Goal: Task Accomplishment & Management: Complete application form

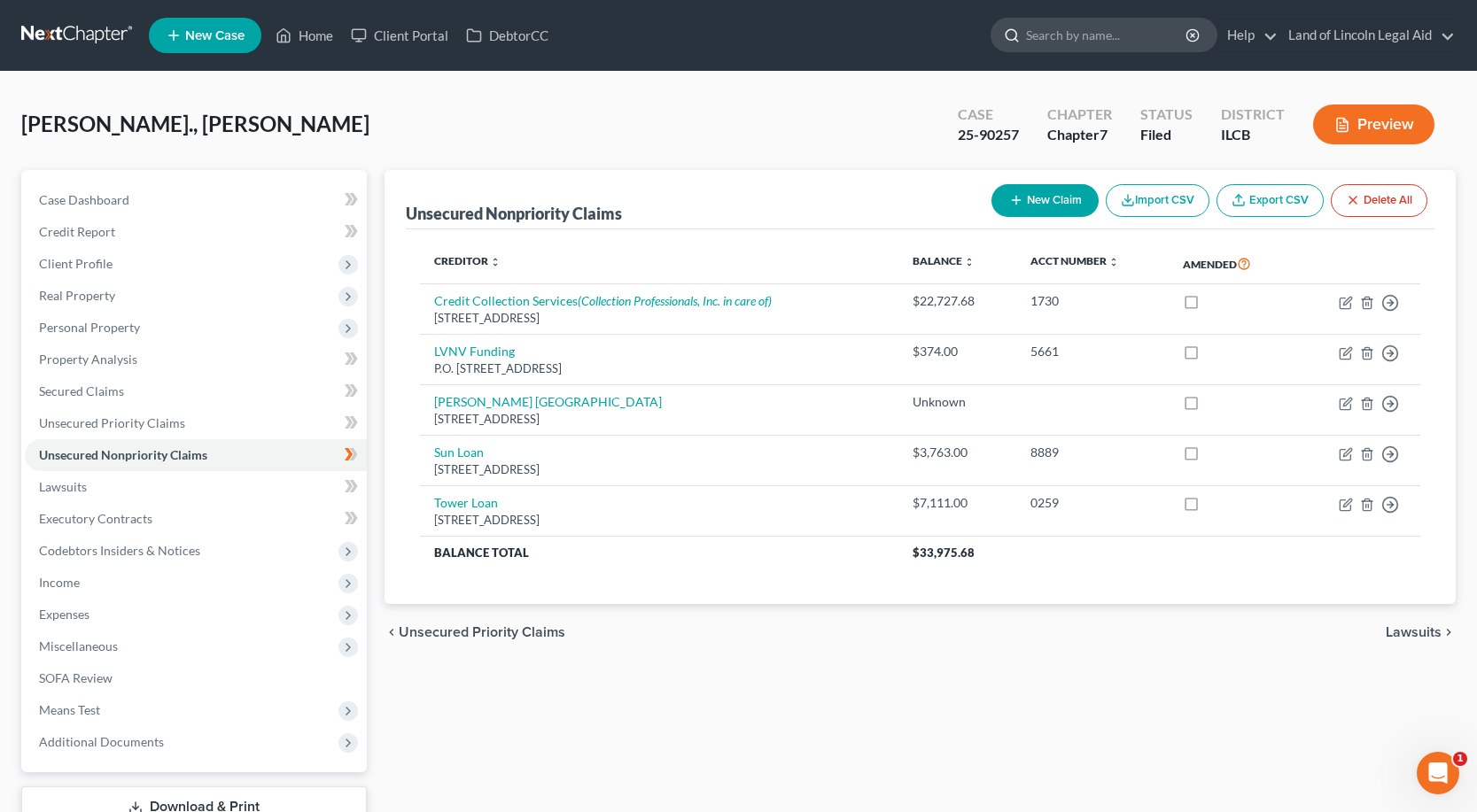
click at [1051, 29] on input "search" at bounding box center [1107, 35] width 162 height 33
type input "[PERSON_NAME]"
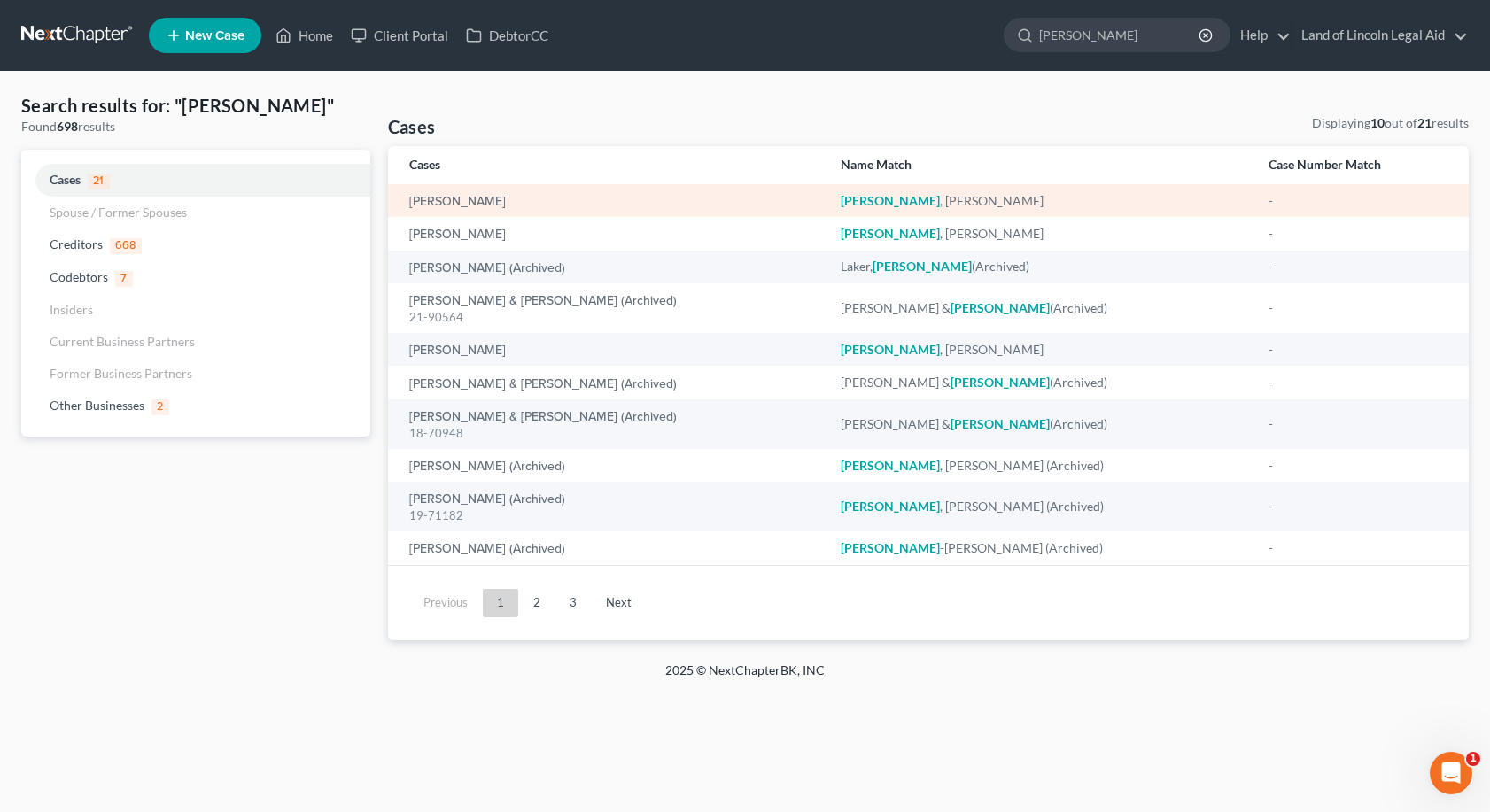
click at [488, 187] on td "[PERSON_NAME]" at bounding box center [608, 200] width 440 height 33
click at [484, 214] on td "[PERSON_NAME]" at bounding box center [608, 200] width 440 height 33
click at [466, 210] on td "[PERSON_NAME]" at bounding box center [608, 200] width 440 height 33
click at [434, 203] on link "[PERSON_NAME]" at bounding box center [457, 202] width 97 height 12
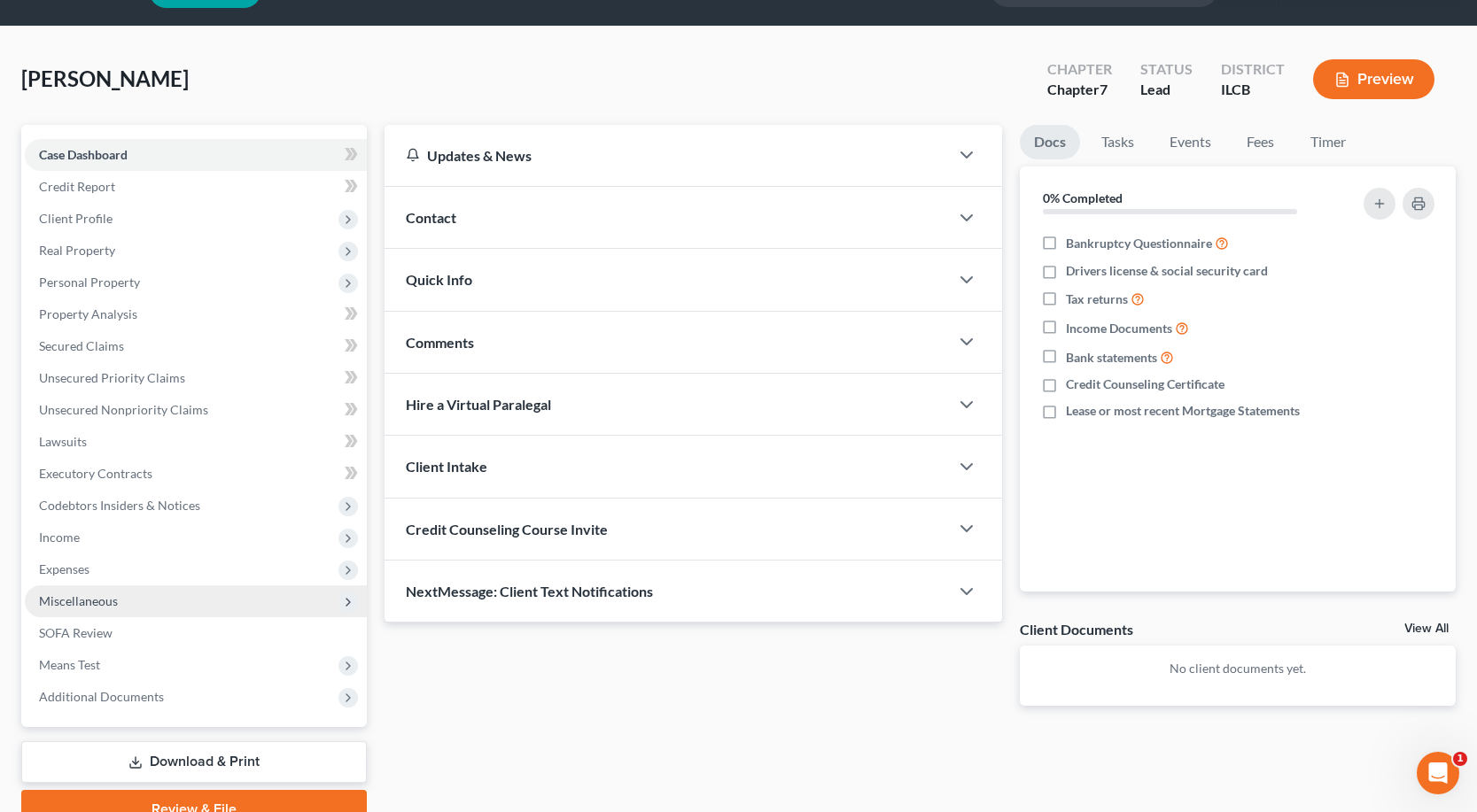
scroll to position [89, 0]
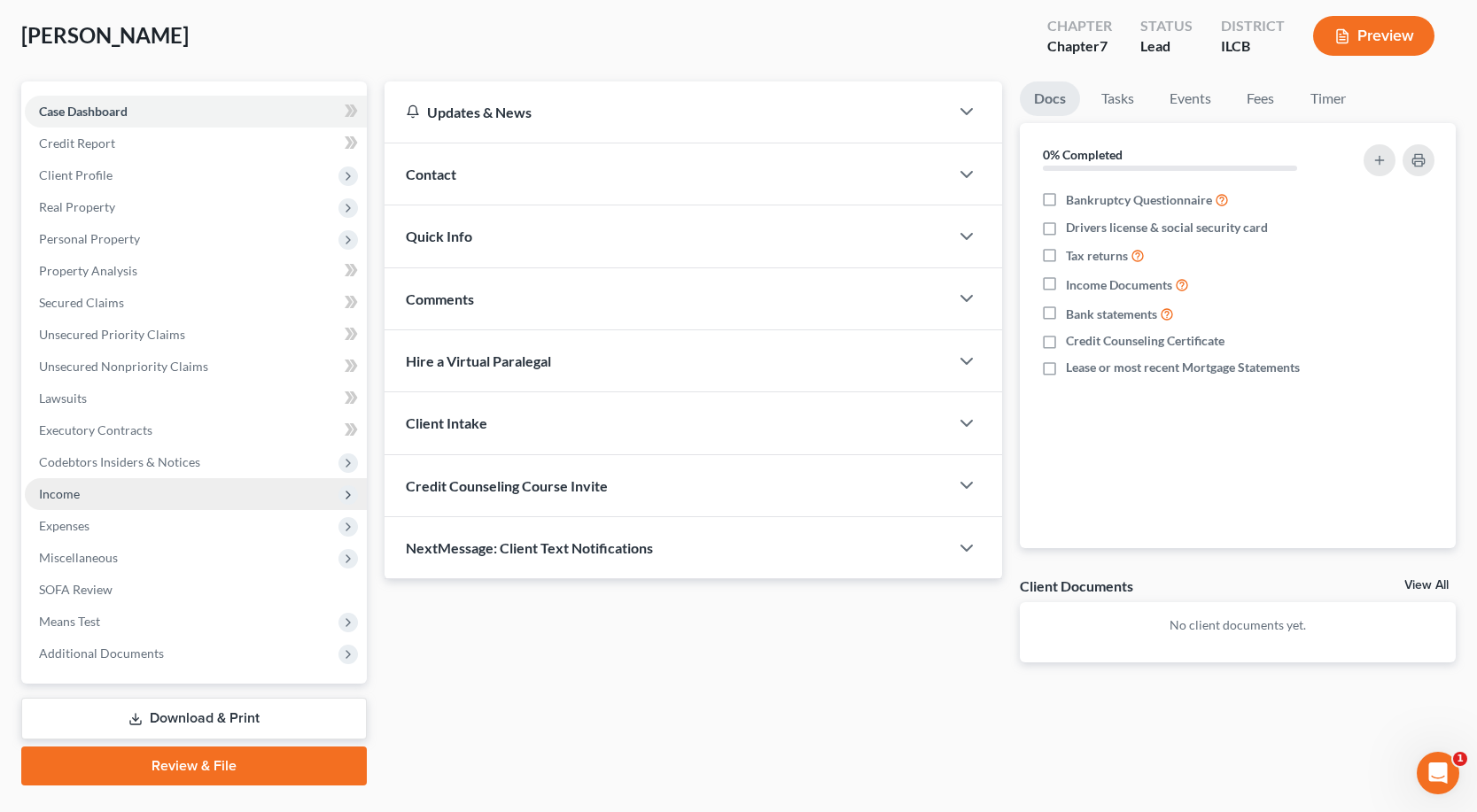
click at [69, 488] on span "Income" at bounding box center [59, 494] width 41 height 15
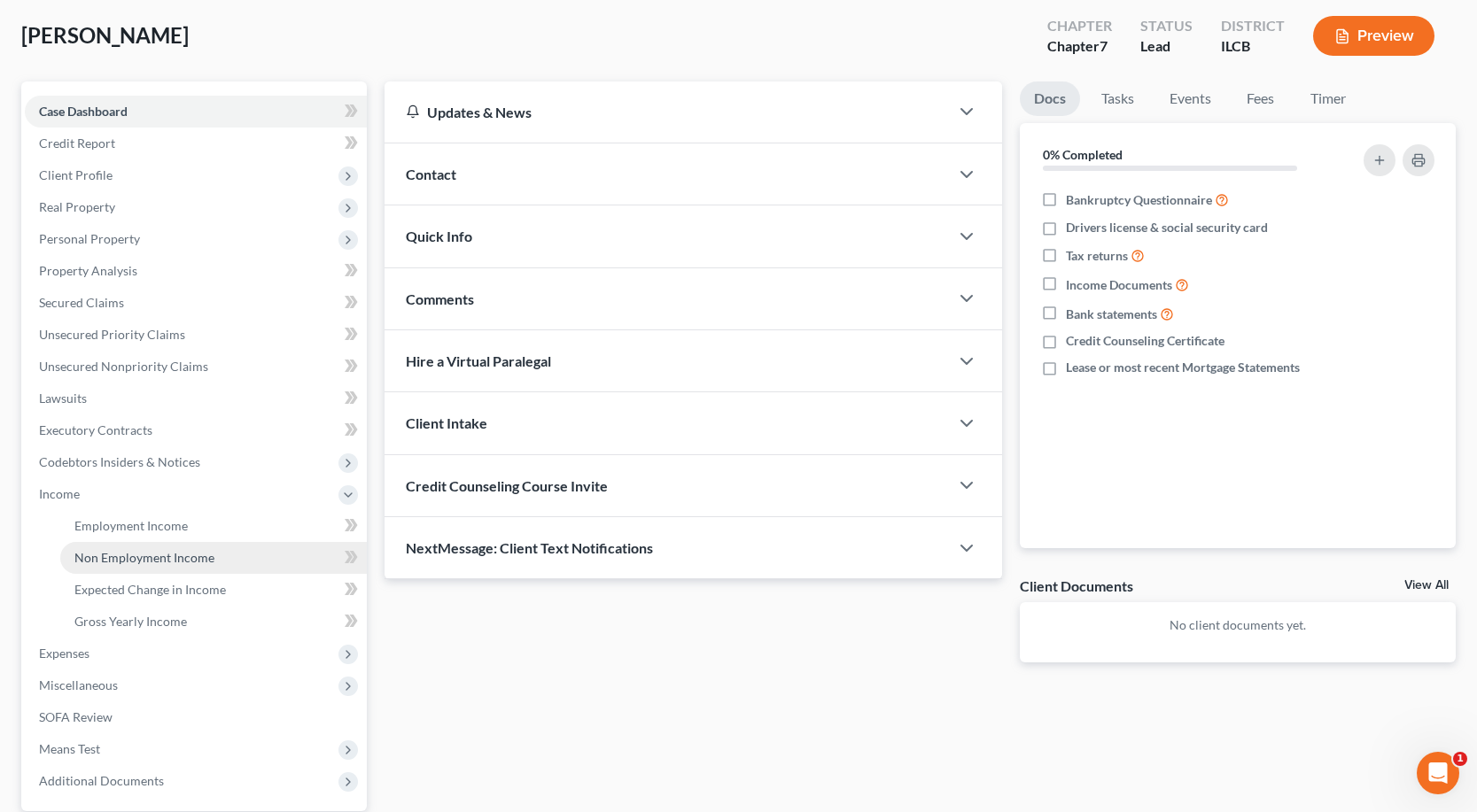
click at [160, 562] on span "Non Employment Income" at bounding box center [144, 557] width 140 height 15
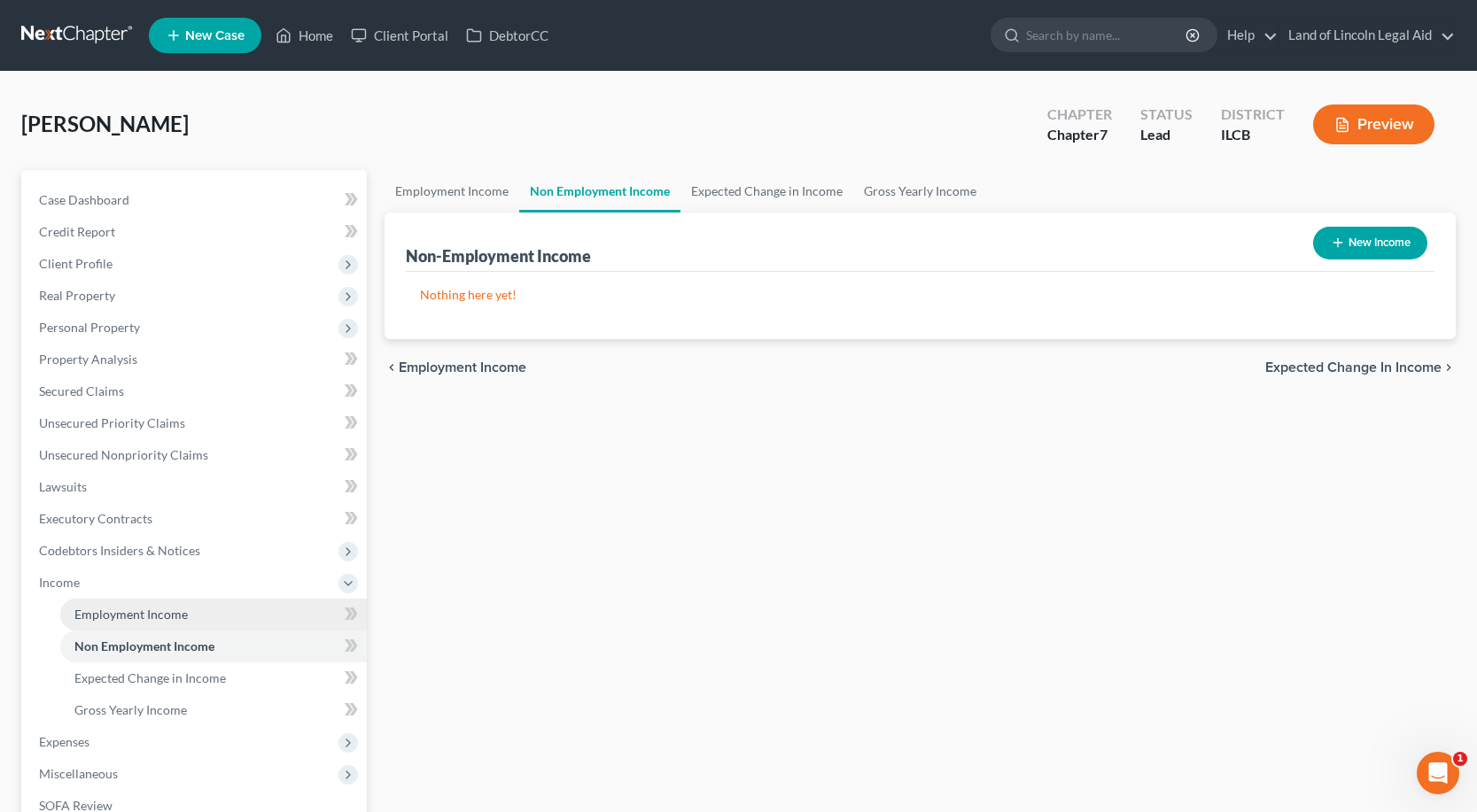
click at [156, 623] on link "Employment Income" at bounding box center [214, 615] width 307 height 32
click at [124, 640] on span "Non Employment Income" at bounding box center [144, 646] width 140 height 15
click at [1368, 246] on button "New Income" at bounding box center [1370, 243] width 114 height 33
select select "0"
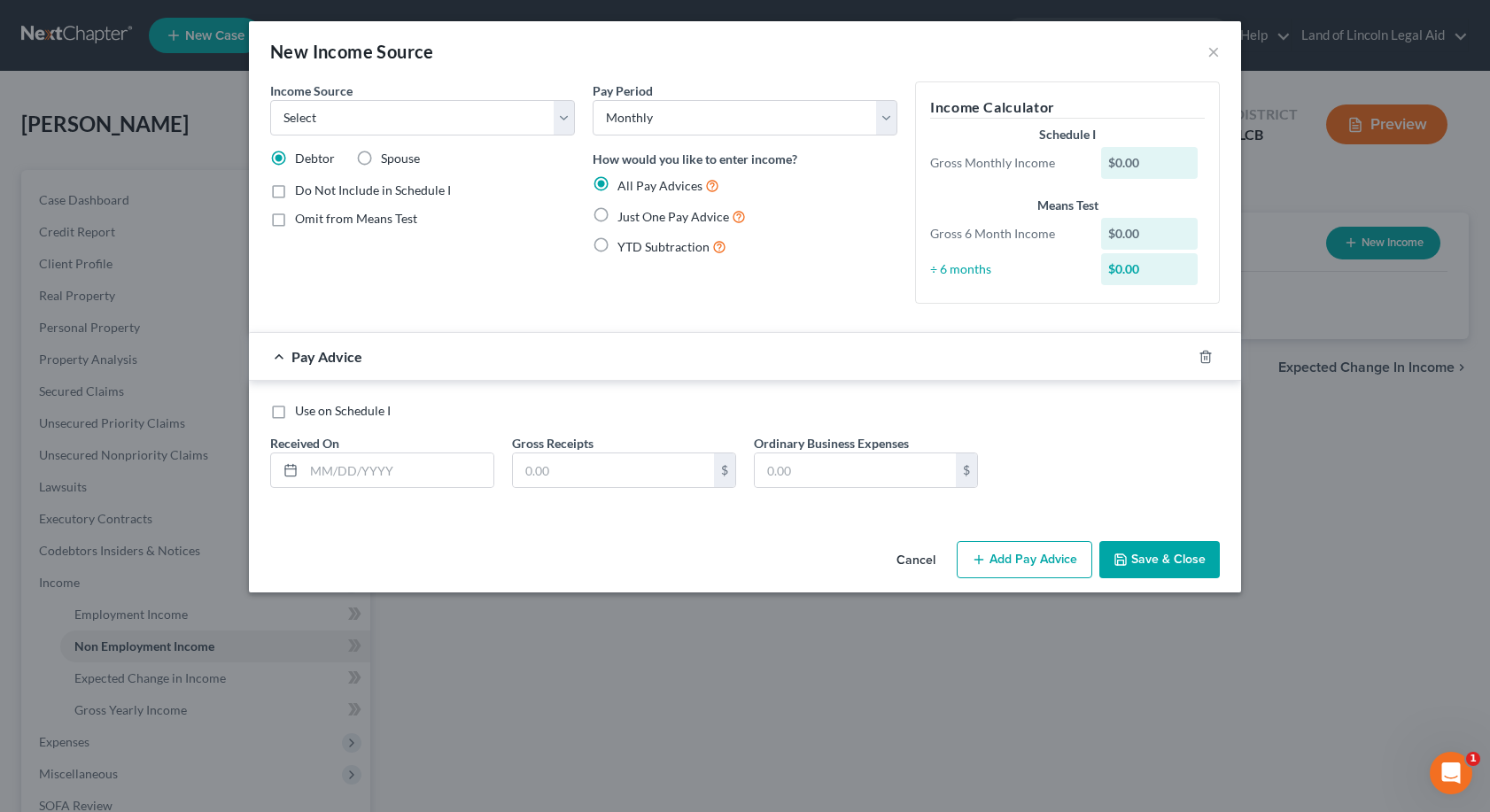
click at [617, 214] on label "Just One Pay Advice" at bounding box center [681, 216] width 128 height 20
click at [625, 214] on input "Just One Pay Advice" at bounding box center [631, 212] width 12 height 12
radio input "true"
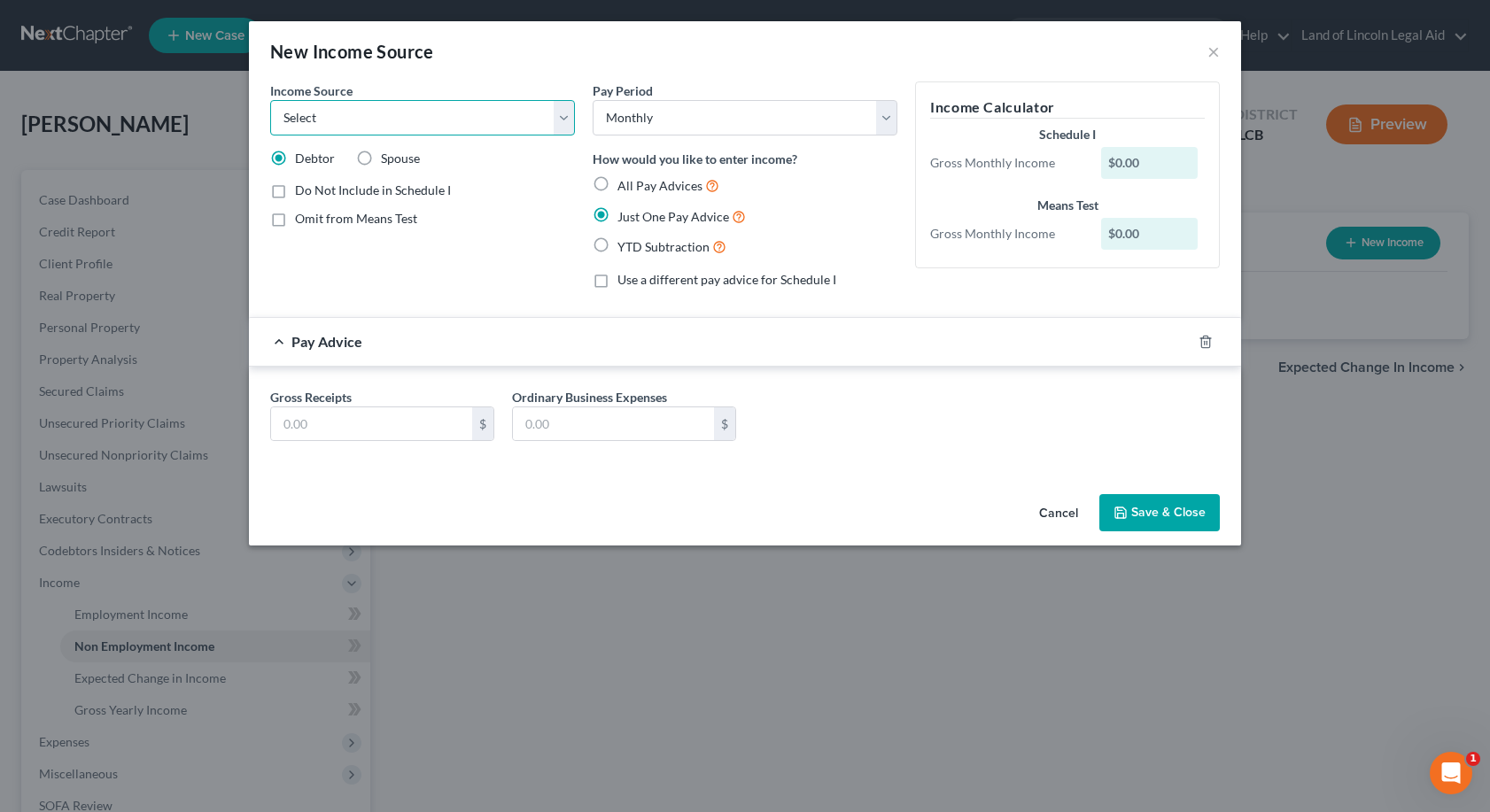
click at [565, 113] on select "Select Unemployment Disability (from employer) Pension Retirement Social Securi…" at bounding box center [422, 118] width 305 height 36
select select "4"
click at [270, 101] on select "Select Unemployment Disability (from employer) Pension Retirement Social Securi…" at bounding box center [422, 118] width 305 height 36
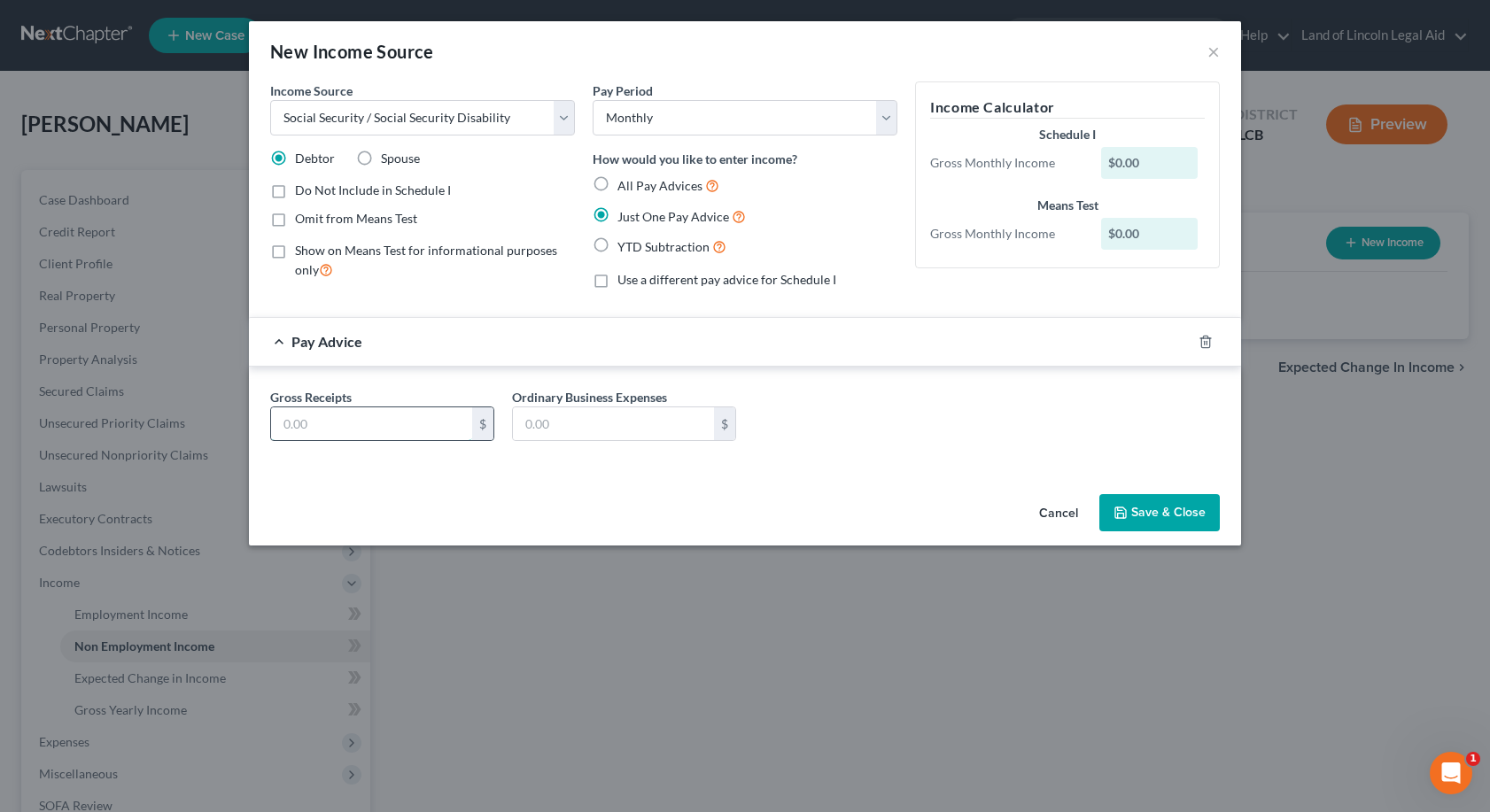
click at [304, 430] on input "text" at bounding box center [371, 424] width 201 height 34
type input "959"
click at [1147, 508] on button "Save & Close" at bounding box center [1160, 512] width 120 height 37
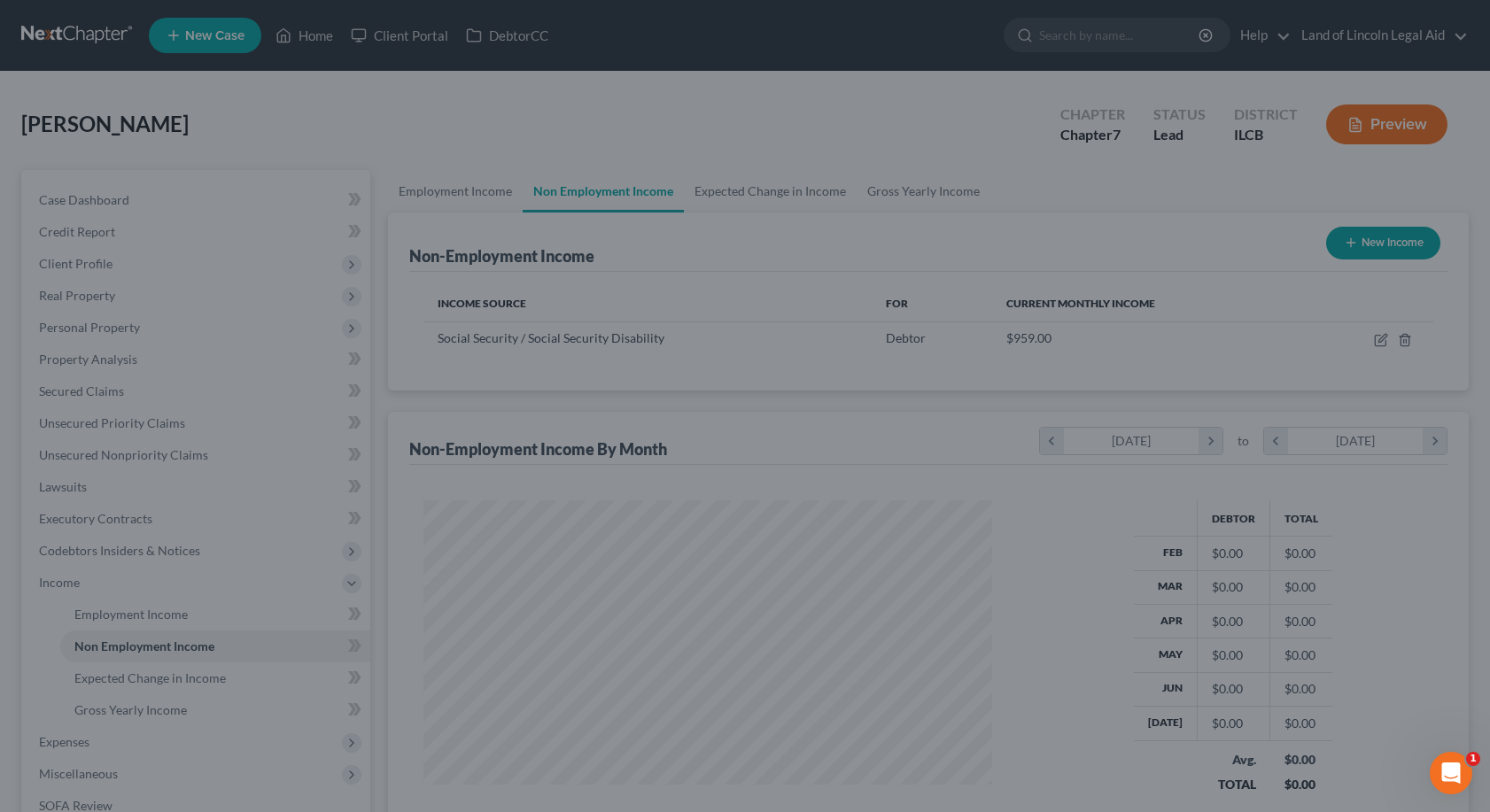
scroll to position [885447, 885362]
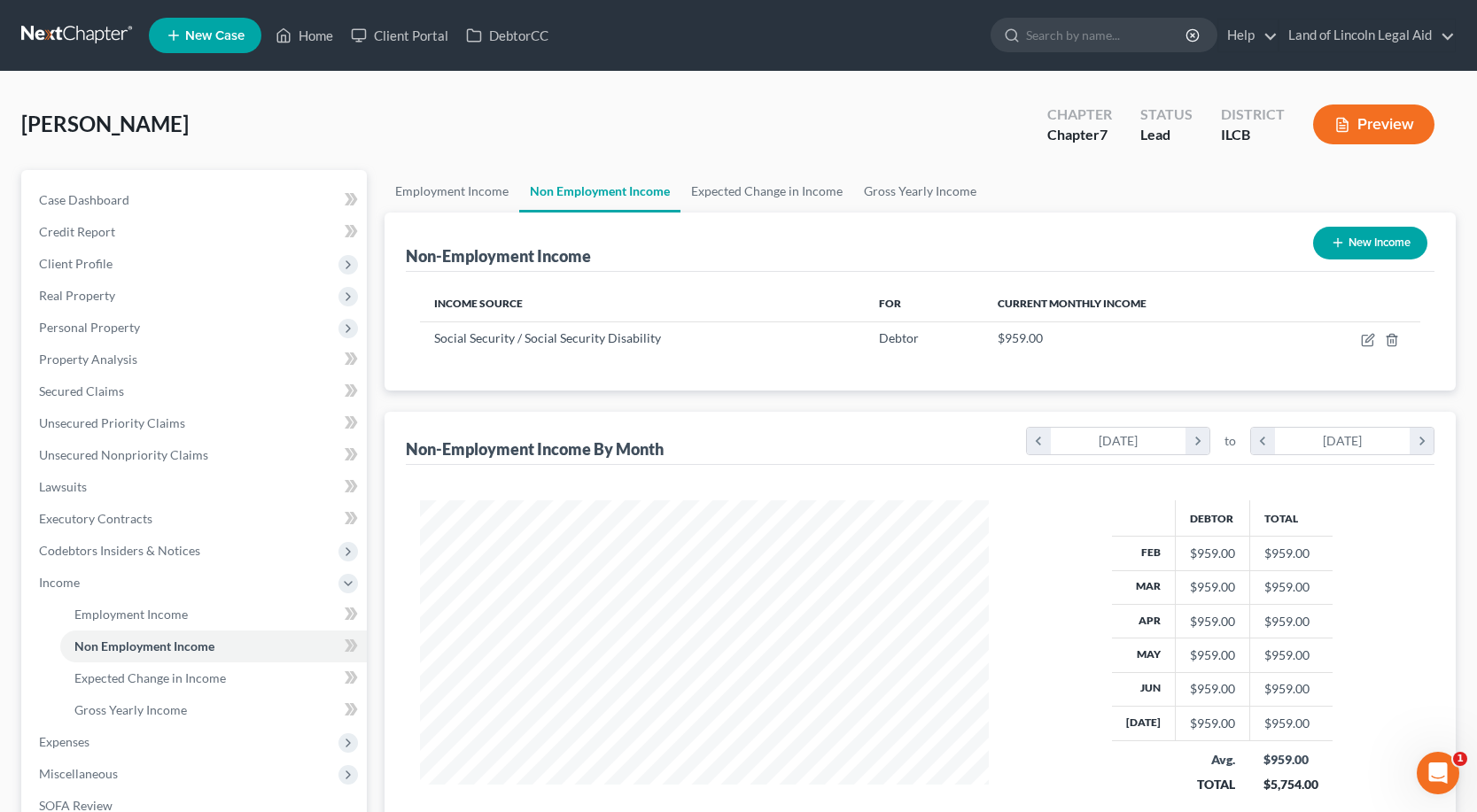
click at [1399, 241] on button "New Income" at bounding box center [1370, 243] width 114 height 33
select select "0"
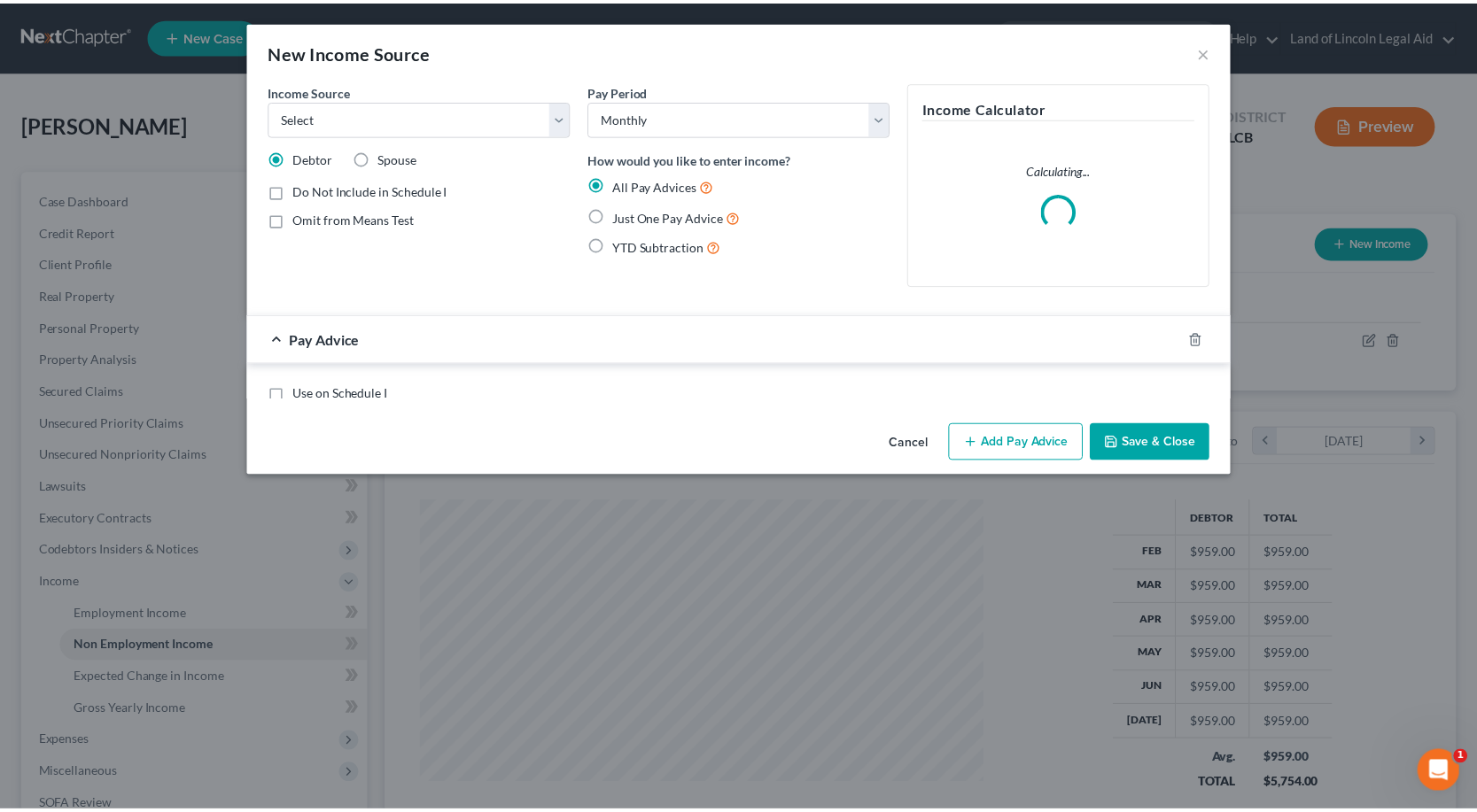
scroll to position [318, 609]
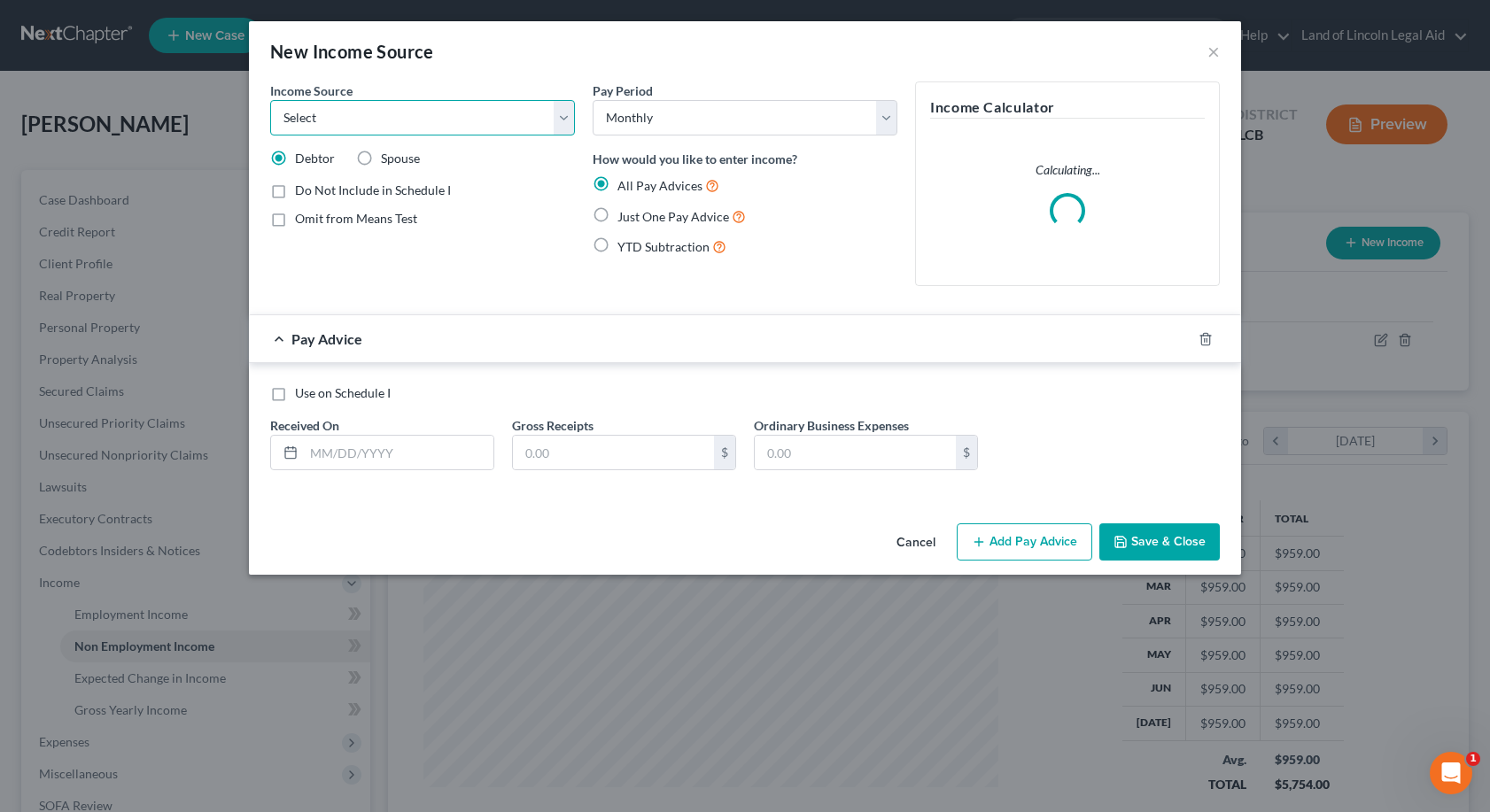
click at [569, 107] on select "Select Unemployment Disability (from employer) Pension Retirement Social Securi…" at bounding box center [422, 118] width 305 height 36
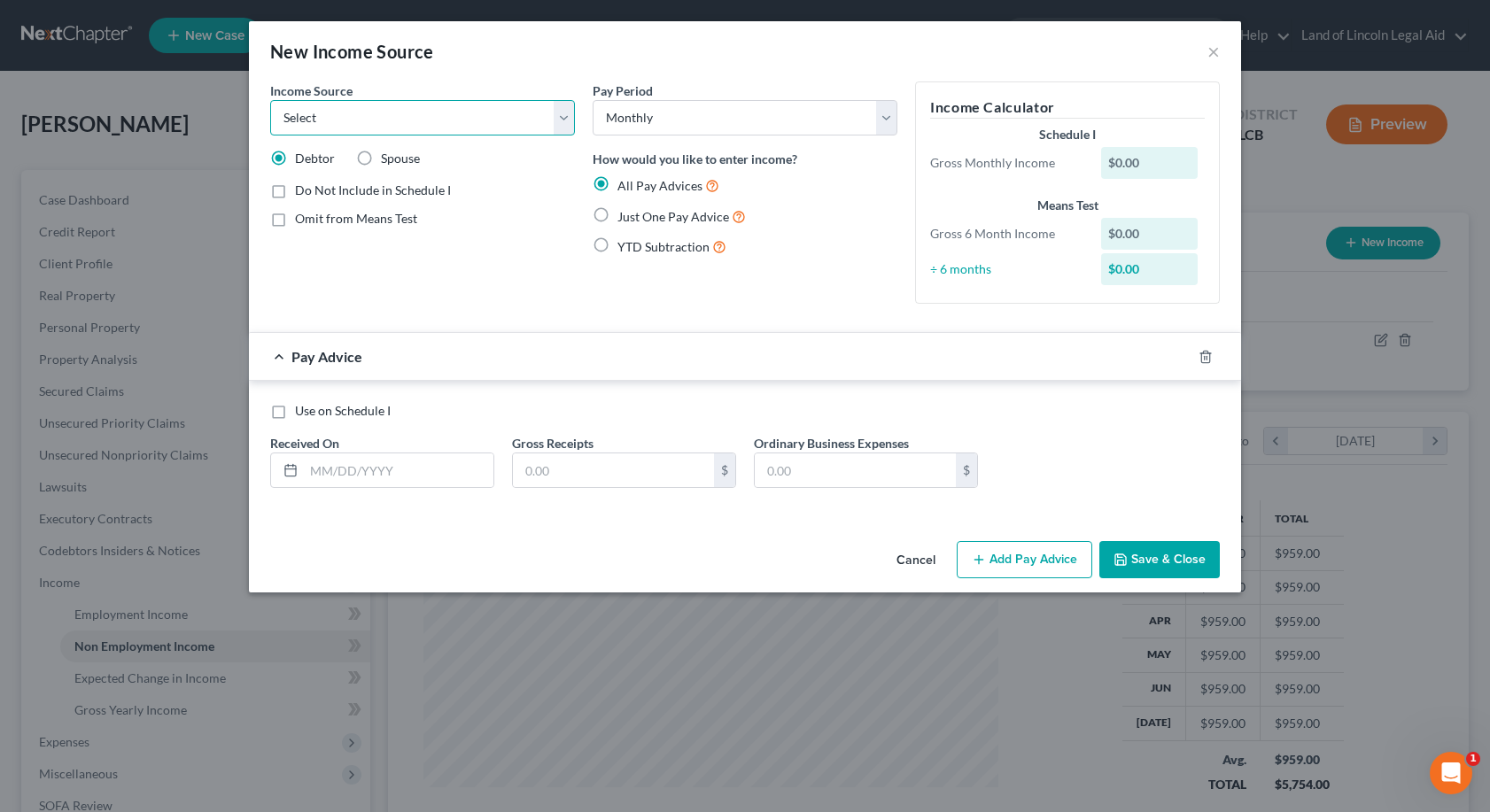
select select "5"
click at [270, 101] on select "Select Unemployment Disability (from employer) Pension Retirement Social Securi…" at bounding box center [422, 118] width 305 height 36
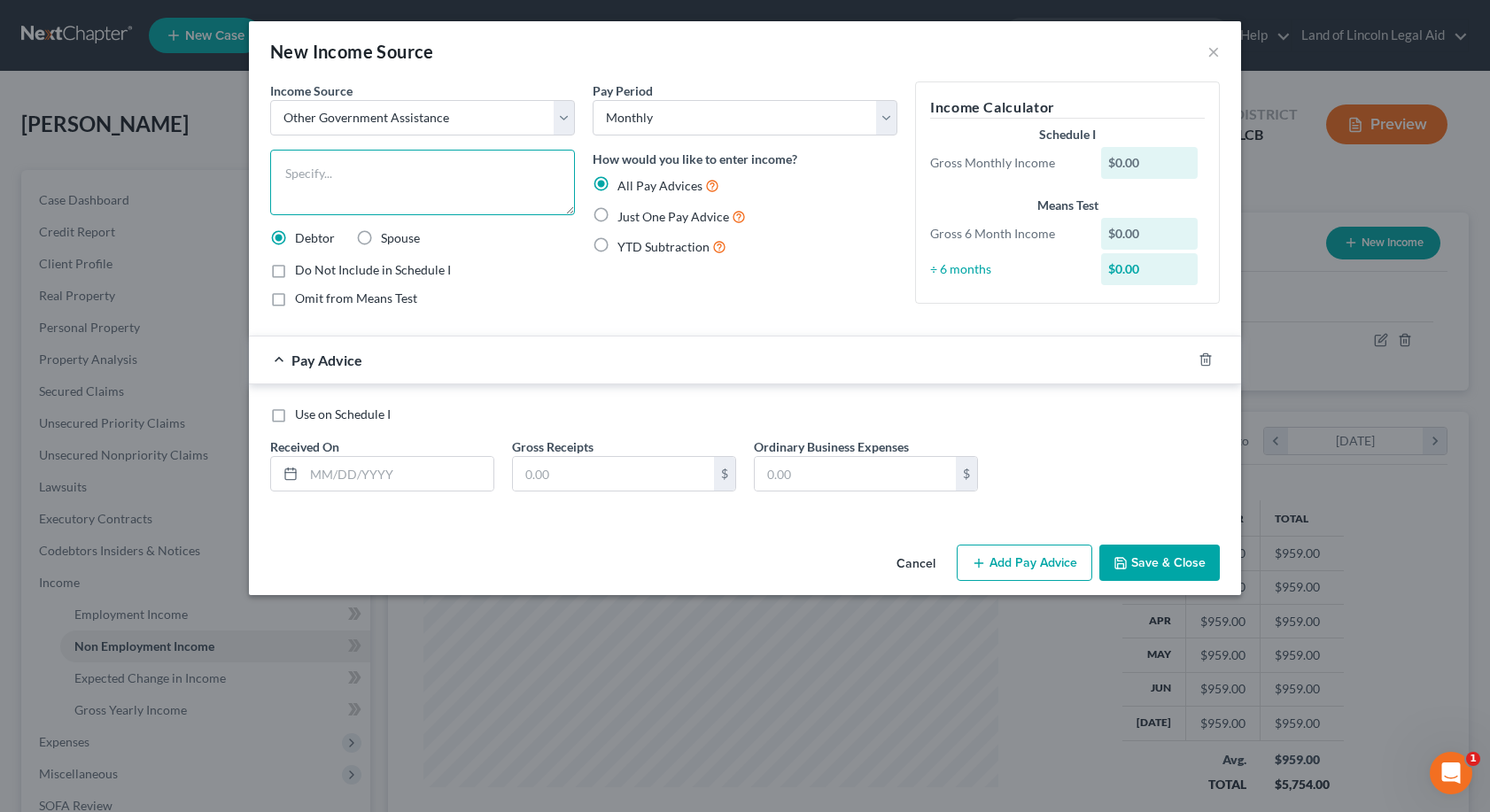
click at [294, 165] on textarea at bounding box center [422, 182] width 305 height 66
type textarea "snap"
click at [617, 210] on label "Just One Pay Advice" at bounding box center [681, 216] width 128 height 20
click at [625, 210] on input "Just One Pay Advice" at bounding box center [631, 212] width 12 height 12
radio input "true"
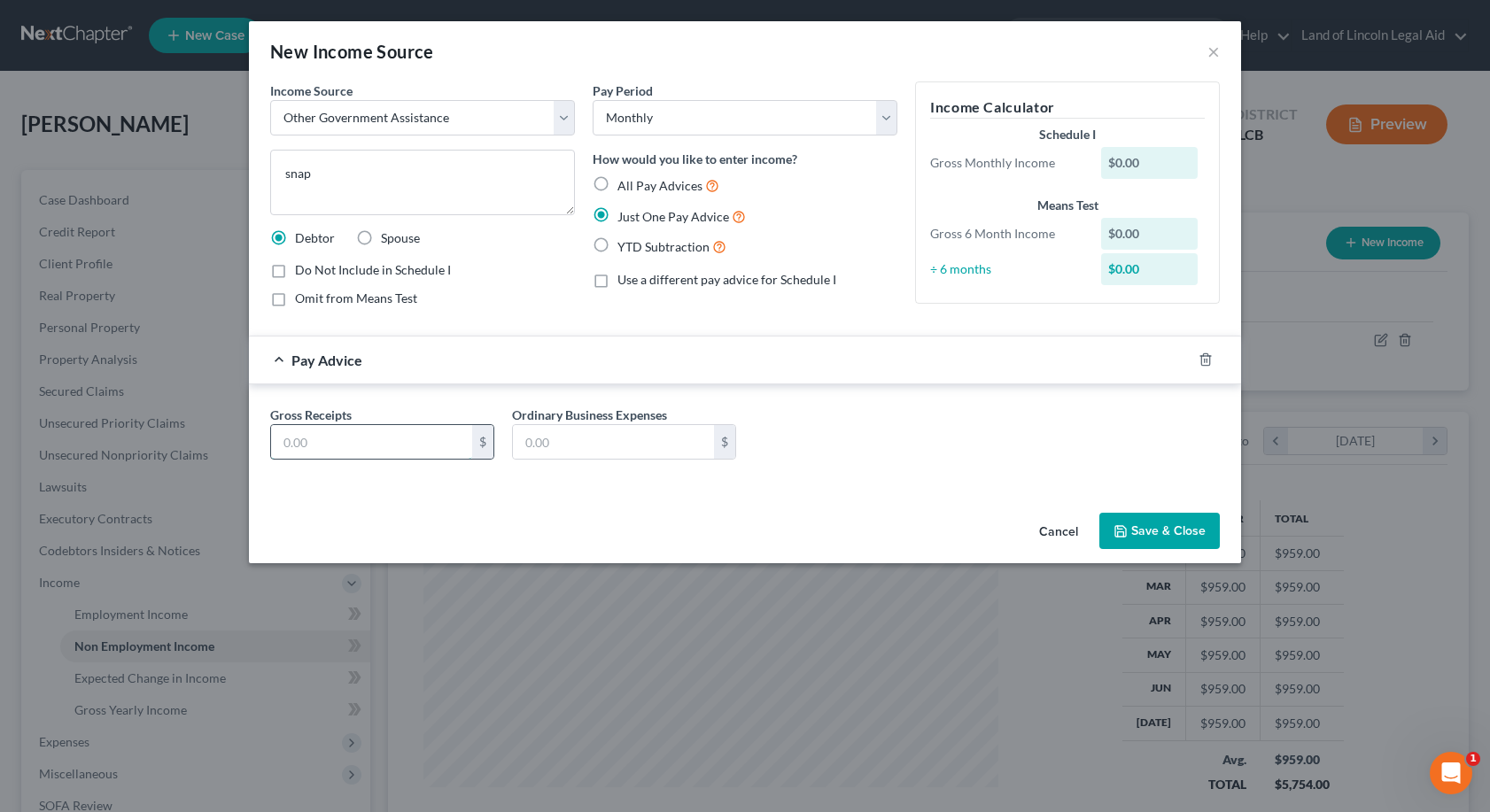
click at [286, 443] on input "text" at bounding box center [371, 442] width 201 height 34
type input "169"
click at [1143, 534] on button "Save & Close" at bounding box center [1160, 530] width 120 height 37
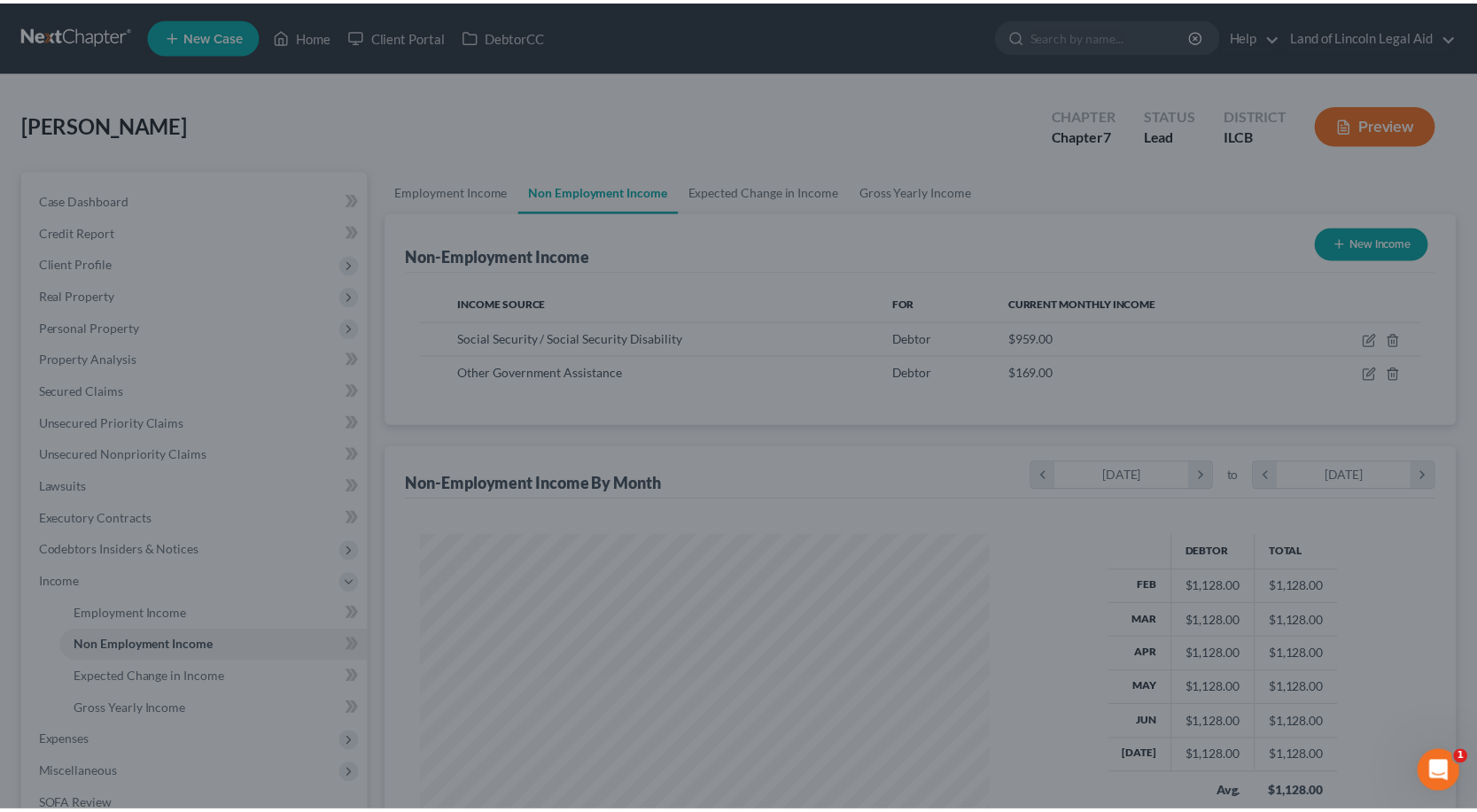
scroll to position [885447, 885325]
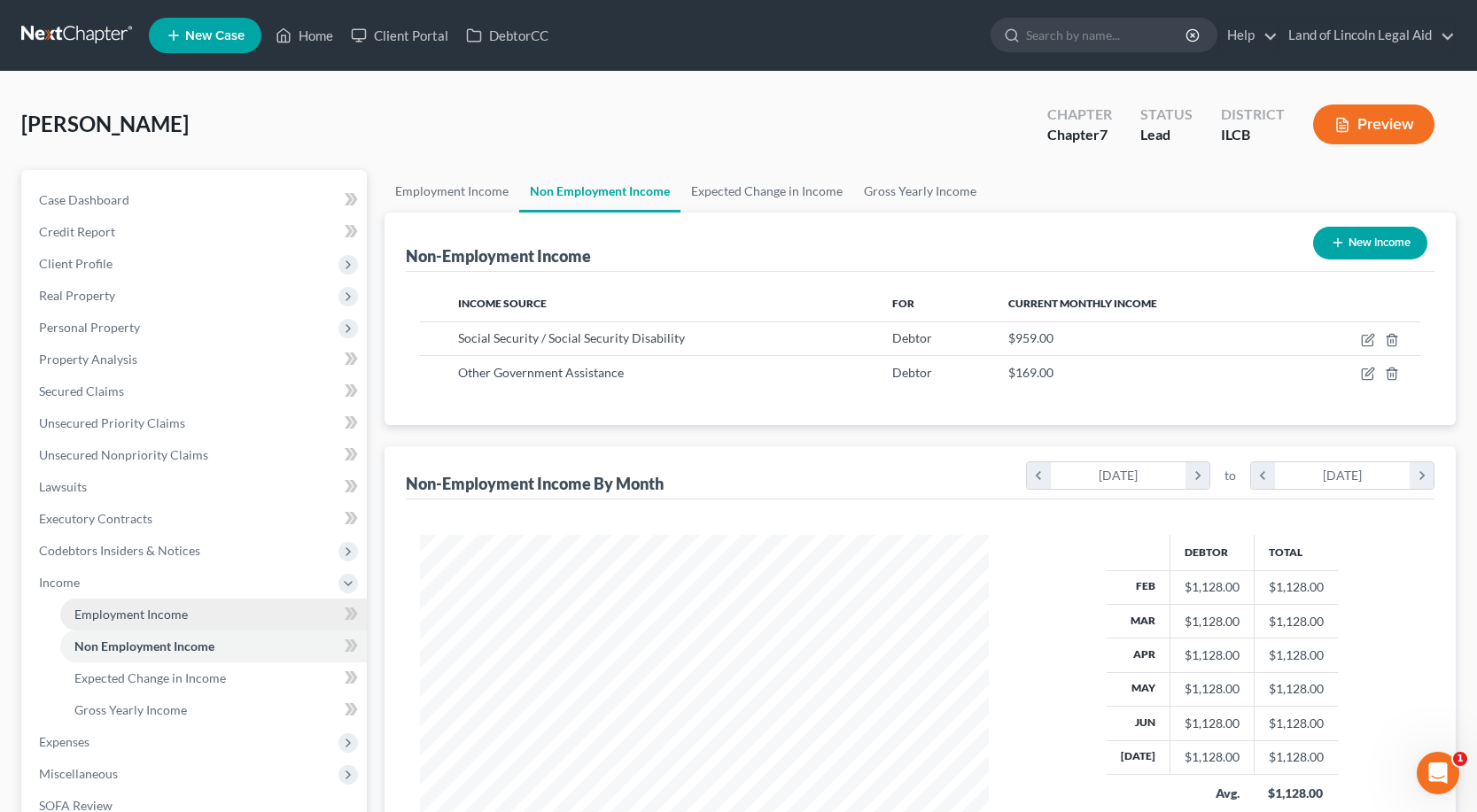
click at [176, 621] on span "Employment Income" at bounding box center [131, 614] width 113 height 15
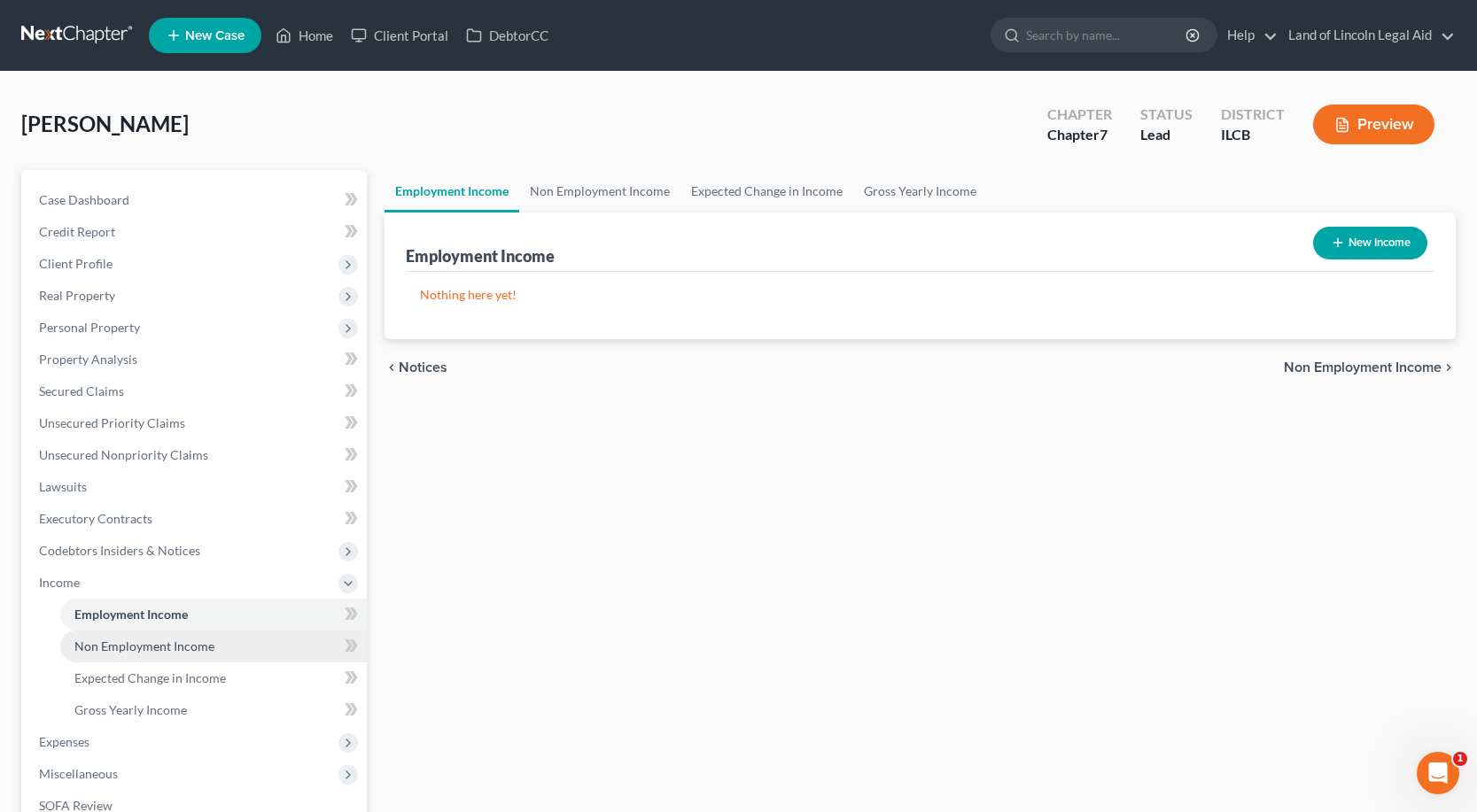
click at [180, 643] on span "Non Employment Income" at bounding box center [144, 646] width 140 height 15
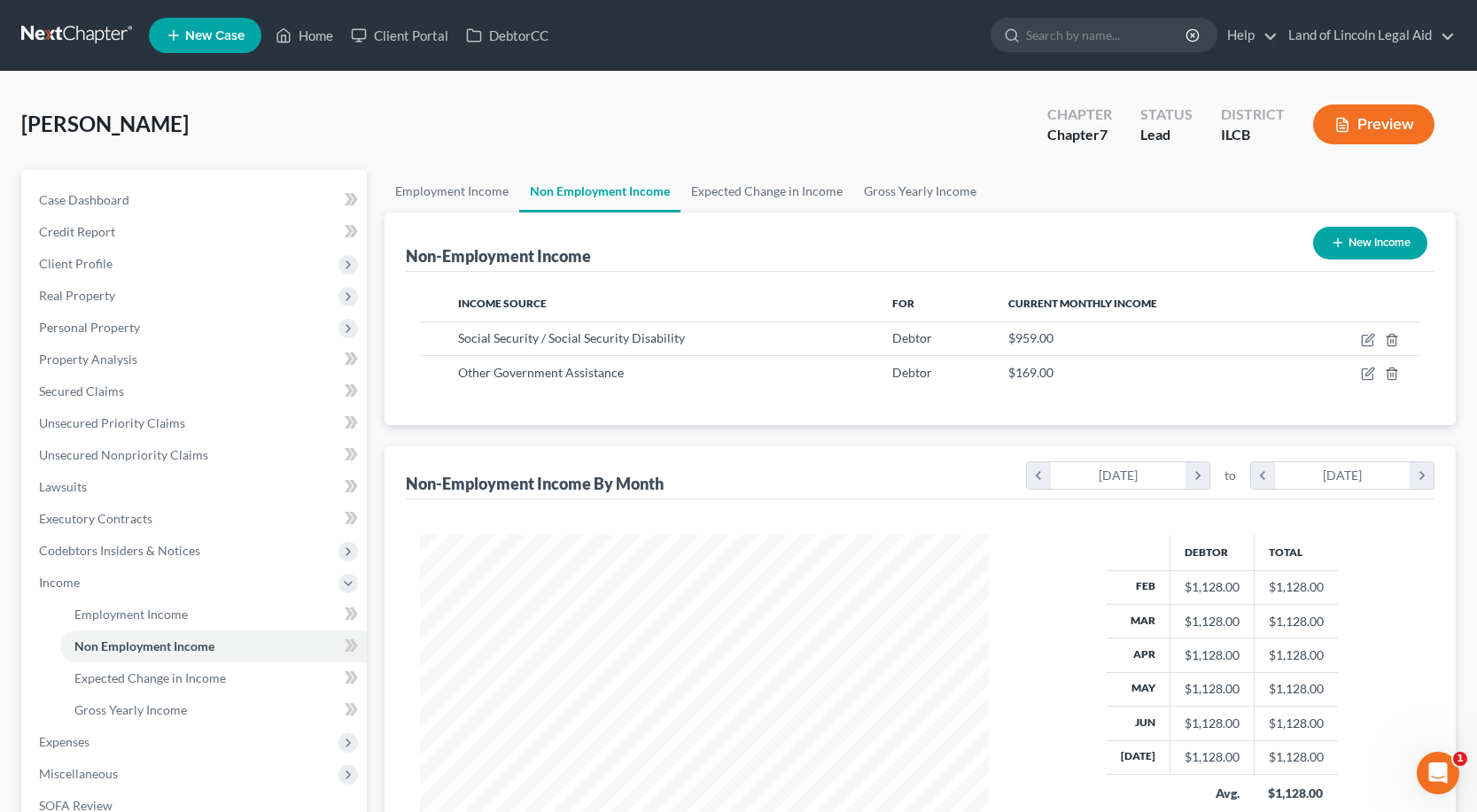
click at [1374, 123] on button "Preview" at bounding box center [1373, 124] width 121 height 40
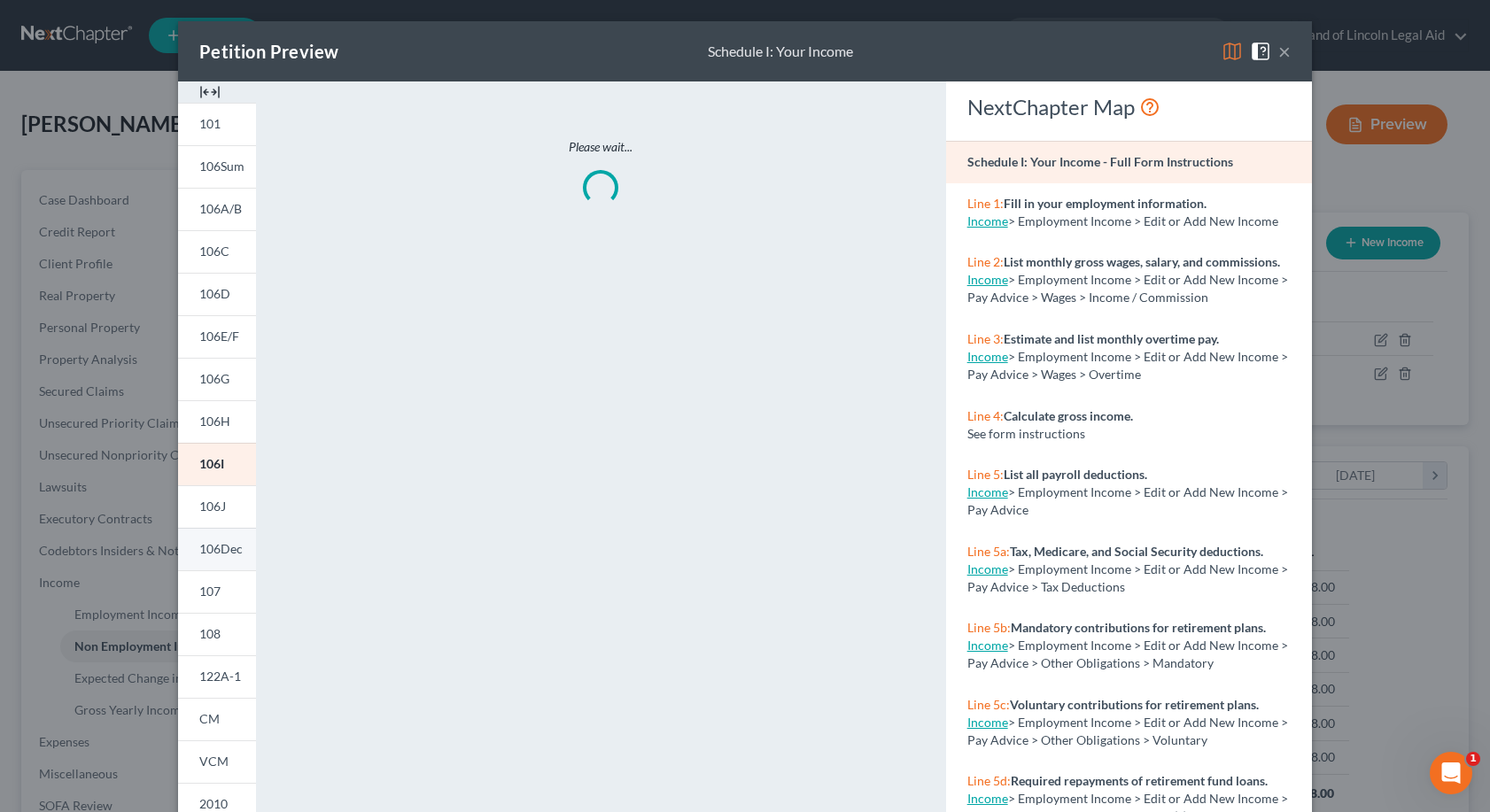
scroll to position [89, 0]
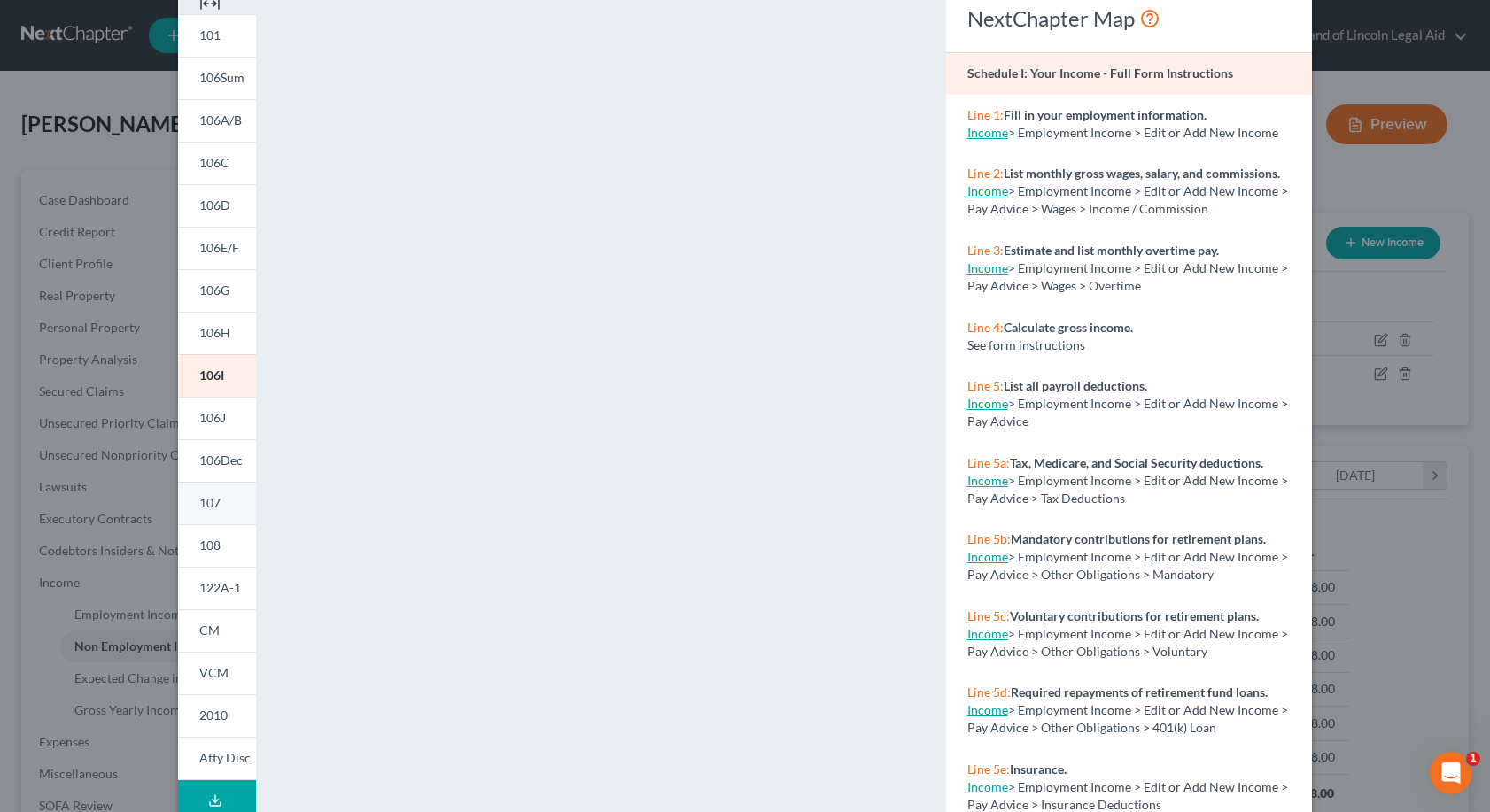
click at [214, 500] on span "107" at bounding box center [209, 503] width 21 height 15
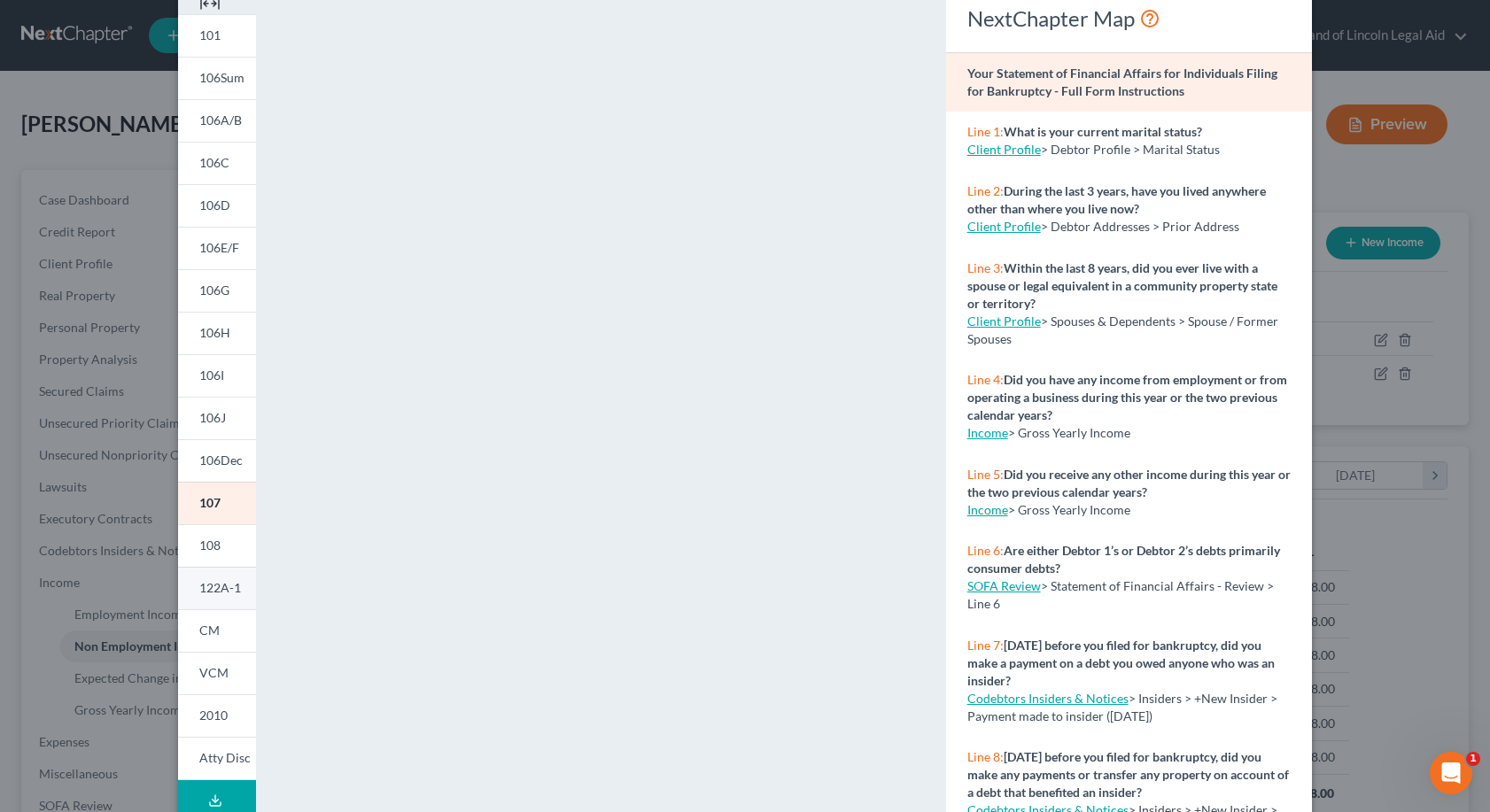
click at [220, 589] on span "122A-1" at bounding box center [220, 587] width 42 height 15
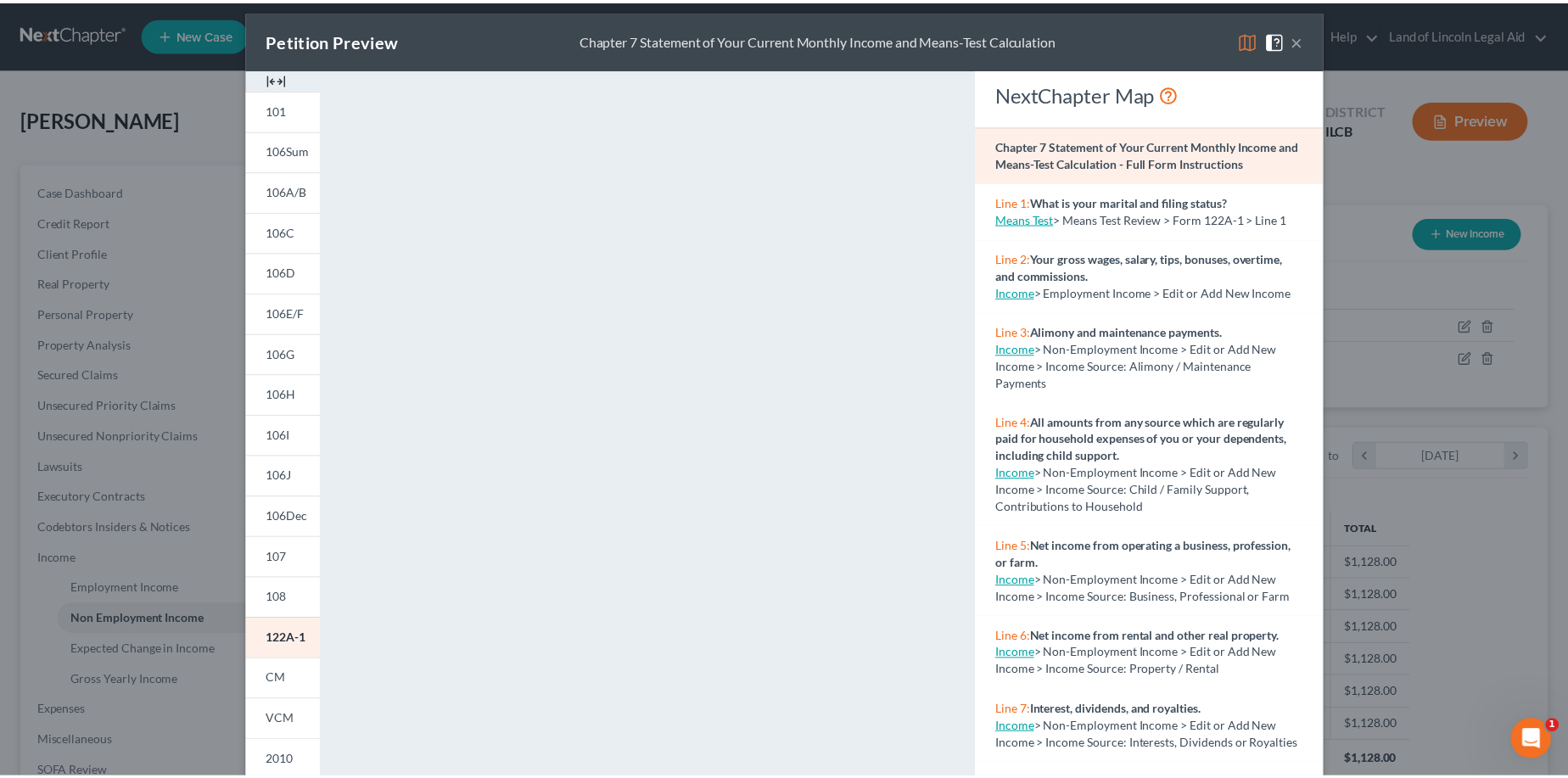
scroll to position [0, 0]
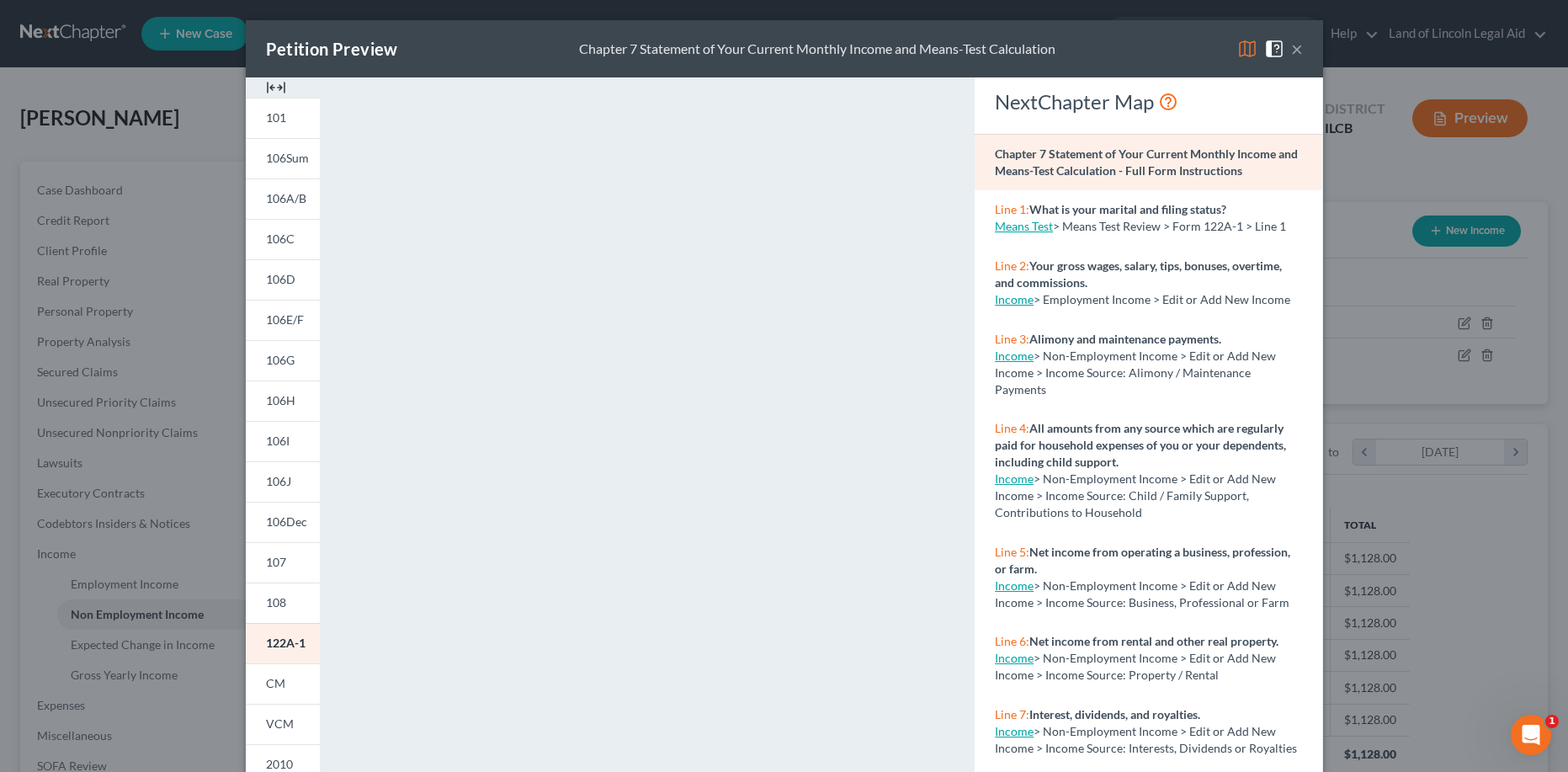
click at [1291, 45] on button "×" at bounding box center [1297, 48] width 11 height 20
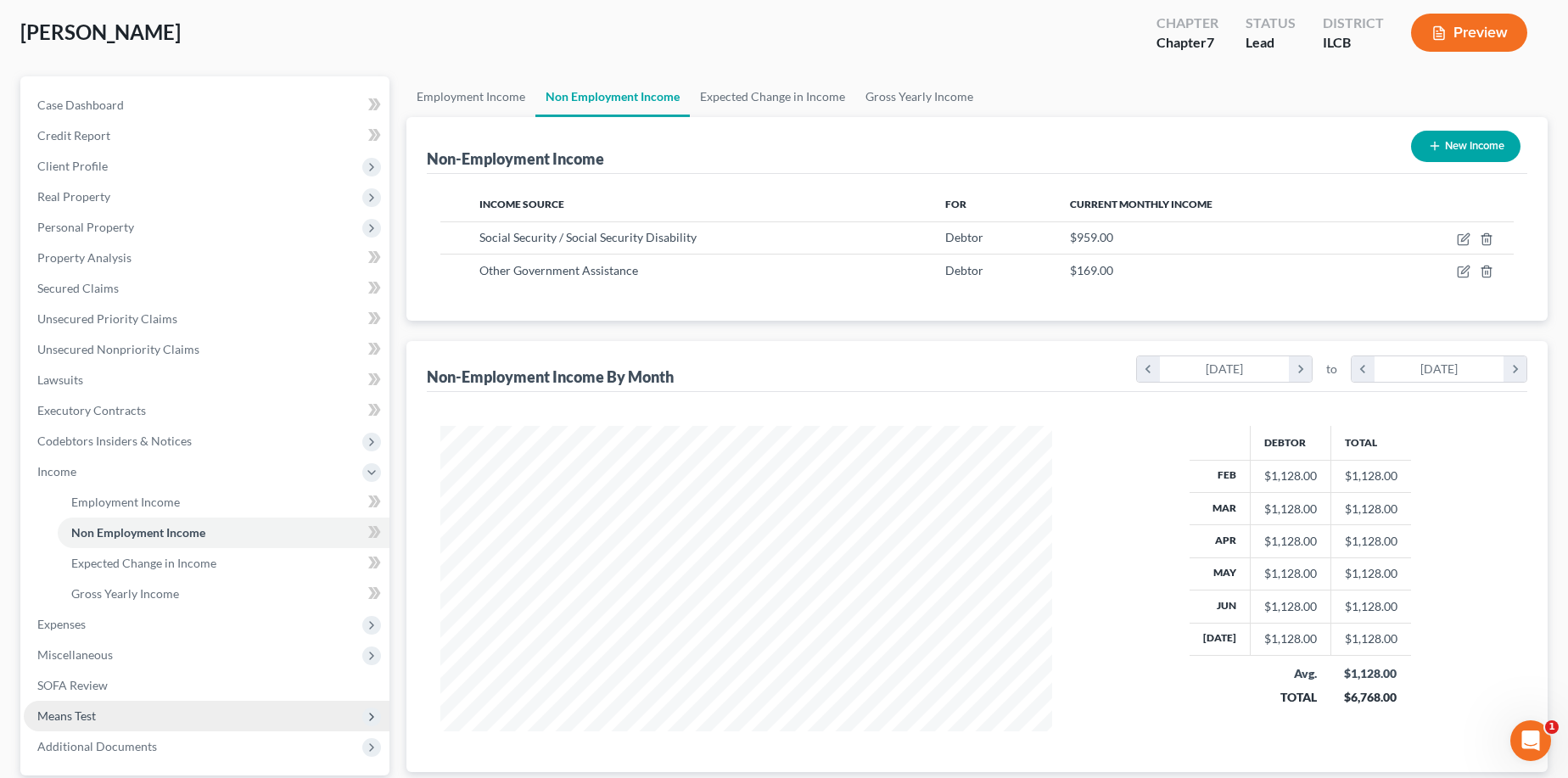
scroll to position [85, 0]
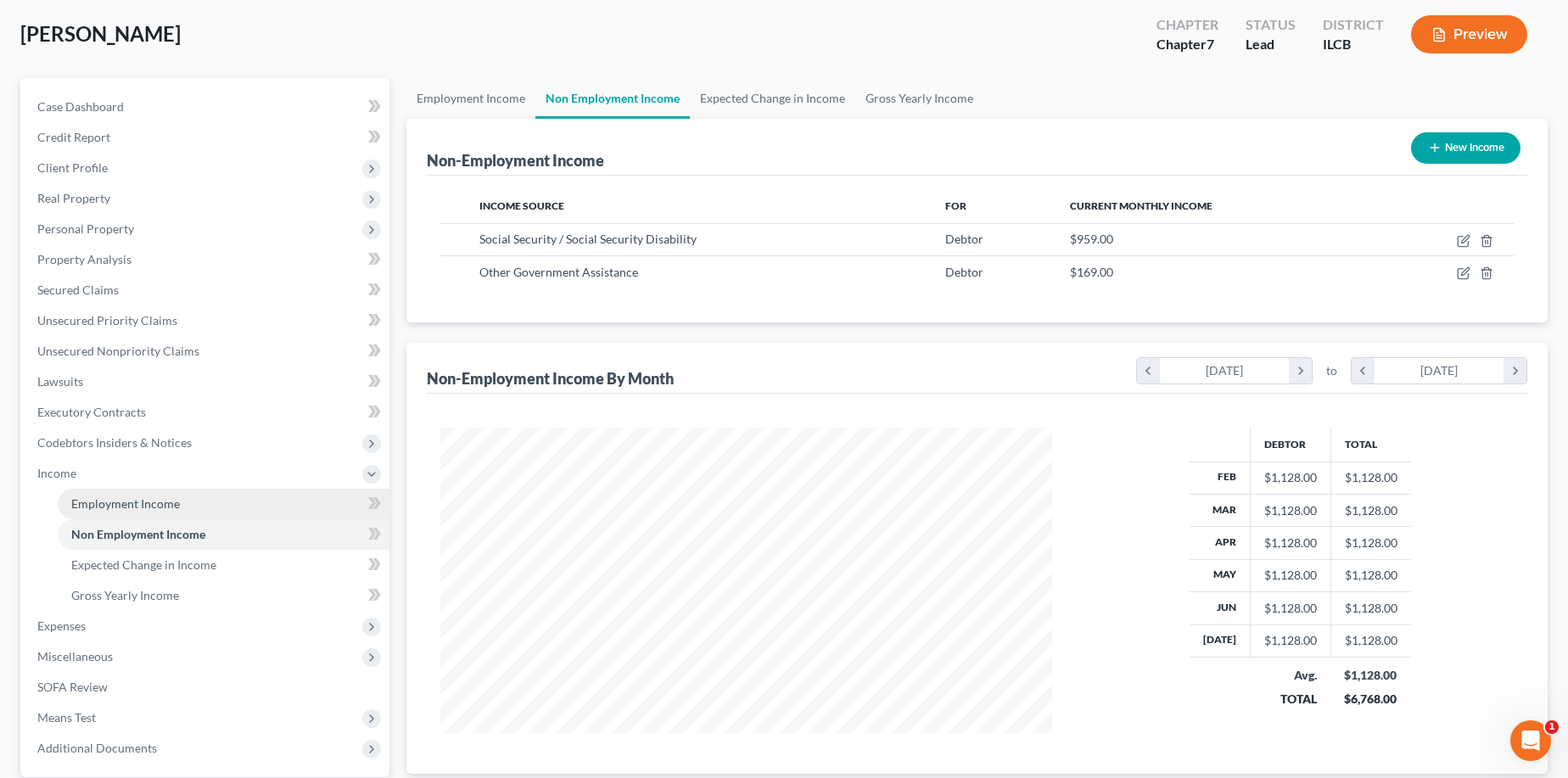
click at [146, 499] on span "Employment Income" at bounding box center [126, 503] width 109 height 14
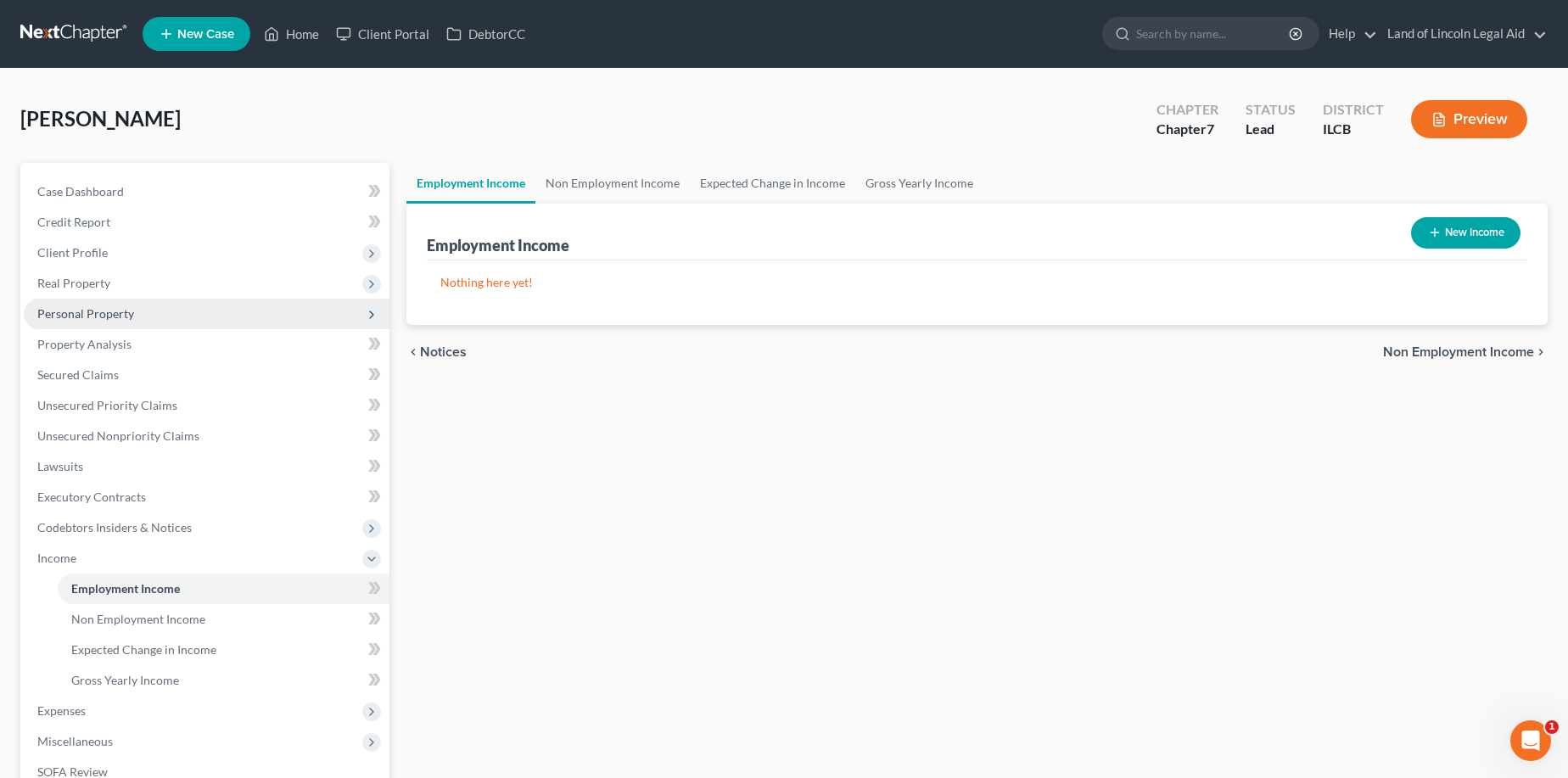
click at [142, 318] on span "Personal Property" at bounding box center [207, 314] width 366 height 31
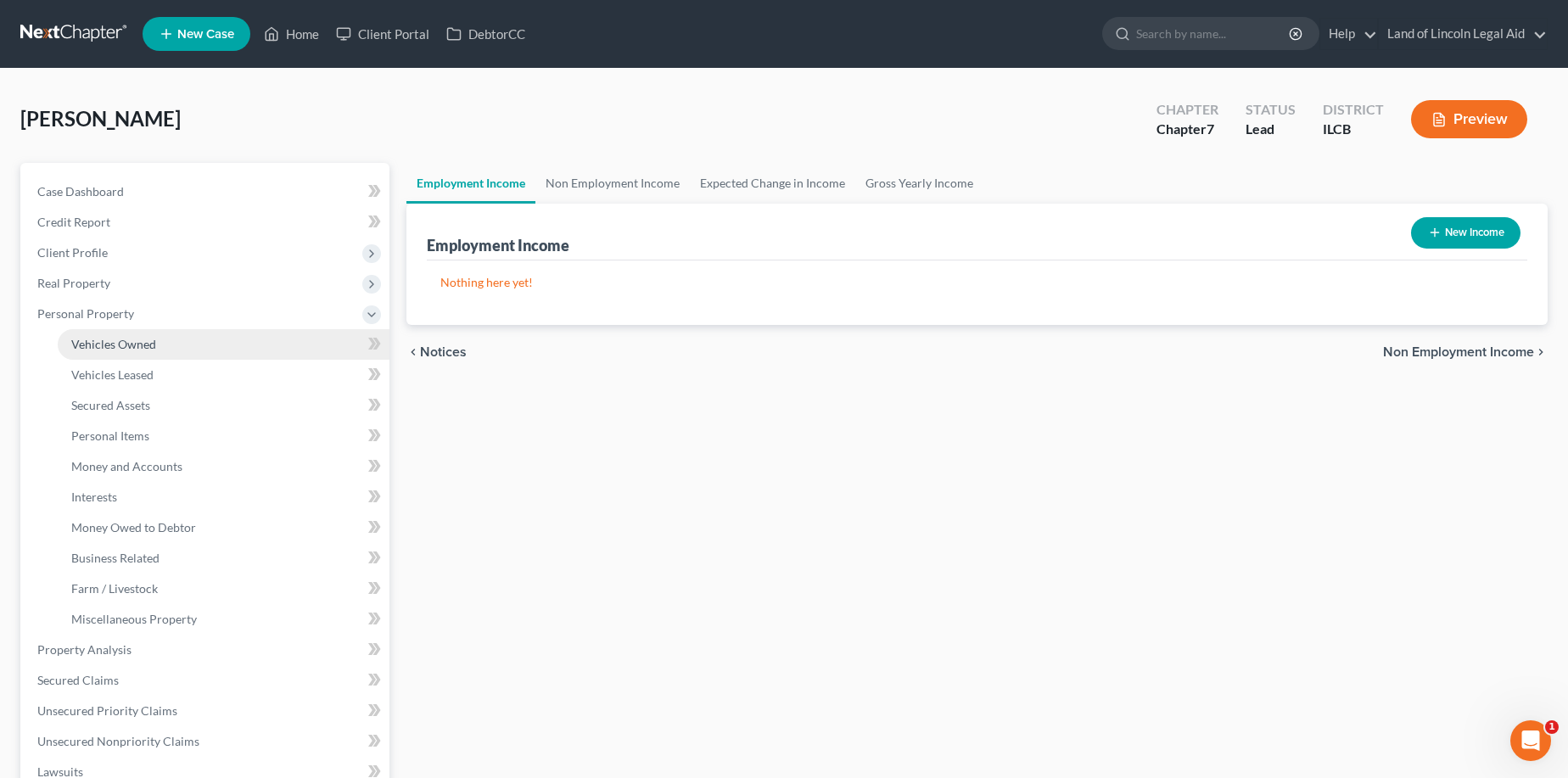
click at [143, 341] on span "Vehicles Owned" at bounding box center [113, 343] width 85 height 14
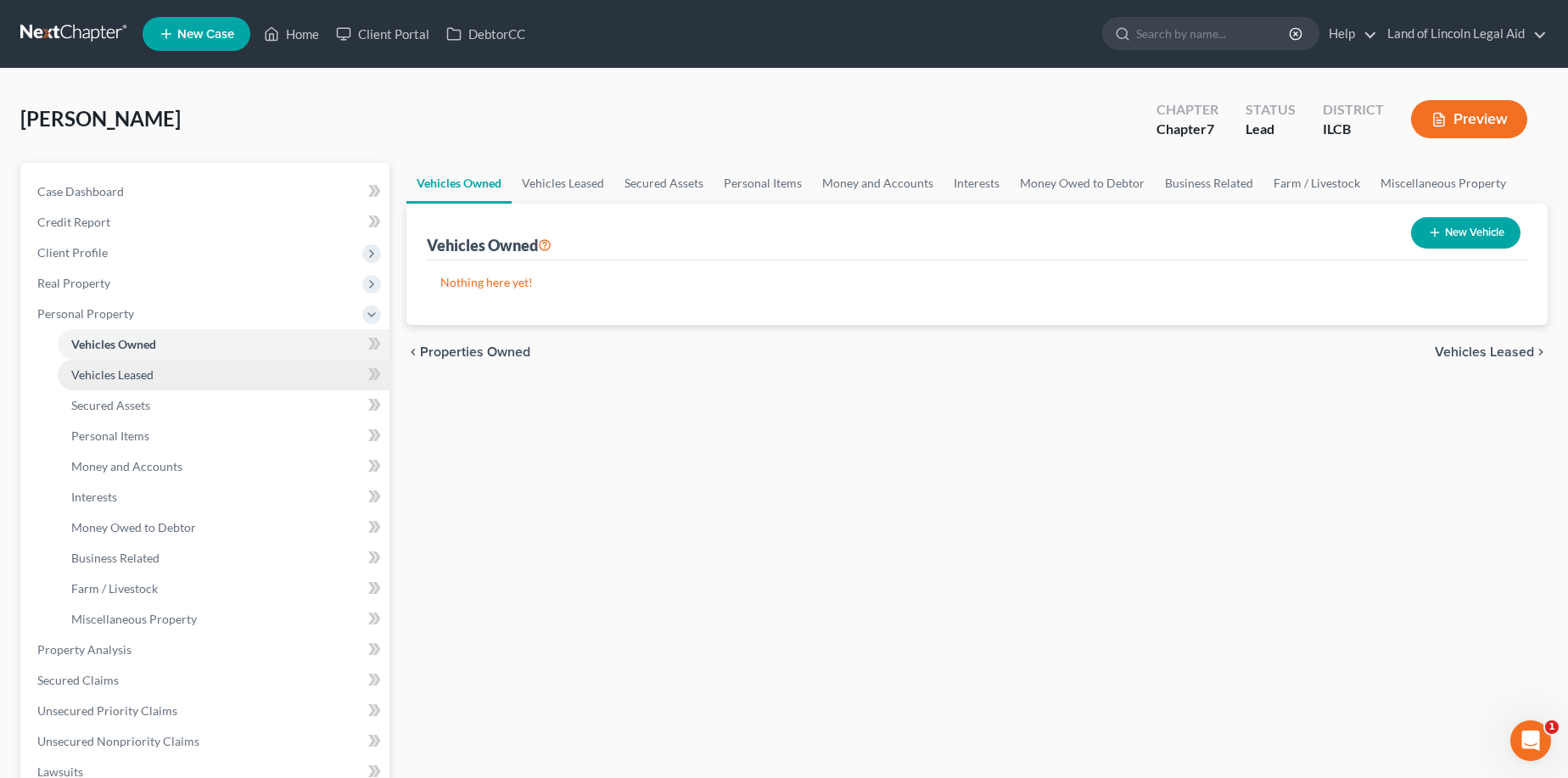
click at [150, 376] on span "Vehicles Leased" at bounding box center [112, 374] width 82 height 14
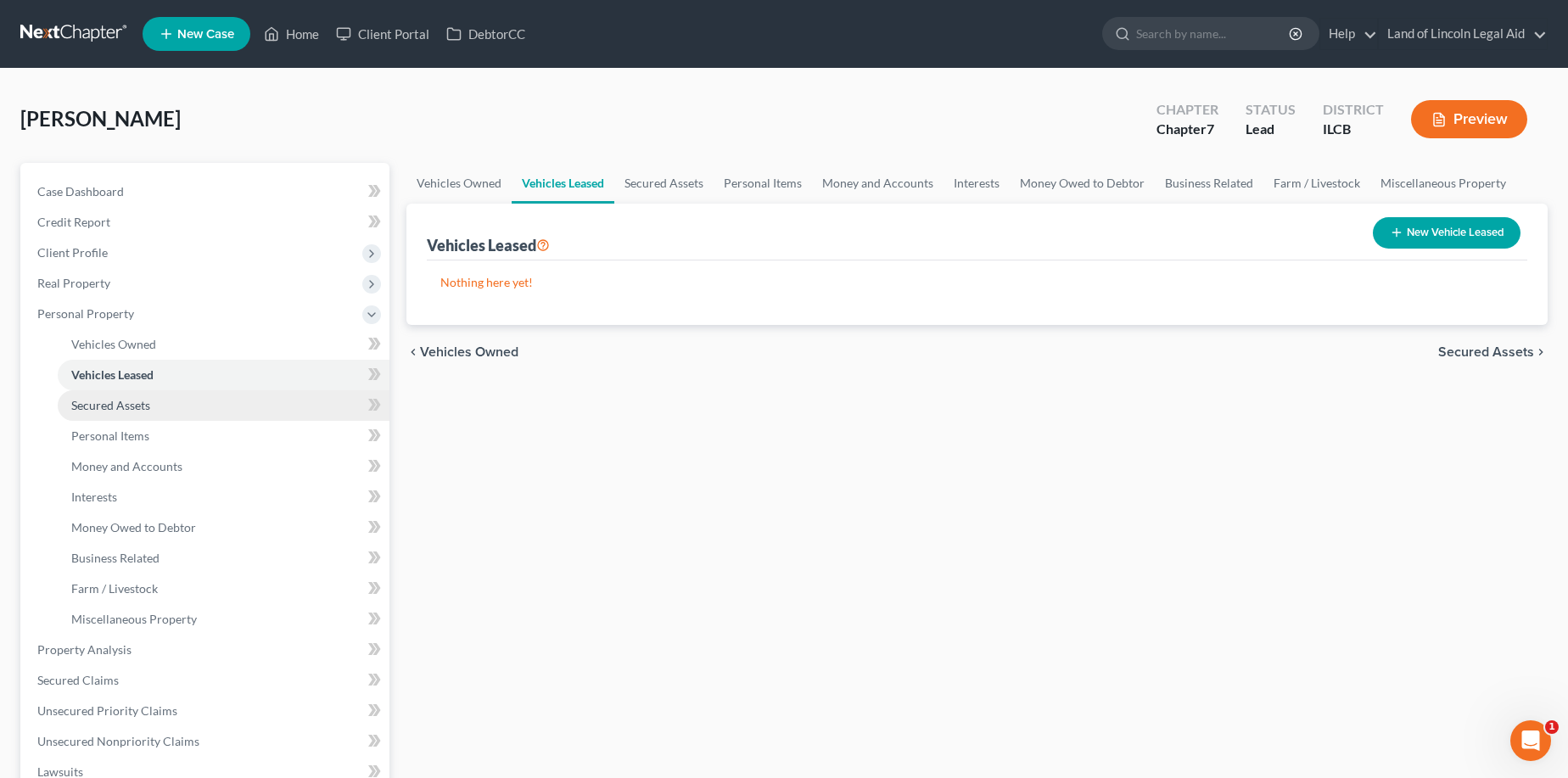
click at [153, 413] on link "Secured Assets" at bounding box center [224, 405] width 332 height 31
click at [555, 434] on div "Vehicles Owned Vehicles Leased Secured Assets Personal Items Money and Accounts…" at bounding box center [976, 653] width 1158 height 980
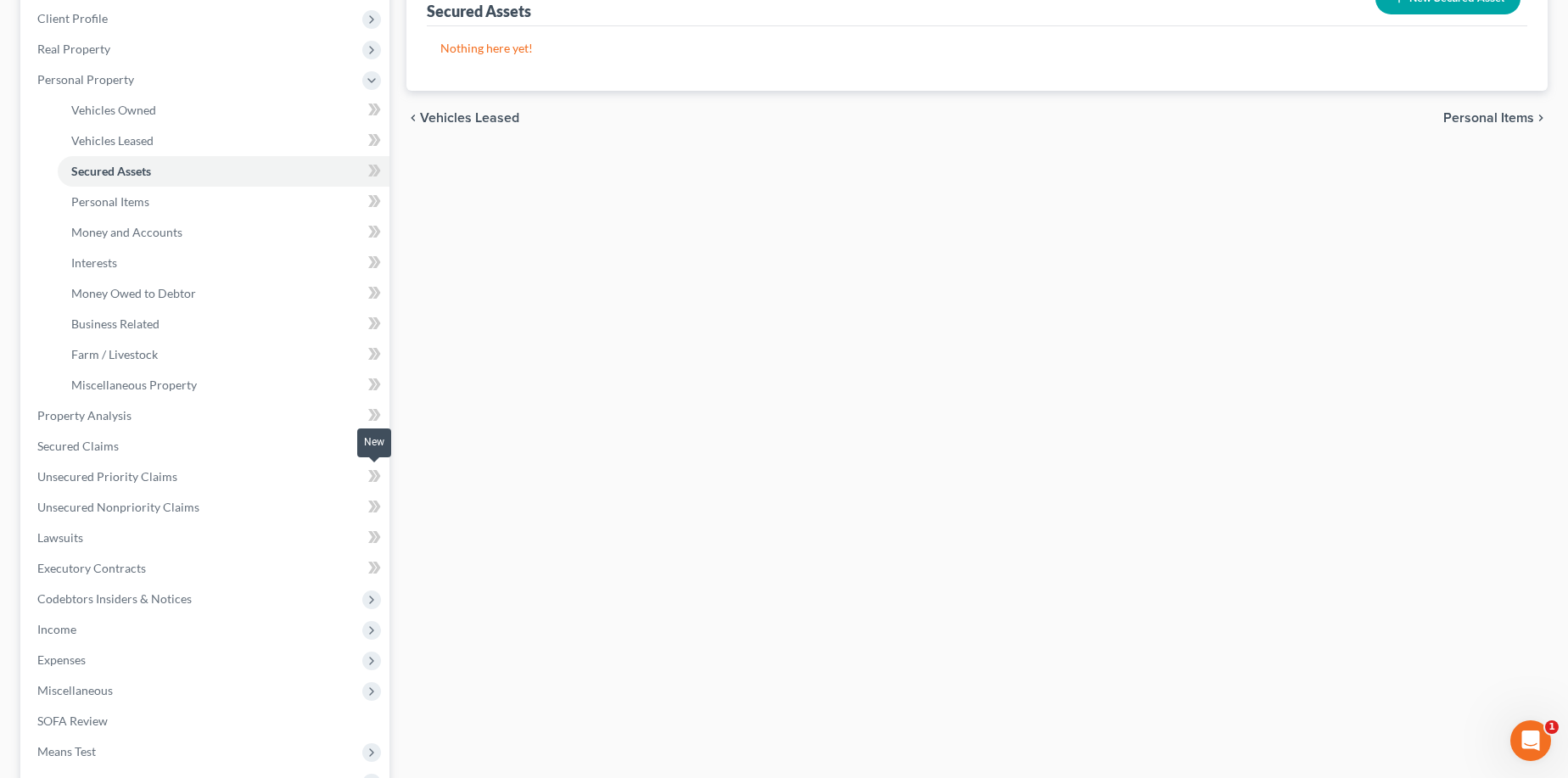
scroll to position [255, 0]
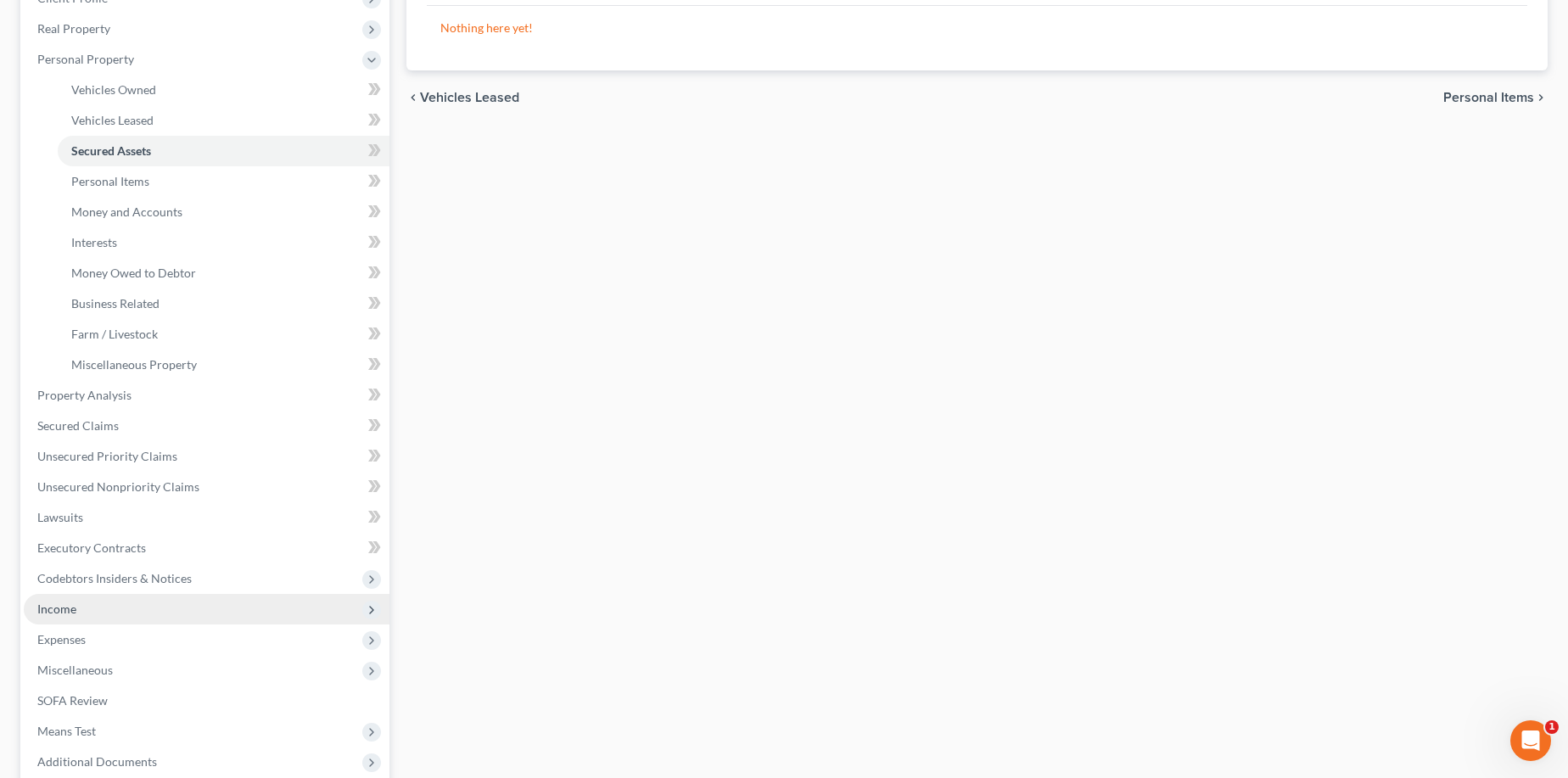
click at [263, 606] on span "Income" at bounding box center [207, 609] width 366 height 31
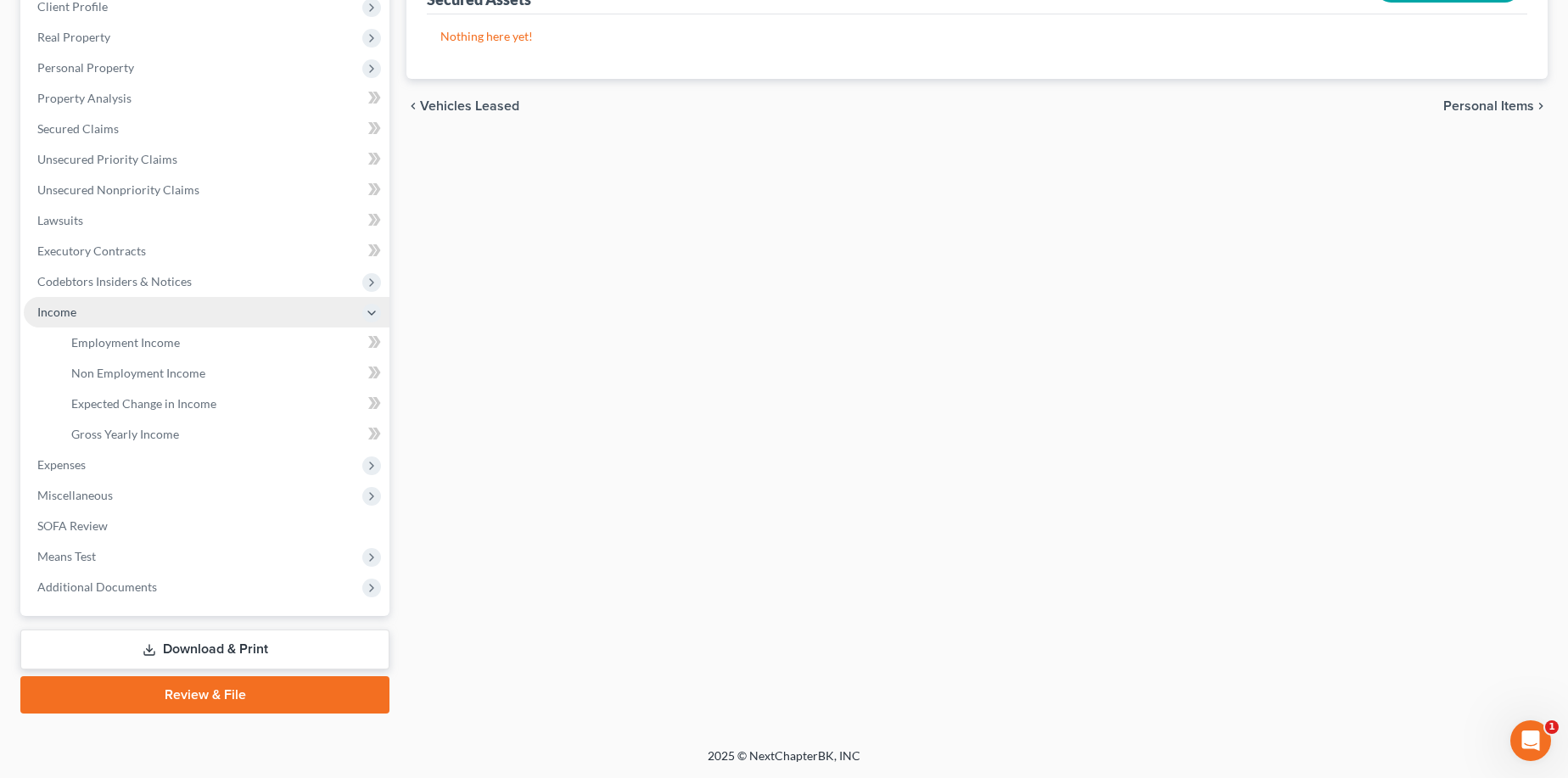
scroll to position [246, 0]
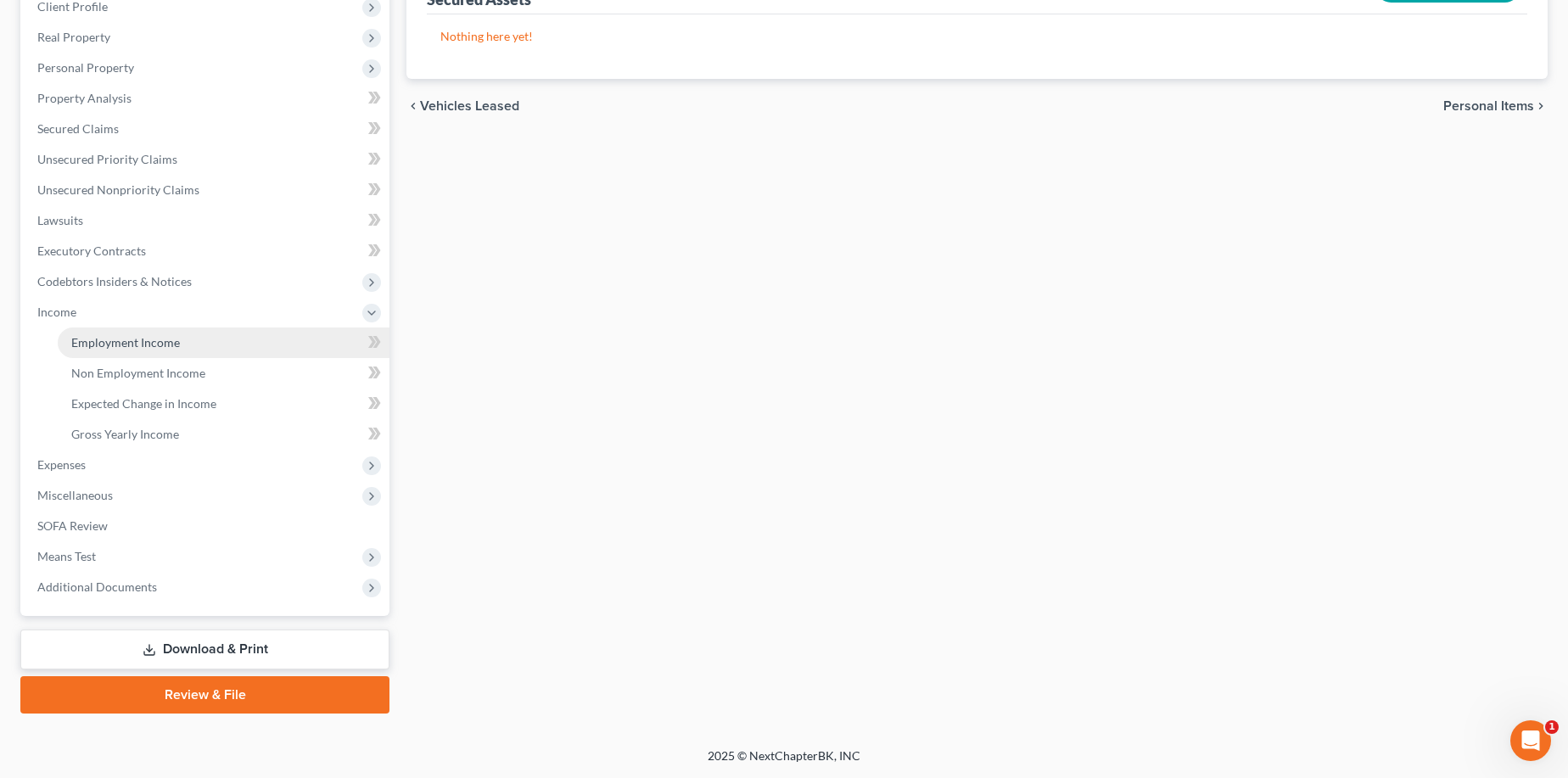
click at [224, 347] on link "Employment Income" at bounding box center [224, 343] width 332 height 31
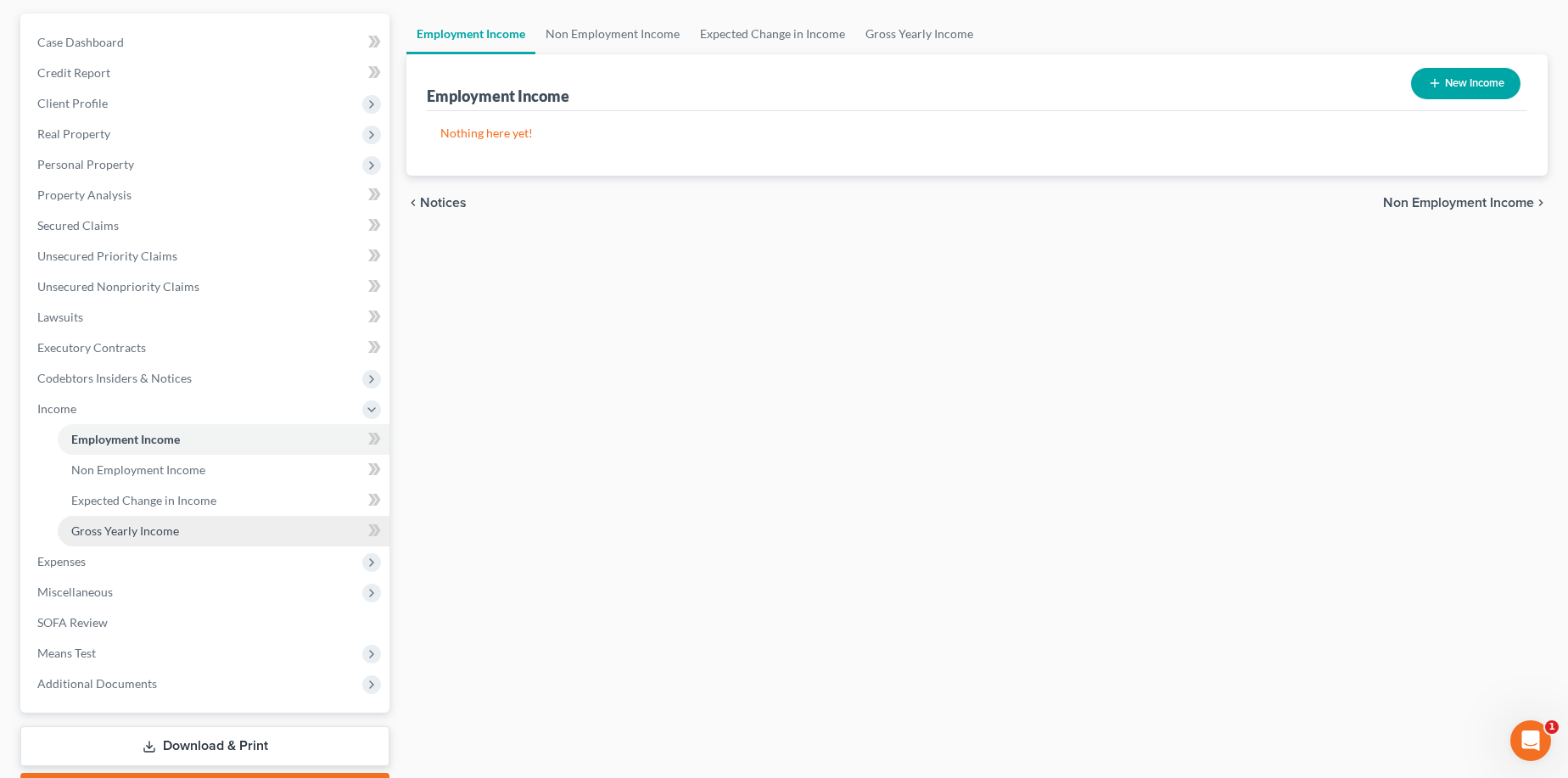
scroll to position [170, 0]
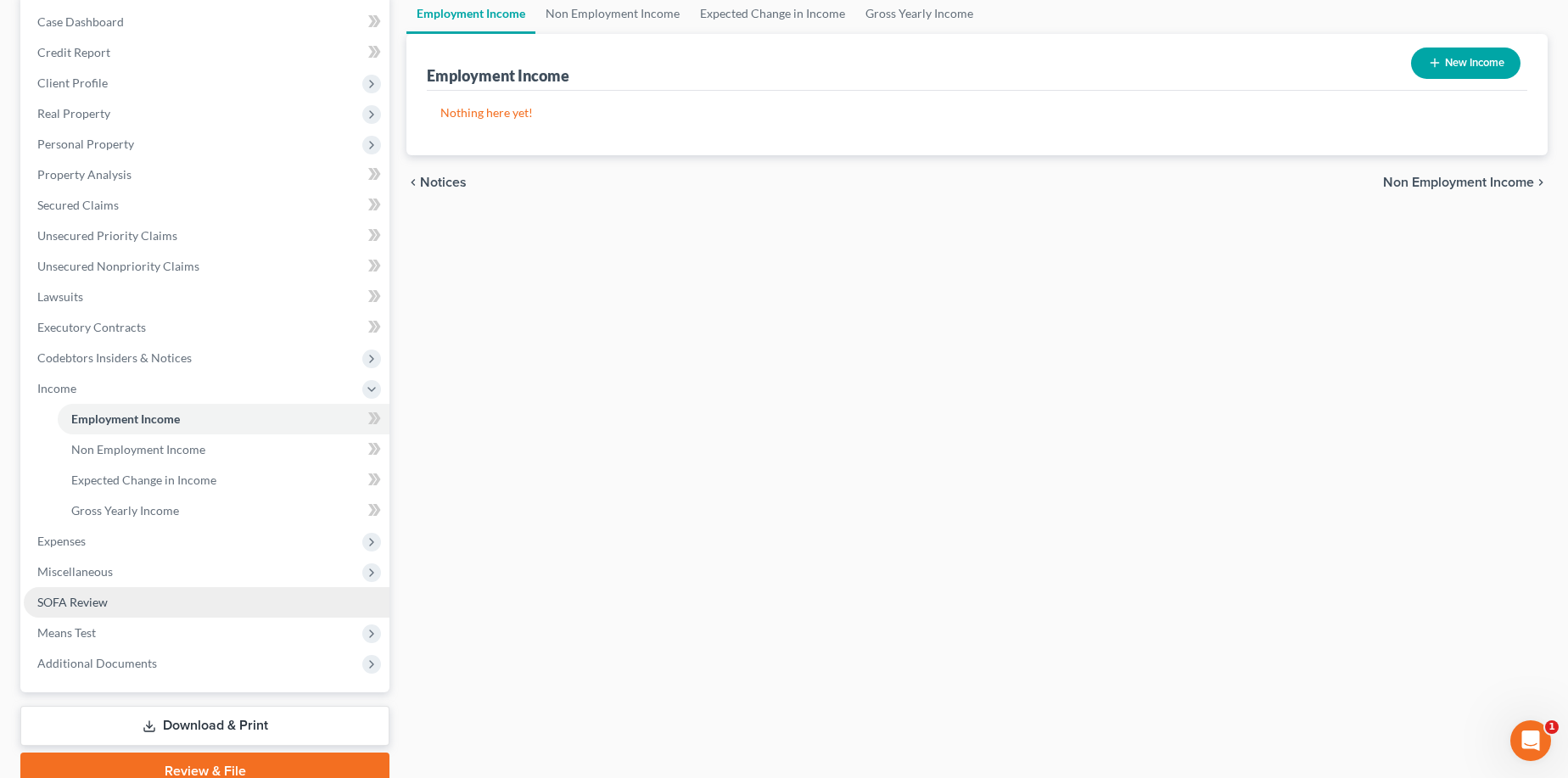
click at [98, 603] on span "SOFA Review" at bounding box center [72, 602] width 71 height 14
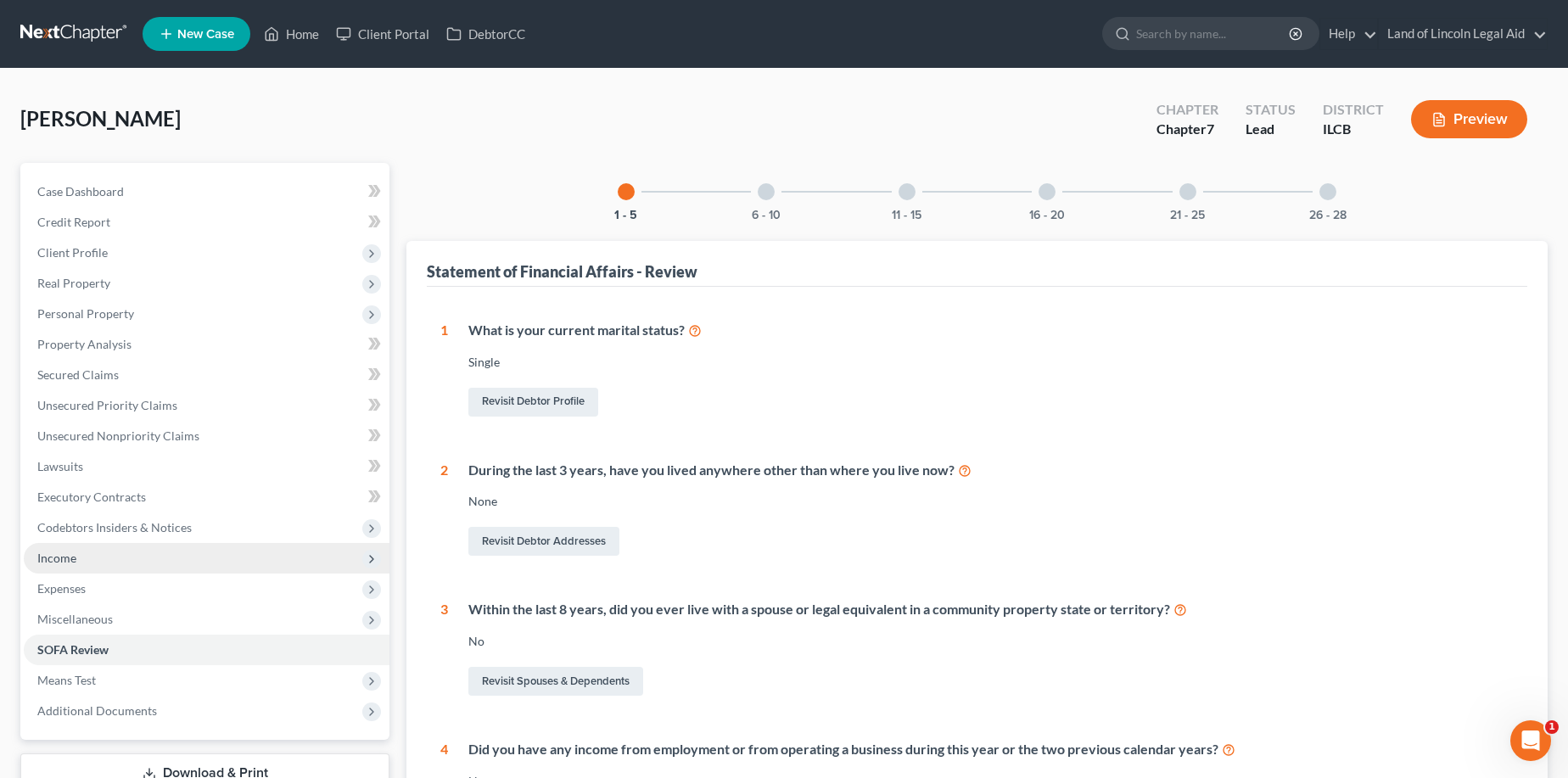
click at [113, 559] on span "Income" at bounding box center [207, 559] width 366 height 31
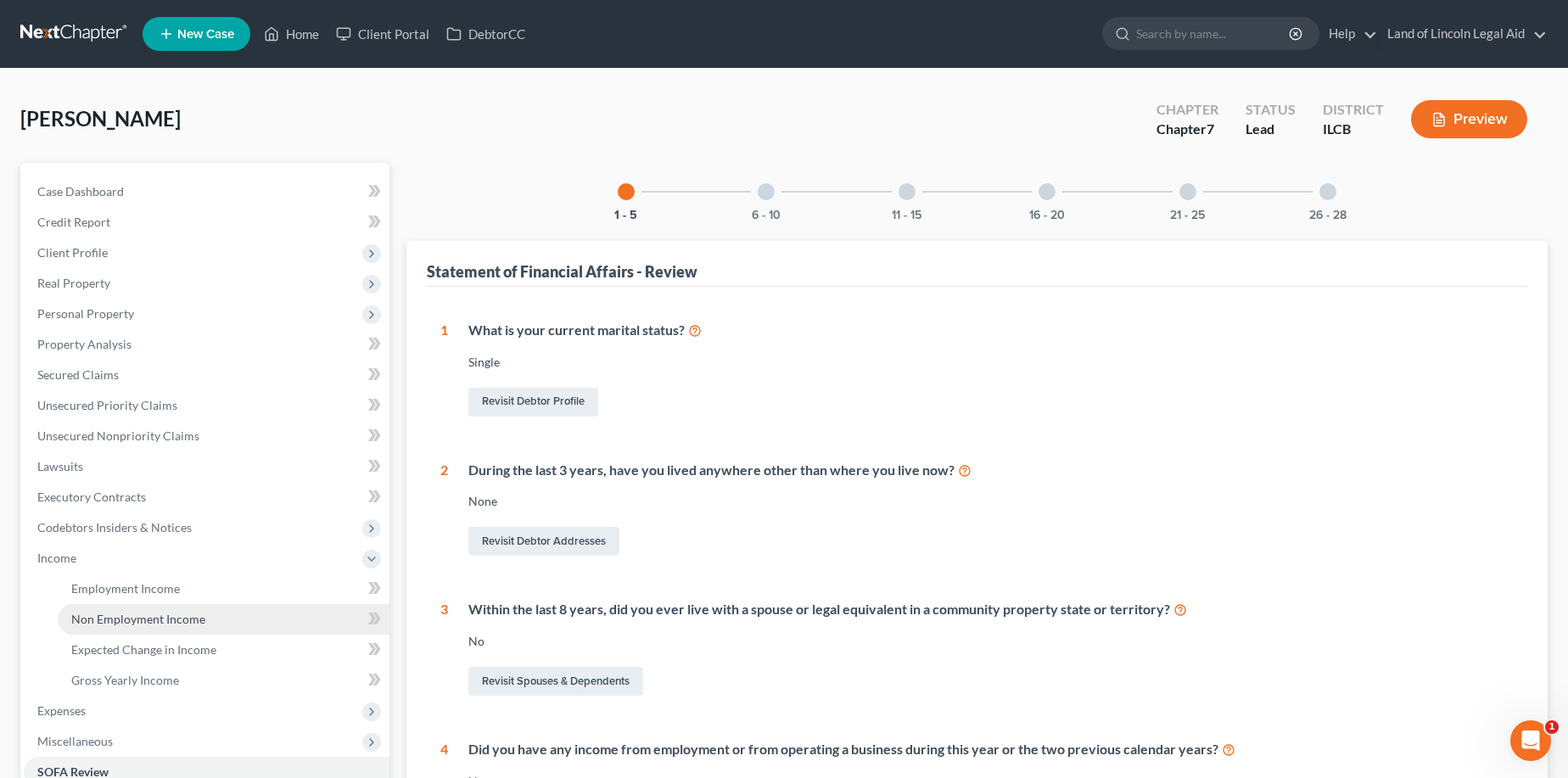
click at [135, 624] on span "Non Employment Income" at bounding box center [138, 619] width 134 height 14
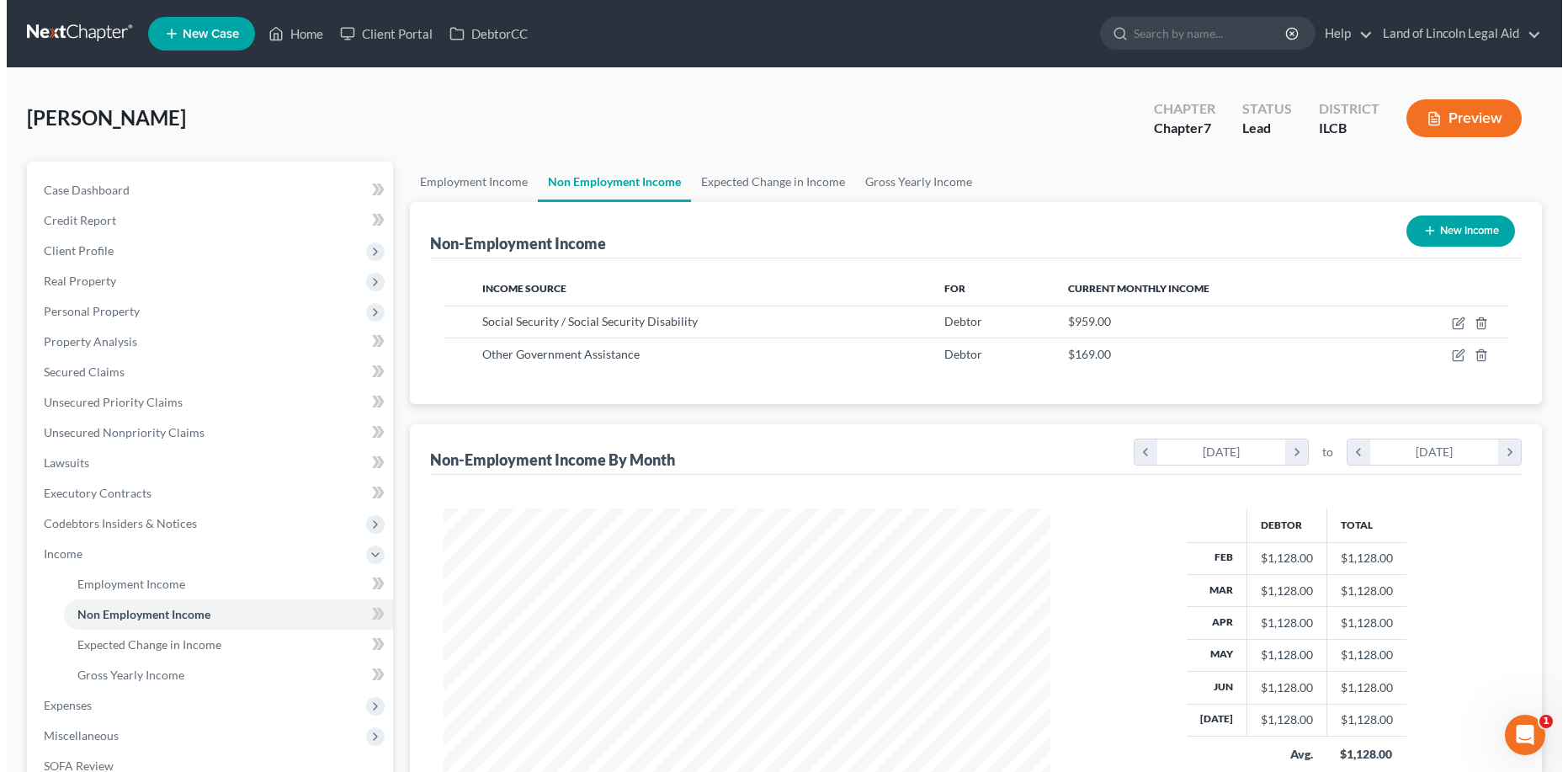
scroll to position [303, 641]
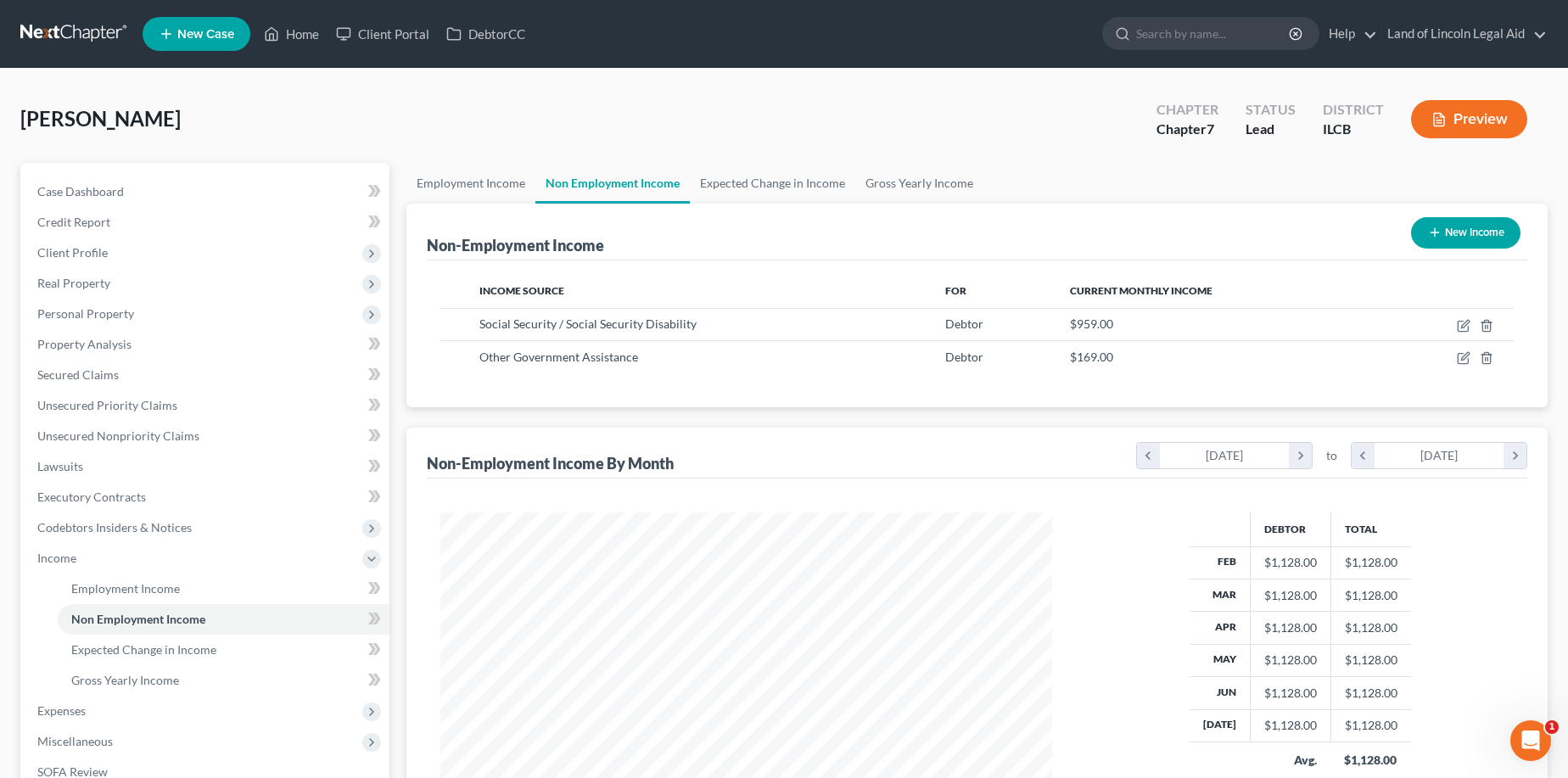
click at [1414, 112] on button "Preview" at bounding box center [1469, 119] width 116 height 38
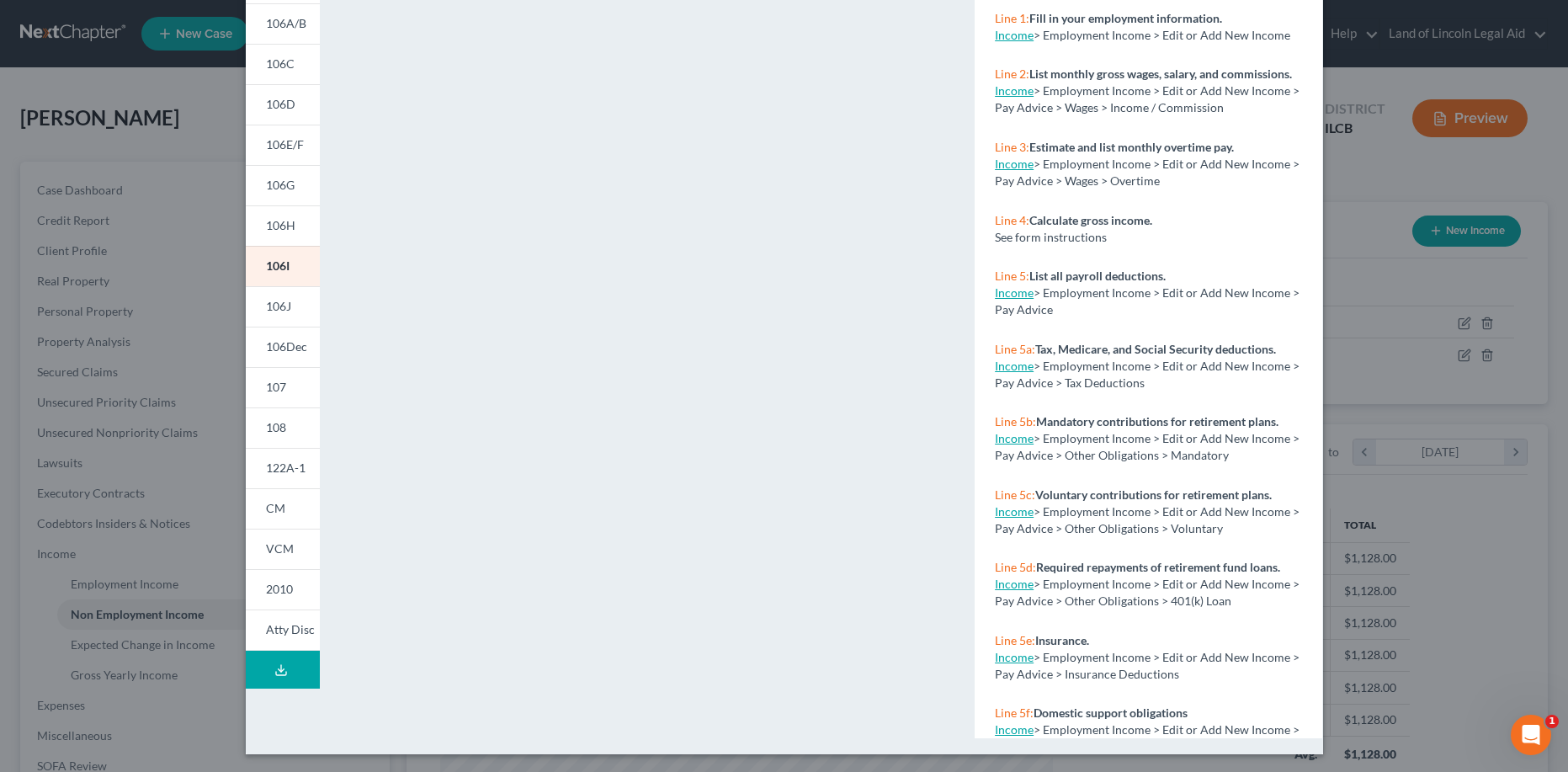
scroll to position [178, 0]
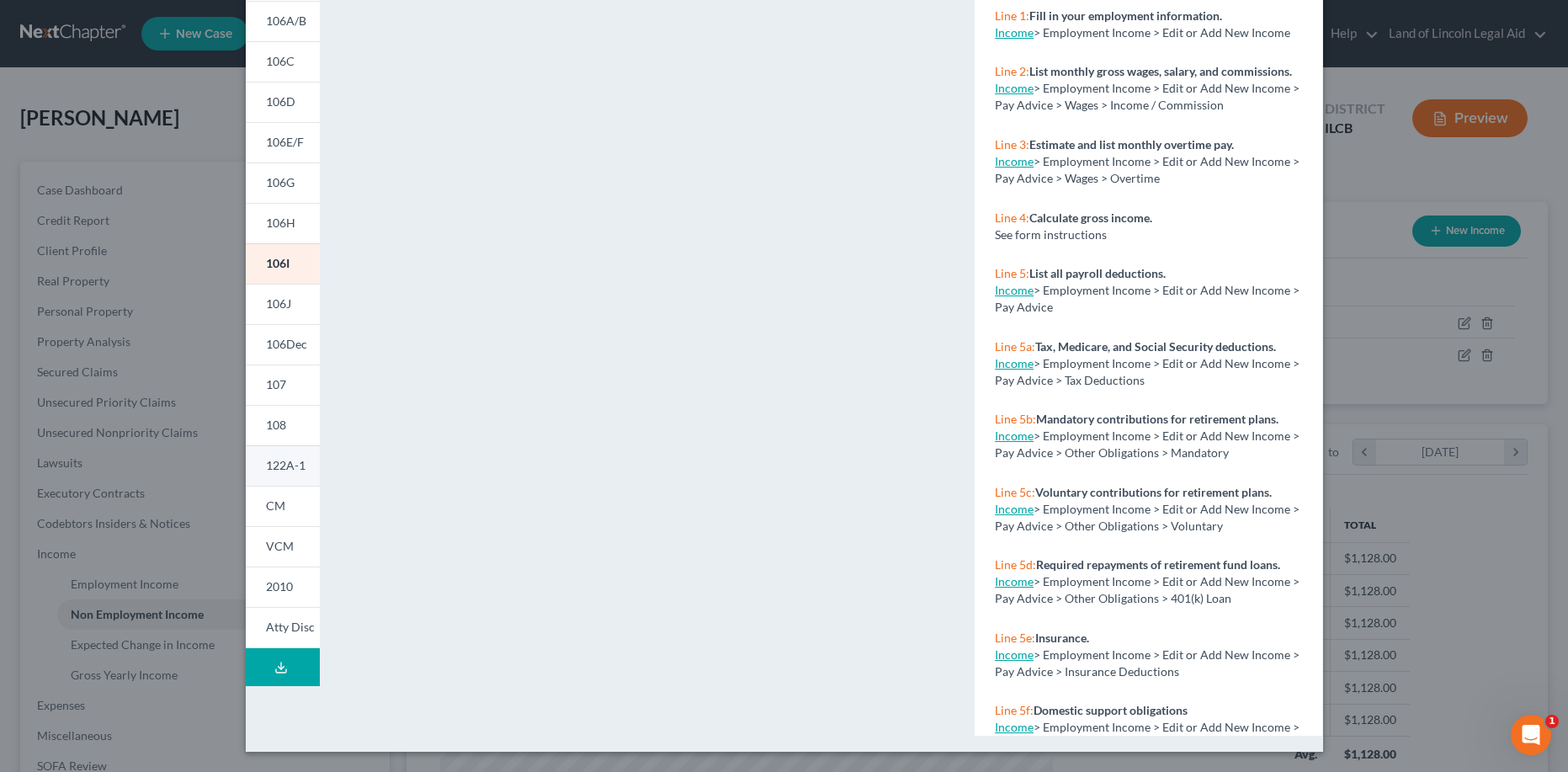
click at [277, 464] on span "122A-1" at bounding box center [286, 465] width 40 height 14
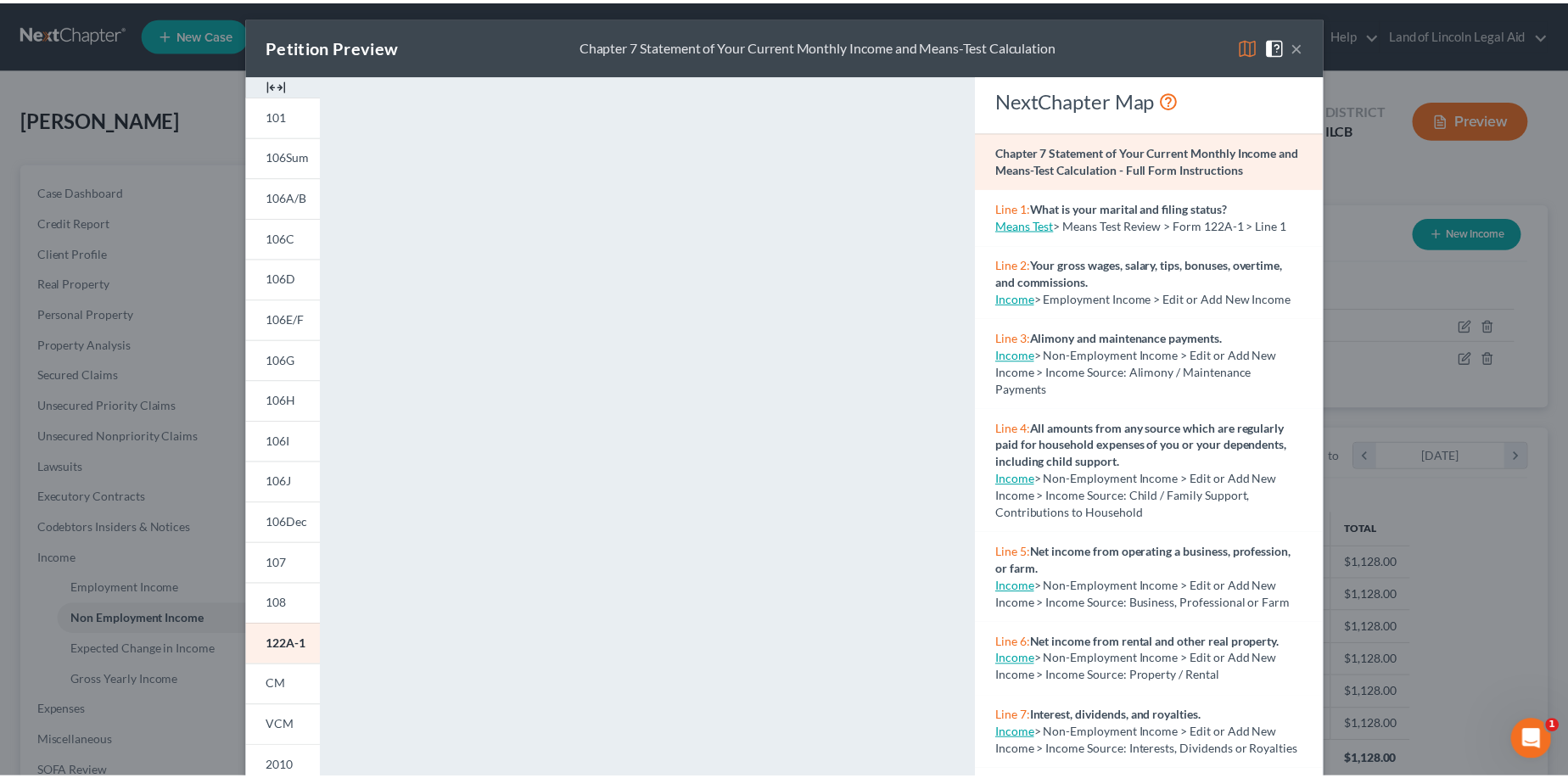
scroll to position [0, 0]
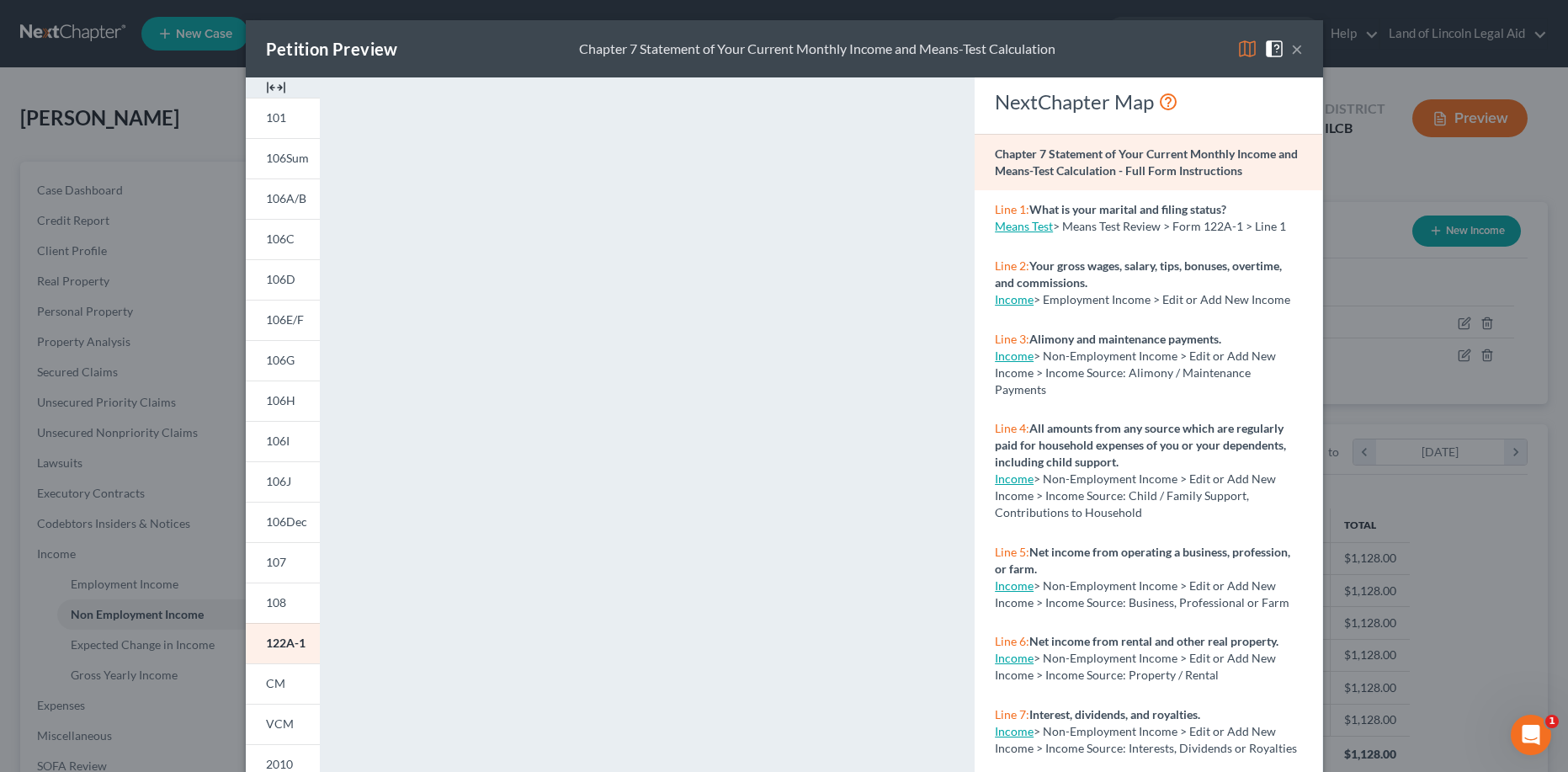
click at [1293, 50] on button "×" at bounding box center [1297, 48] width 11 height 20
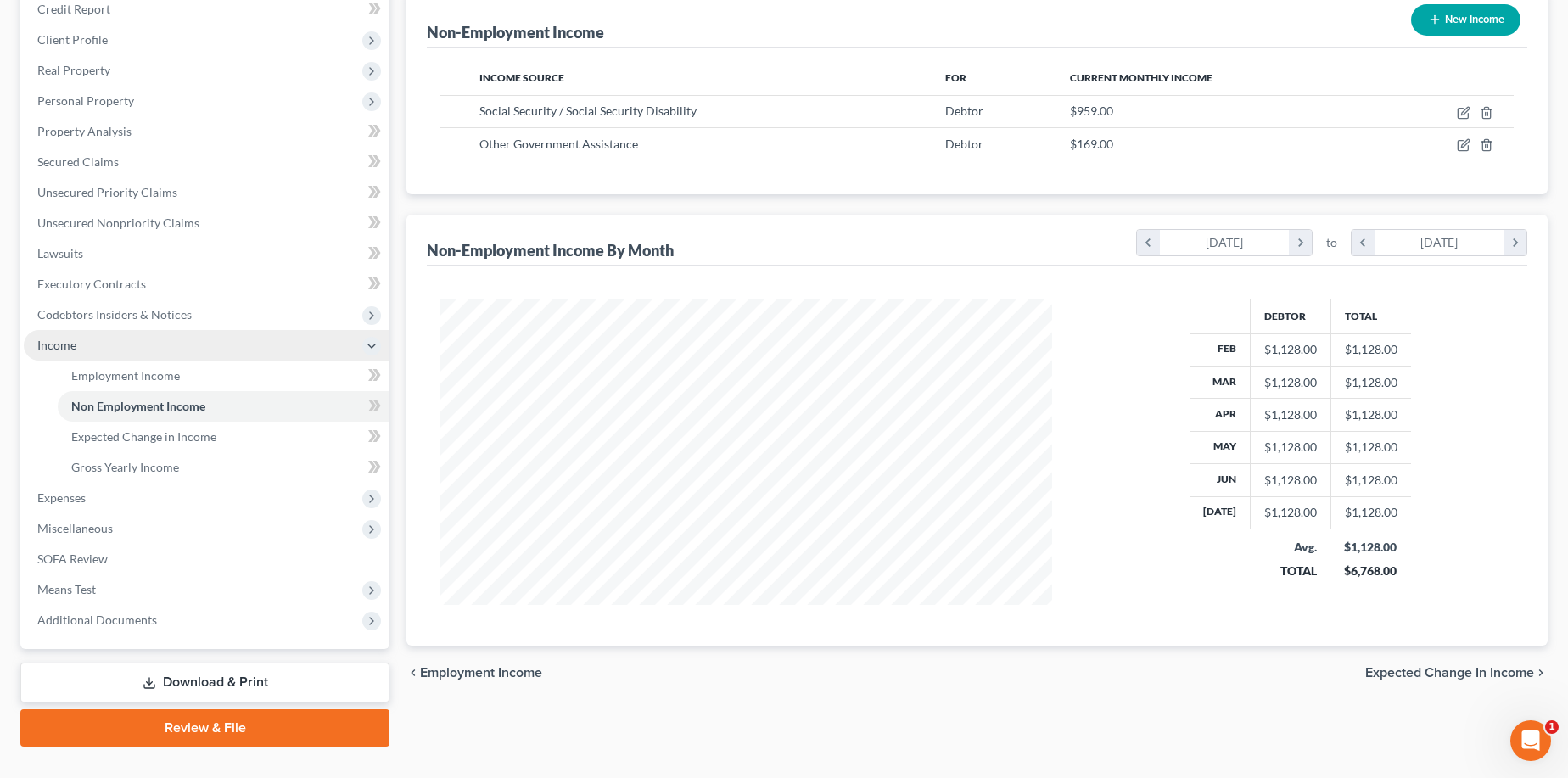
scroll to position [246, 0]
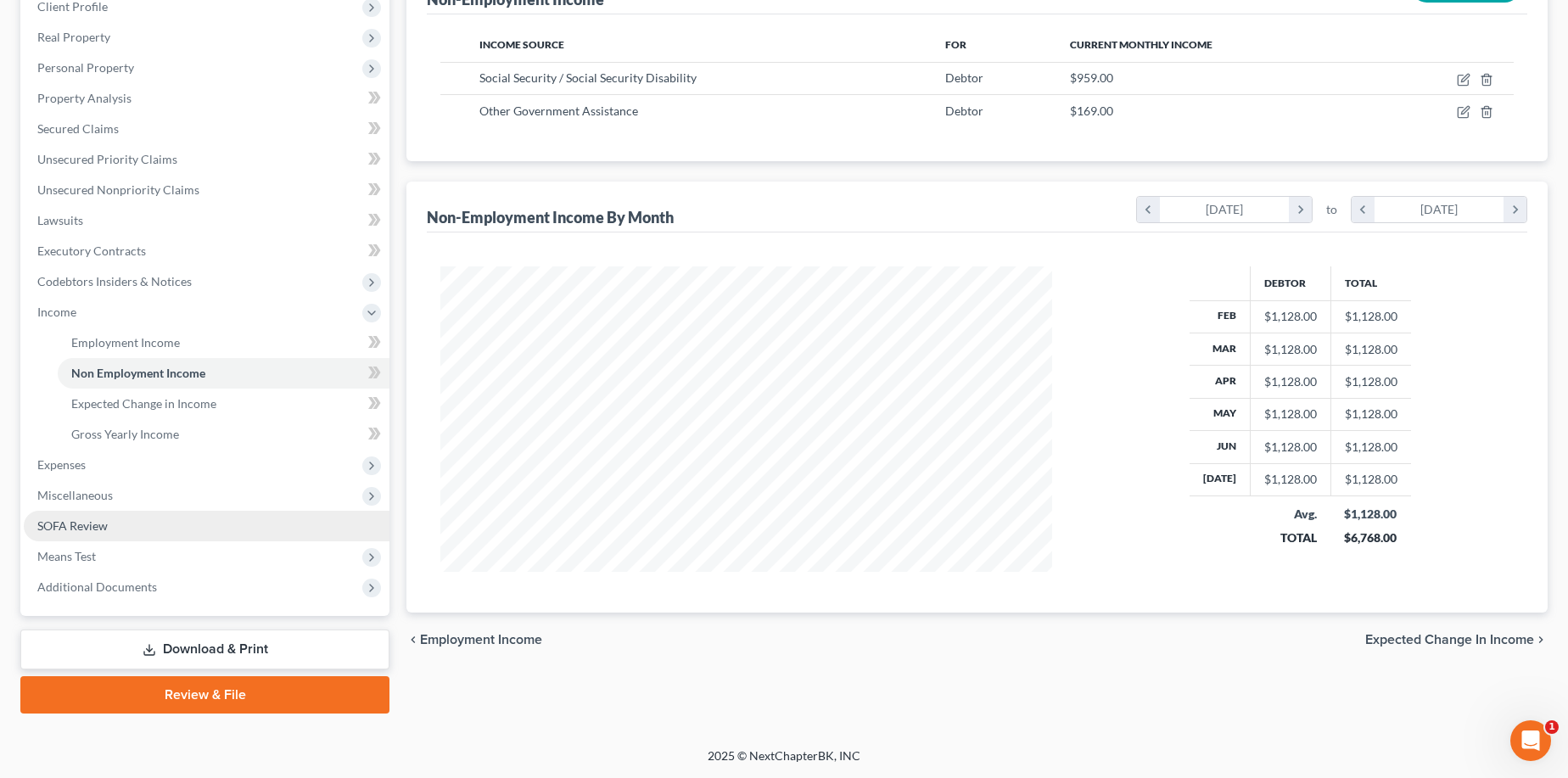
click at [144, 520] on link "SOFA Review" at bounding box center [207, 526] width 366 height 31
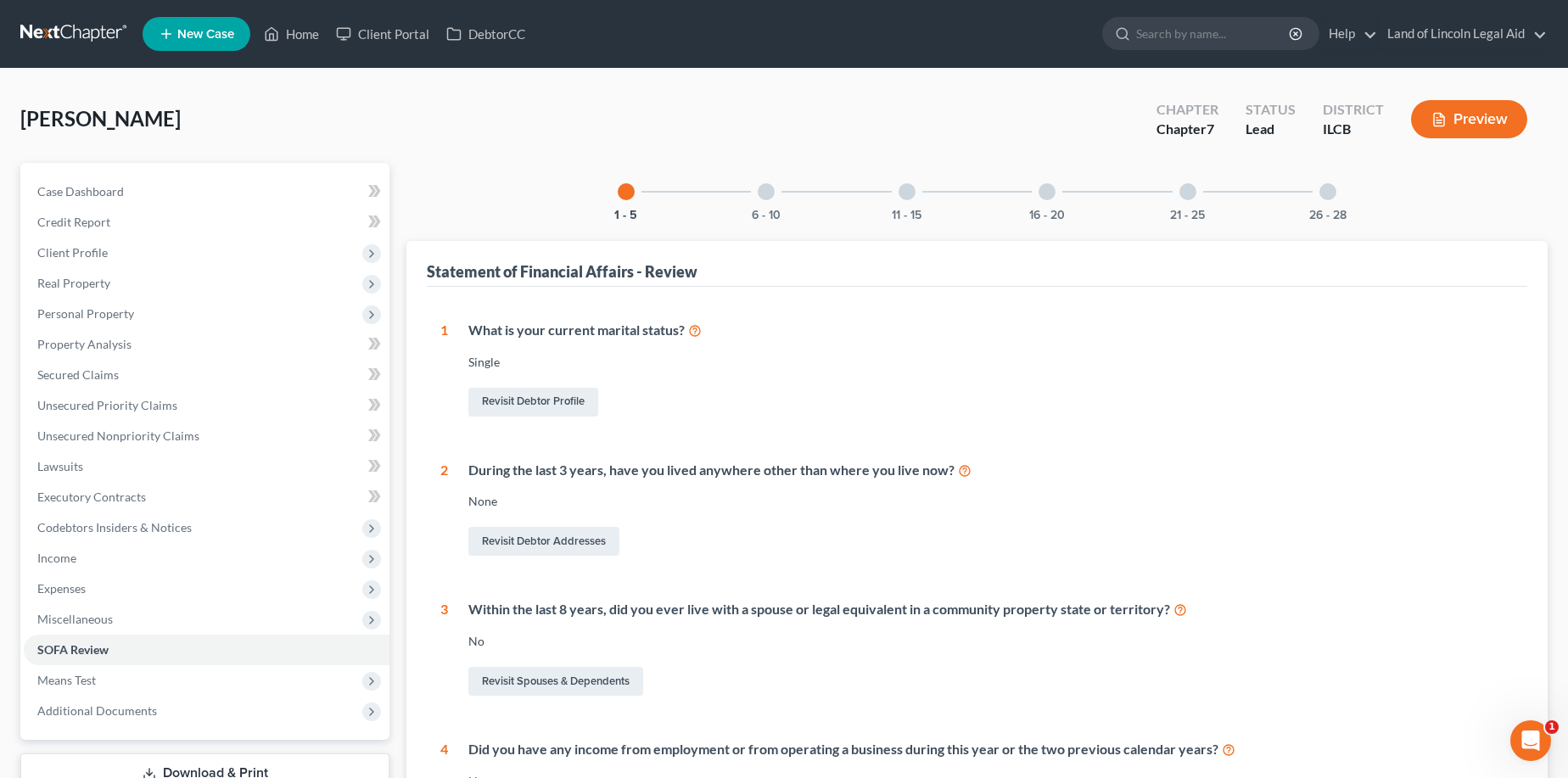
click at [1323, 187] on div at bounding box center [1328, 192] width 17 height 17
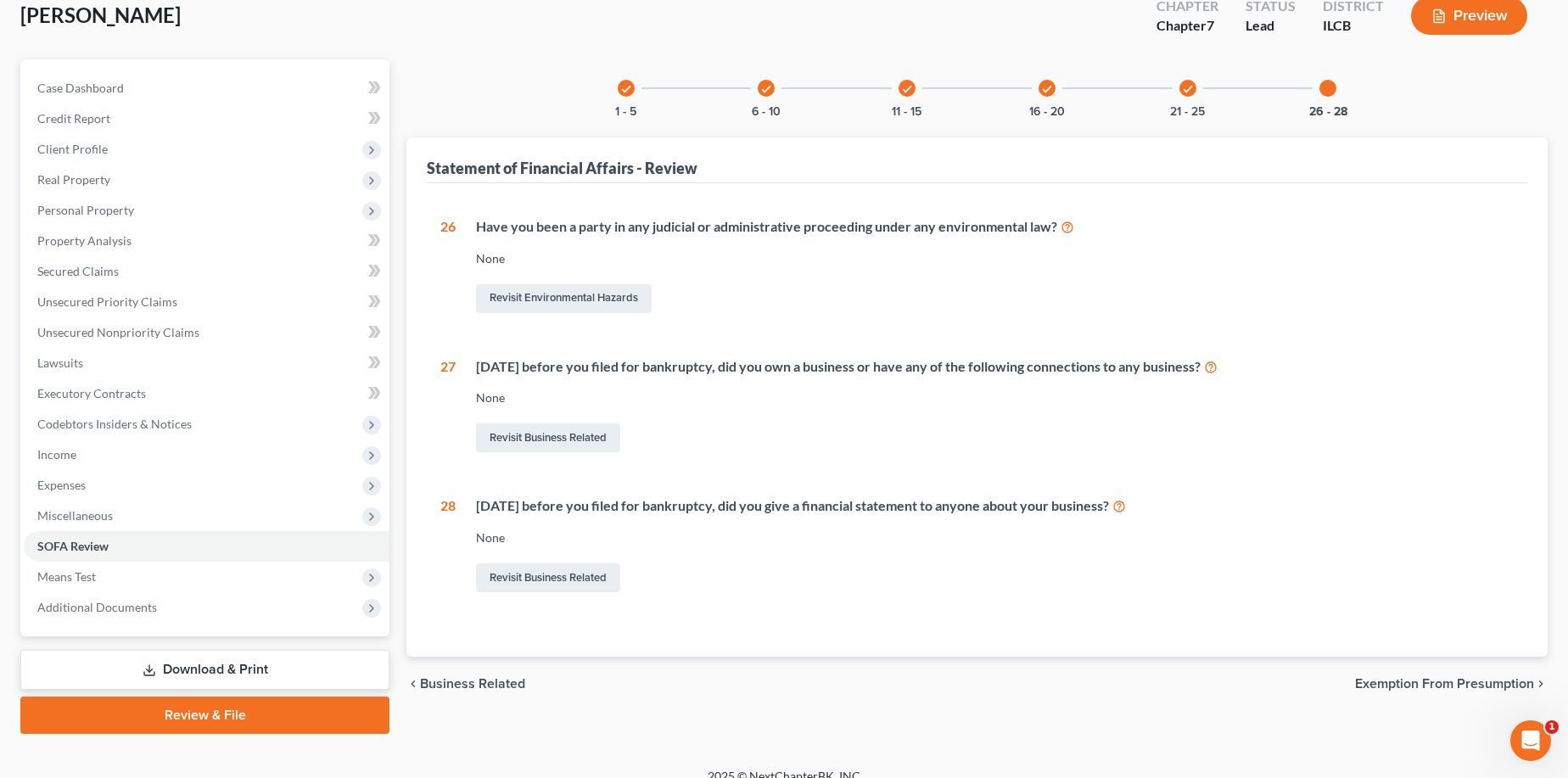
scroll to position [124, 0]
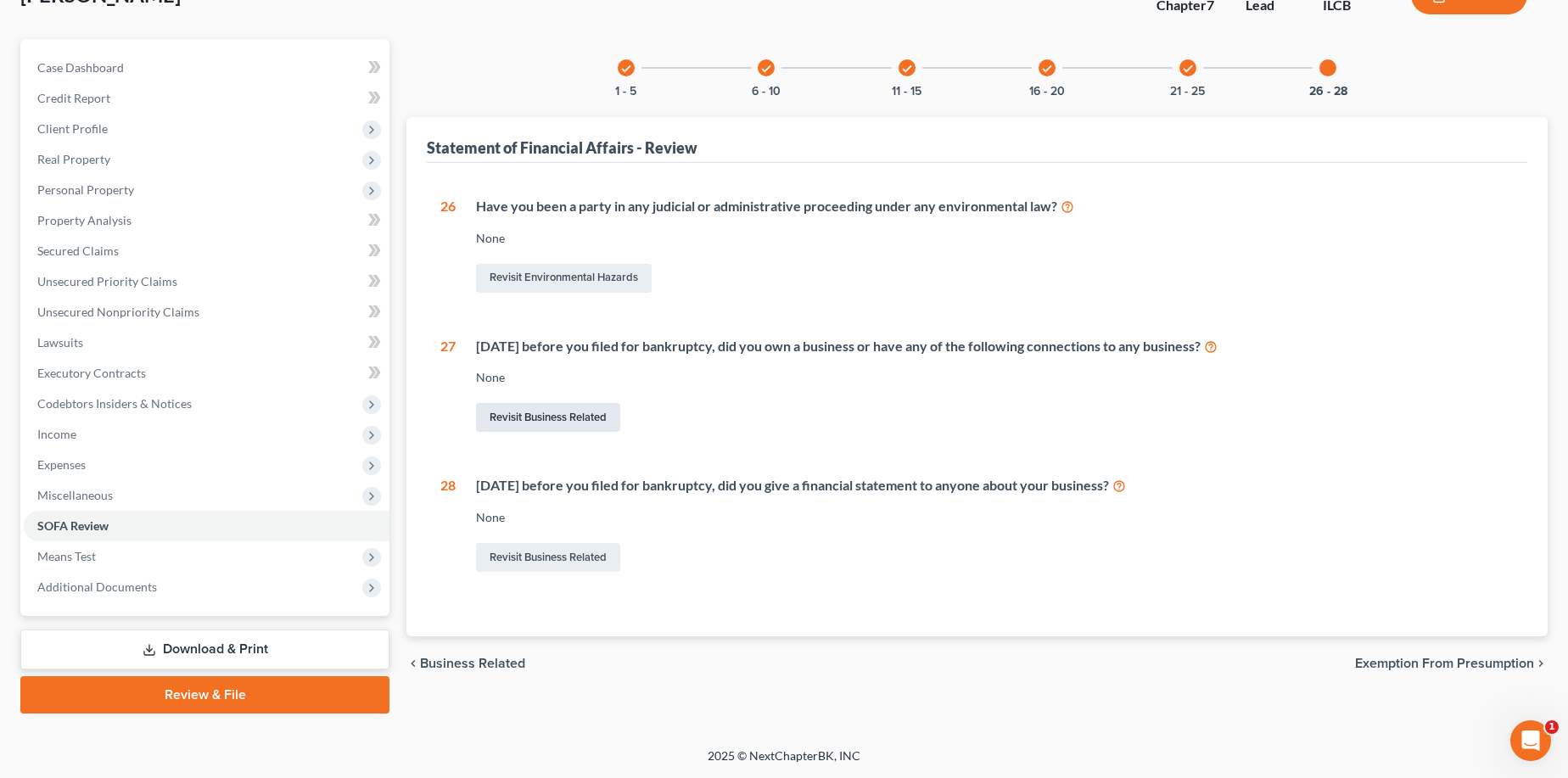
click at [563, 416] on link "Revisit Business Related" at bounding box center [547, 418] width 144 height 29
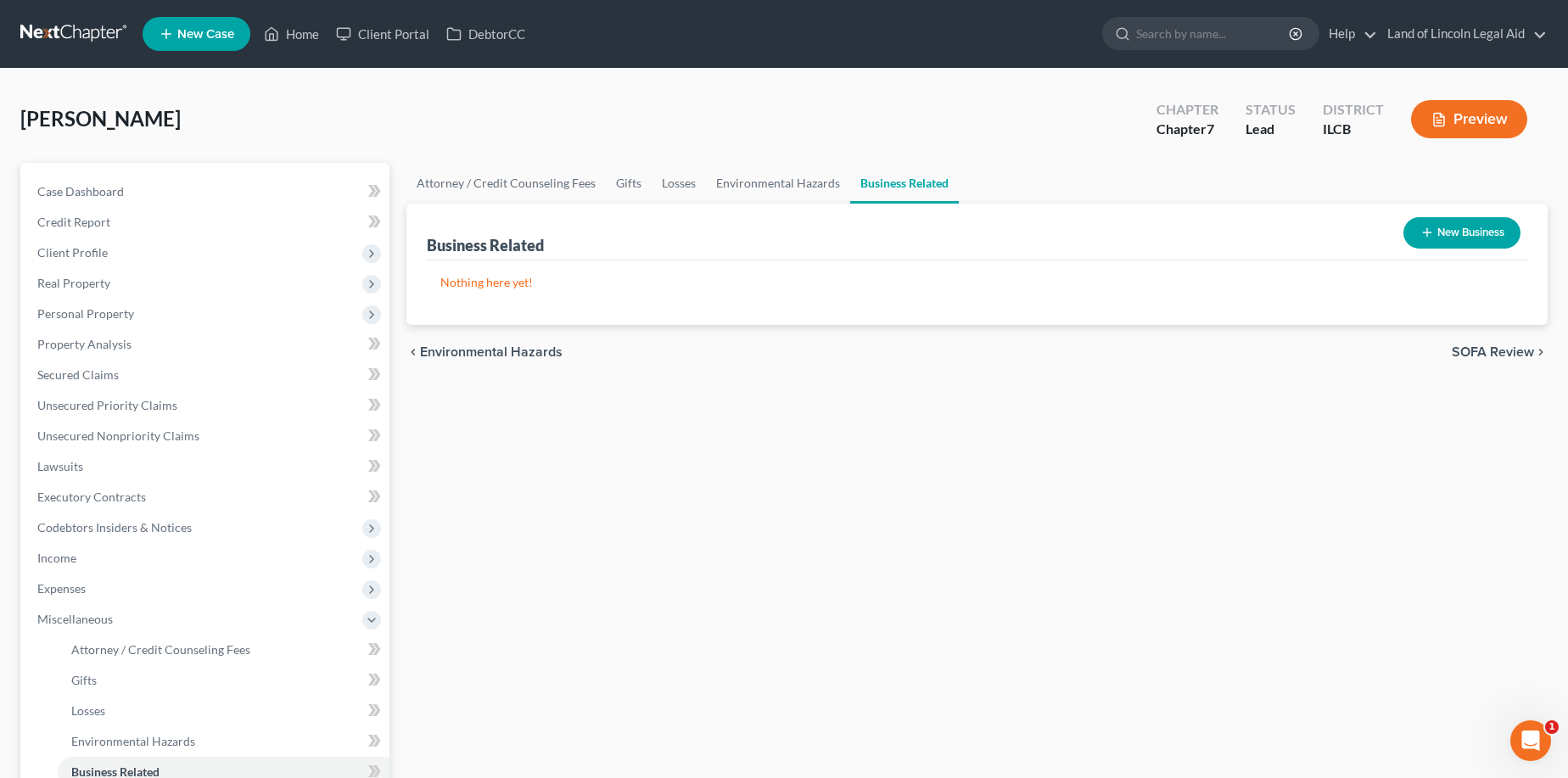
click at [1414, 221] on button "New Business" at bounding box center [1461, 233] width 117 height 31
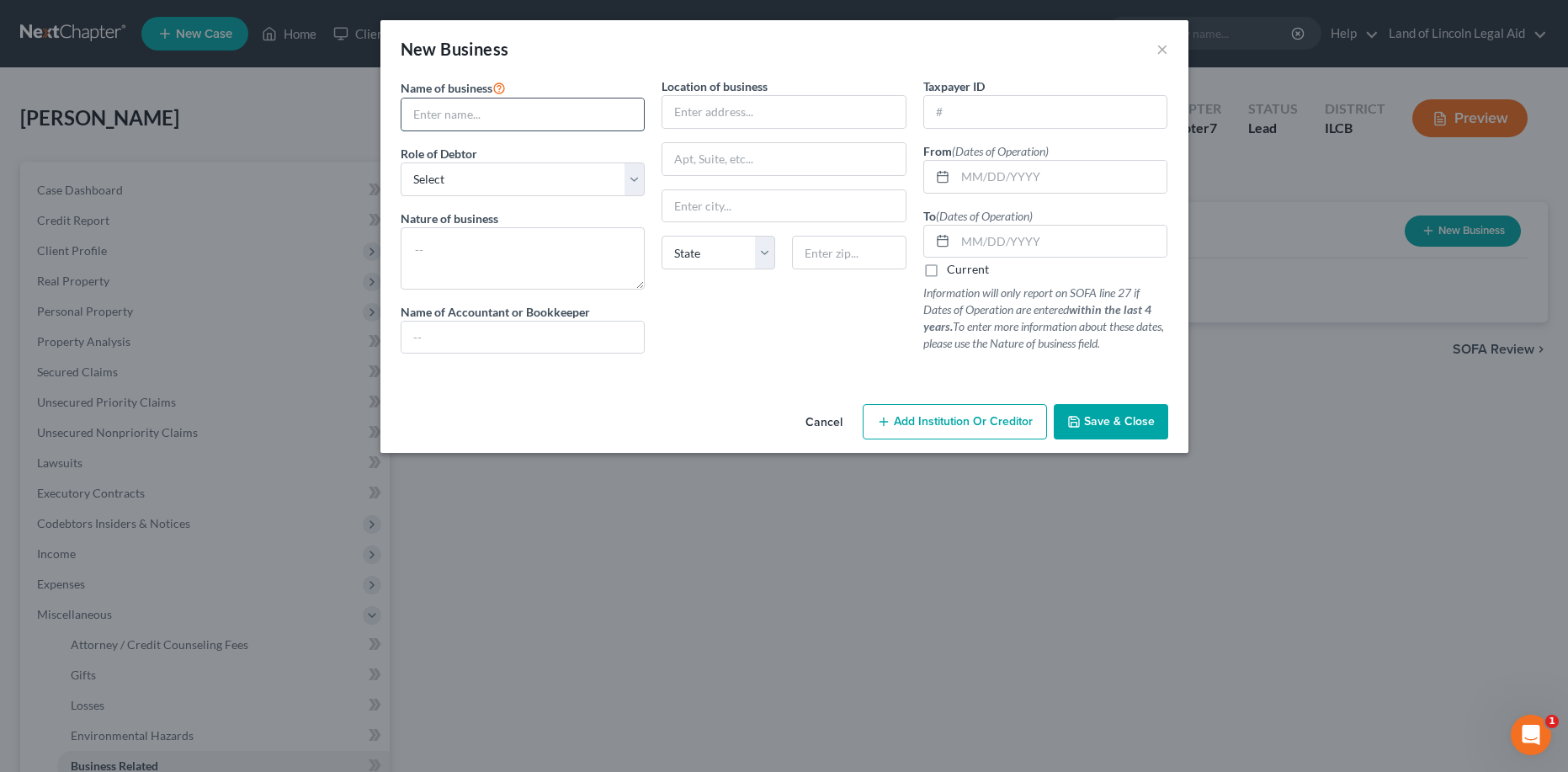
click at [452, 107] on input "text" at bounding box center [523, 114] width 243 height 32
type input "Uber"
click at [460, 176] on select "Select A member of a limited liability company (LLC) or limited liability partn…" at bounding box center [523, 180] width 245 height 34
select select "sole_proprietor"
click at [401, 163] on select "Select A member of a limited liability company (LLC) or limited liability partn…" at bounding box center [523, 180] width 245 height 34
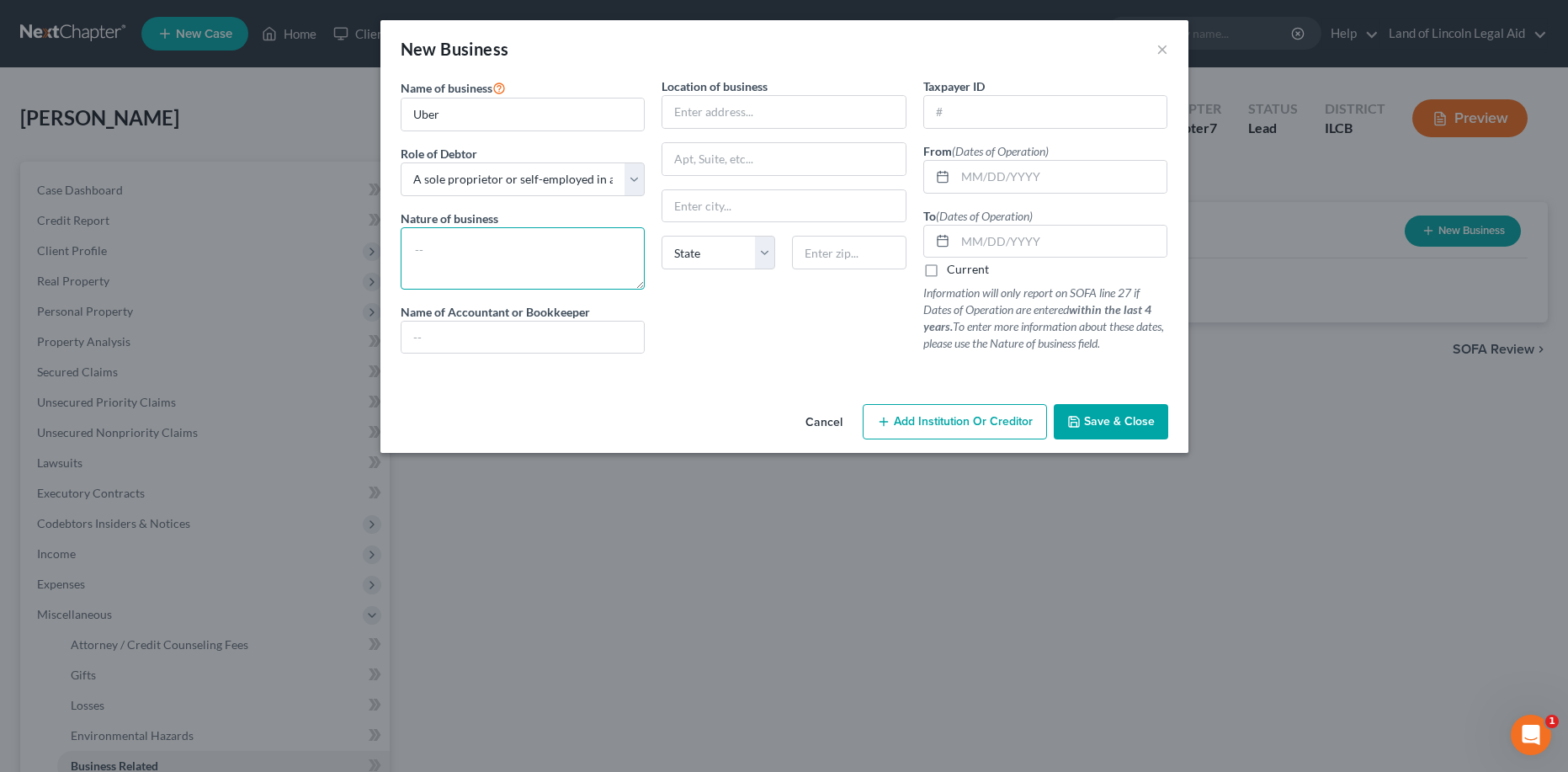
click at [425, 241] on textarea at bounding box center [523, 258] width 245 height 62
type textarea "ride share driver"
click at [701, 115] on input "text" at bounding box center [784, 112] width 243 height 32
click at [674, 211] on input "text" at bounding box center [784, 206] width 243 height 32
type input "Champaign"
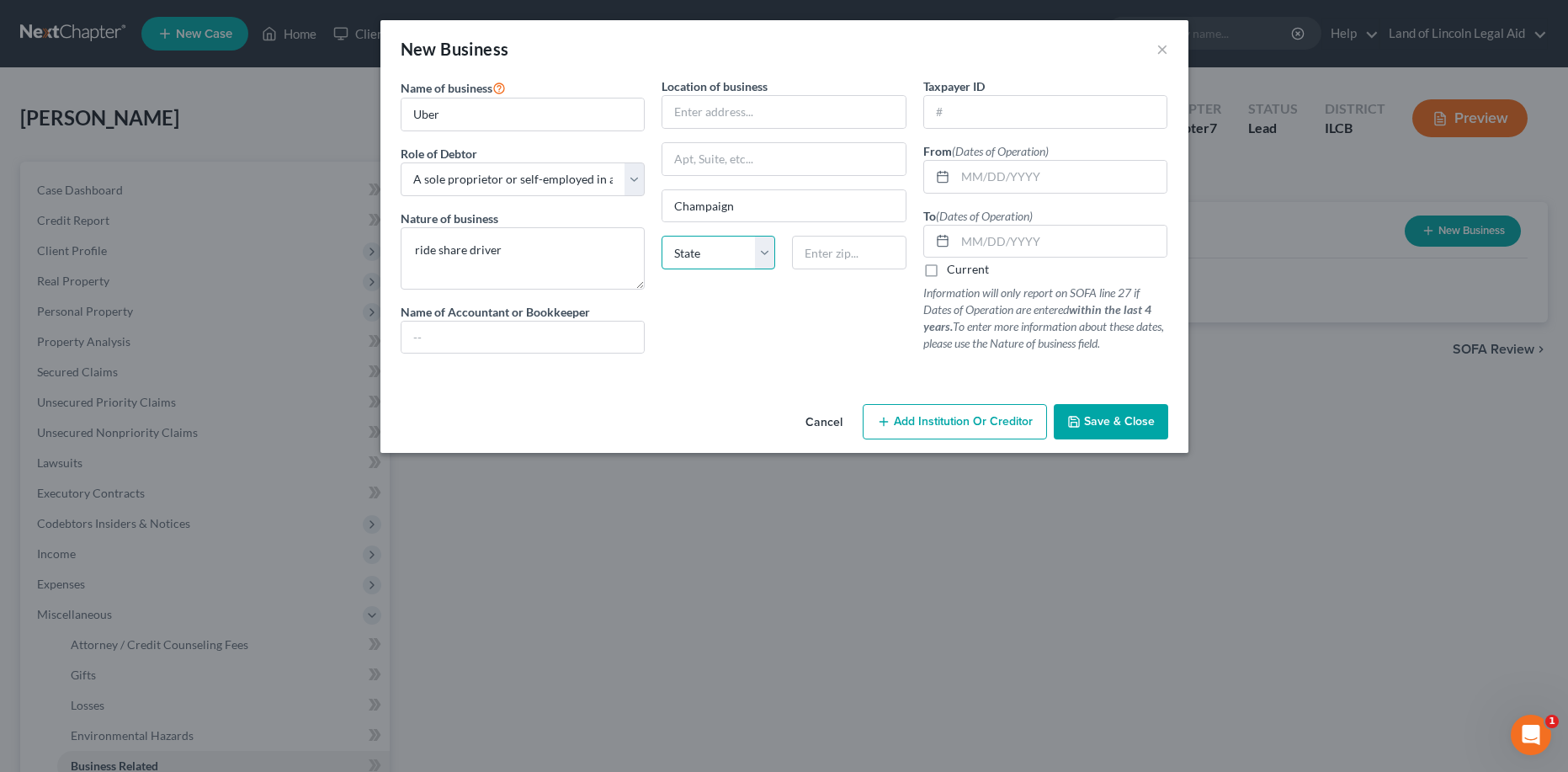
click at [693, 258] on select "State [US_STATE] AK AR AZ CA CO CT DE DC [GEOGRAPHIC_DATA] [GEOGRAPHIC_DATA] GU…" at bounding box center [719, 253] width 113 height 34
select select "14"
click at [662, 236] on select "State [US_STATE] AK AR AZ CA CO CT DE DC [GEOGRAPHIC_DATA] [GEOGRAPHIC_DATA] GU…" at bounding box center [719, 253] width 113 height 34
click at [1123, 409] on button "Save & Close" at bounding box center [1110, 421] width 114 height 35
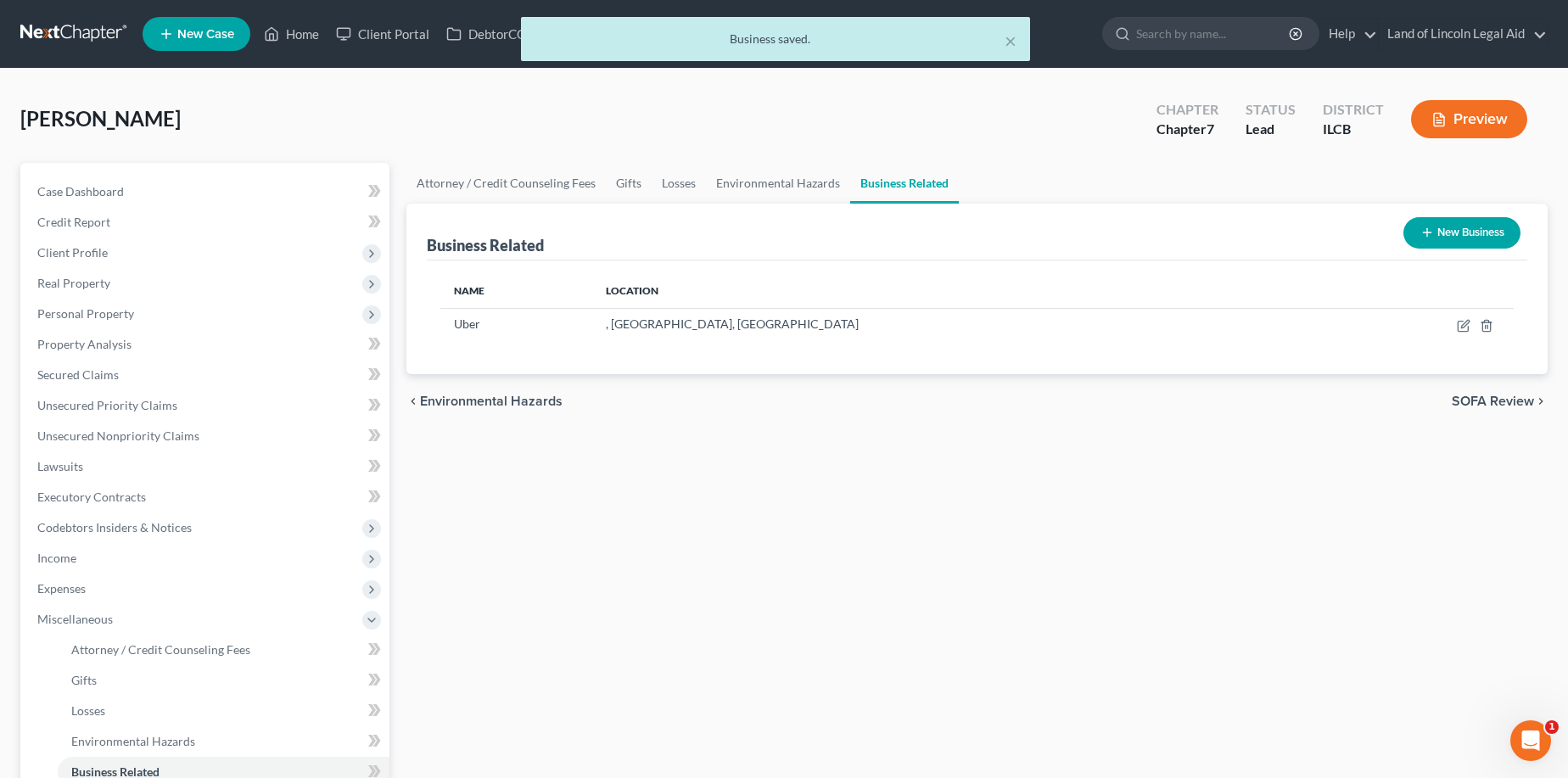
click at [1414, 221] on button "New Business" at bounding box center [1461, 233] width 117 height 31
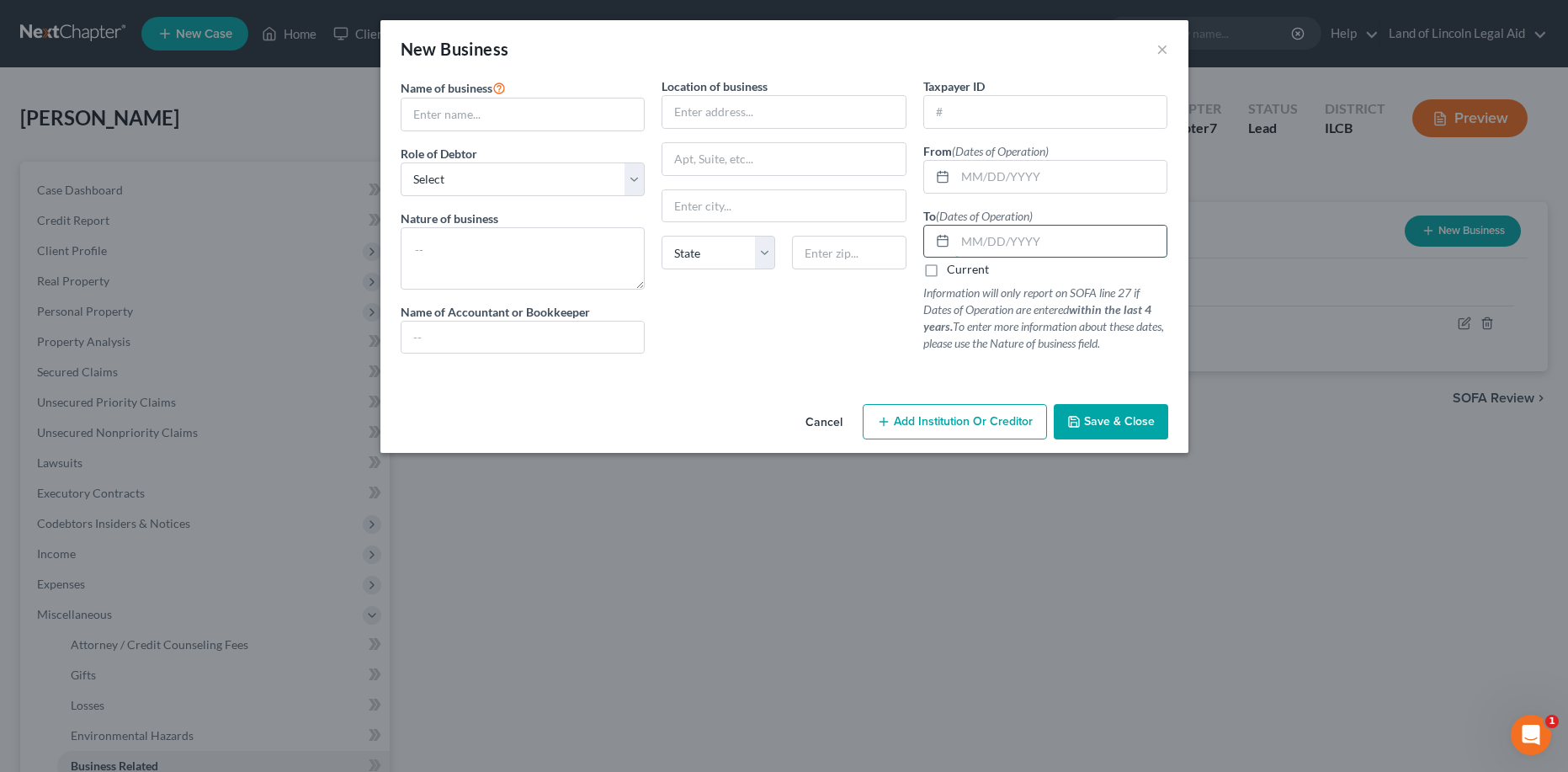
click at [984, 247] on input "text" at bounding box center [1061, 242] width 212 height 32
click at [1108, 423] on span "Save & Close" at bounding box center [1119, 421] width 71 height 14
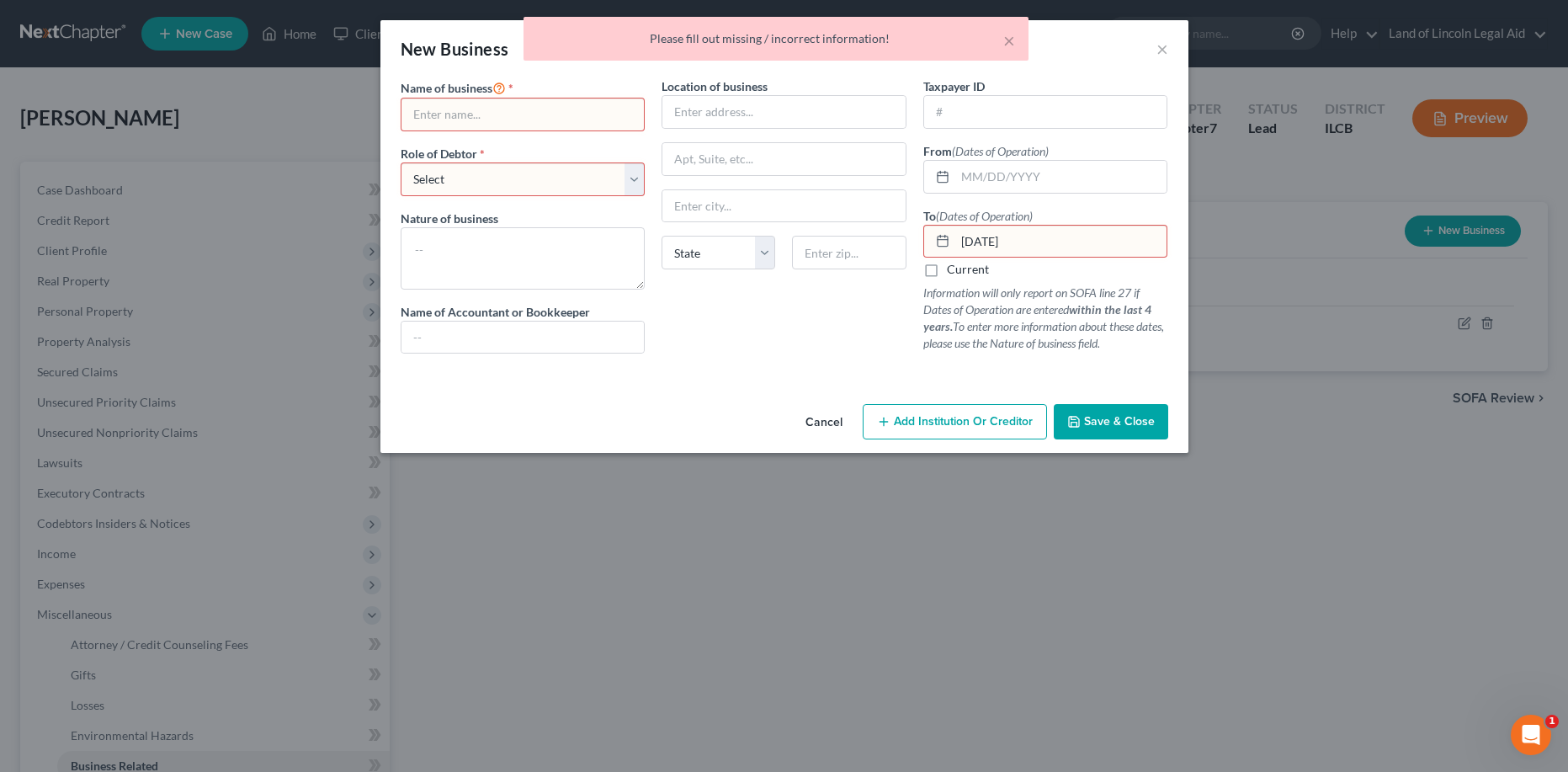
drag, startPoint x: 1031, startPoint y: 237, endPoint x: 972, endPoint y: 236, distance: 59.0
click at [972, 236] on input "[DATE]" at bounding box center [1061, 242] width 212 height 32
type input "J"
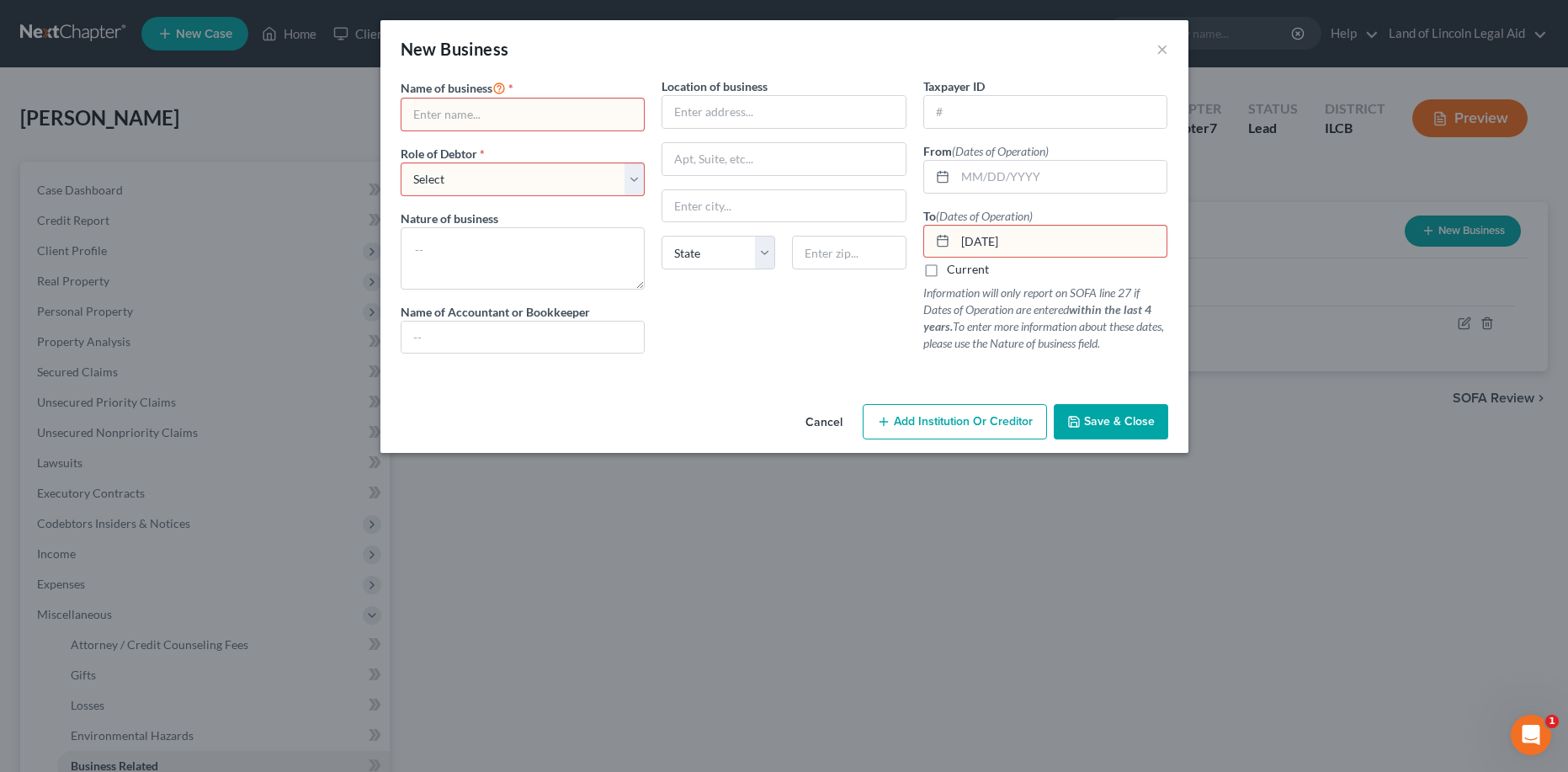
click at [962, 240] on input "[DATE]" at bounding box center [1061, 242] width 212 height 32
type input "[DATE]"
click at [1122, 418] on span "Save & Close" at bounding box center [1119, 421] width 71 height 14
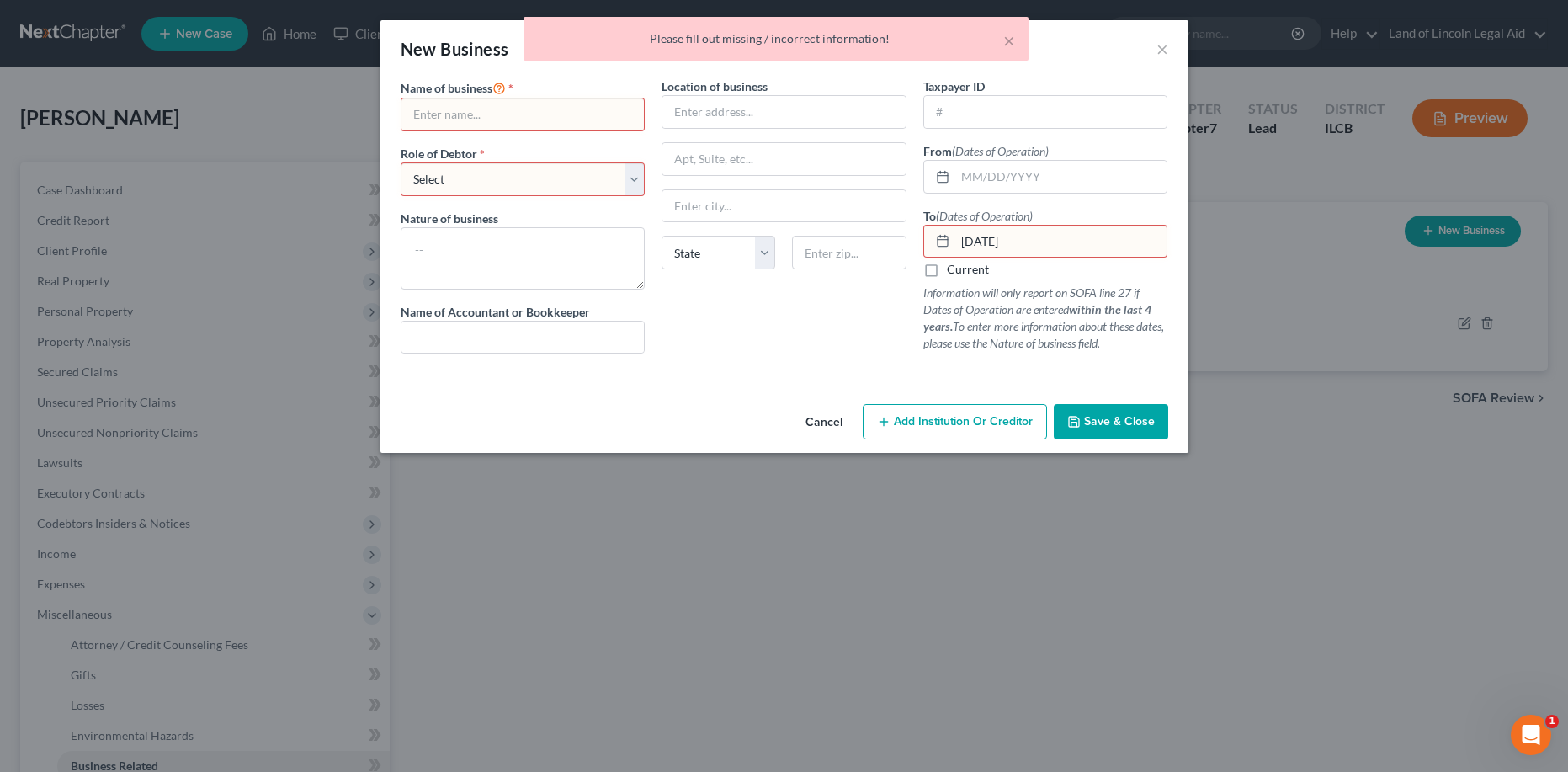
click at [443, 109] on input "text" at bounding box center [523, 114] width 243 height 32
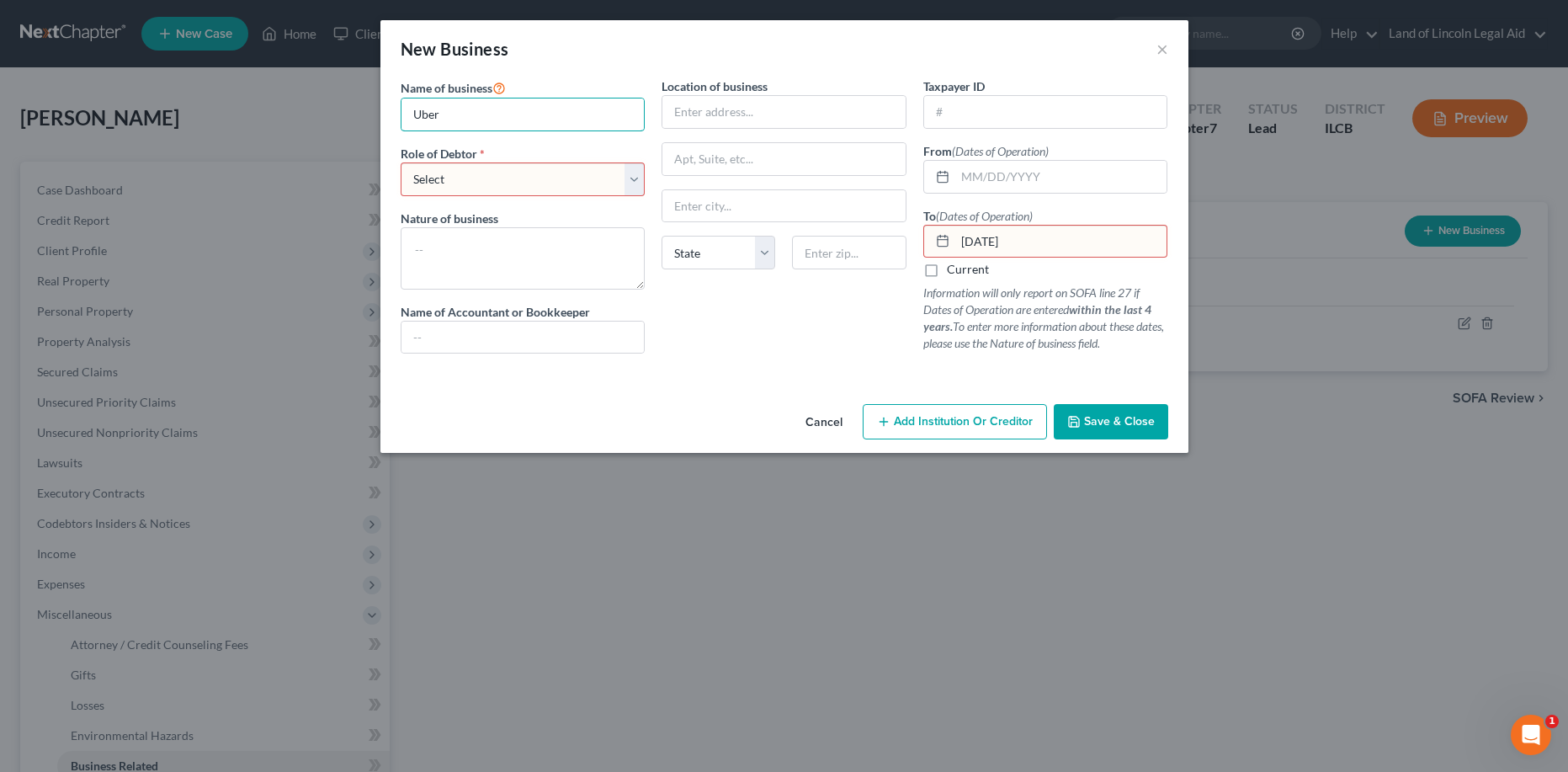
type input "Uber"
click at [441, 182] on select "Select A member of a limited liability company (LLC) or limited liability partn…" at bounding box center [523, 180] width 245 height 34
select select "sole_proprietor"
click at [401, 163] on select "Select A member of a limited liability company (LLC) or limited liability partn…" at bounding box center [523, 180] width 245 height 34
click at [433, 247] on textarea at bounding box center [523, 258] width 245 height 62
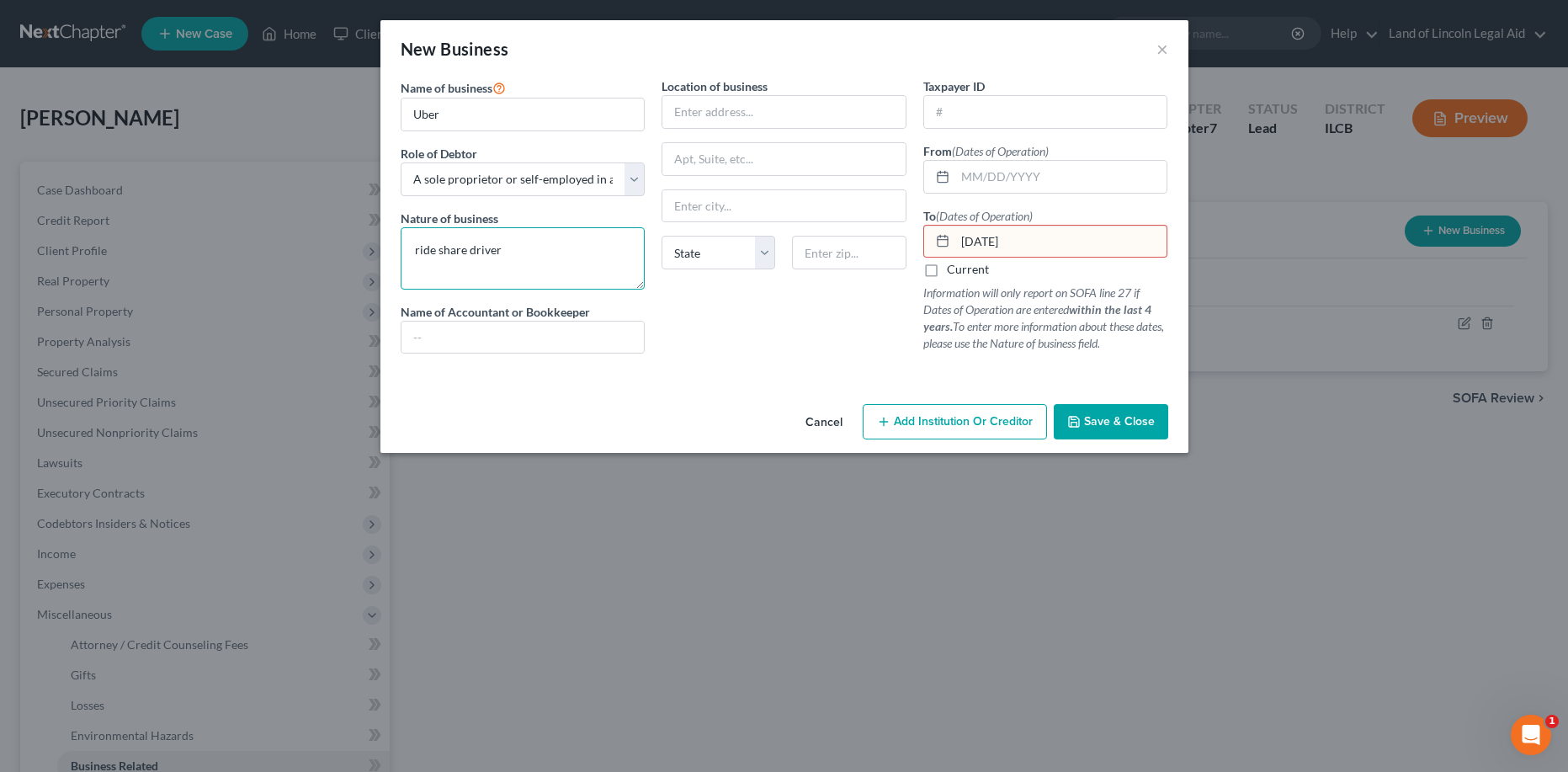
type textarea "ride share driver"
click at [1004, 241] on input "[DATE]" at bounding box center [1061, 242] width 212 height 32
click at [1105, 409] on button "Save & Close" at bounding box center [1110, 421] width 114 height 35
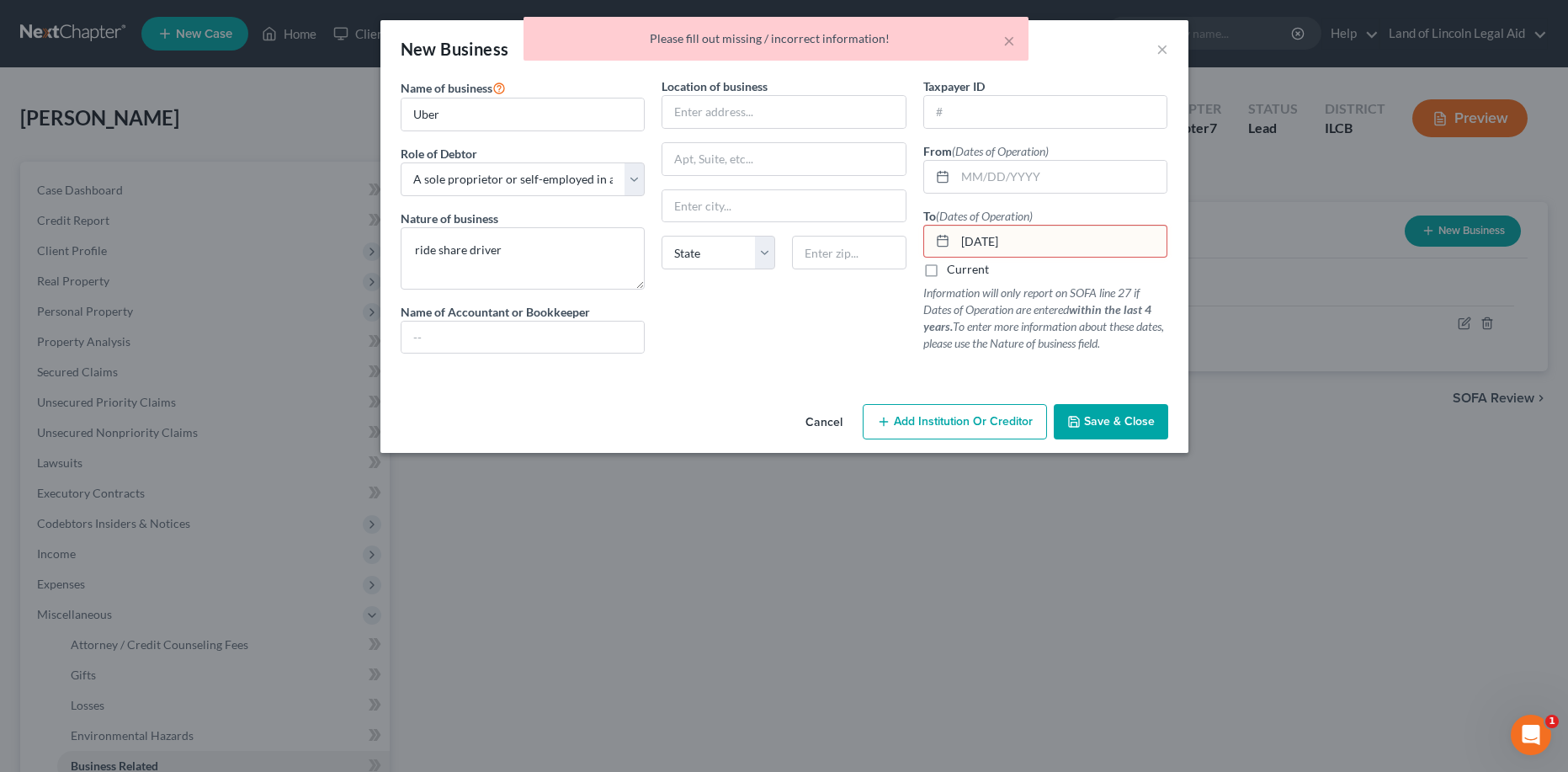
click at [1031, 246] on input "[DATE]" at bounding box center [1061, 242] width 212 height 32
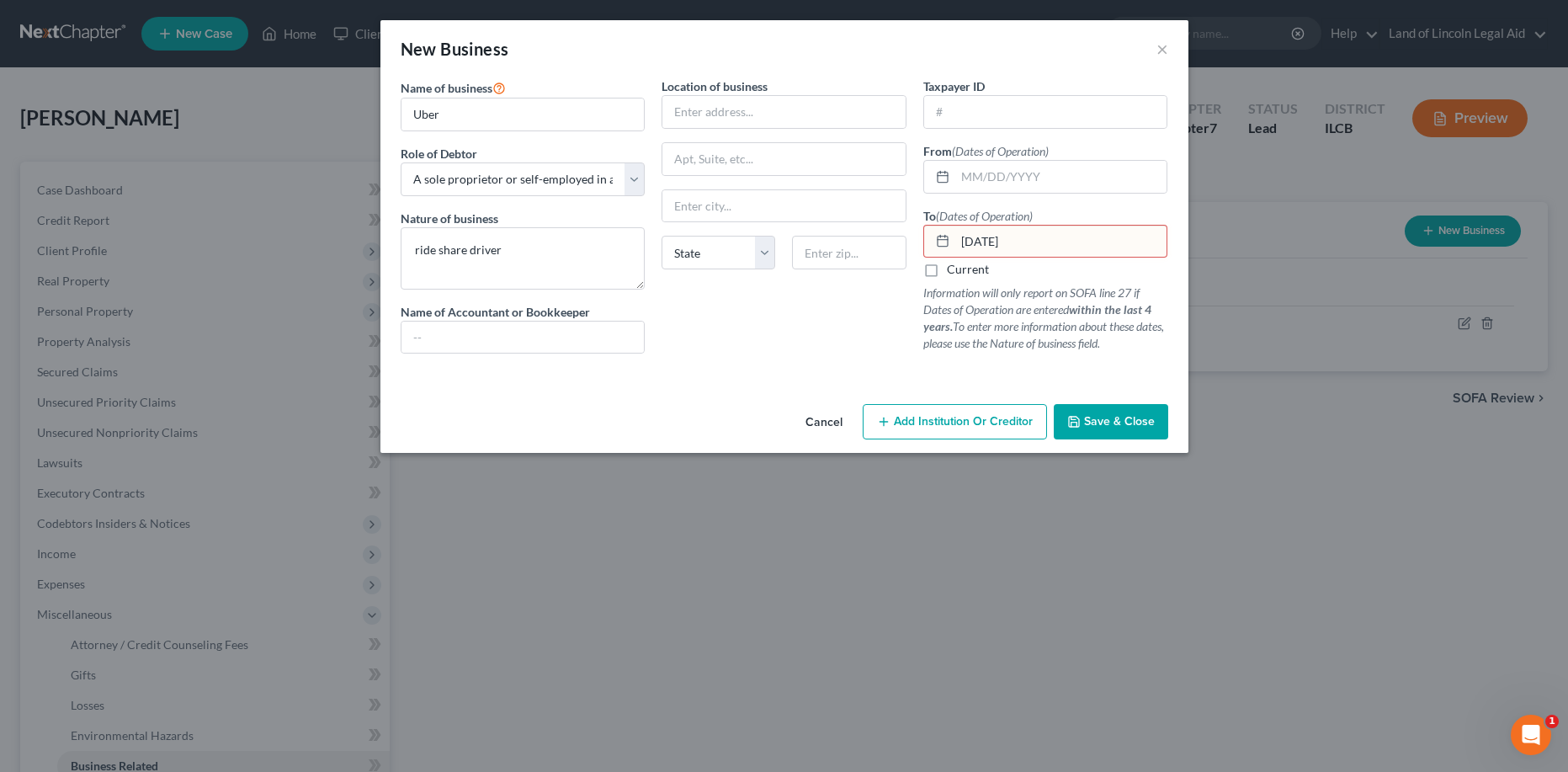
click at [998, 238] on input "[DATE]" at bounding box center [1061, 242] width 212 height 32
type input "[DATE]"
click at [1107, 429] on span "Save & Close" at bounding box center [1119, 421] width 71 height 14
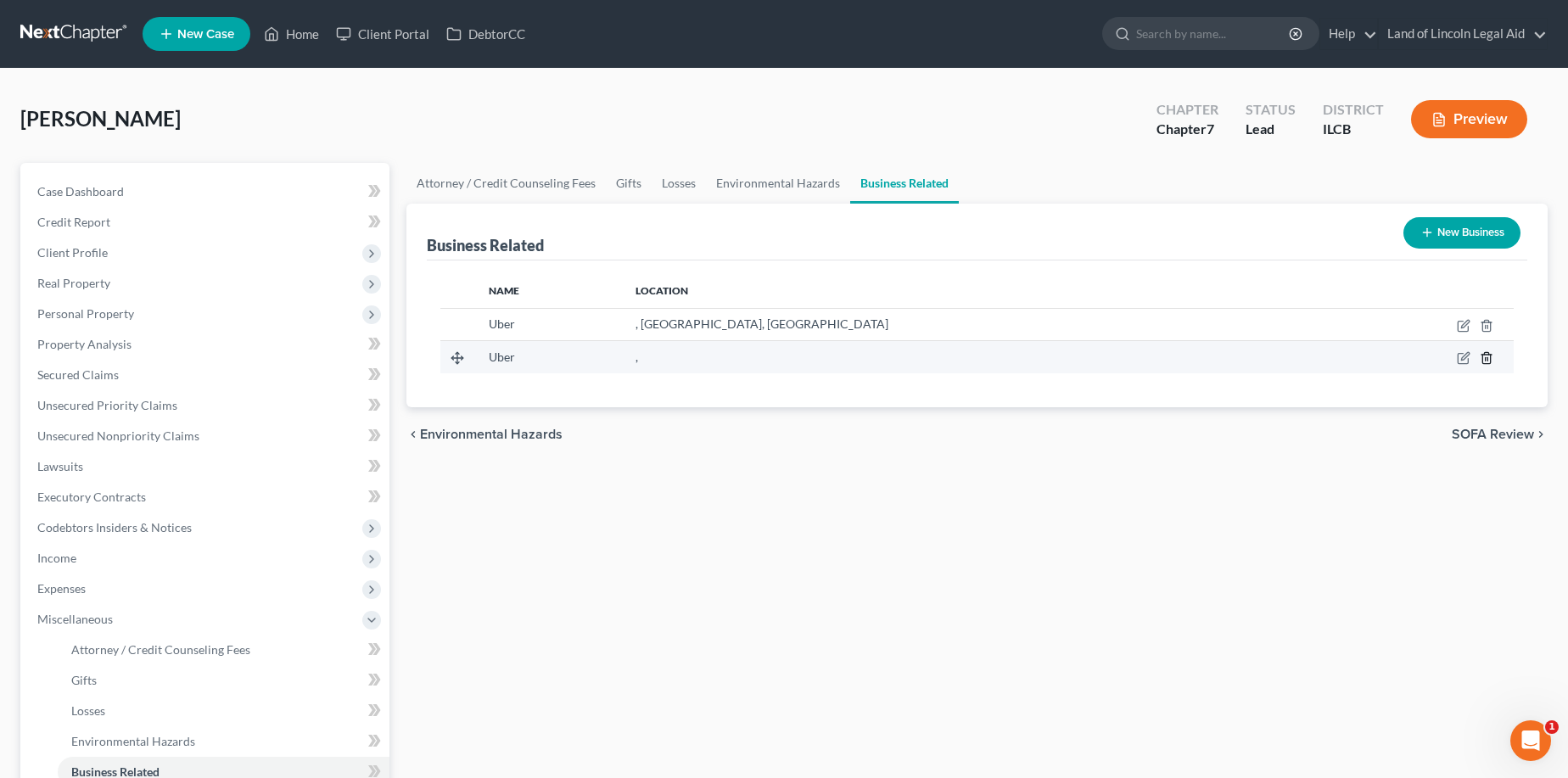
click at [1414, 360] on icon "button" at bounding box center [1486, 358] width 13 height 13
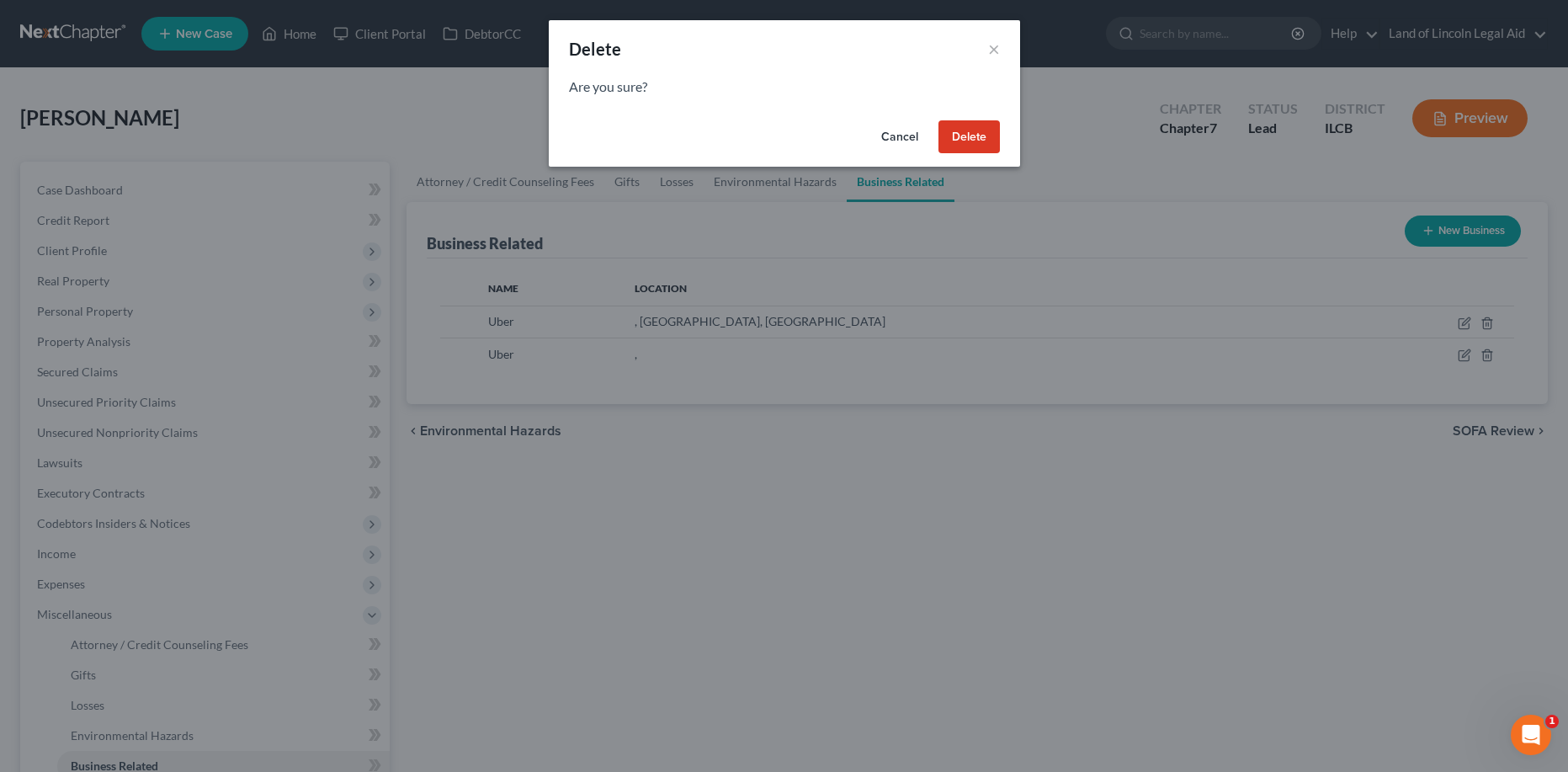
drag, startPoint x: 966, startPoint y: 78, endPoint x: 969, endPoint y: 88, distance: 10.4
click at [968, 87] on p "Are you sure?" at bounding box center [785, 87] width 431 height 19
click at [987, 135] on button "Delete" at bounding box center [968, 137] width 61 height 34
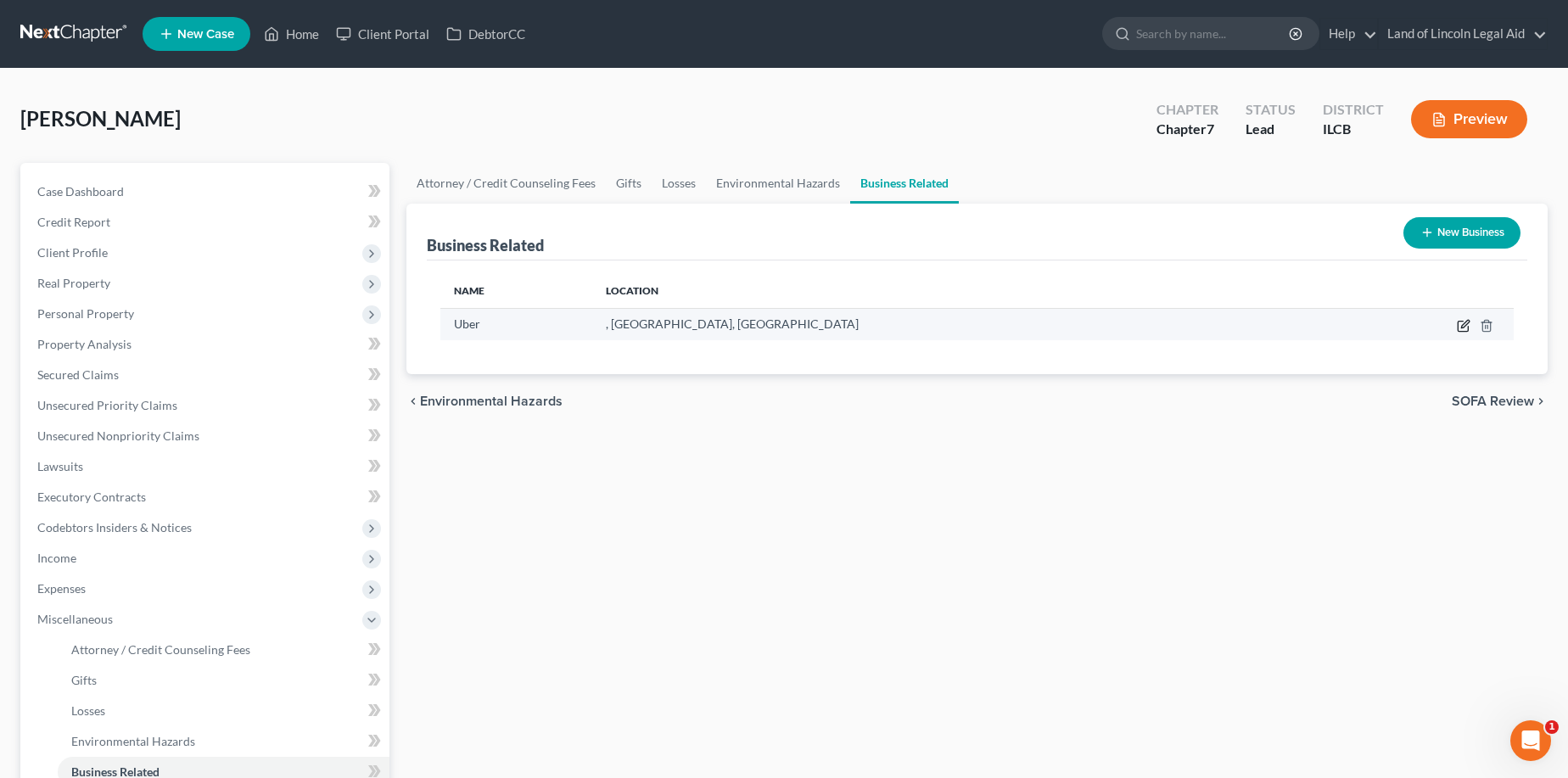
click at [1414, 327] on icon "button" at bounding box center [1463, 326] width 13 height 13
select select "sole_proprietor"
select select "14"
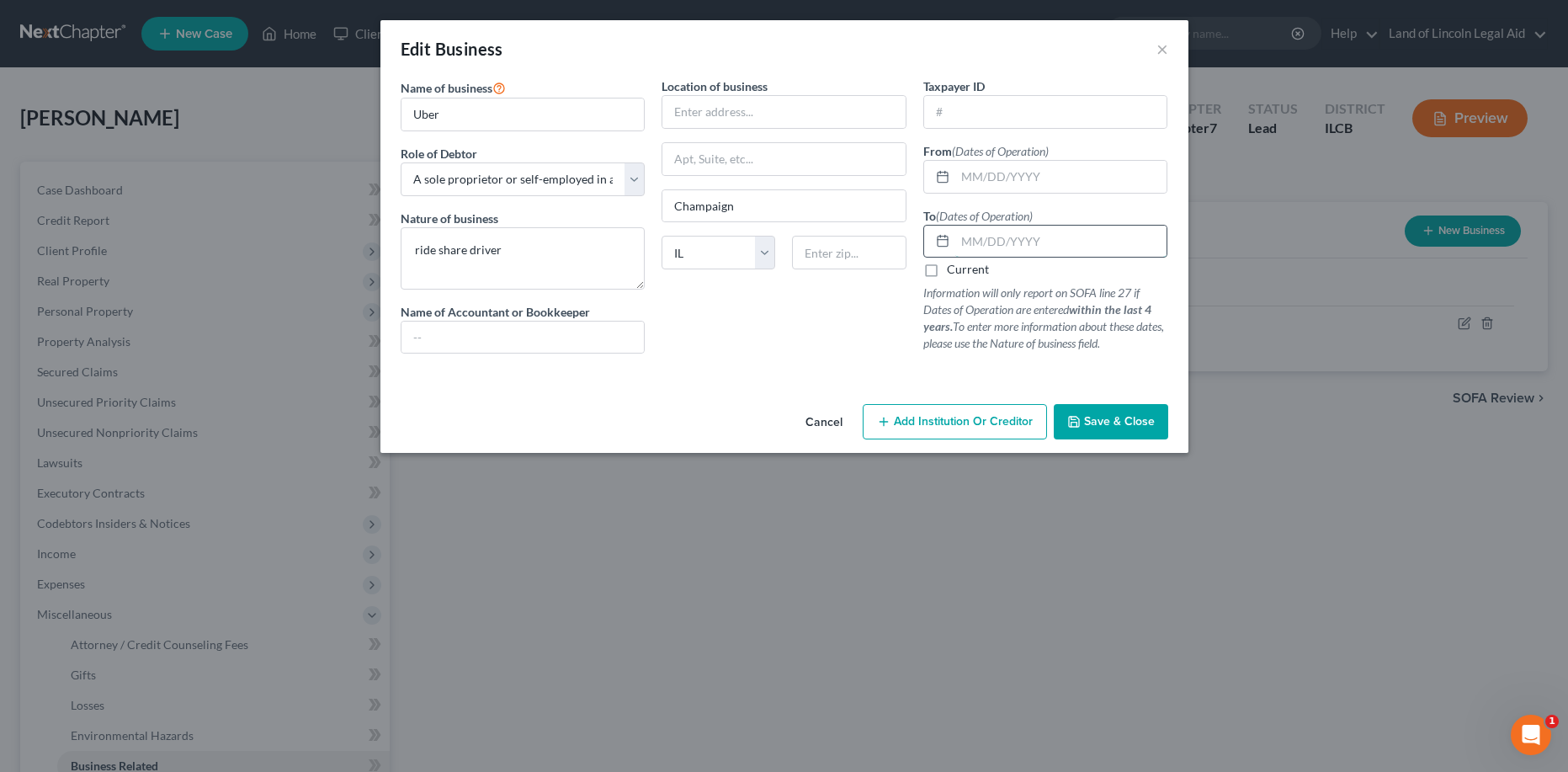
click at [970, 239] on input "text" at bounding box center [1061, 242] width 212 height 32
type input "[DATE]"
click at [1118, 422] on span "Save & Close" at bounding box center [1119, 421] width 71 height 14
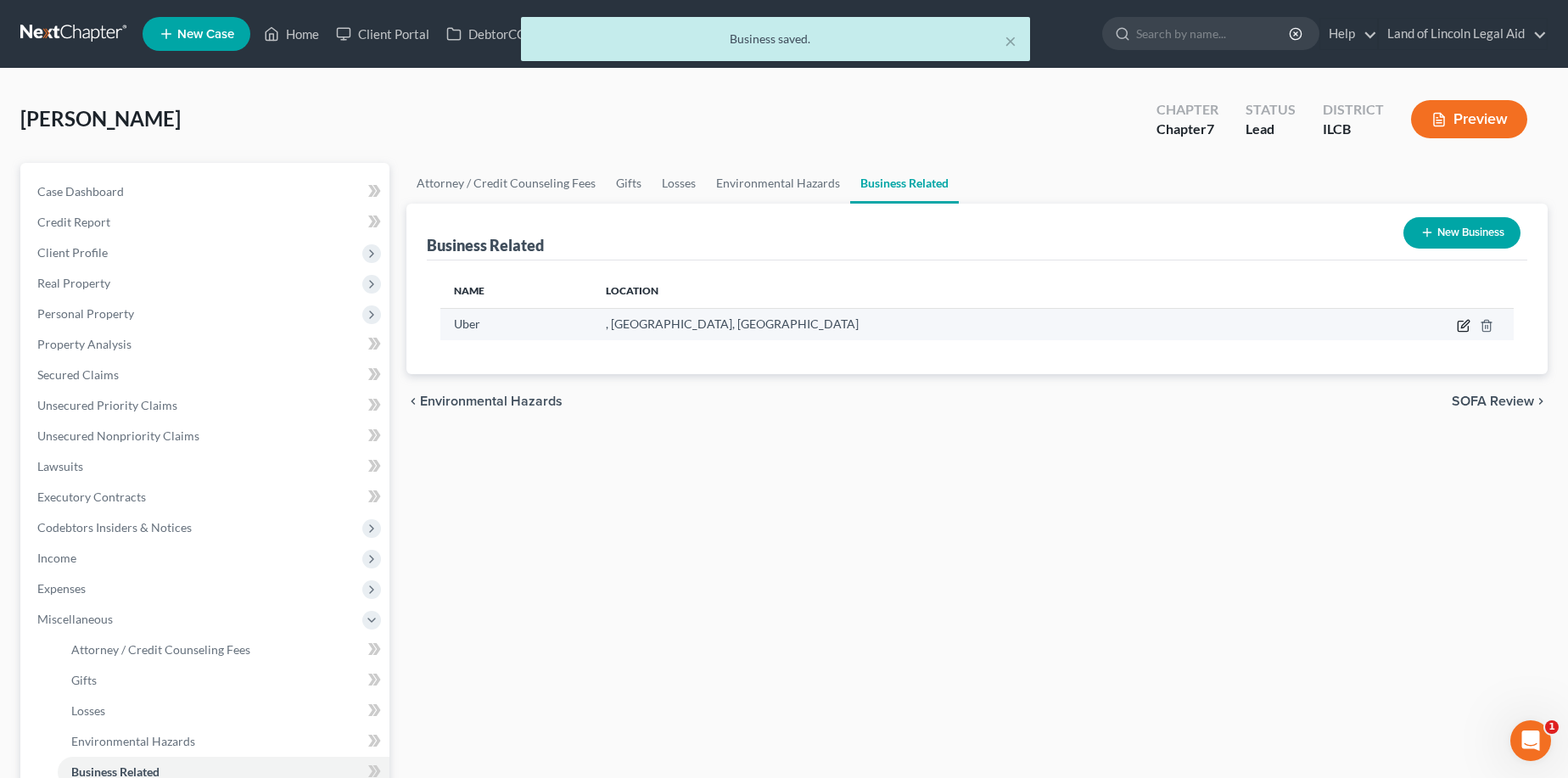
click at [1414, 320] on icon "button" at bounding box center [1463, 326] width 13 height 13
select select "sole_proprietor"
select select "14"
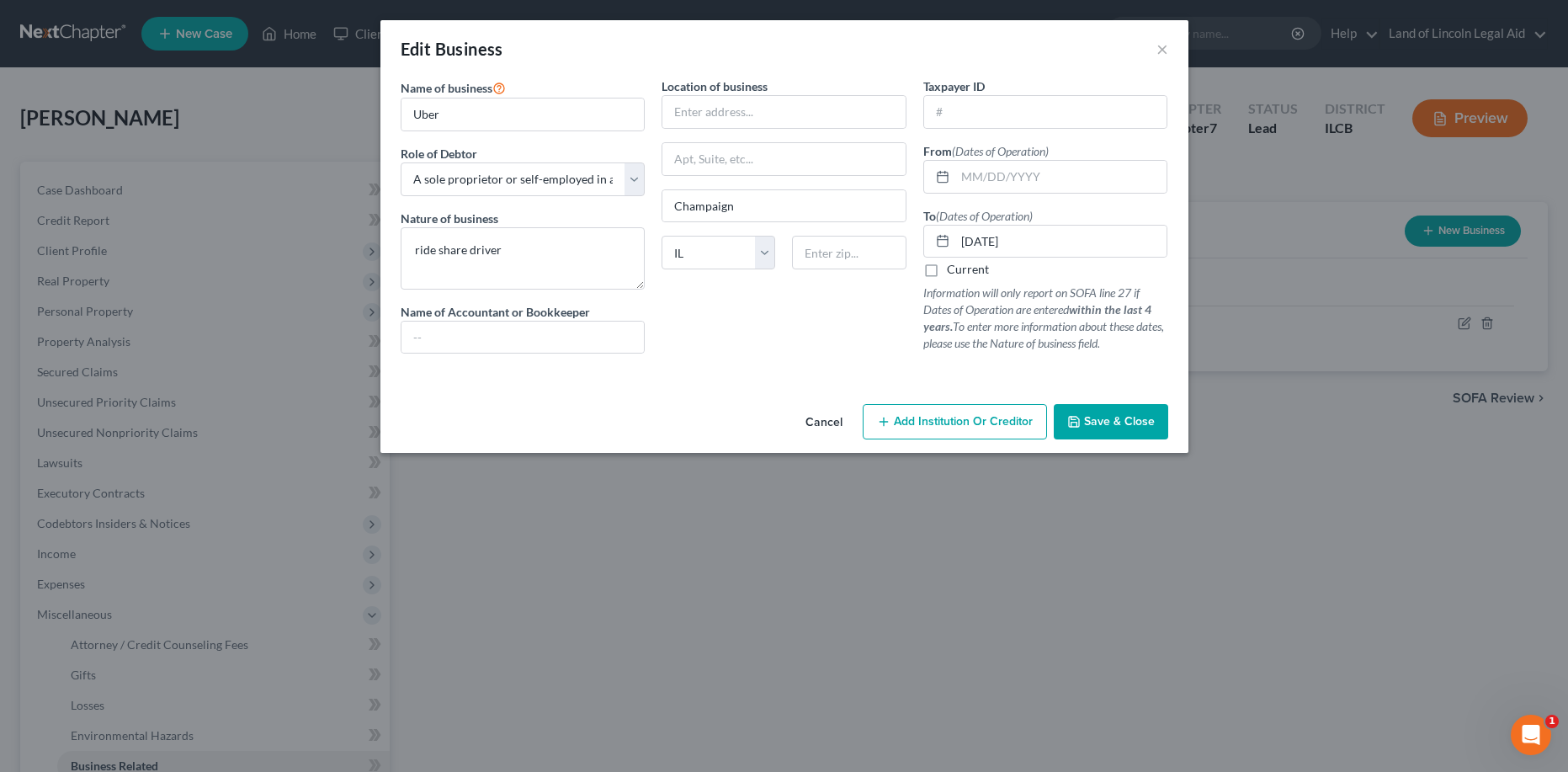
click at [1091, 427] on span "Save & Close" at bounding box center [1119, 421] width 71 height 14
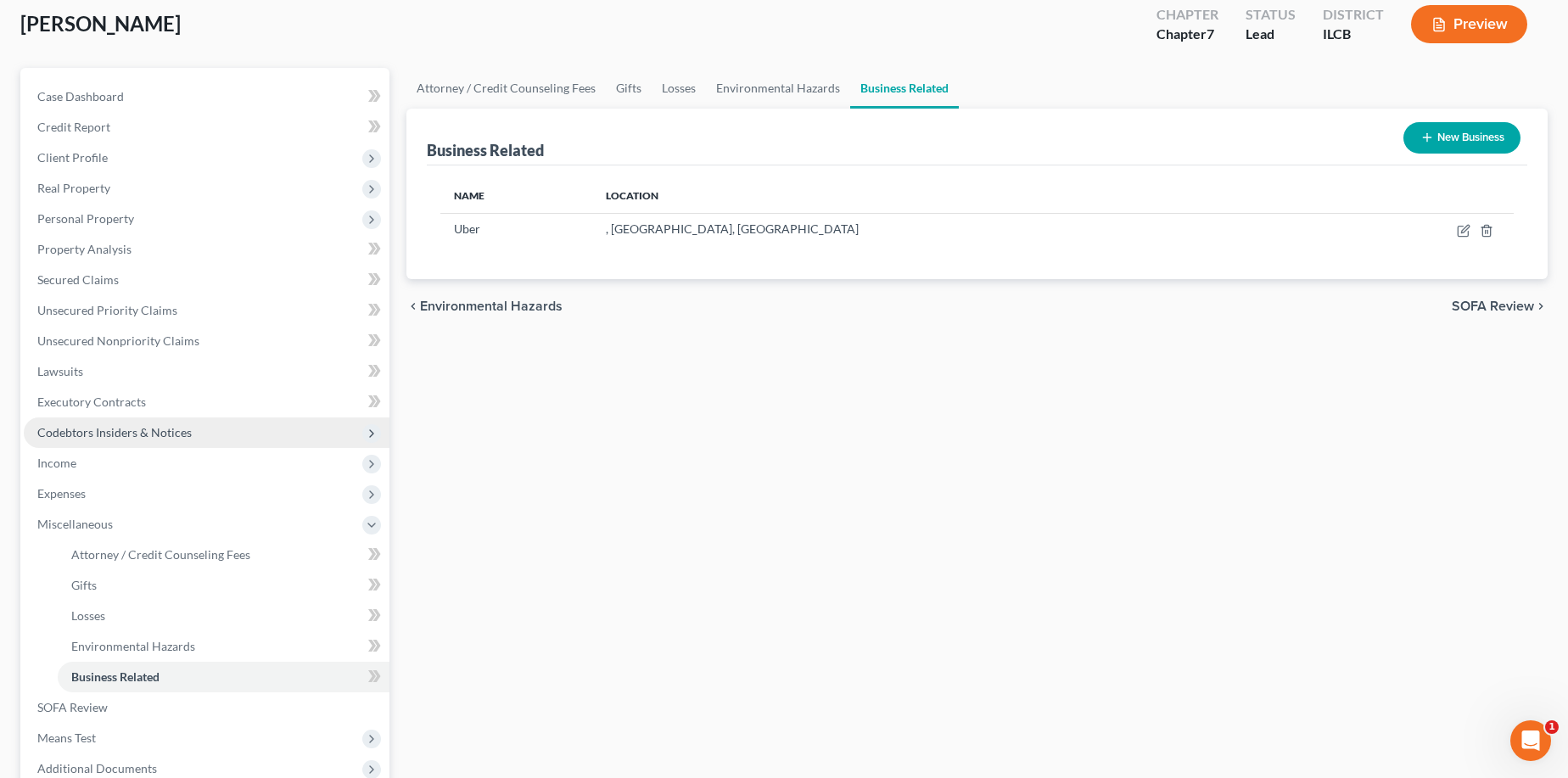
scroll to position [85, 0]
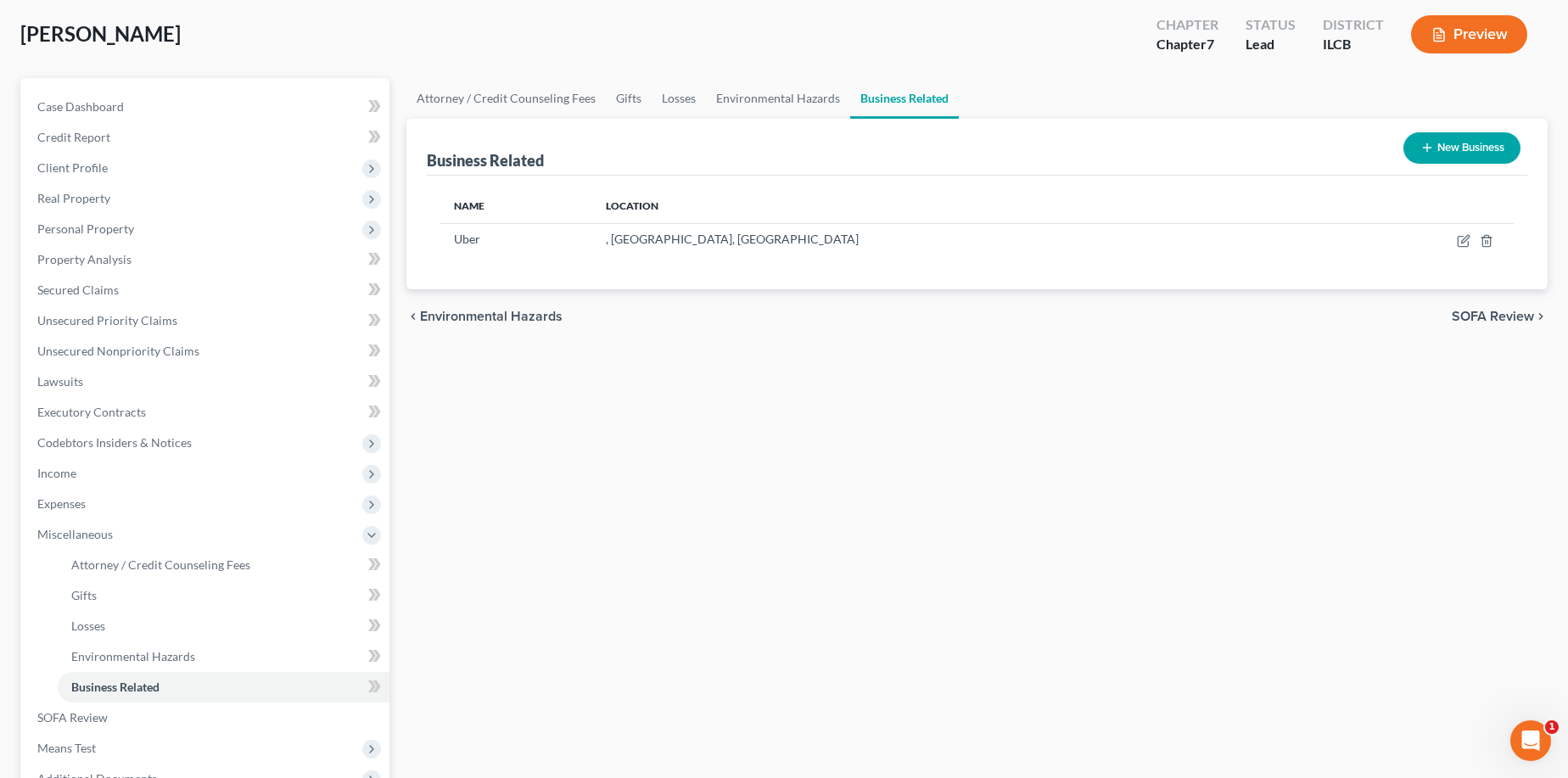
click at [1414, 33] on button "Preview" at bounding box center [1469, 34] width 116 height 38
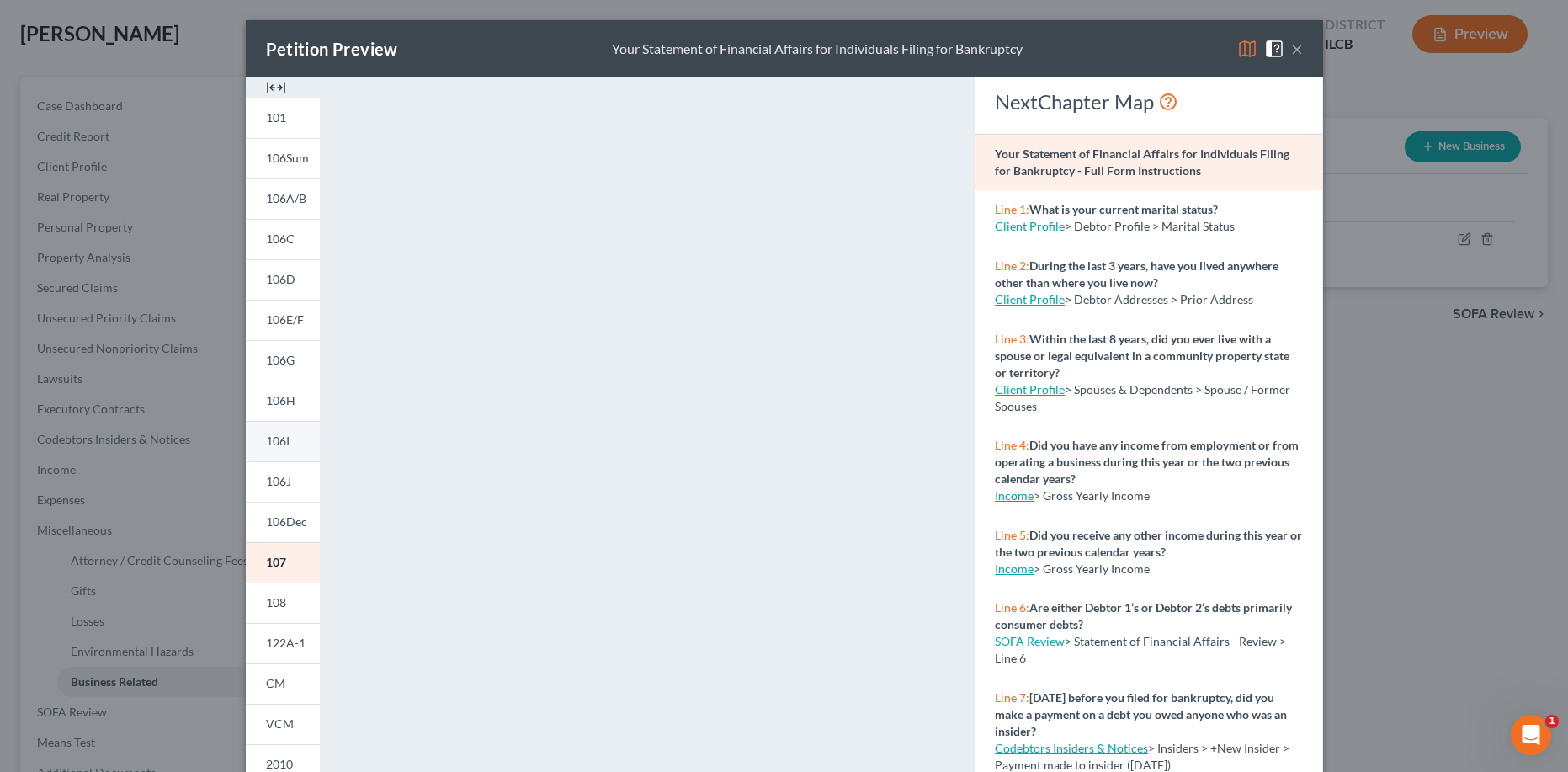
click at [285, 448] on link "106I" at bounding box center [283, 441] width 74 height 41
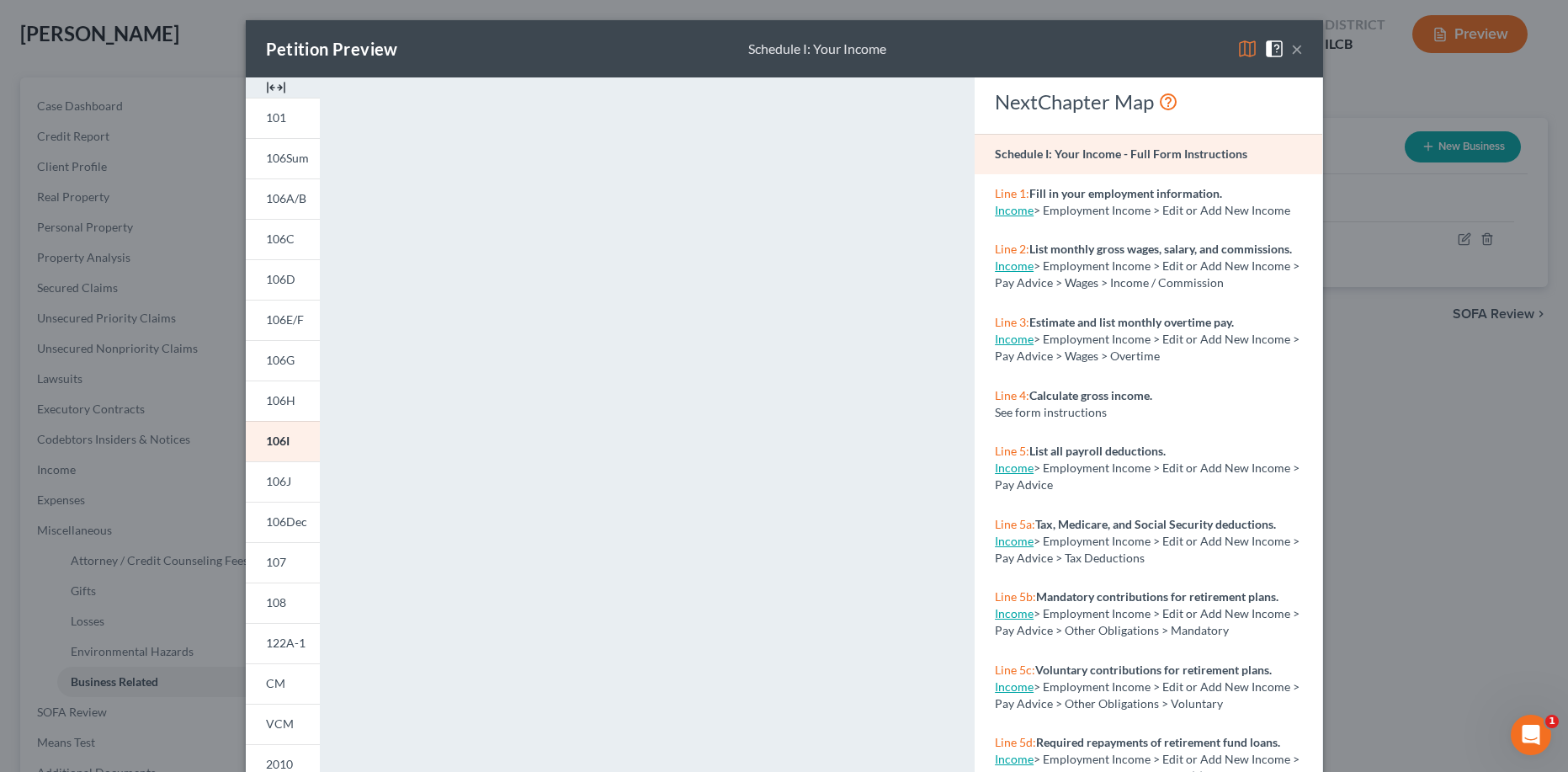
click at [1294, 39] on button "×" at bounding box center [1297, 48] width 11 height 20
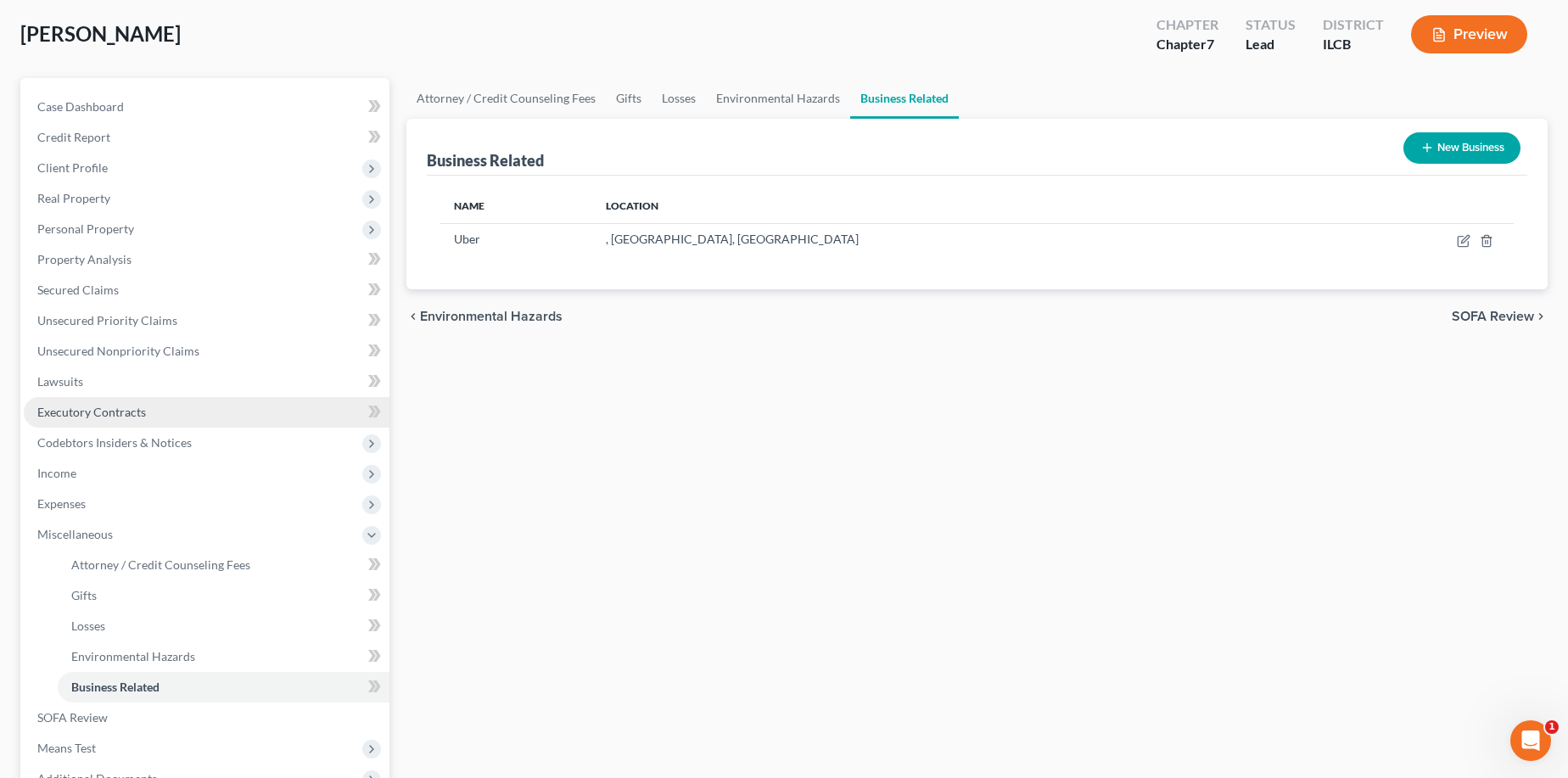
click at [128, 412] on span "Executory Contracts" at bounding box center [92, 412] width 109 height 14
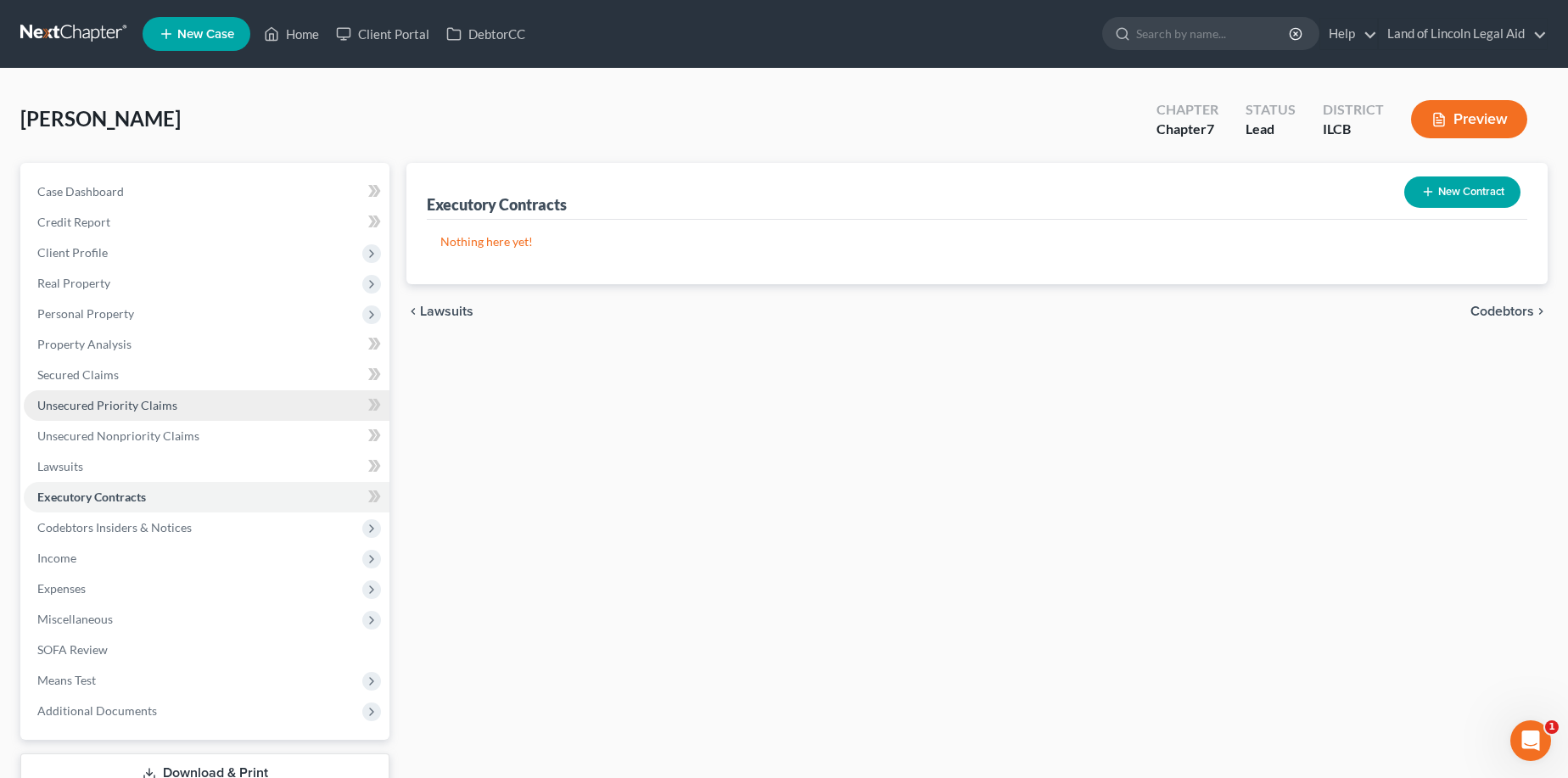
click at [121, 409] on span "Unsecured Priority Claims" at bounding box center [107, 404] width 140 height 14
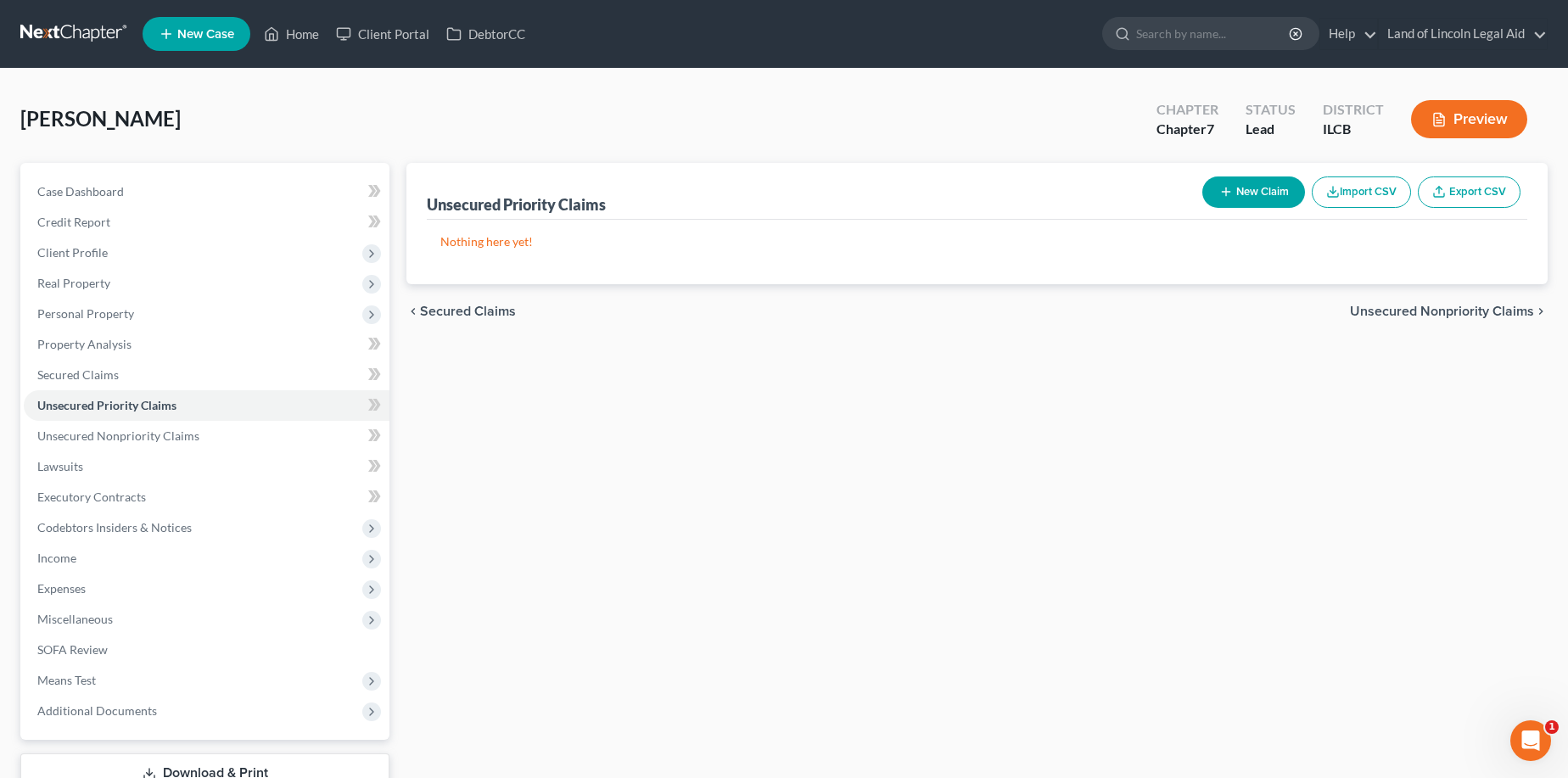
click at [1251, 186] on button "New Claim" at bounding box center [1253, 192] width 103 height 31
select select "0"
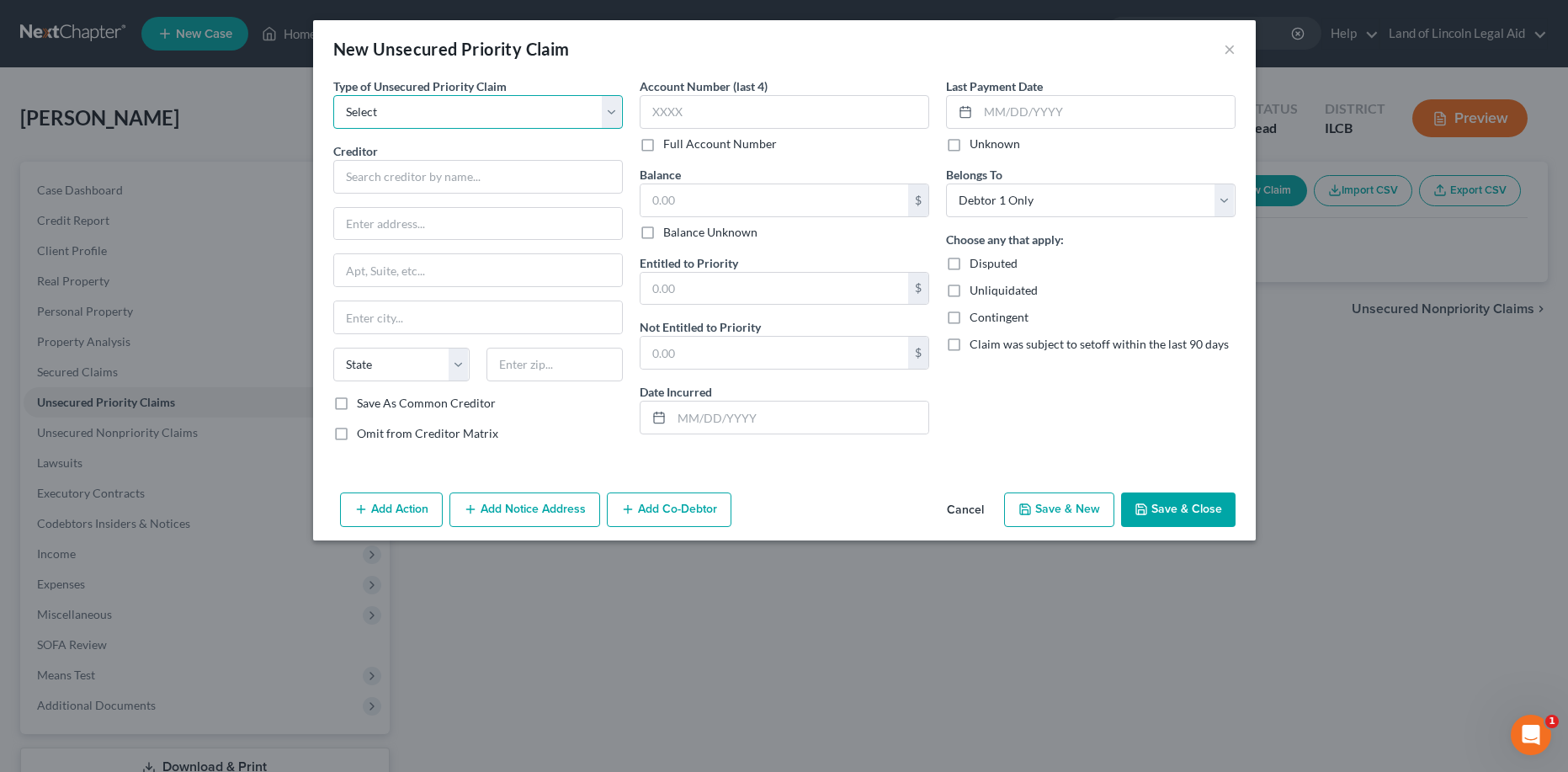
click at [389, 115] on select "Select Taxes & Other Government Units Domestic Support Obligations Extensions o…" at bounding box center [478, 113] width 289 height 34
select select "0"
click at [333, 96] on select "Select Taxes & Other Government Units Domestic Support Obligations Extensions o…" at bounding box center [478, 113] width 289 height 34
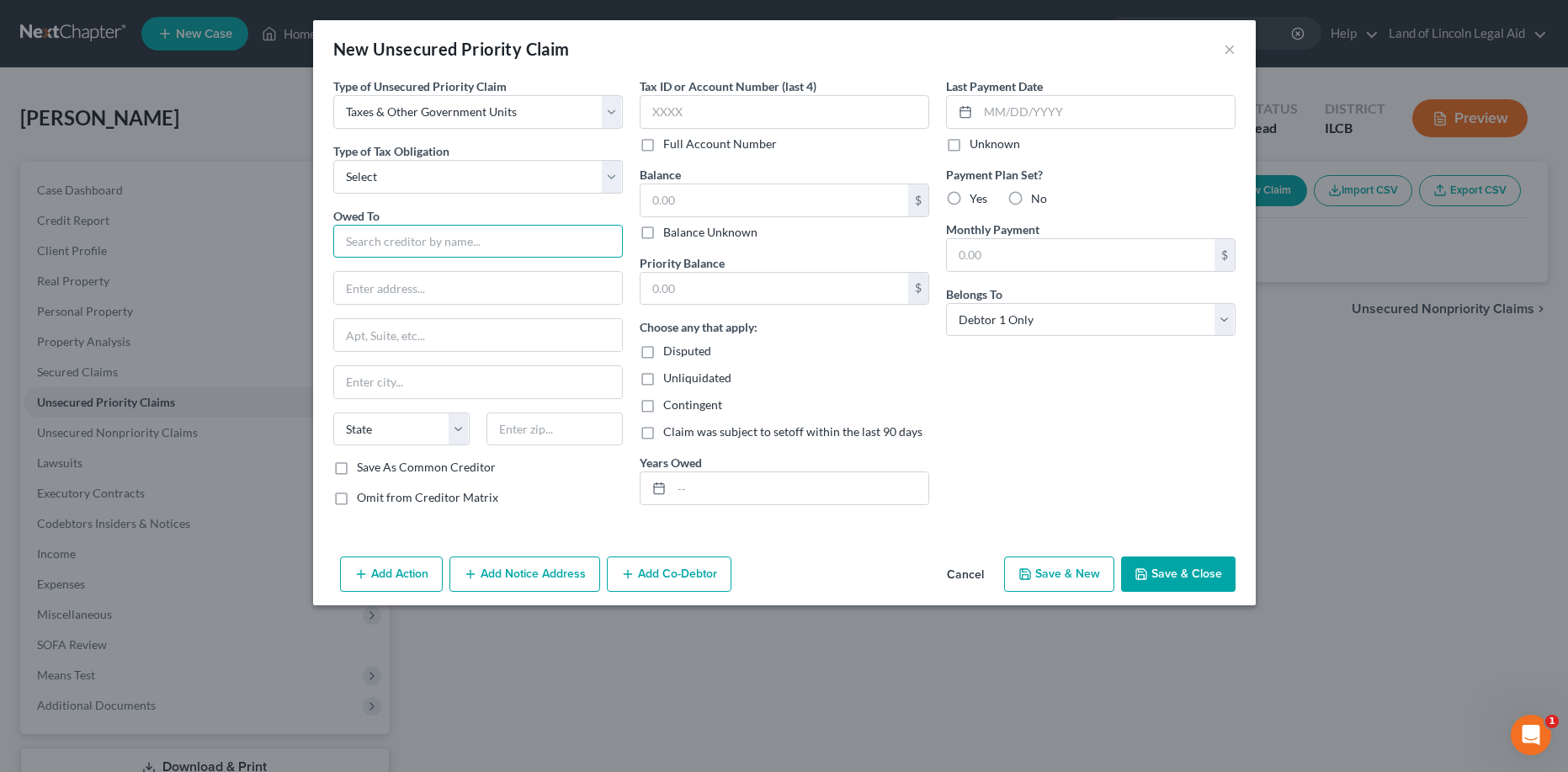
click at [362, 245] on input "text" at bounding box center [478, 242] width 289 height 34
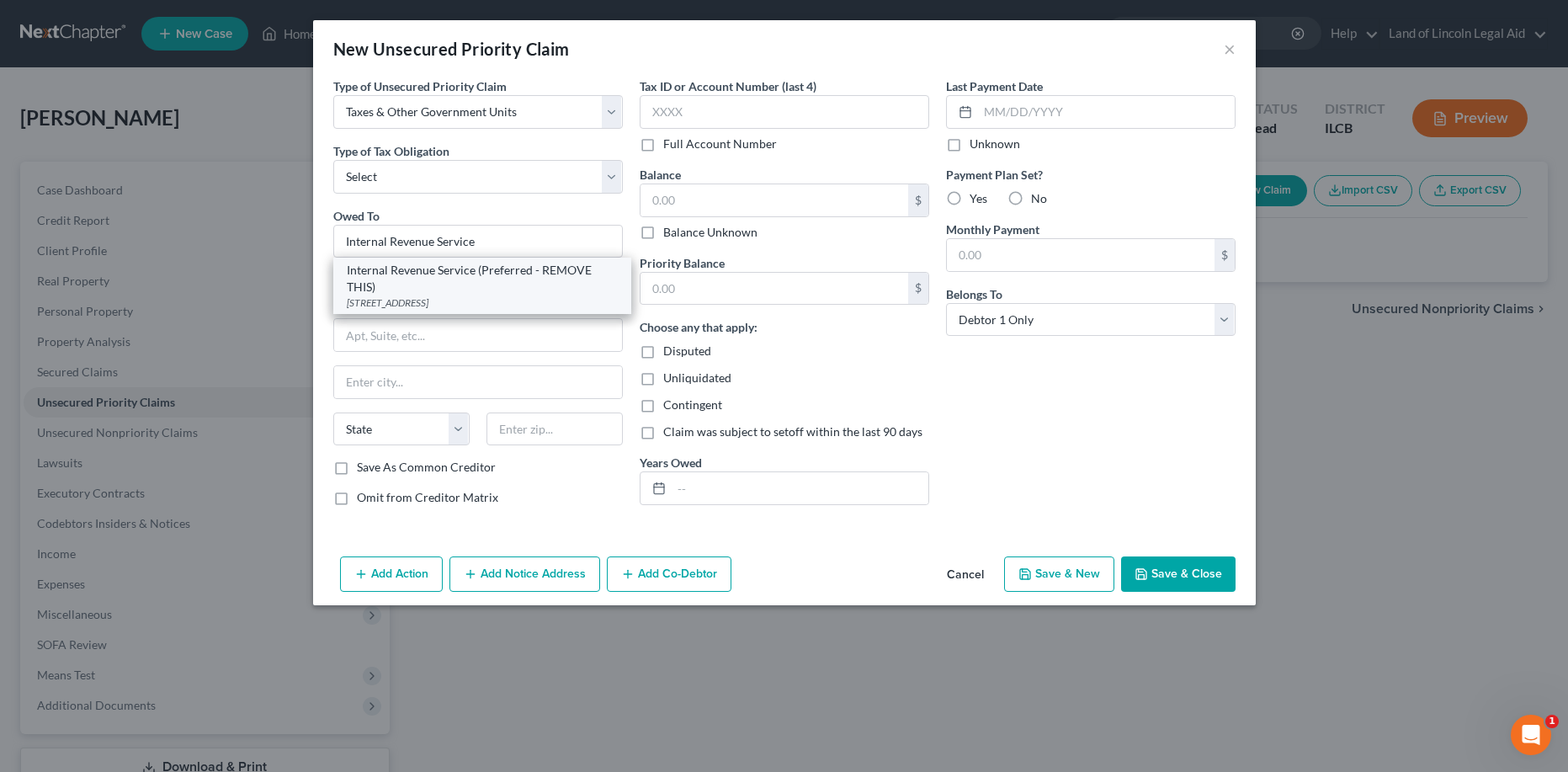
click at [531, 280] on div "Internal Revenue Service (Preferred - REMOVE THIS)" at bounding box center [482, 279] width 271 height 34
type input "Internal Revenue Service (Preferred - REMOVE THIS)"
type input "PO Box 7346"
type input "[GEOGRAPHIC_DATA]"
select select "39"
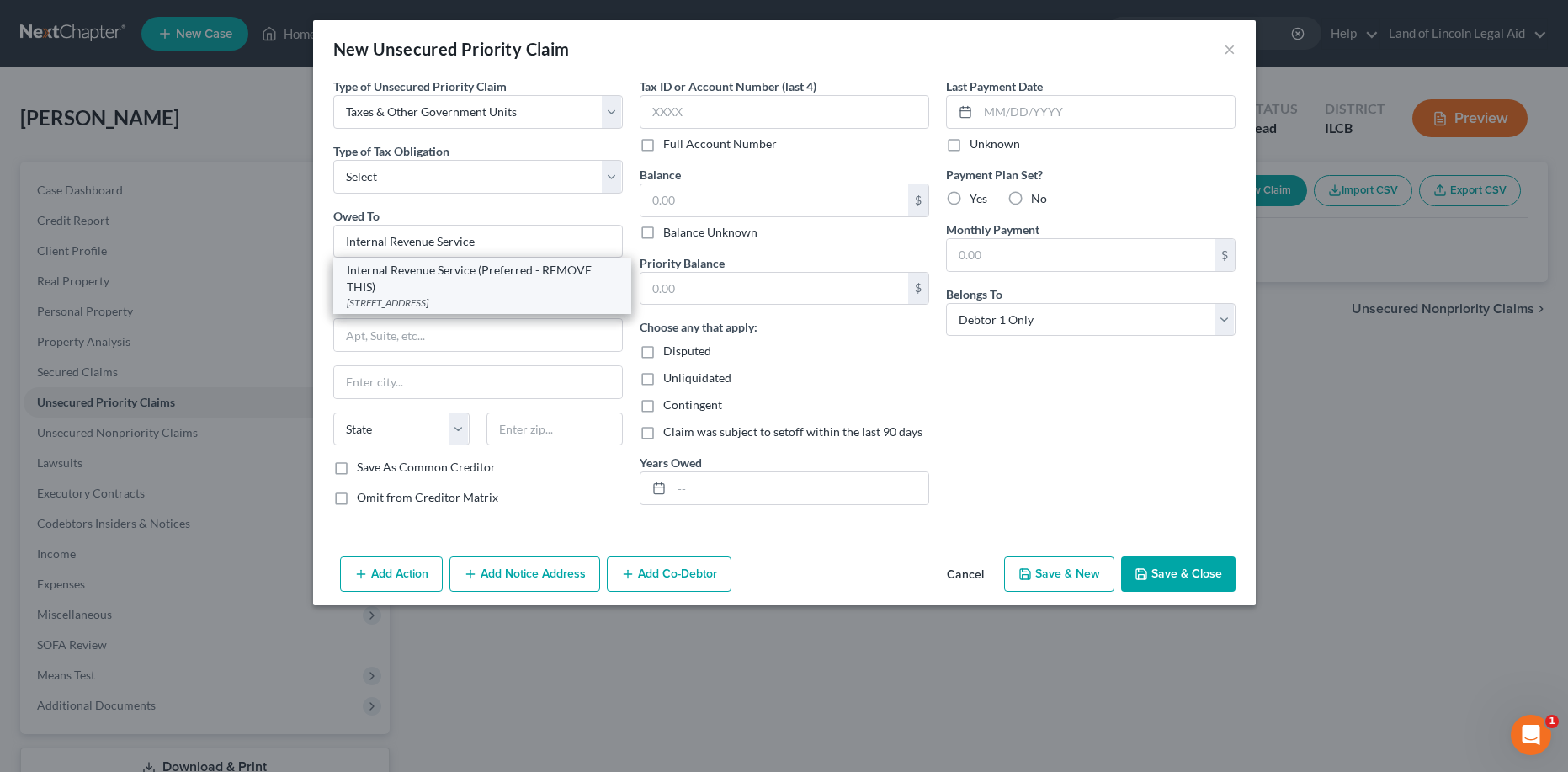
type input "19101"
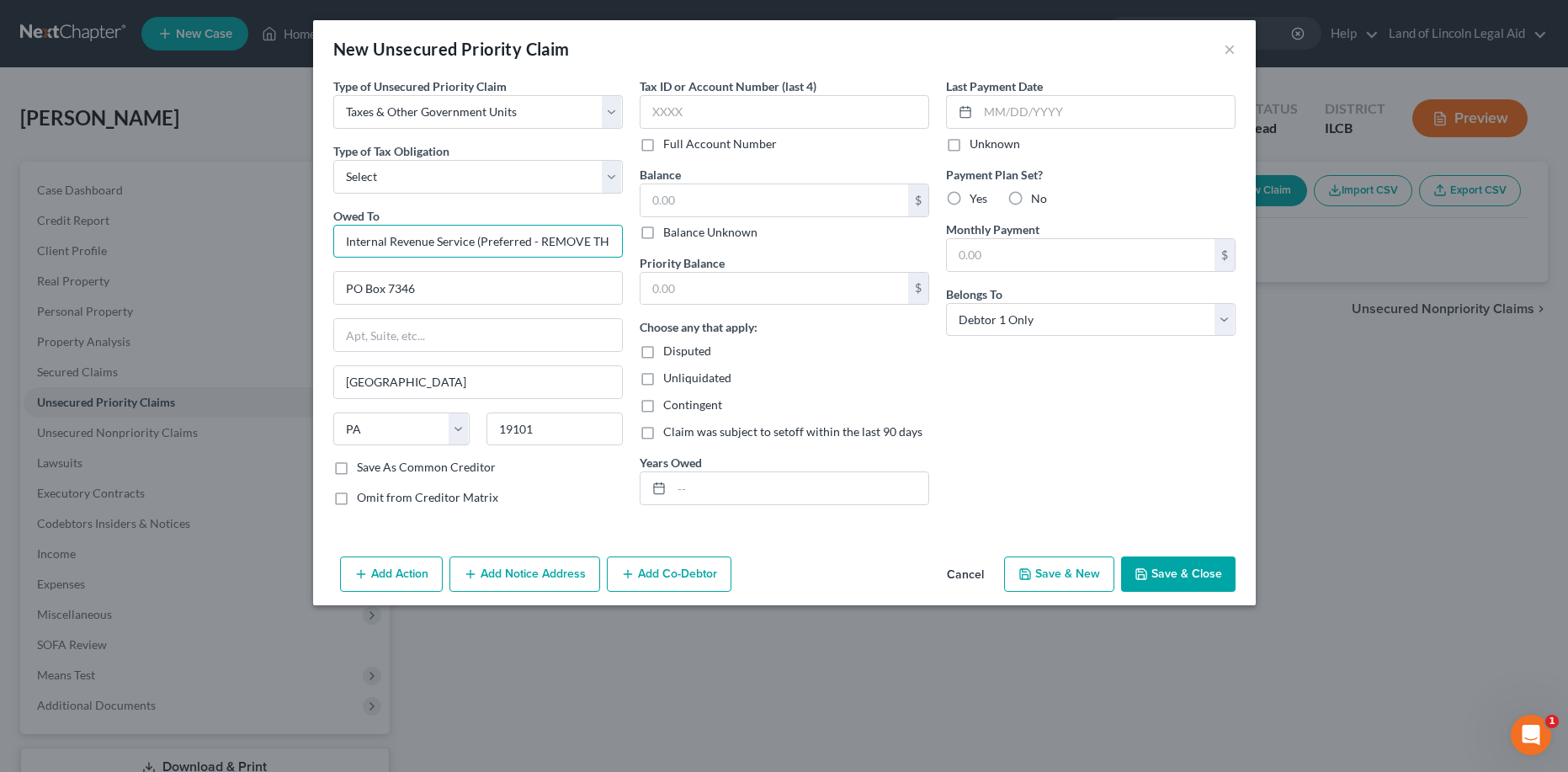
scroll to position [0, 10]
drag, startPoint x: 490, startPoint y: 241, endPoint x: 658, endPoint y: 227, distance: 168.6
click at [658, 227] on div "Type of Unsecured Priority Claim * Select Taxes & Other Government Units Domest…" at bounding box center [785, 298] width 919 height 442
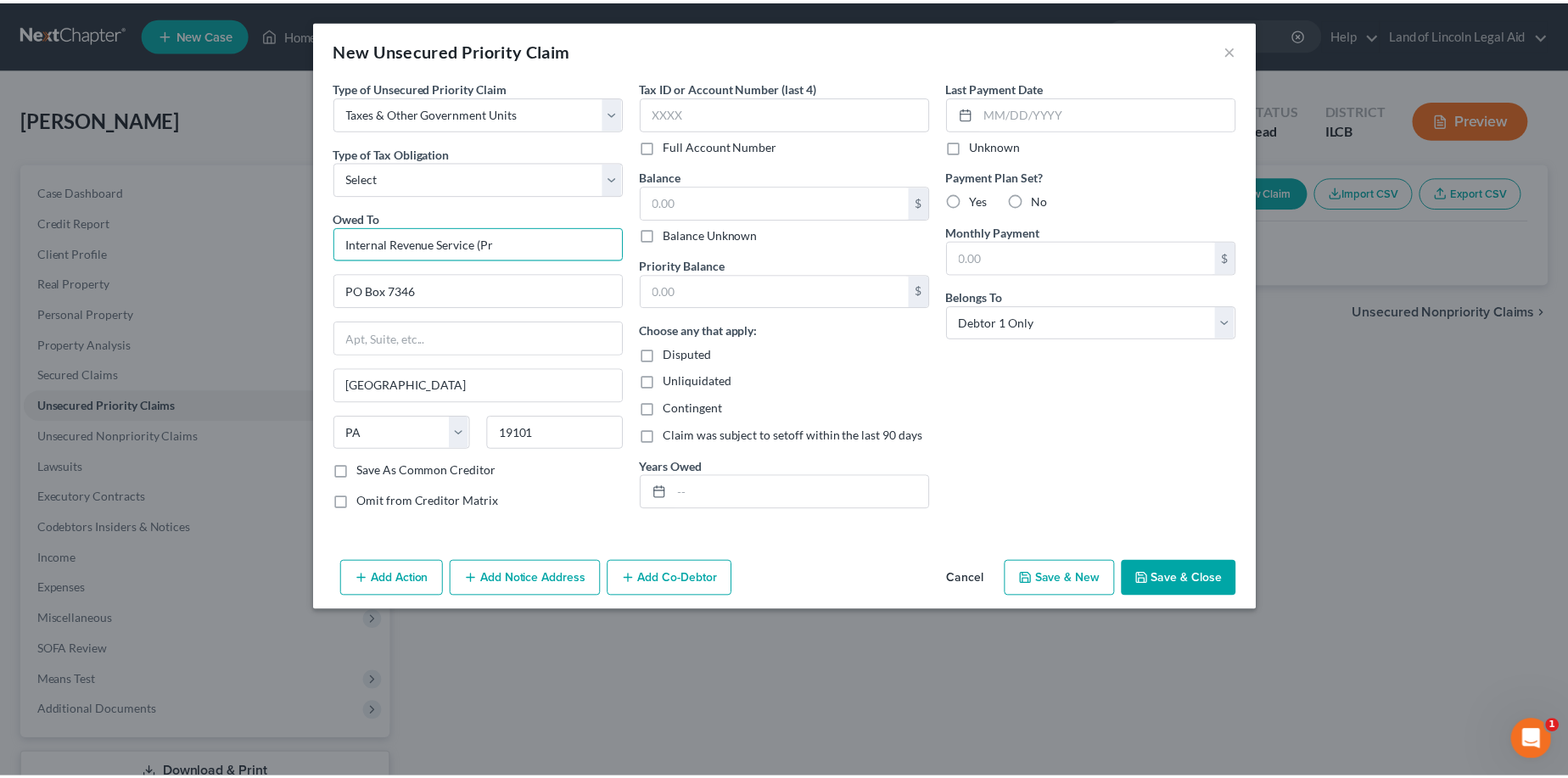
scroll to position [0, 0]
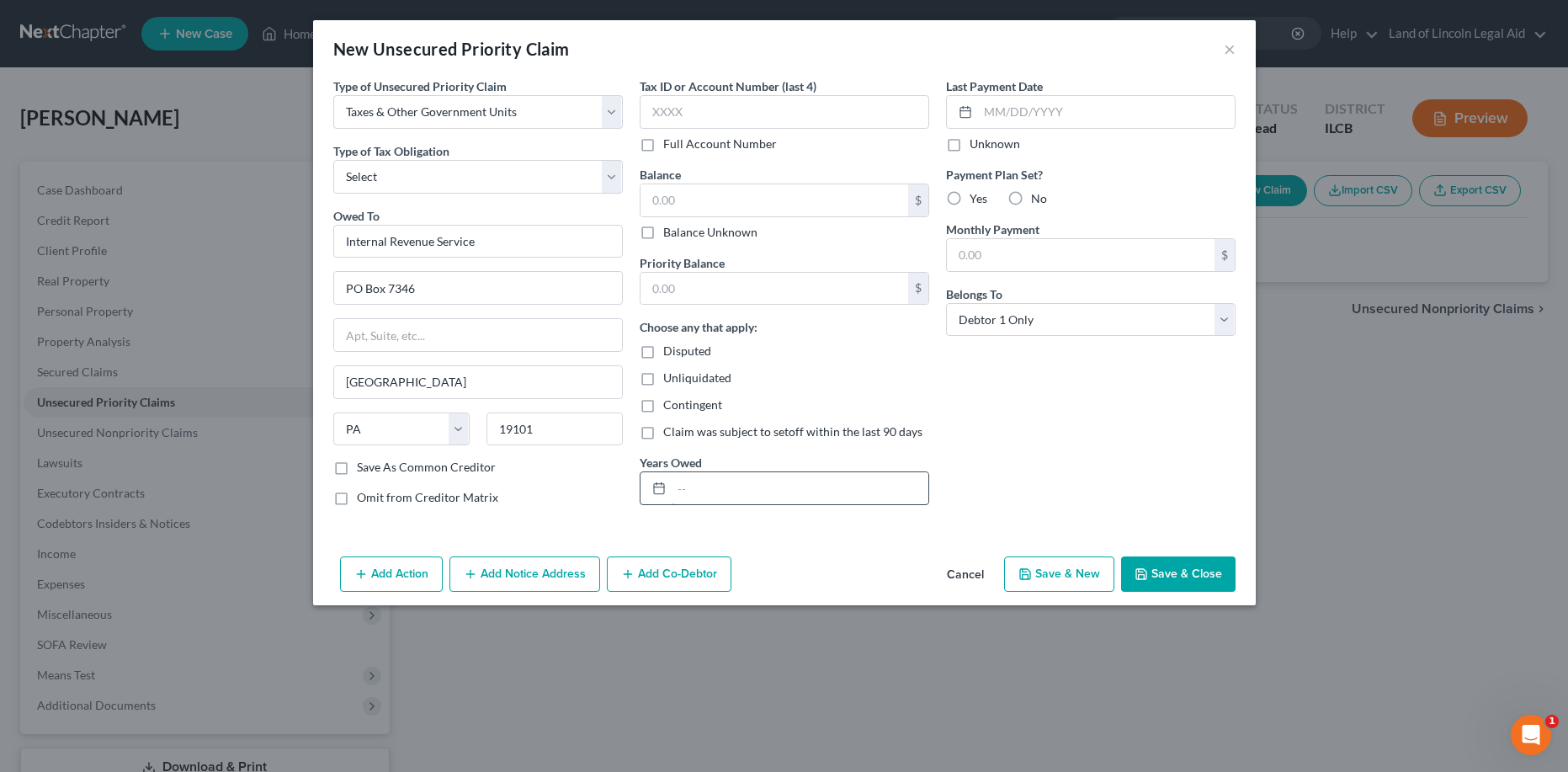
click at [678, 486] on input "text" at bounding box center [799, 488] width 256 height 32
type input "Internal Revenue Service"
click at [663, 349] on label "Disputed" at bounding box center [687, 351] width 48 height 17
click at [671, 349] on input "Disputed" at bounding box center [676, 348] width 11 height 11
checkbox input "true"
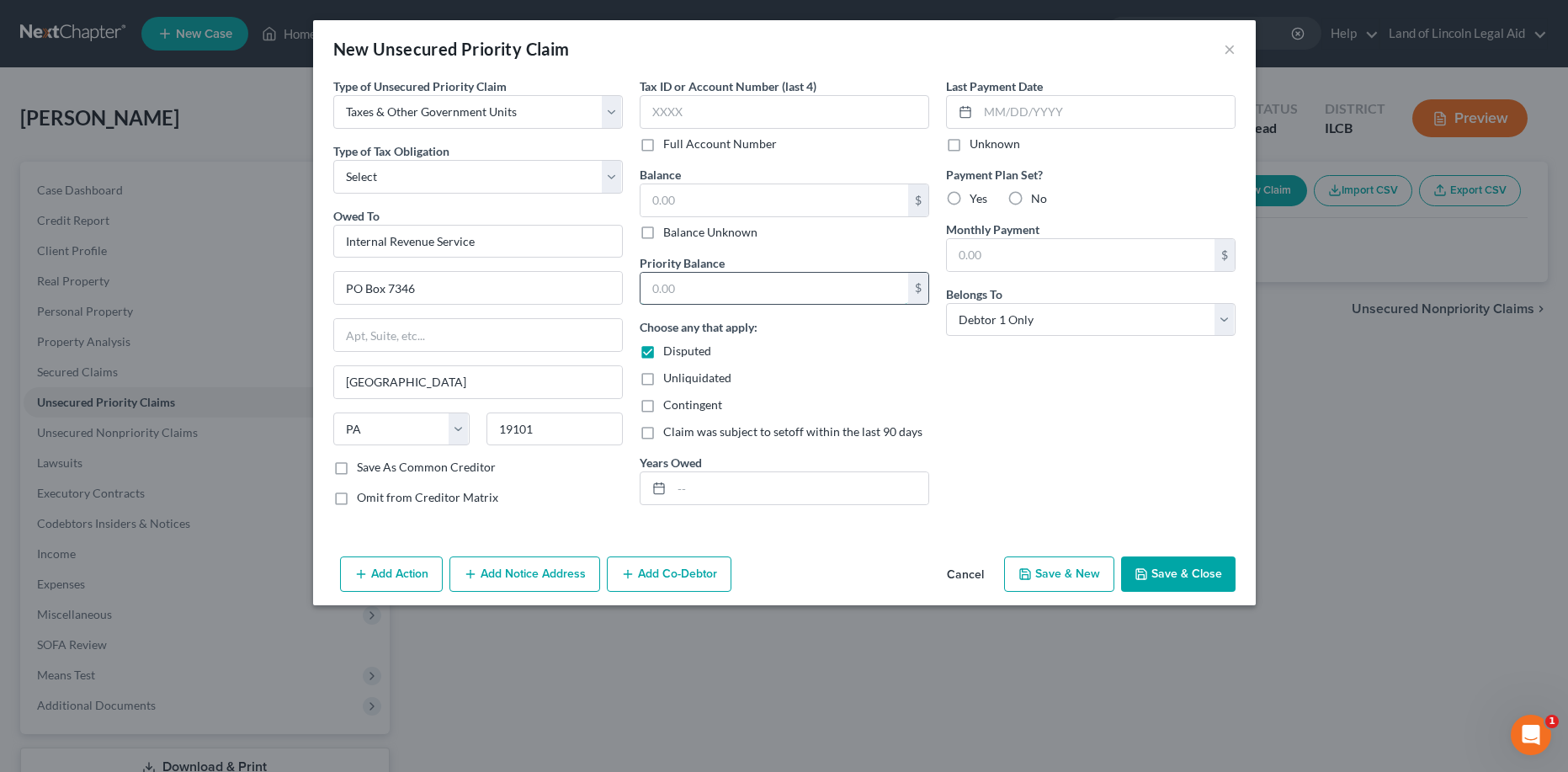
click at [646, 286] on input "text" at bounding box center [774, 289] width 268 height 32
type input "1,606.28"
click at [675, 491] on input "text" at bounding box center [799, 488] width 256 height 32
type input "2024"
click at [1166, 571] on button "Save & Close" at bounding box center [1178, 573] width 114 height 35
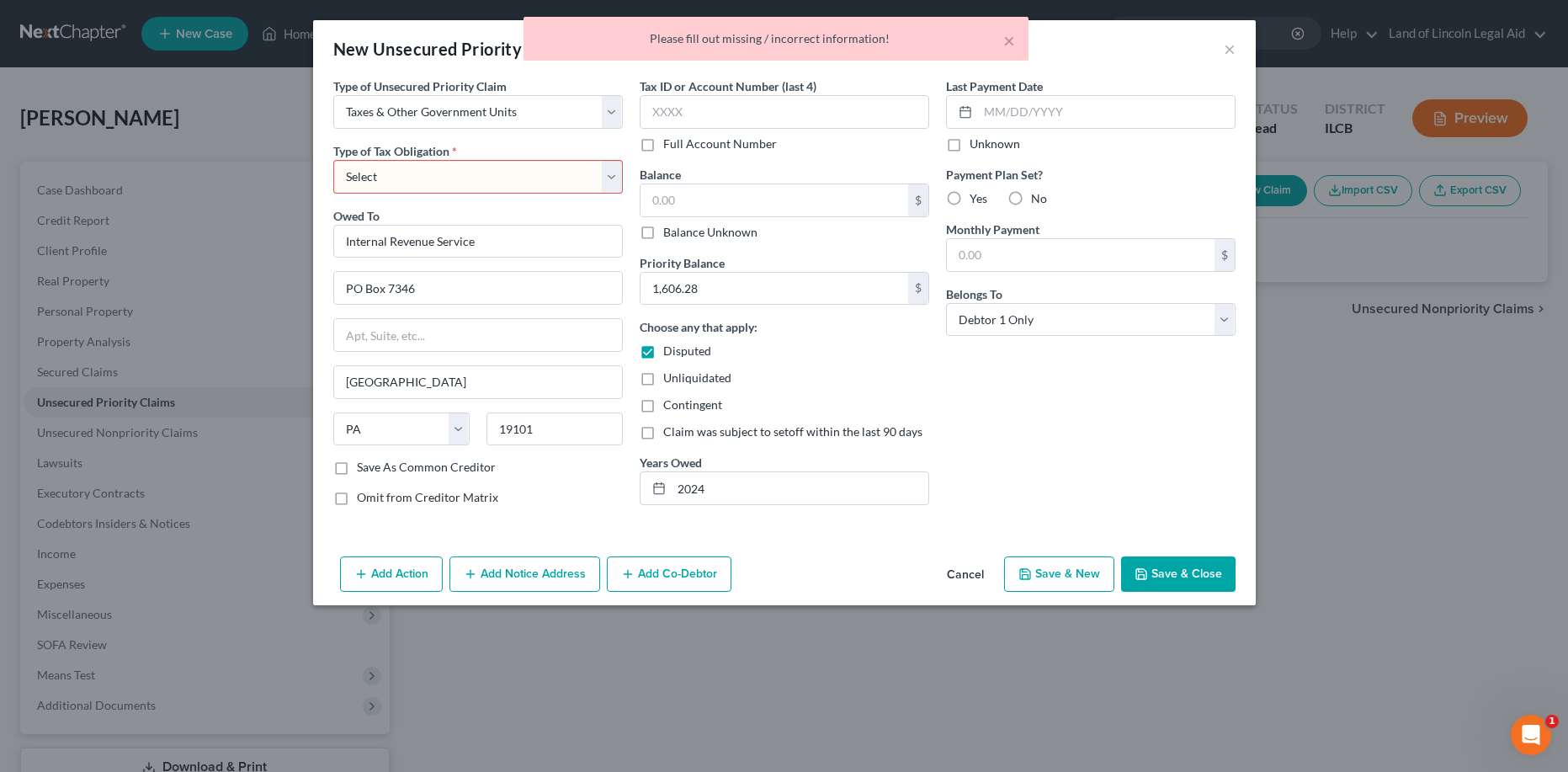
click at [616, 167] on select "Select Federal City State Franchise Tax Board Other" at bounding box center [478, 177] width 289 height 34
select select "0"
click at [333, 160] on select "Select Federal City State Franchise Tax Board Other" at bounding box center [478, 177] width 289 height 34
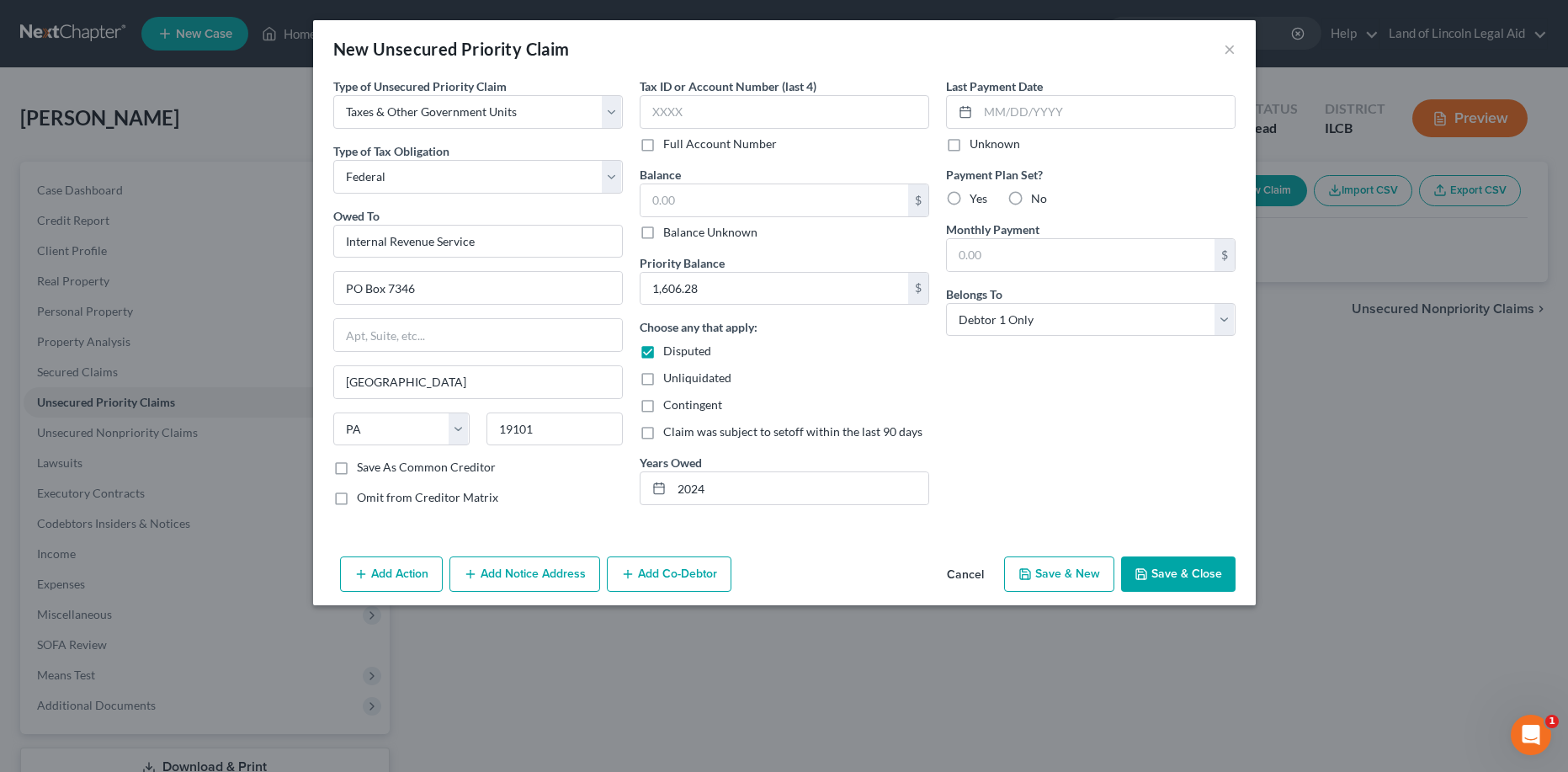
click at [1165, 565] on button "Save & Close" at bounding box center [1178, 573] width 114 height 35
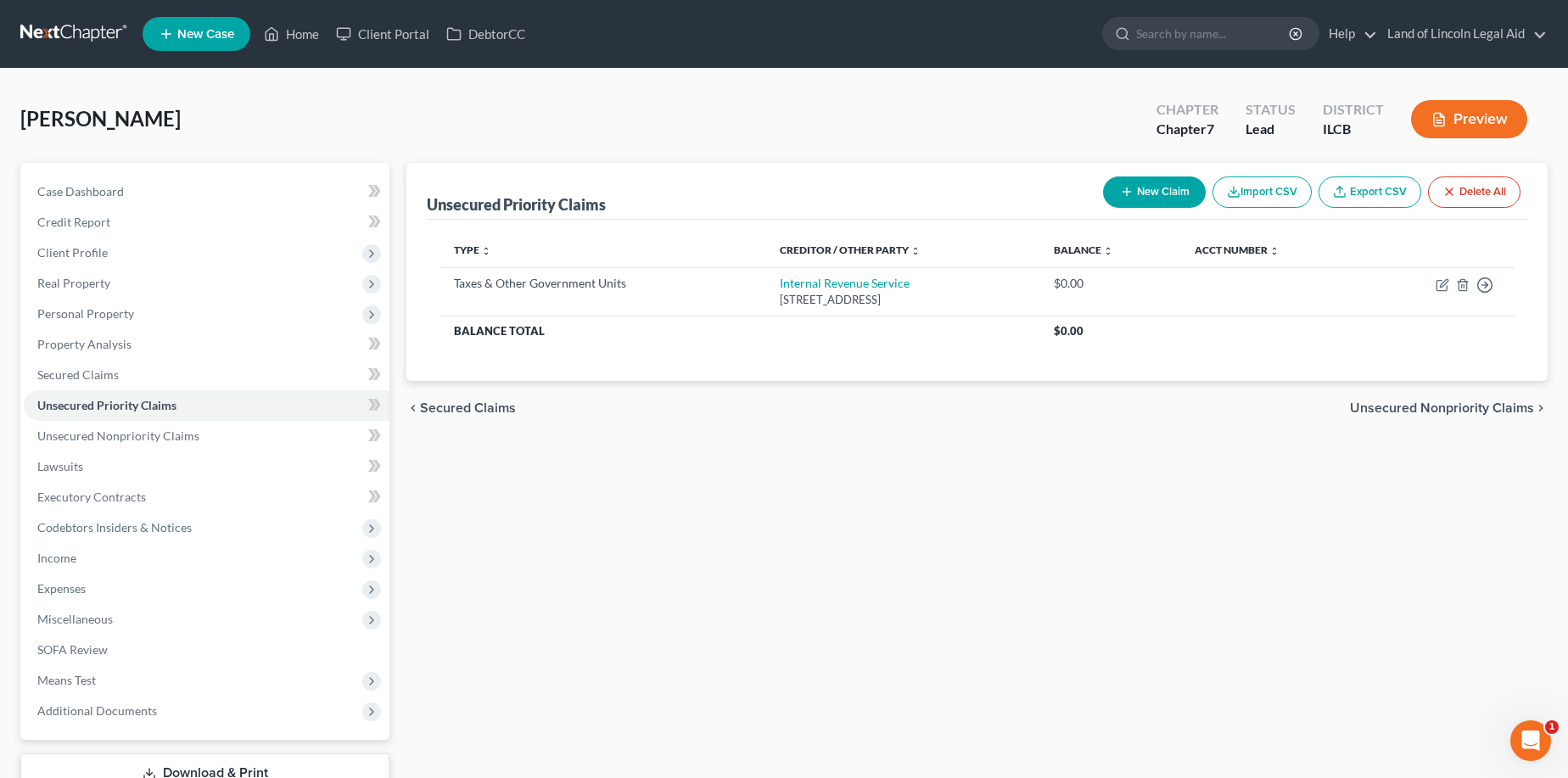
click at [1147, 190] on button "New Claim" at bounding box center [1154, 192] width 103 height 31
select select "0"
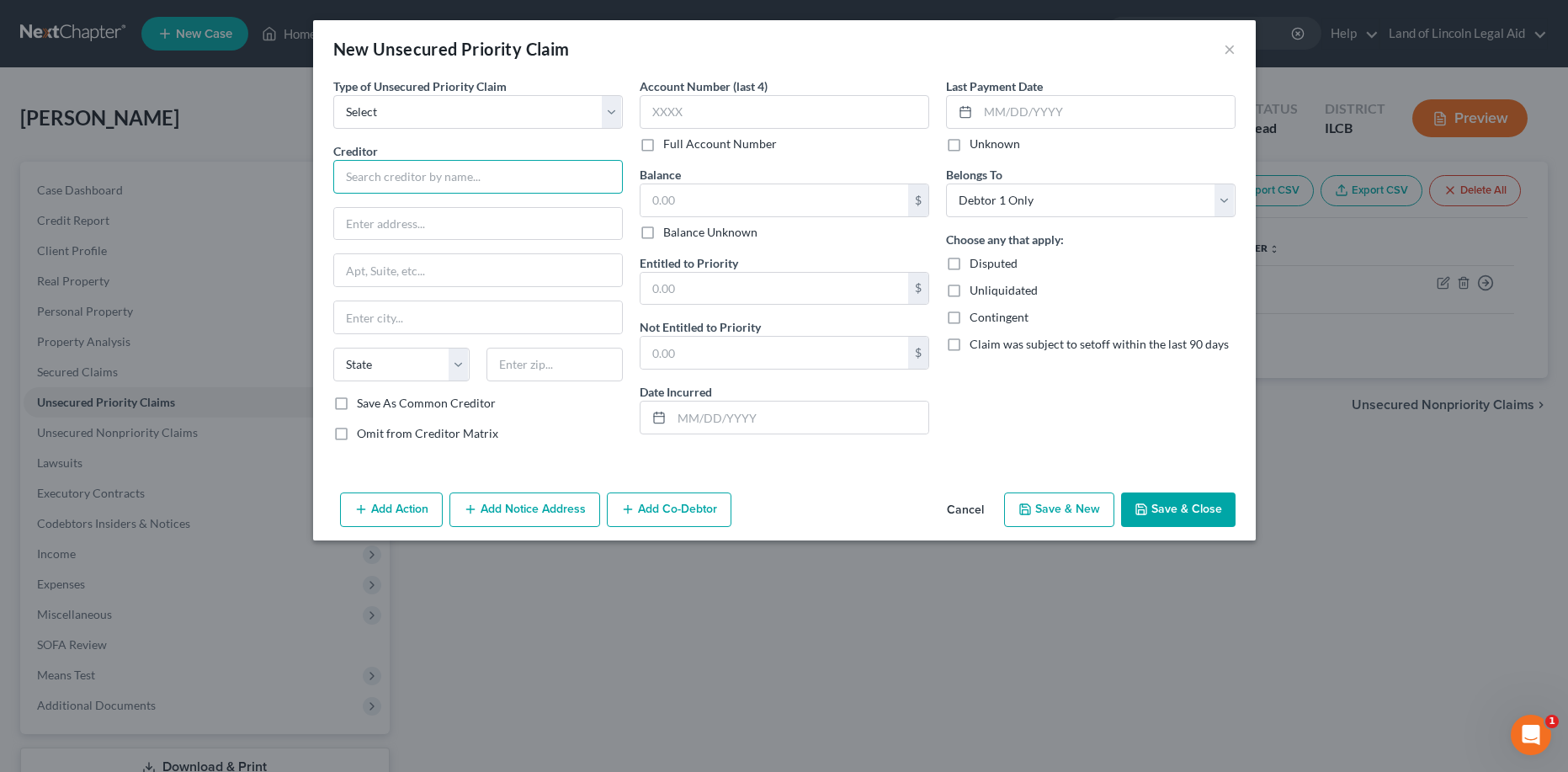
click at [350, 175] on input "text" at bounding box center [478, 177] width 289 height 34
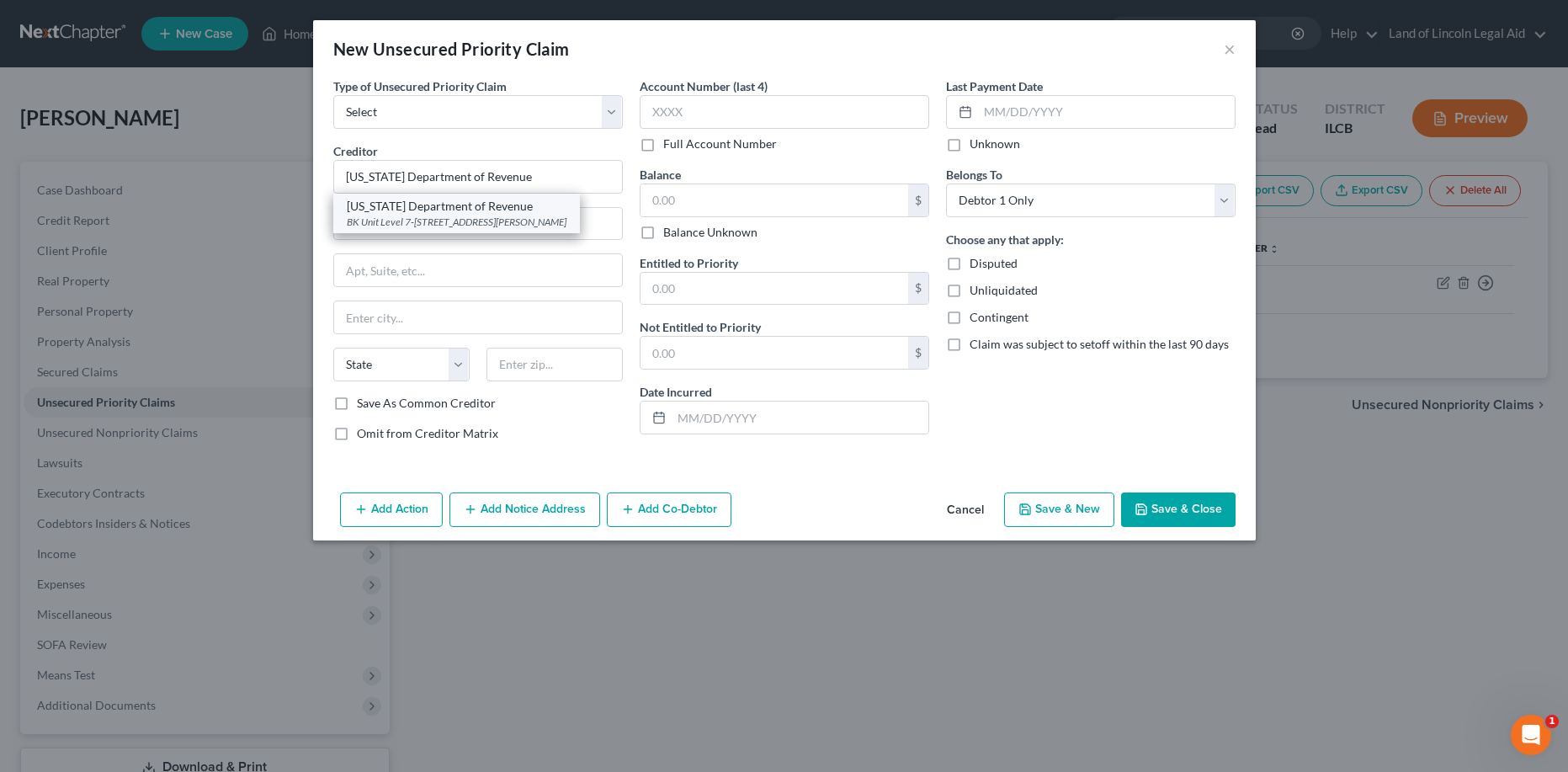
click at [401, 215] on div "BK Unit Level 7-[STREET_ADDRESS][PERSON_NAME]" at bounding box center [457, 221] width 219 height 14
type input "[US_STATE] Department of Revenue"
type input "BK Unit Level 7-425"
type input "[STREET_ADDRESS][PERSON_NAME]"
type input "[GEOGRAPHIC_DATA]"
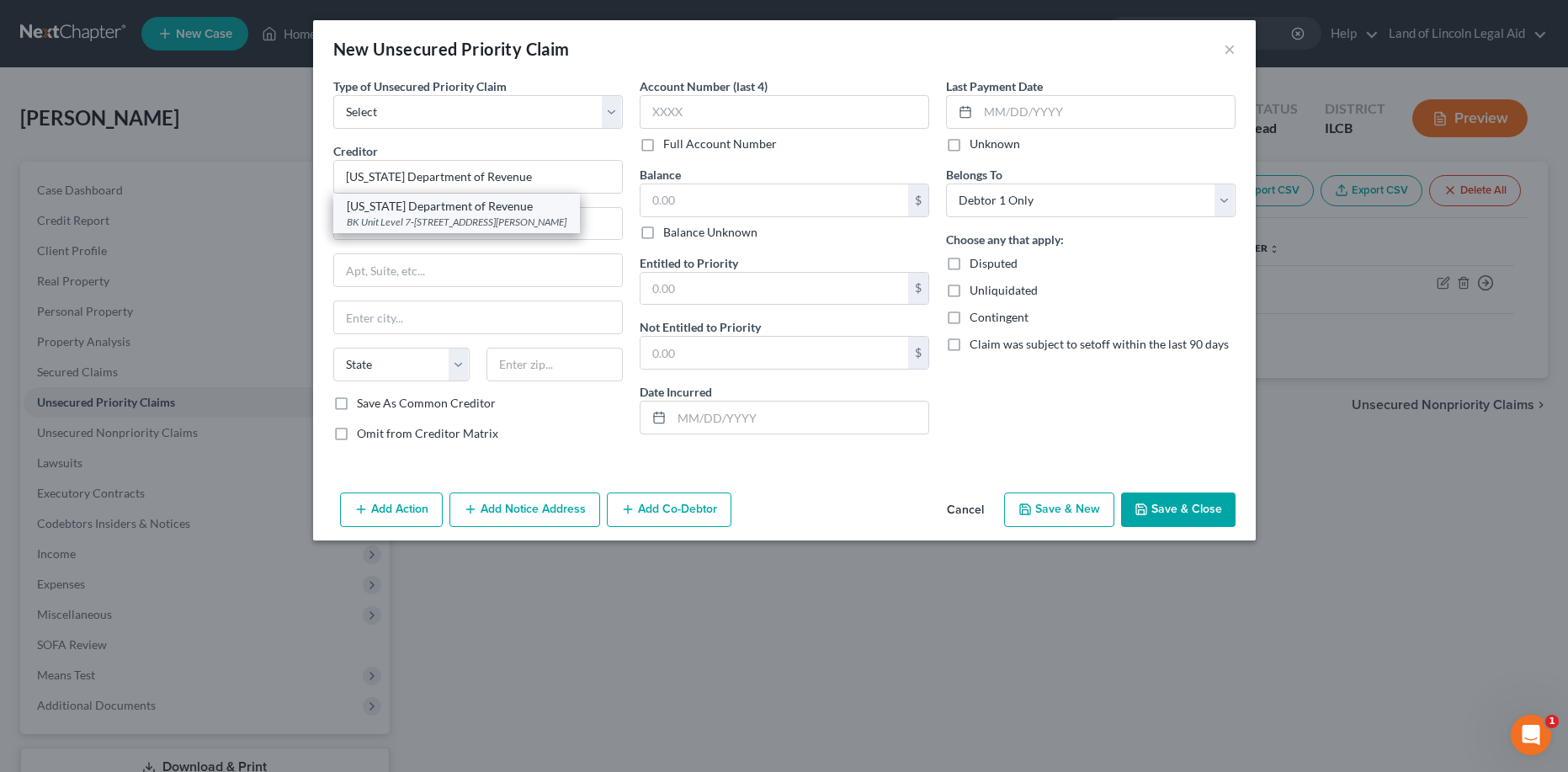
select select "14"
type input "60601"
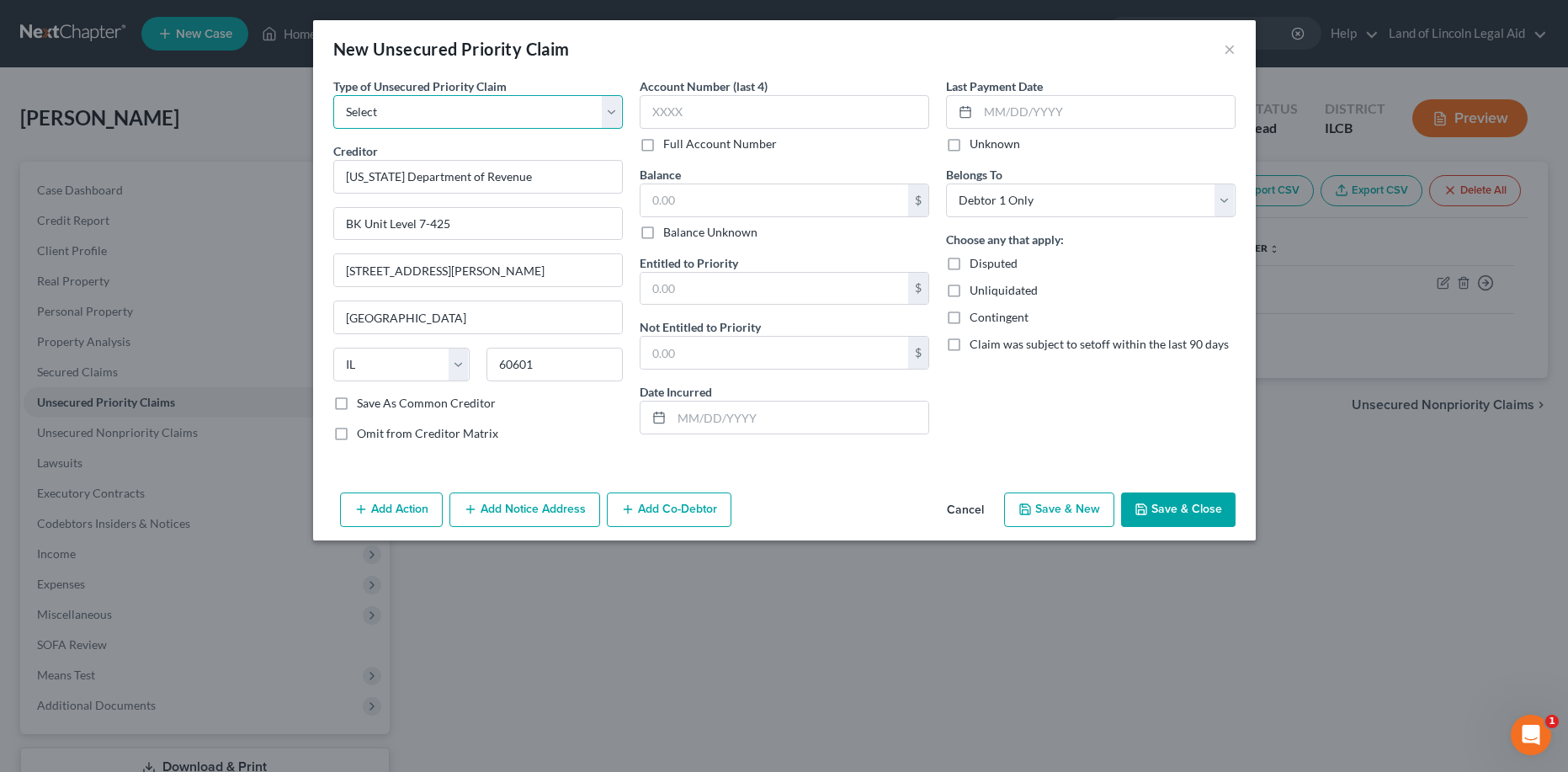
click at [385, 110] on select "Select Taxes & Other Government Units Domestic Support Obligations Extensions o…" at bounding box center [478, 113] width 289 height 34
select select "0"
click at [333, 96] on select "Select Taxes & Other Government Units Domestic Support Obligations Extensions o…" at bounding box center [478, 113] width 289 height 34
select select "14"
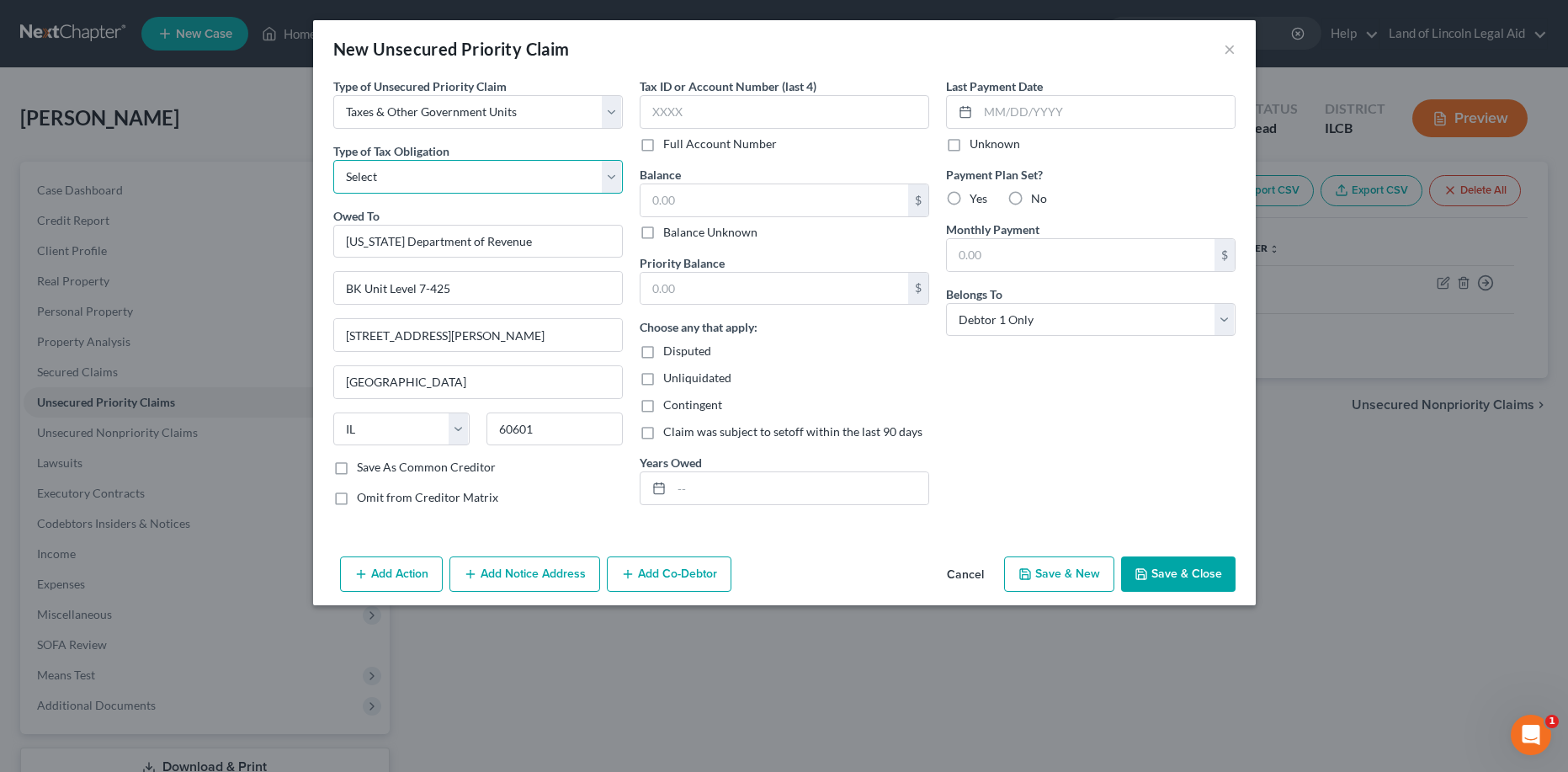
click at [400, 169] on select "Select Federal City State Franchise Tax Board Other" at bounding box center [478, 177] width 289 height 34
select select "2"
click at [333, 160] on select "Select Federal City State Franchise Tax Board Other" at bounding box center [478, 177] width 289 height 34
click at [653, 275] on input "text" at bounding box center [774, 289] width 268 height 32
type input "469.80"
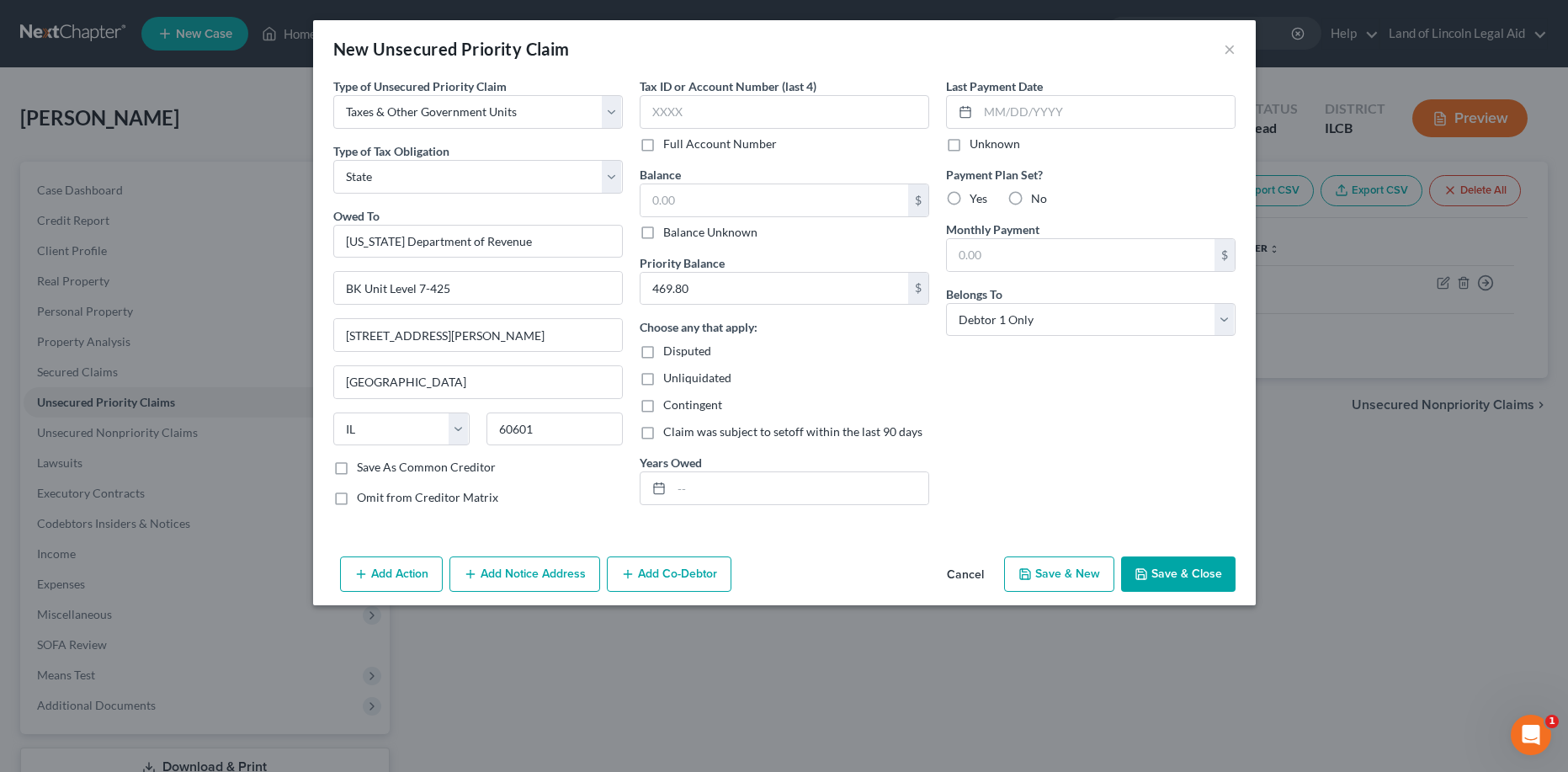
click at [663, 349] on label "Disputed" at bounding box center [687, 351] width 48 height 17
click at [671, 349] on input "Disputed" at bounding box center [676, 348] width 11 height 11
checkbox input "true"
click at [685, 491] on input "text" at bounding box center [799, 488] width 256 height 32
type input "2024"
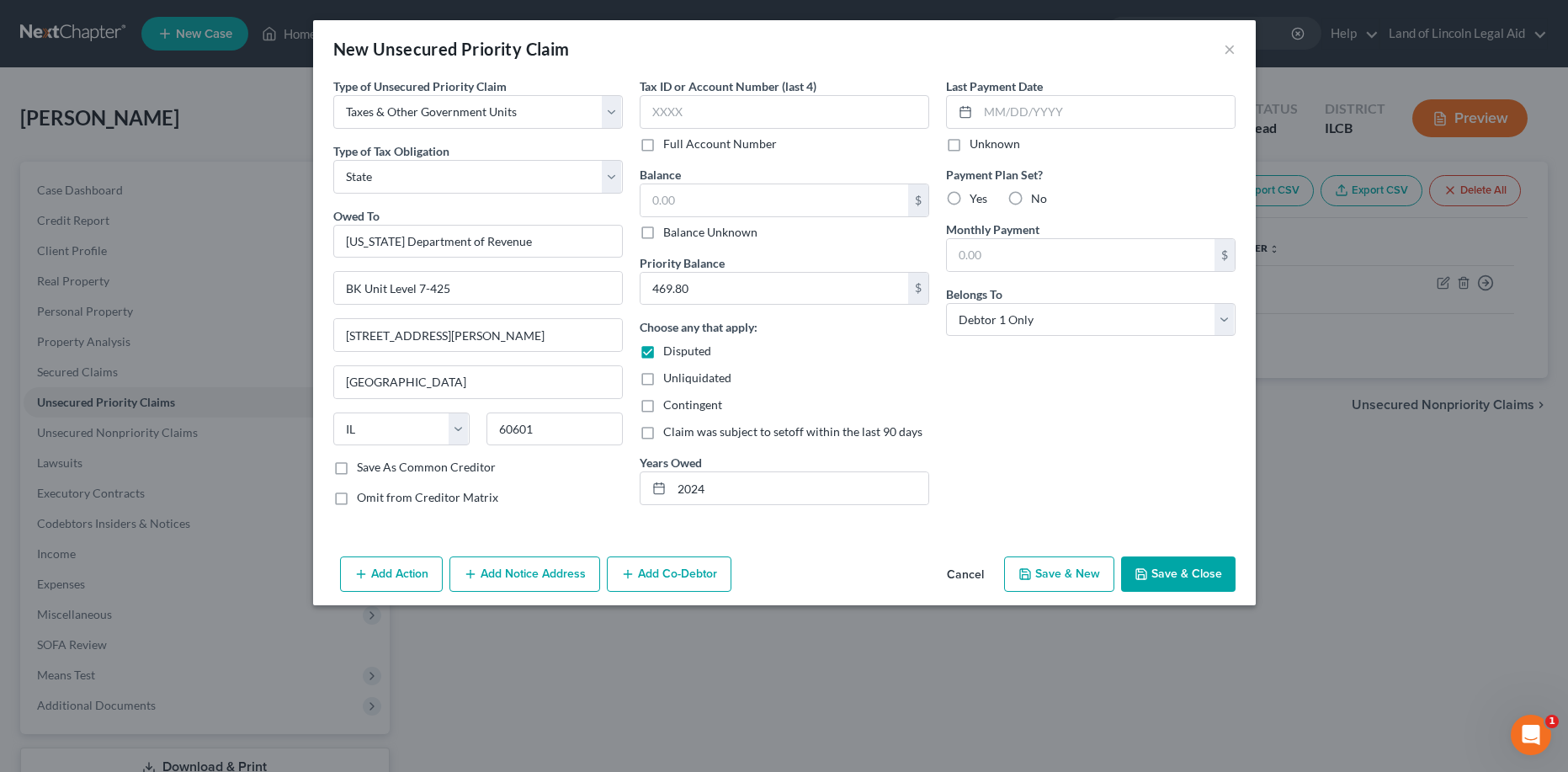
click at [1194, 576] on button "Save & Close" at bounding box center [1178, 573] width 114 height 35
type input "0.00"
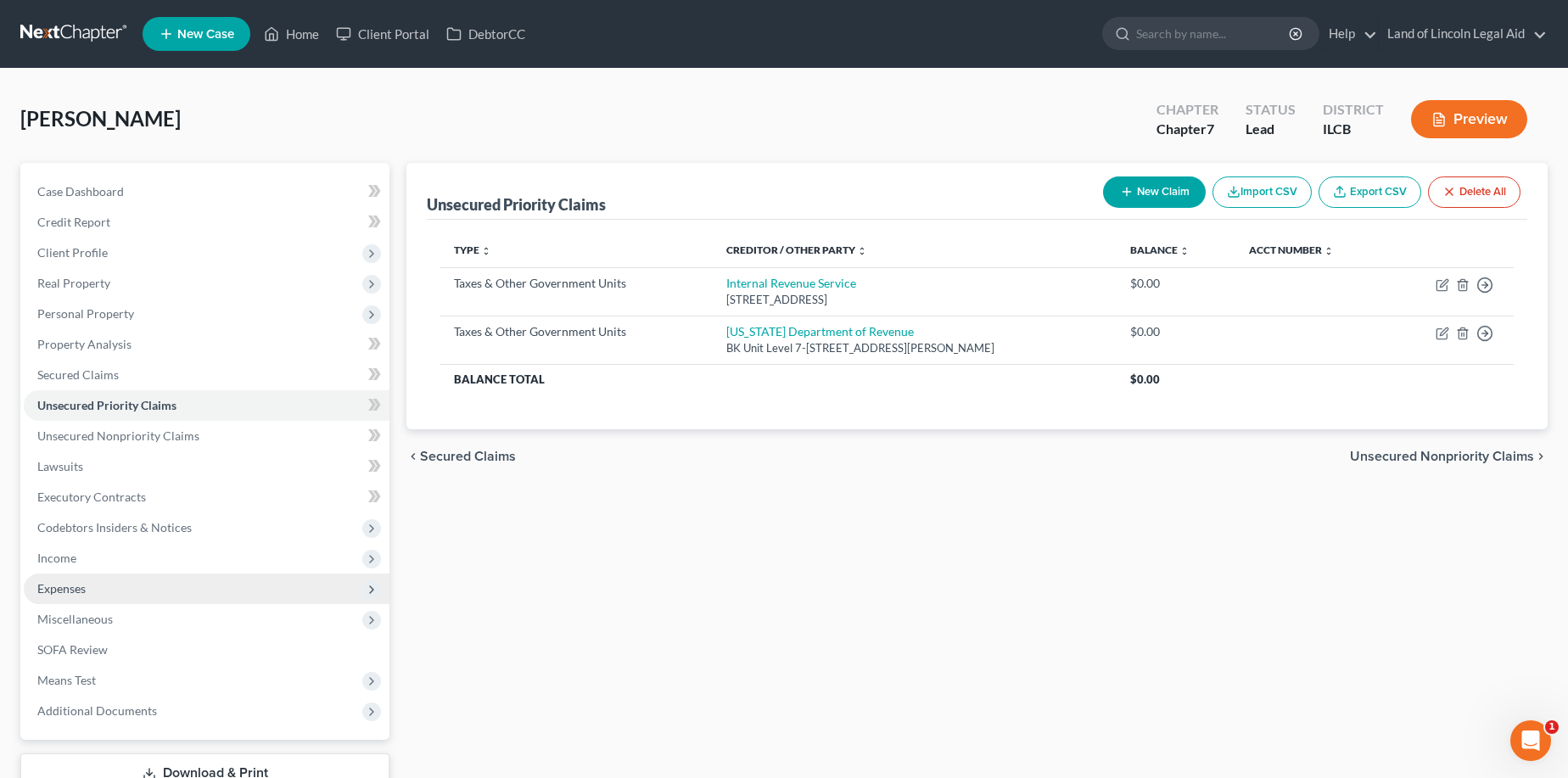
click at [92, 595] on span "Expenses" at bounding box center [207, 589] width 366 height 31
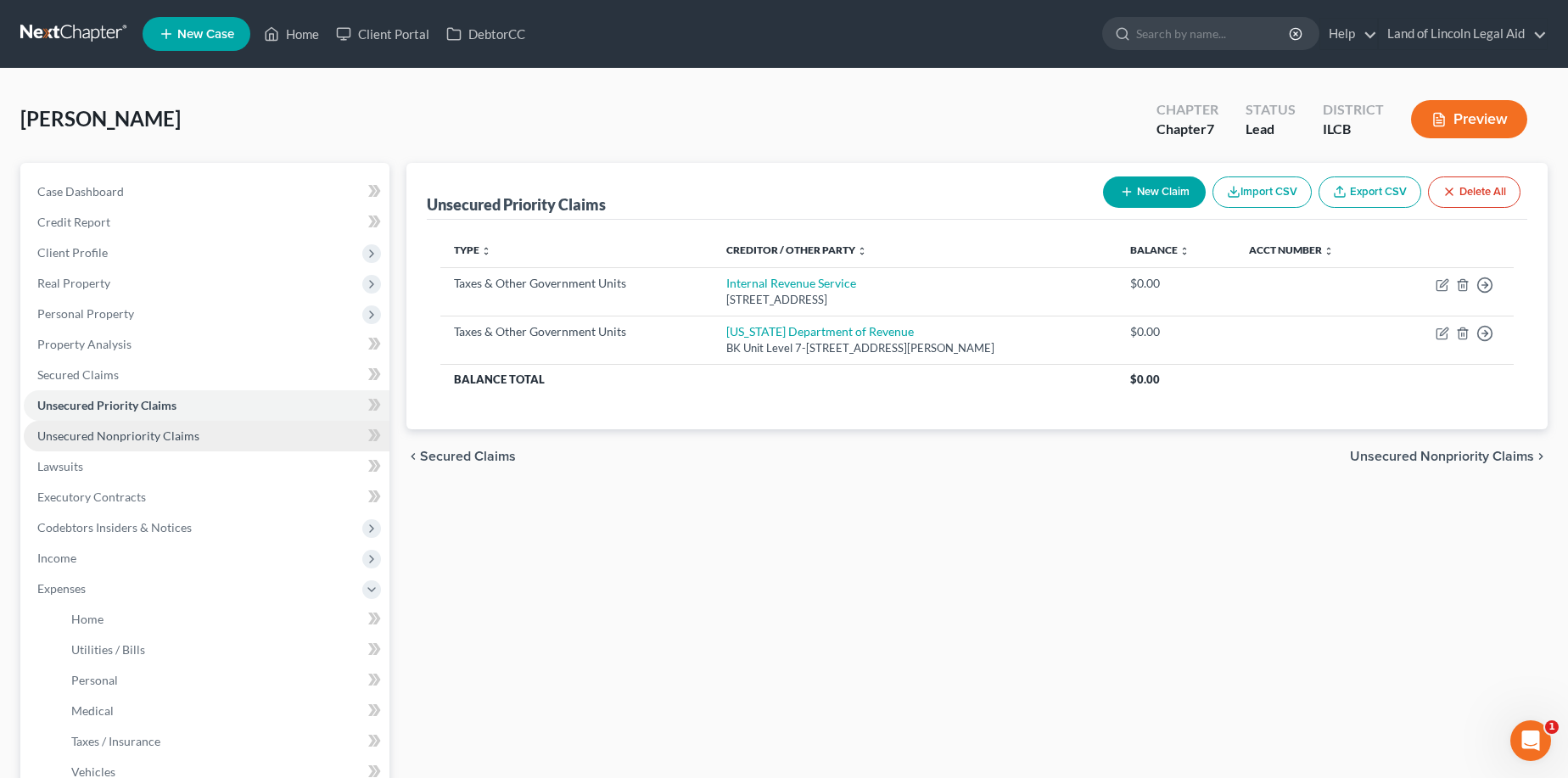
click at [89, 441] on span "Unsecured Nonpriority Claims" at bounding box center [118, 436] width 162 height 14
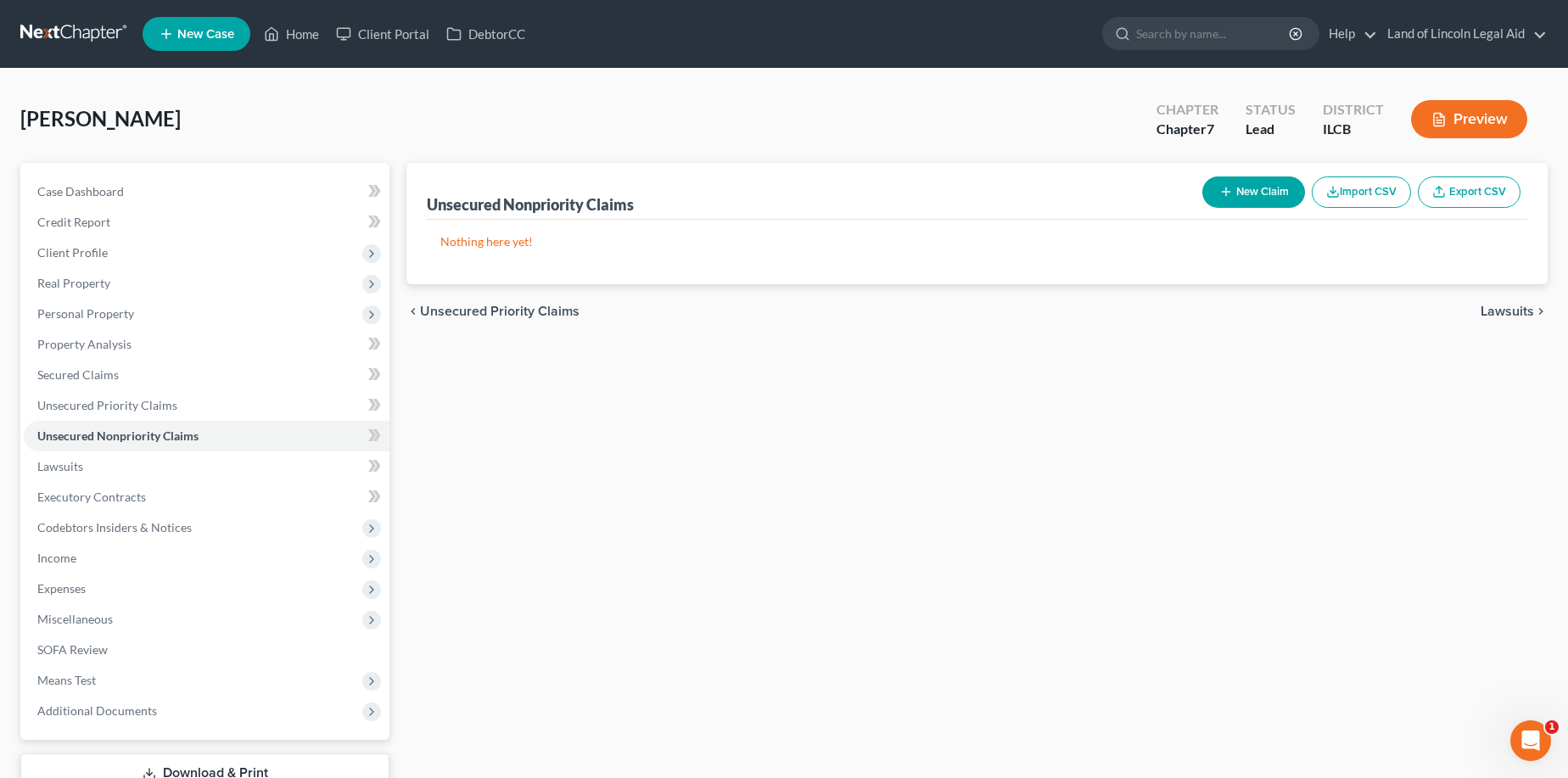
click at [1274, 196] on button "New Claim" at bounding box center [1253, 192] width 103 height 31
select select "0"
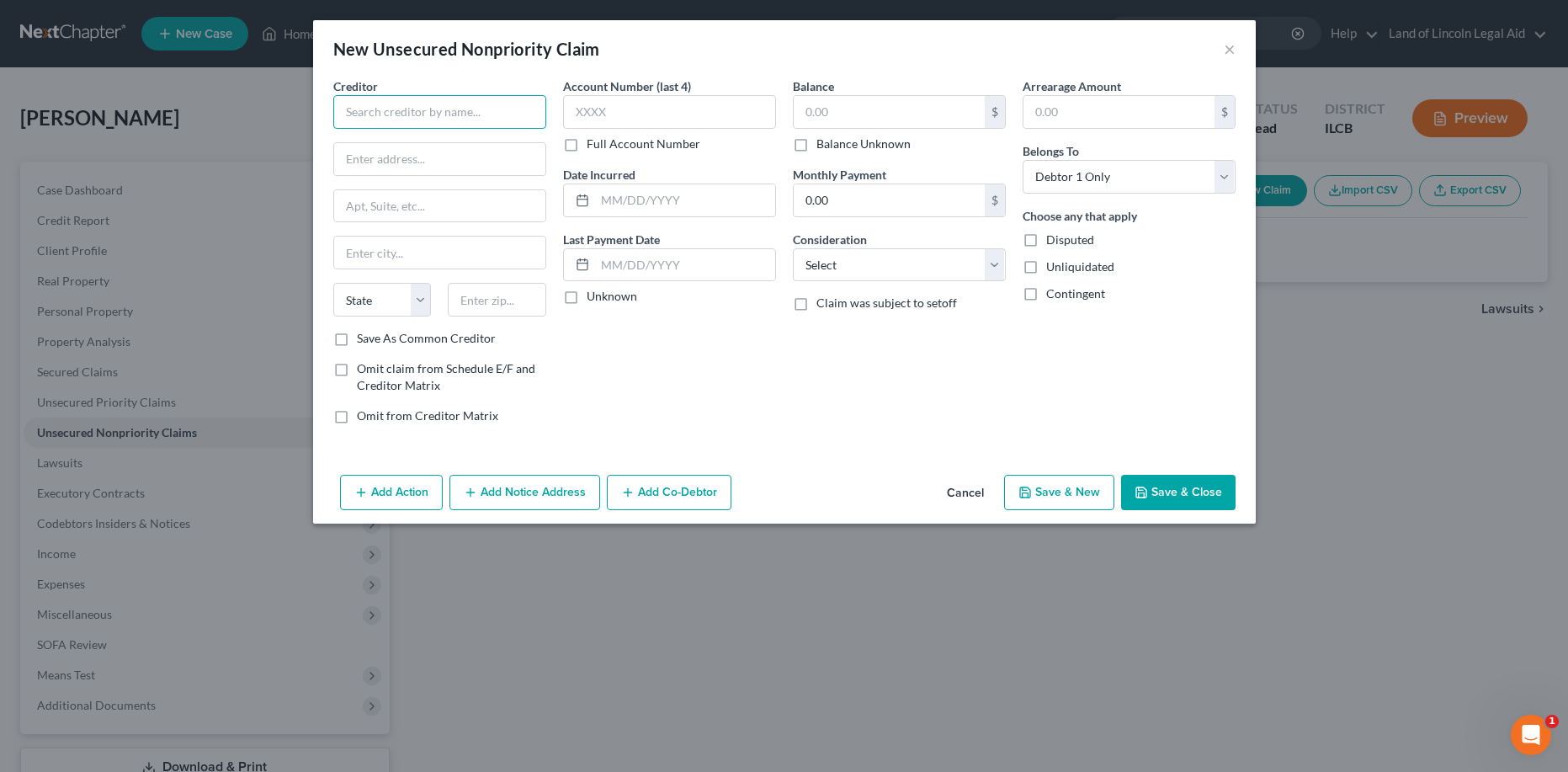
click at [359, 114] on input "text" at bounding box center [439, 113] width 213 height 34
click at [358, 112] on input "text" at bounding box center [439, 113] width 213 height 34
type input "AidVantage"
click at [809, 118] on input "text" at bounding box center [889, 112] width 191 height 32
type input "2,536"
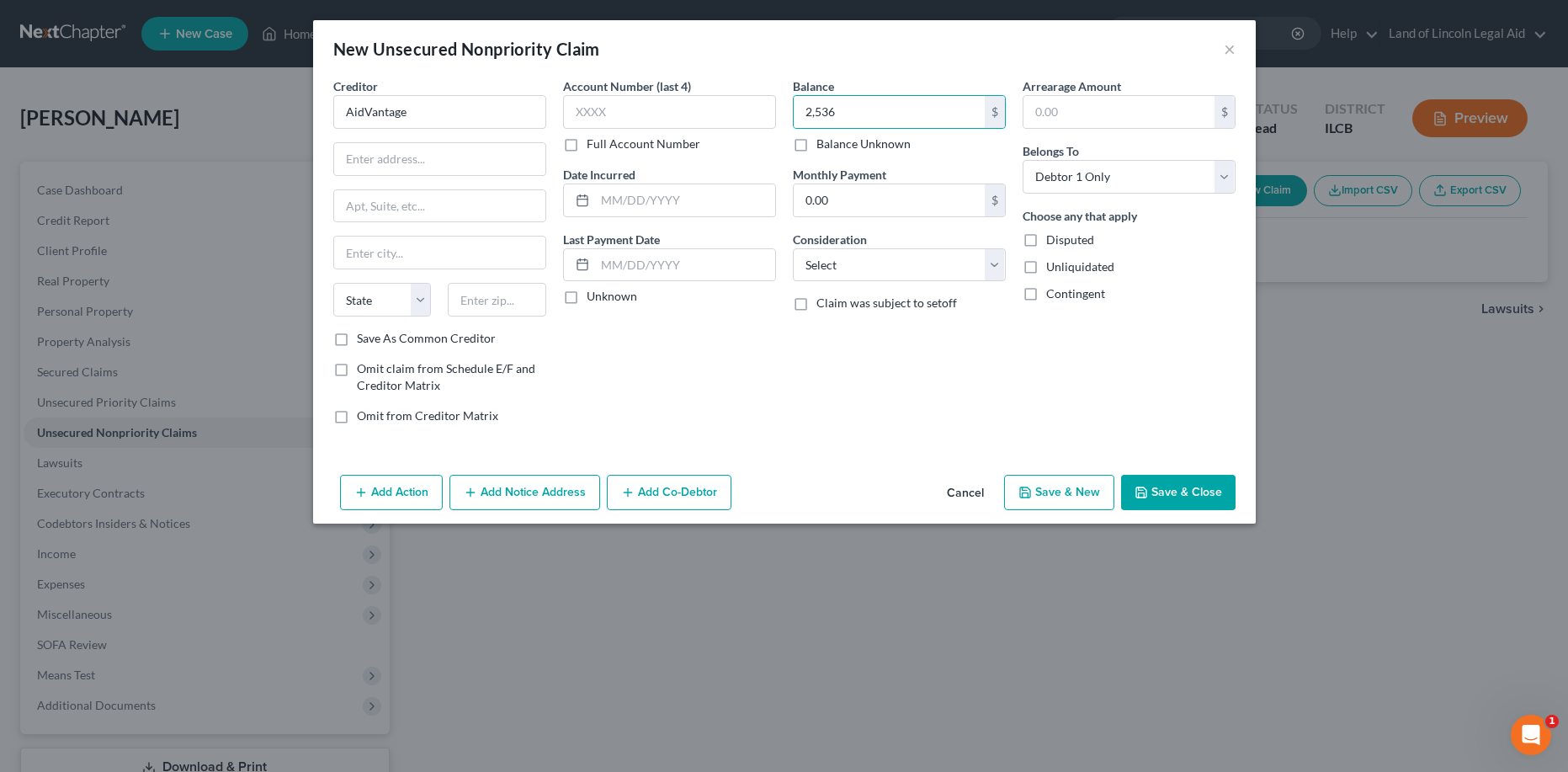
click at [1046, 239] on label "Disputed" at bounding box center [1070, 240] width 48 height 17
click at [1054, 239] on input "Disputed" at bounding box center [1059, 237] width 11 height 11
checkbox input "true"
click at [1155, 498] on button "Save & Close" at bounding box center [1178, 492] width 114 height 35
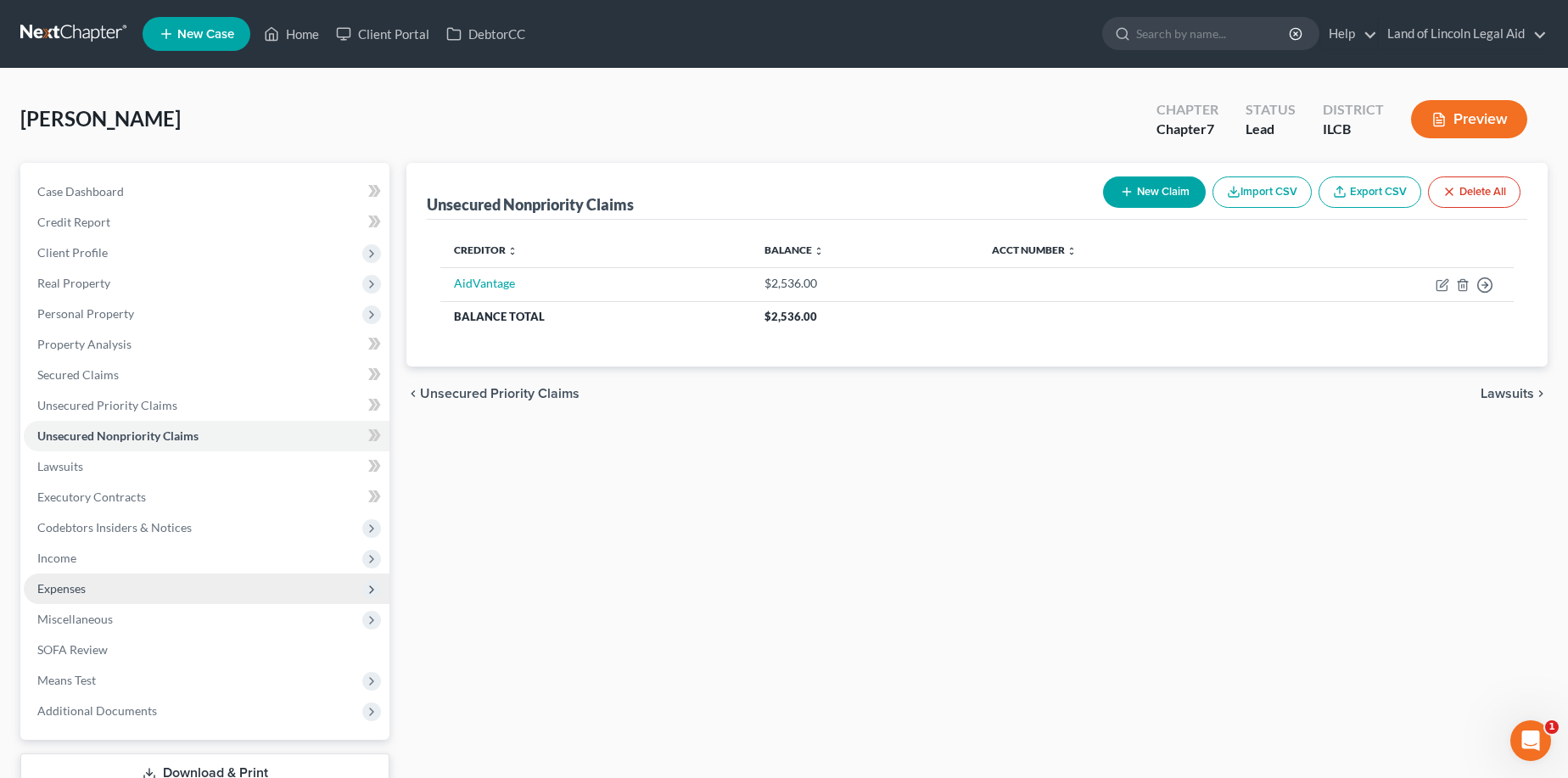
click at [88, 592] on span "Expenses" at bounding box center [207, 589] width 366 height 31
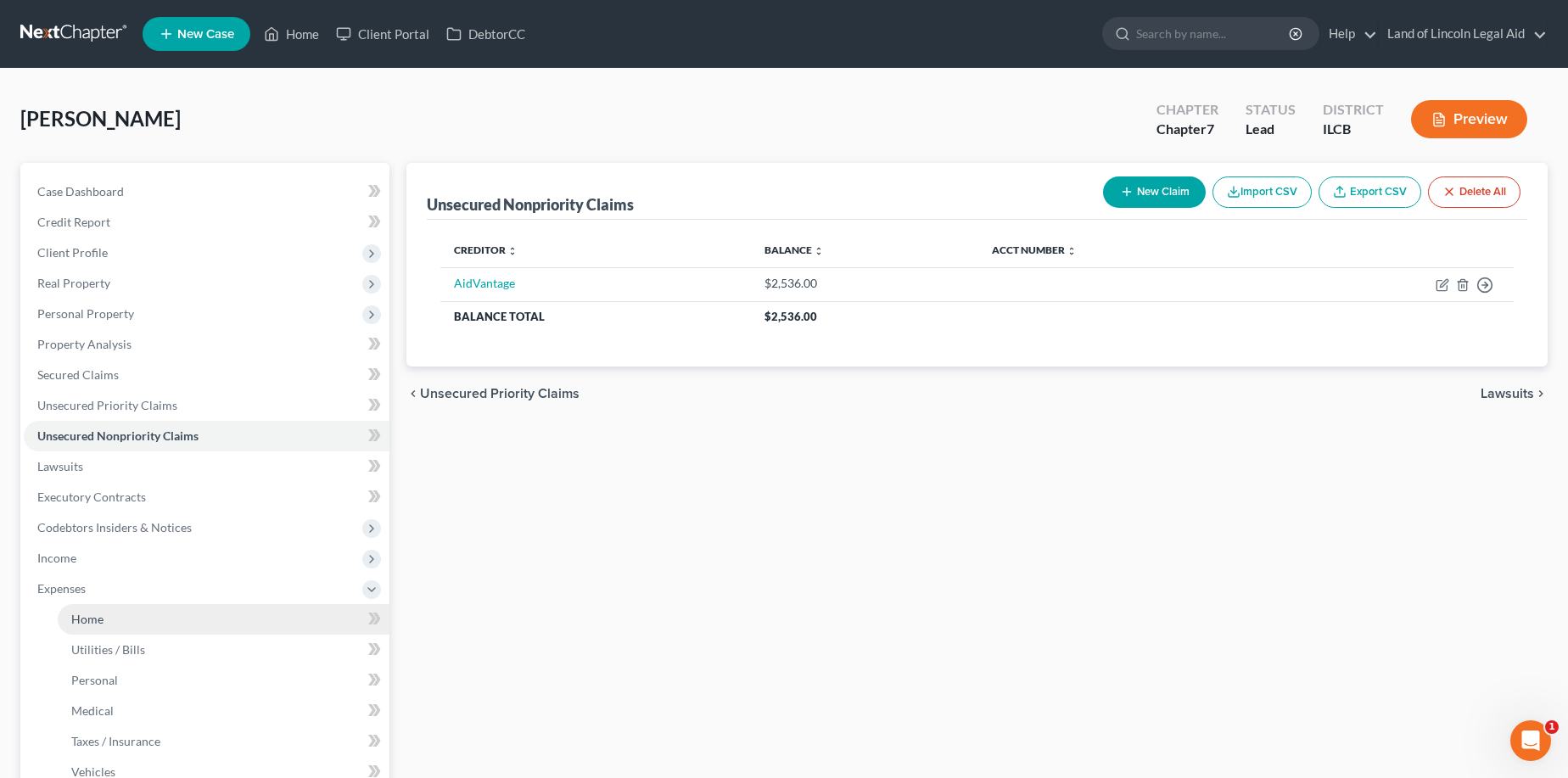
click at [96, 615] on span "Home" at bounding box center [88, 619] width 32 height 14
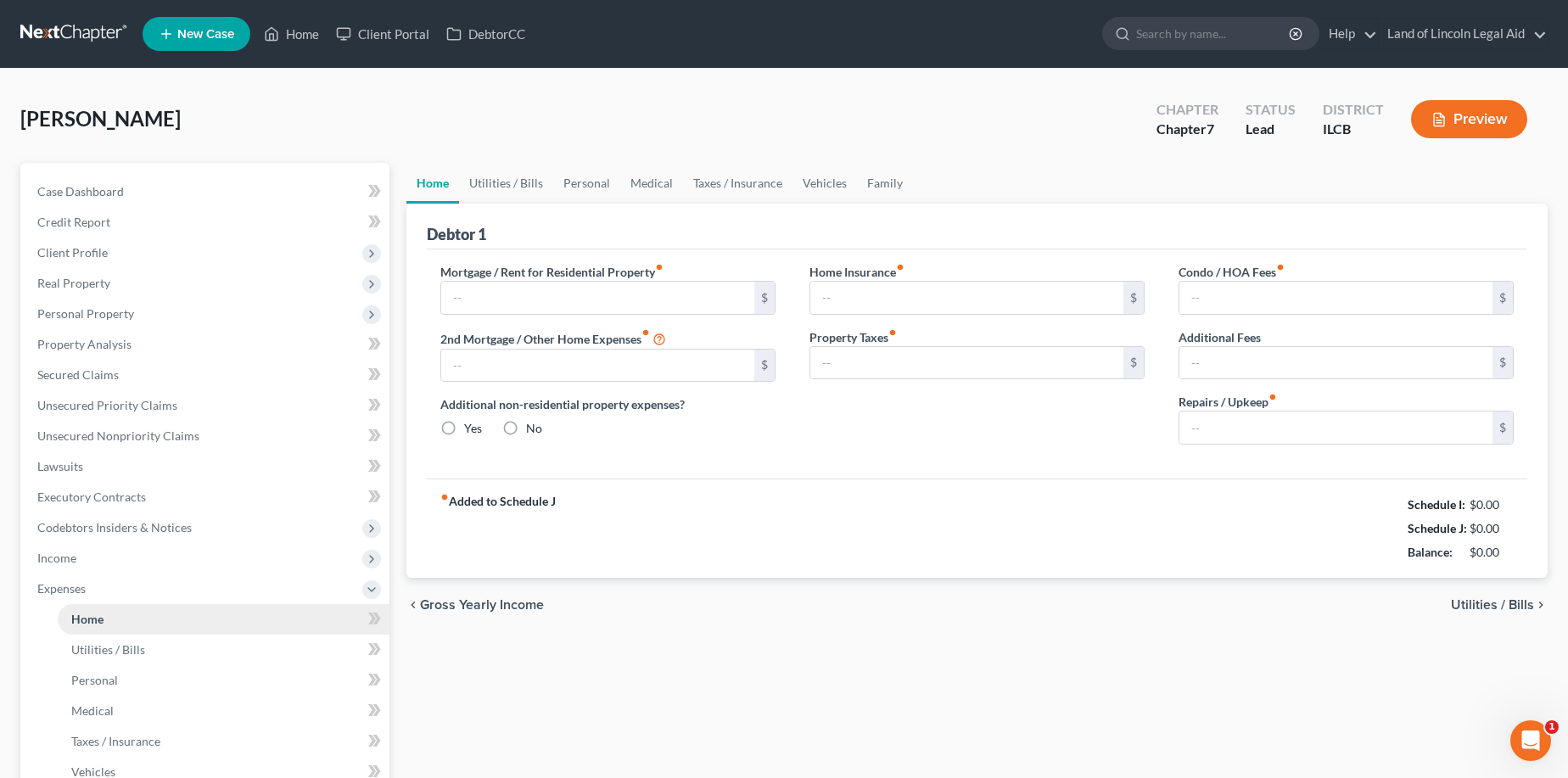
type input "0.00"
radio input "true"
type input "0.00"
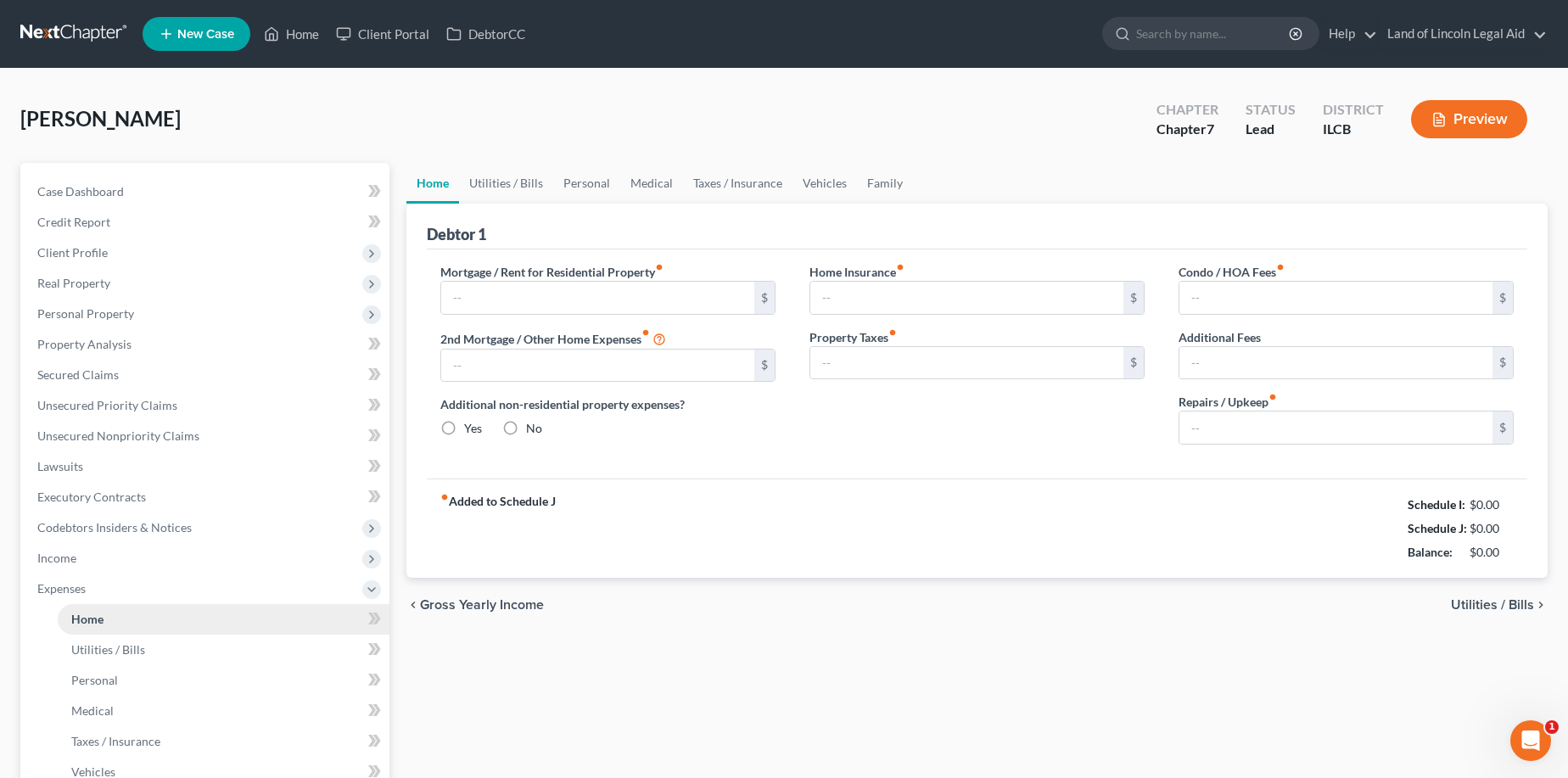
type input "0.00"
click at [1414, 606] on span "Utilities / Bills" at bounding box center [1492, 605] width 83 height 13
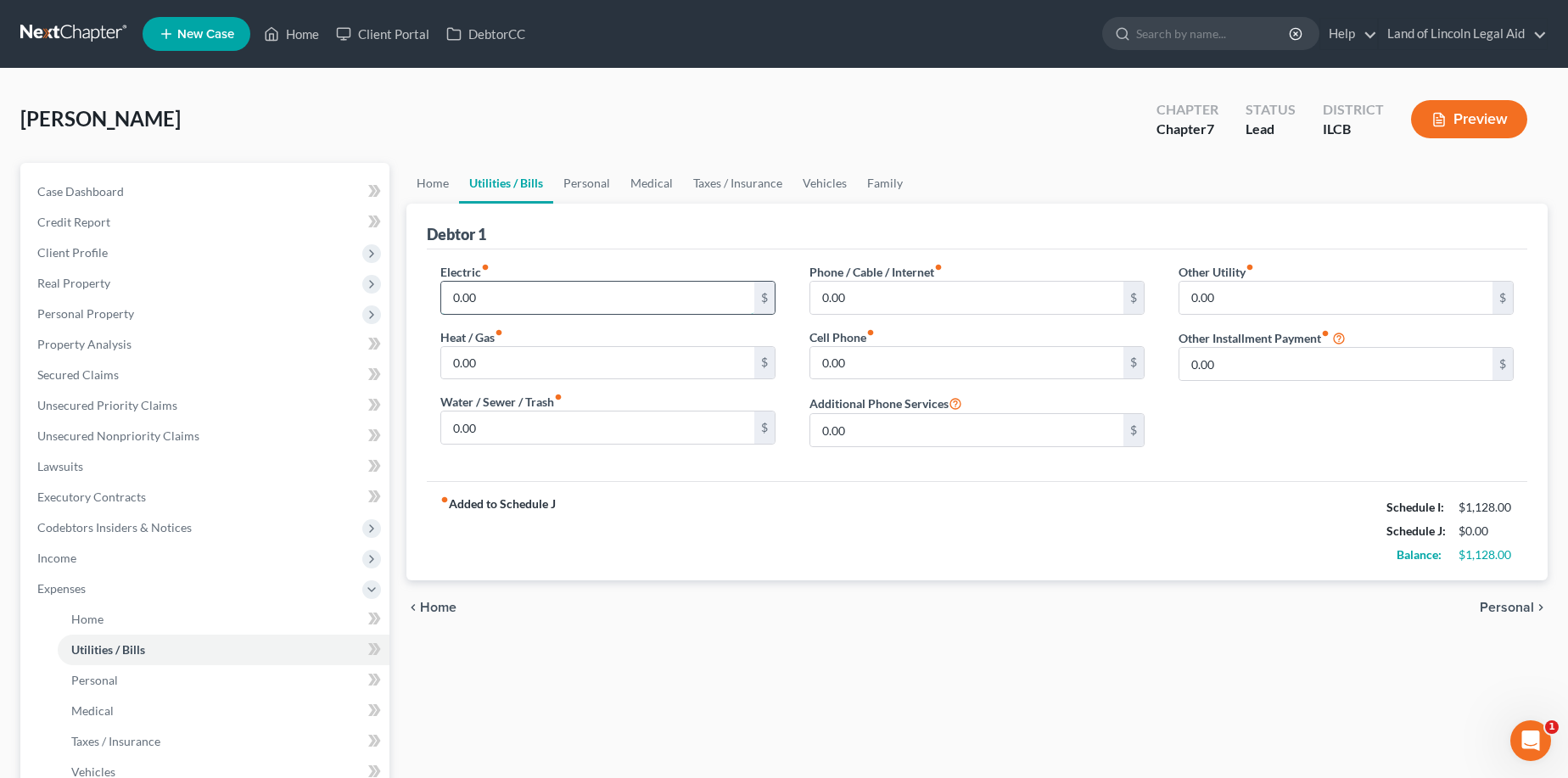
click at [532, 305] on input "0.00" at bounding box center [598, 298] width 313 height 32
click at [501, 419] on input "0.00" at bounding box center [598, 428] width 313 height 32
type input "75"
click at [823, 294] on input "0.00" at bounding box center [967, 298] width 313 height 32
type input "20"
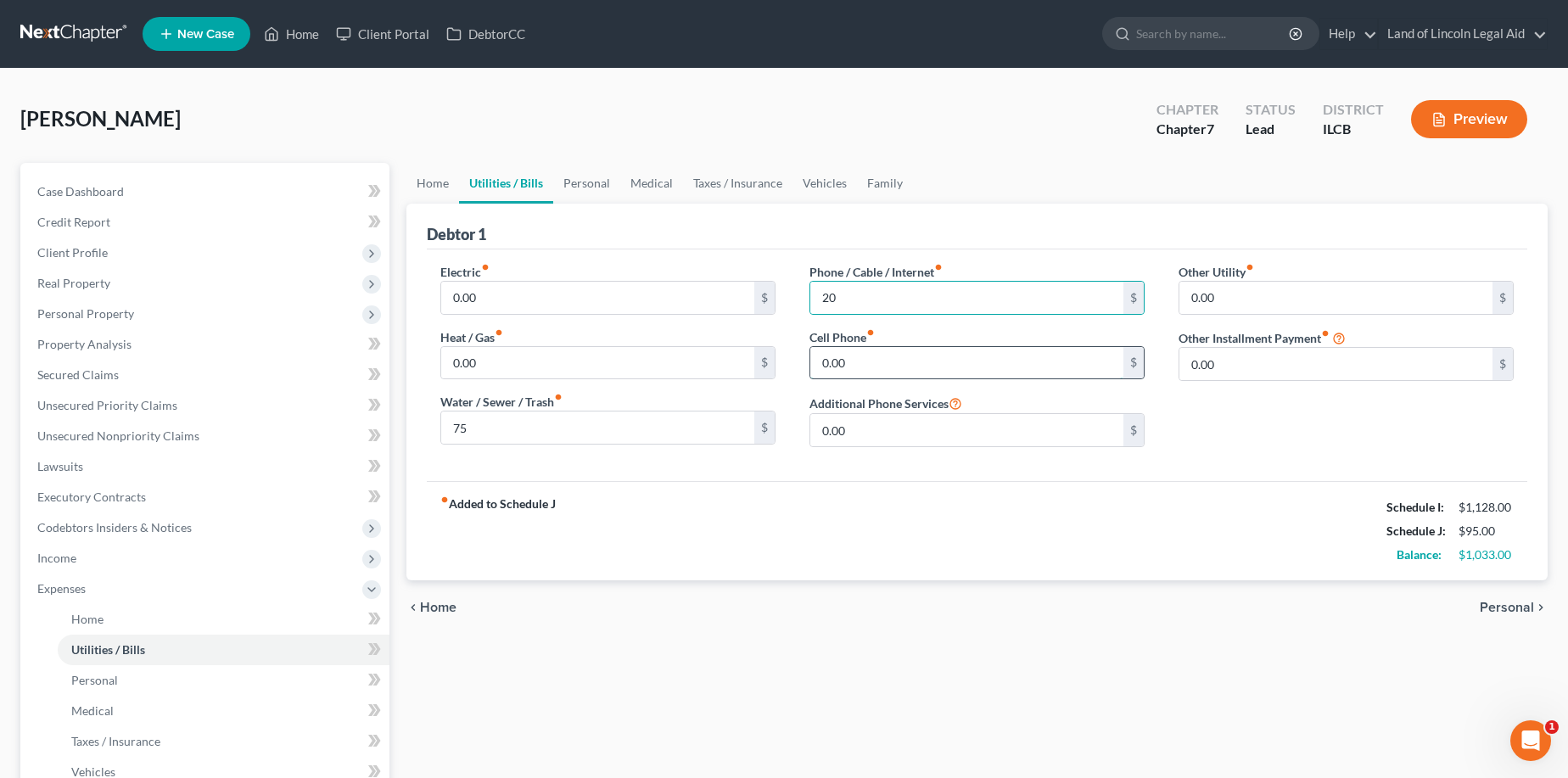
click at [847, 364] on input "0.00" at bounding box center [967, 363] width 313 height 32
type input "160"
click at [1414, 606] on span "Personal" at bounding box center [1506, 607] width 54 height 13
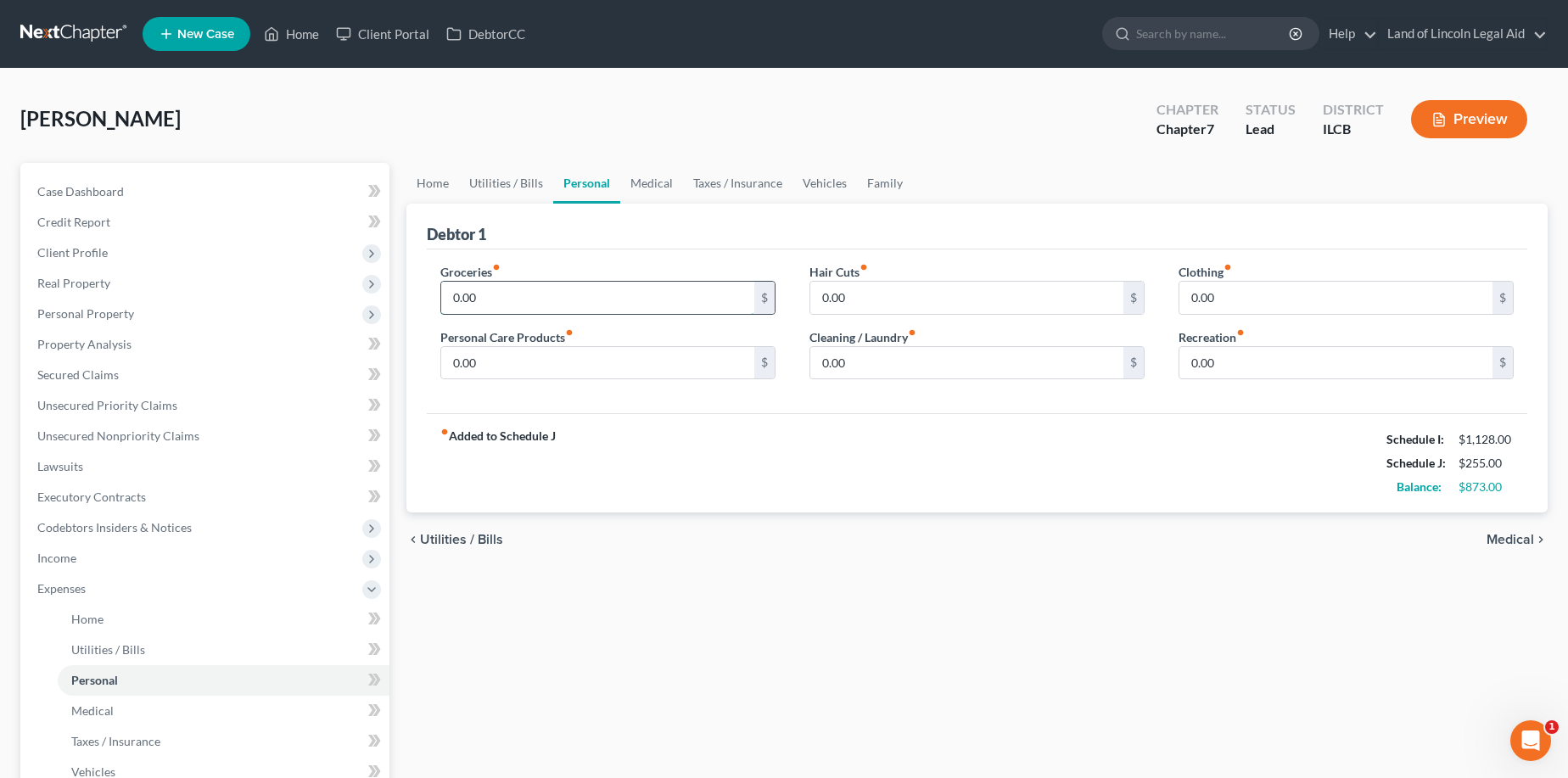
click at [556, 288] on input "0.00" at bounding box center [598, 298] width 313 height 32
type input "169"
click at [514, 352] on input "0.00" at bounding box center [598, 363] width 313 height 32
type input "40"
click at [854, 297] on input "0.00" at bounding box center [967, 298] width 313 height 32
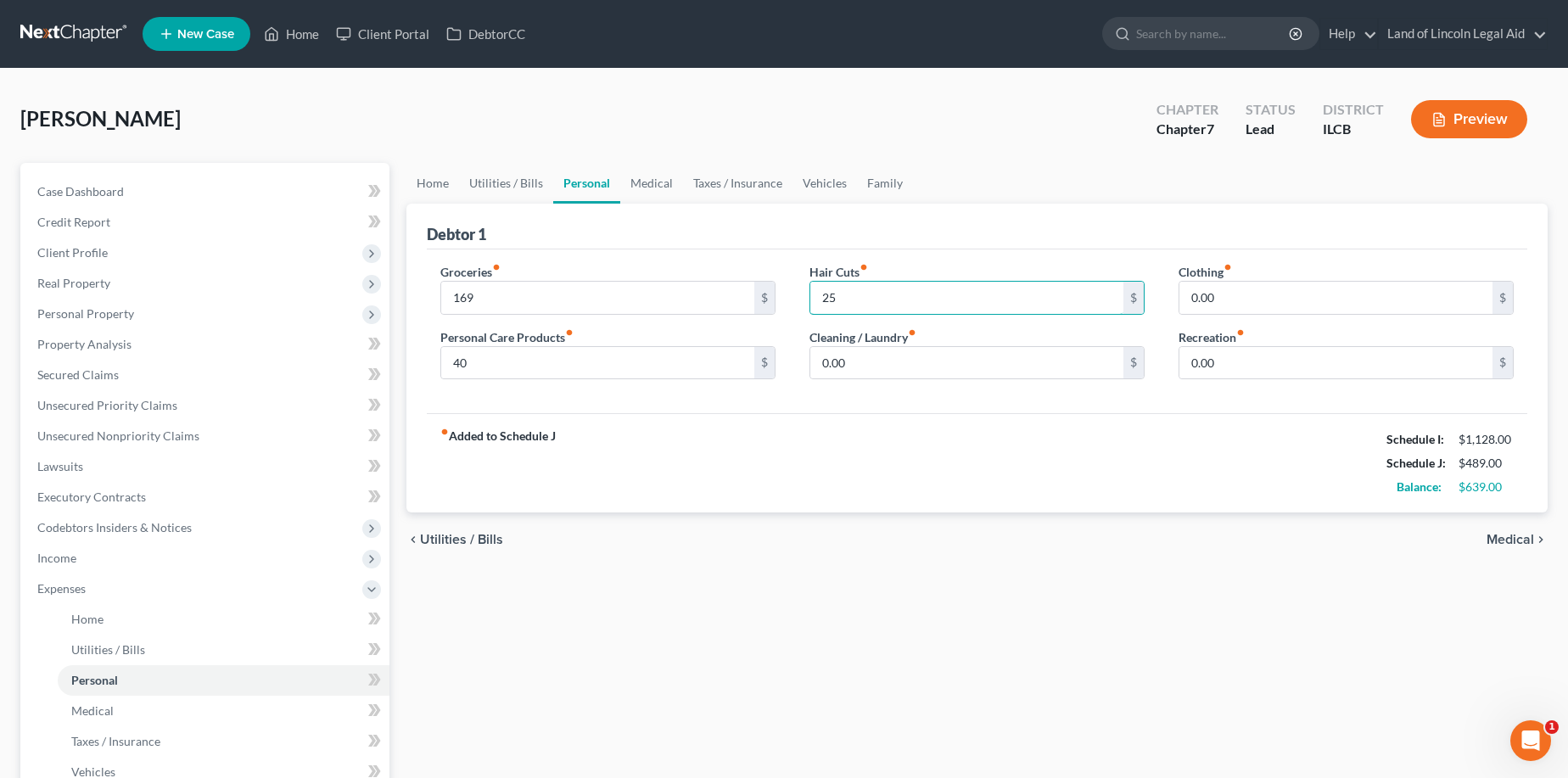
type input "25"
click at [930, 376] on input "0.00" at bounding box center [967, 363] width 313 height 32
type input "20"
click at [1254, 354] on input "0.00" at bounding box center [1335, 363] width 313 height 32
type input "48"
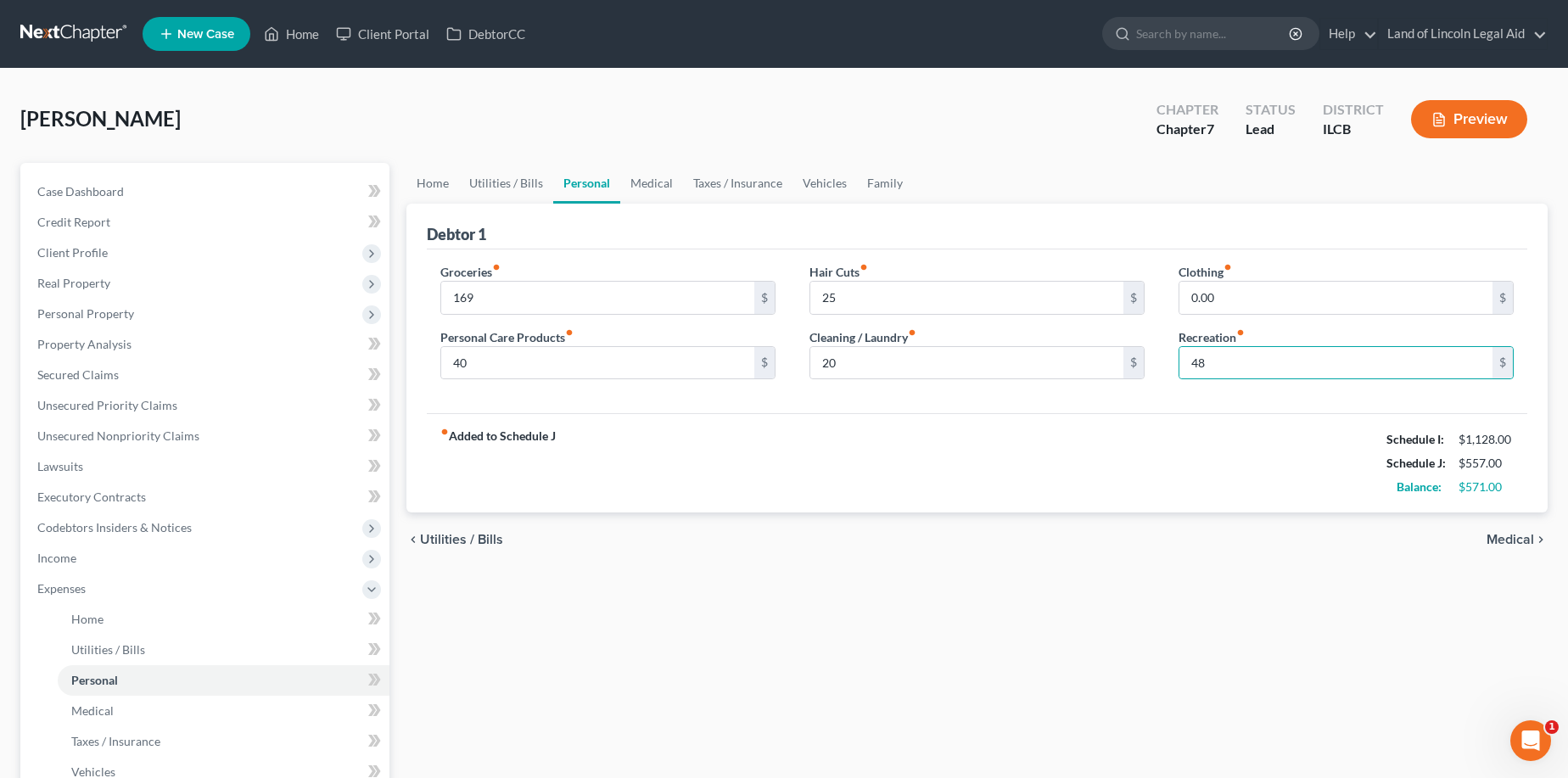
click at [1414, 541] on span "Medical" at bounding box center [1511, 540] width 48 height 13
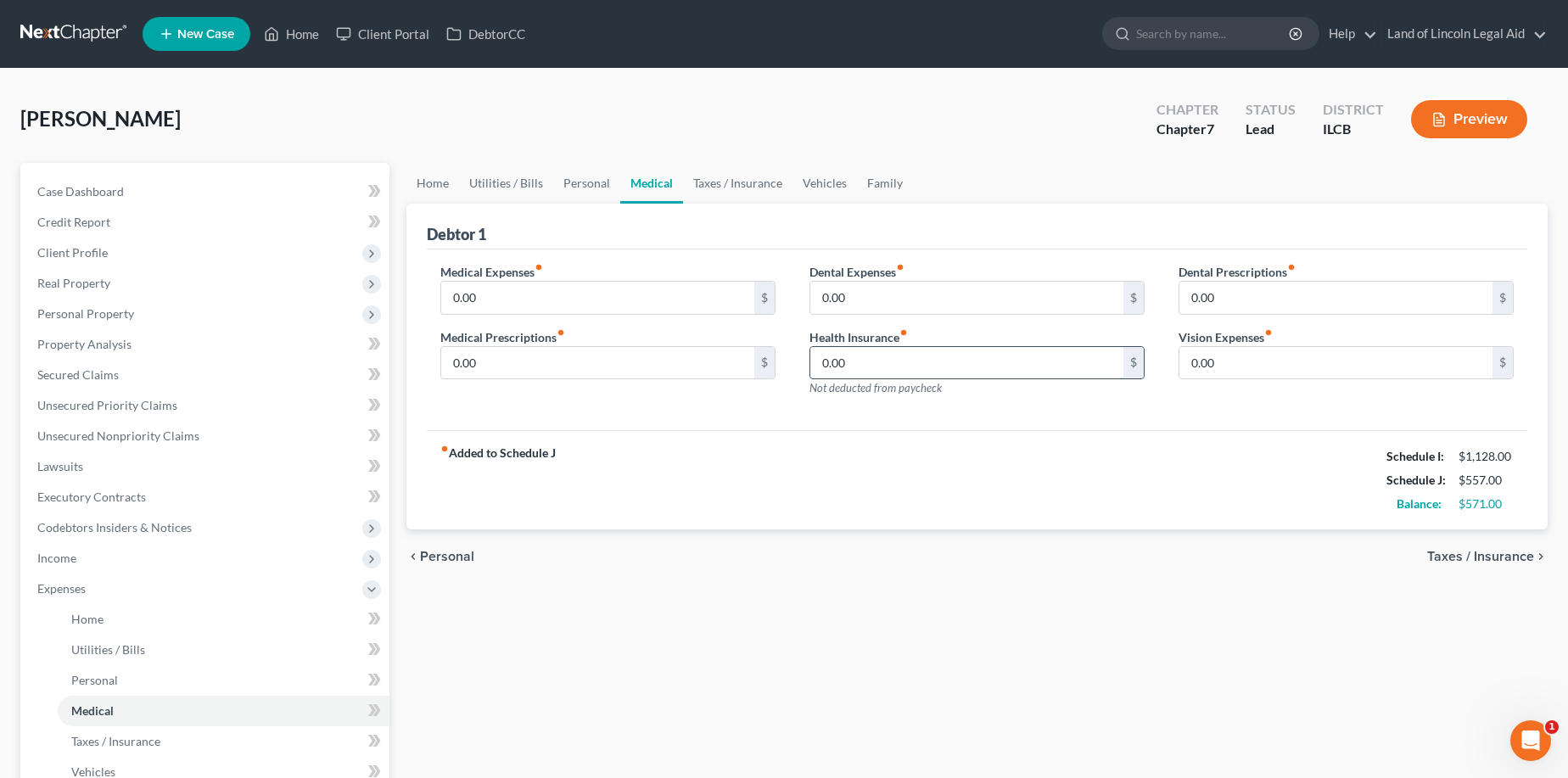
click at [841, 362] on input "0.00" at bounding box center [967, 363] width 313 height 32
click at [875, 359] on input "169" at bounding box center [967, 363] width 313 height 32
type input "193"
click at [484, 358] on input "0.00" at bounding box center [598, 363] width 313 height 32
type input "10"
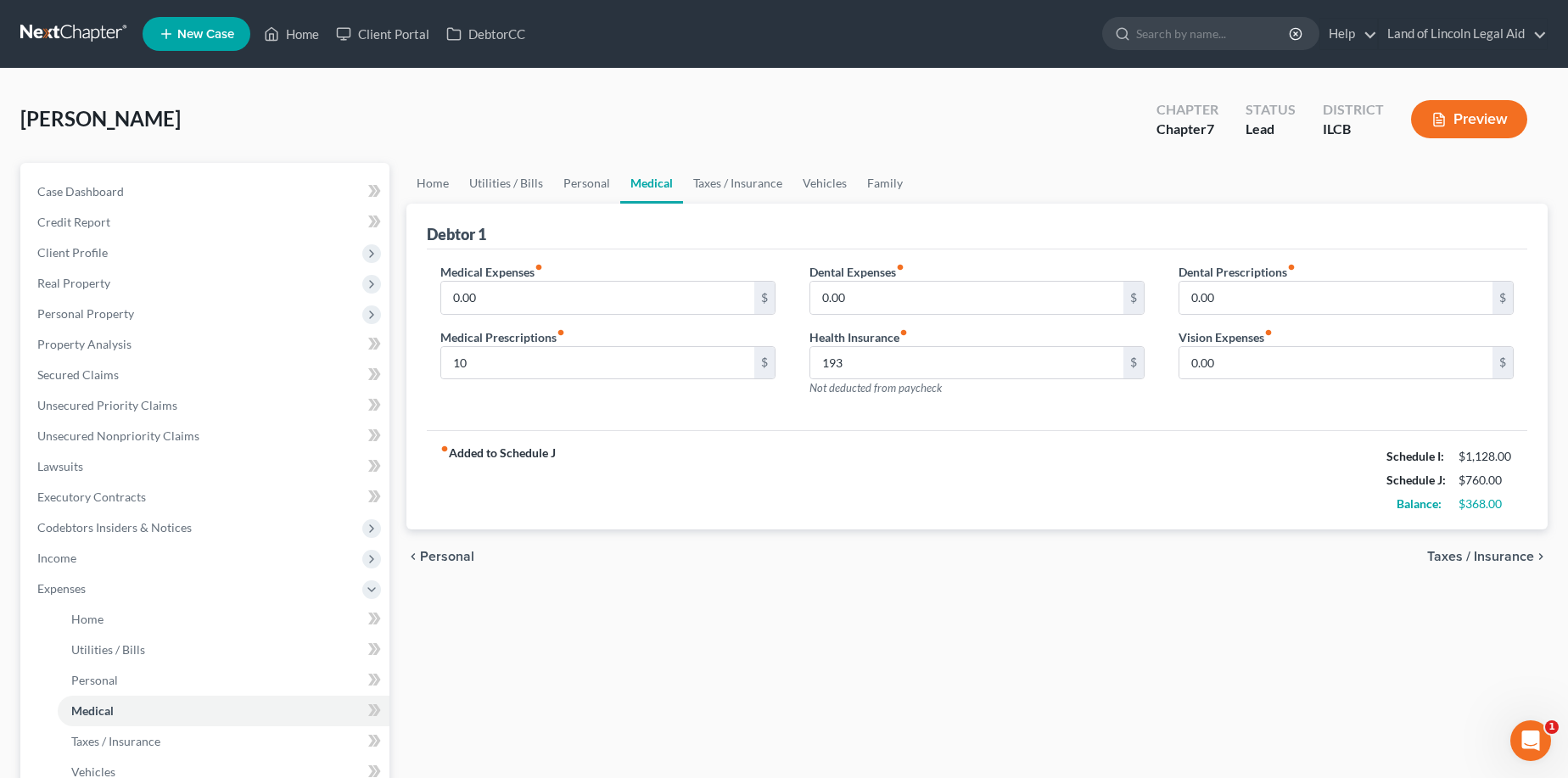
click at [1414, 556] on span "Taxes / Insurance" at bounding box center [1480, 557] width 107 height 13
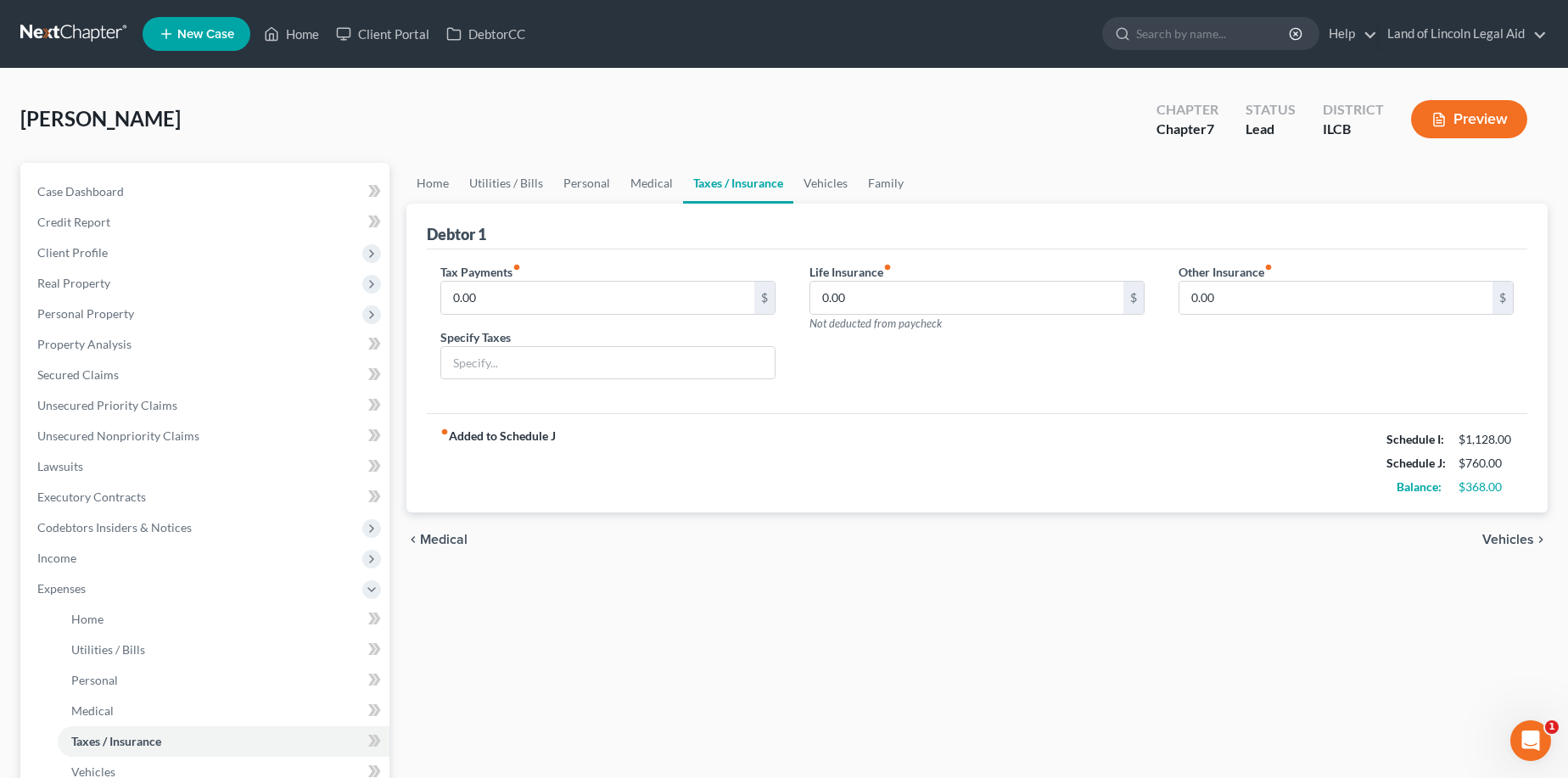
click at [1414, 541] on span "Vehicles" at bounding box center [1508, 540] width 51 height 13
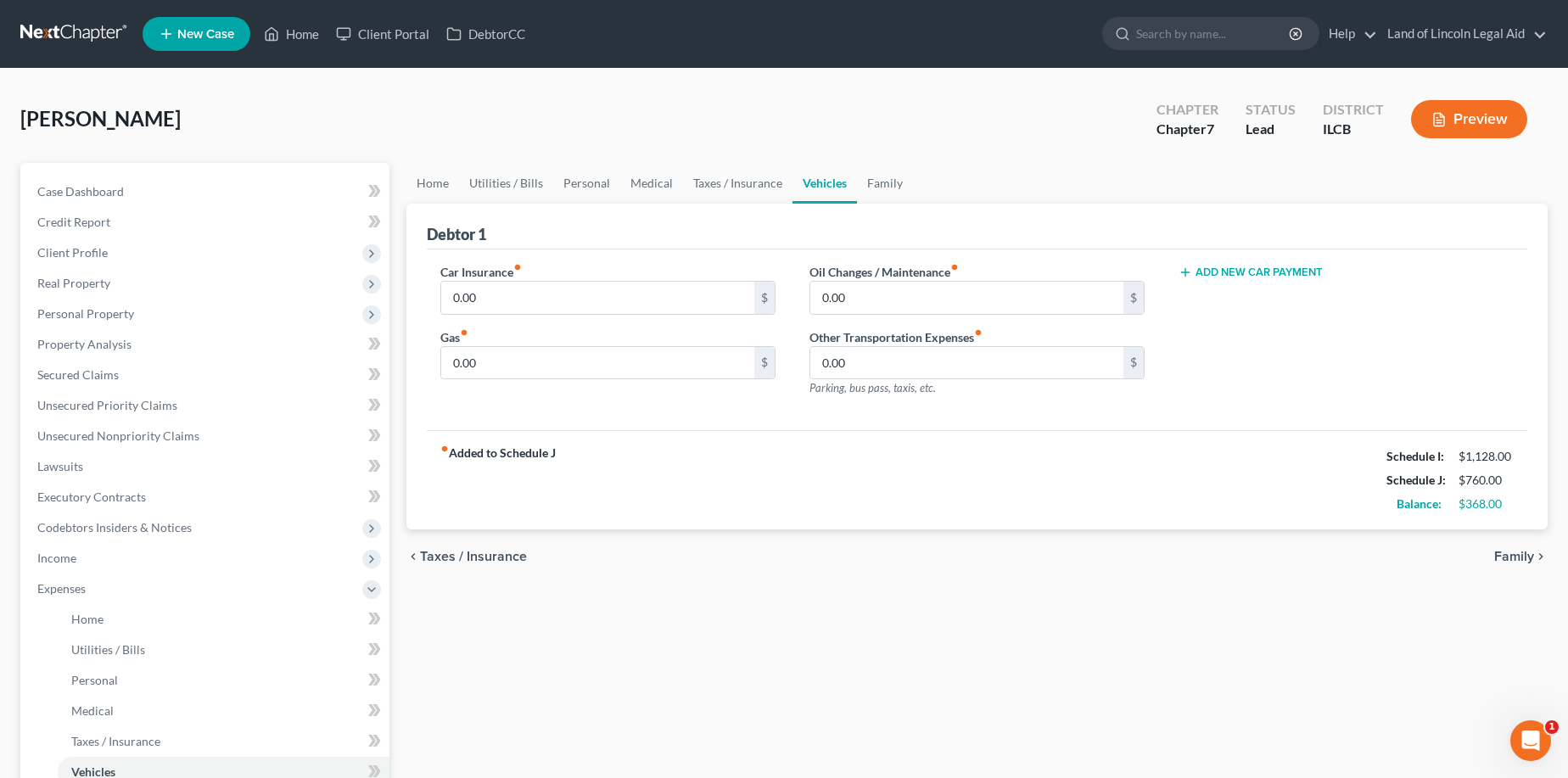
click at [1414, 555] on span "Family" at bounding box center [1515, 557] width 40 height 13
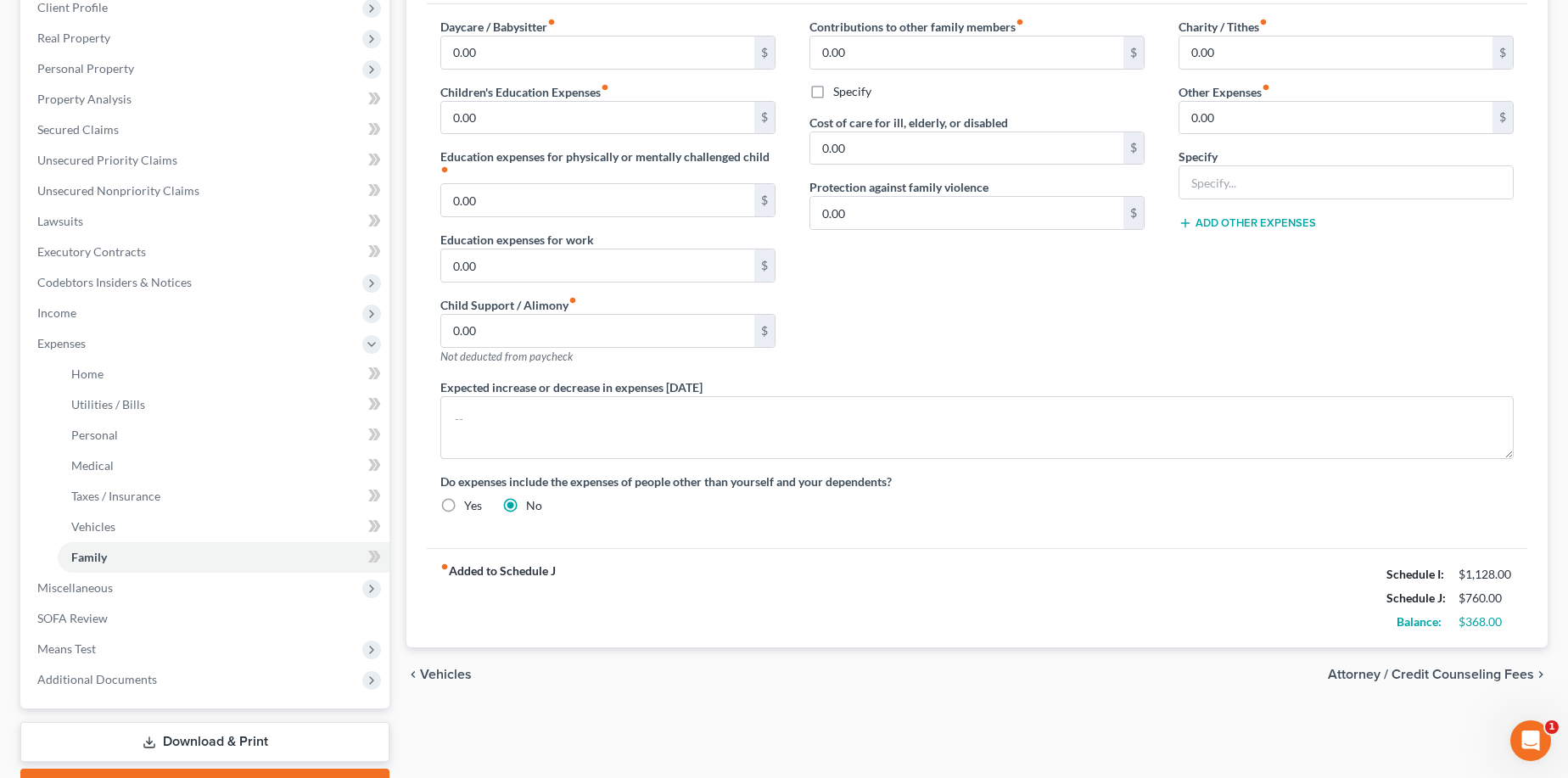
scroll to position [255, 0]
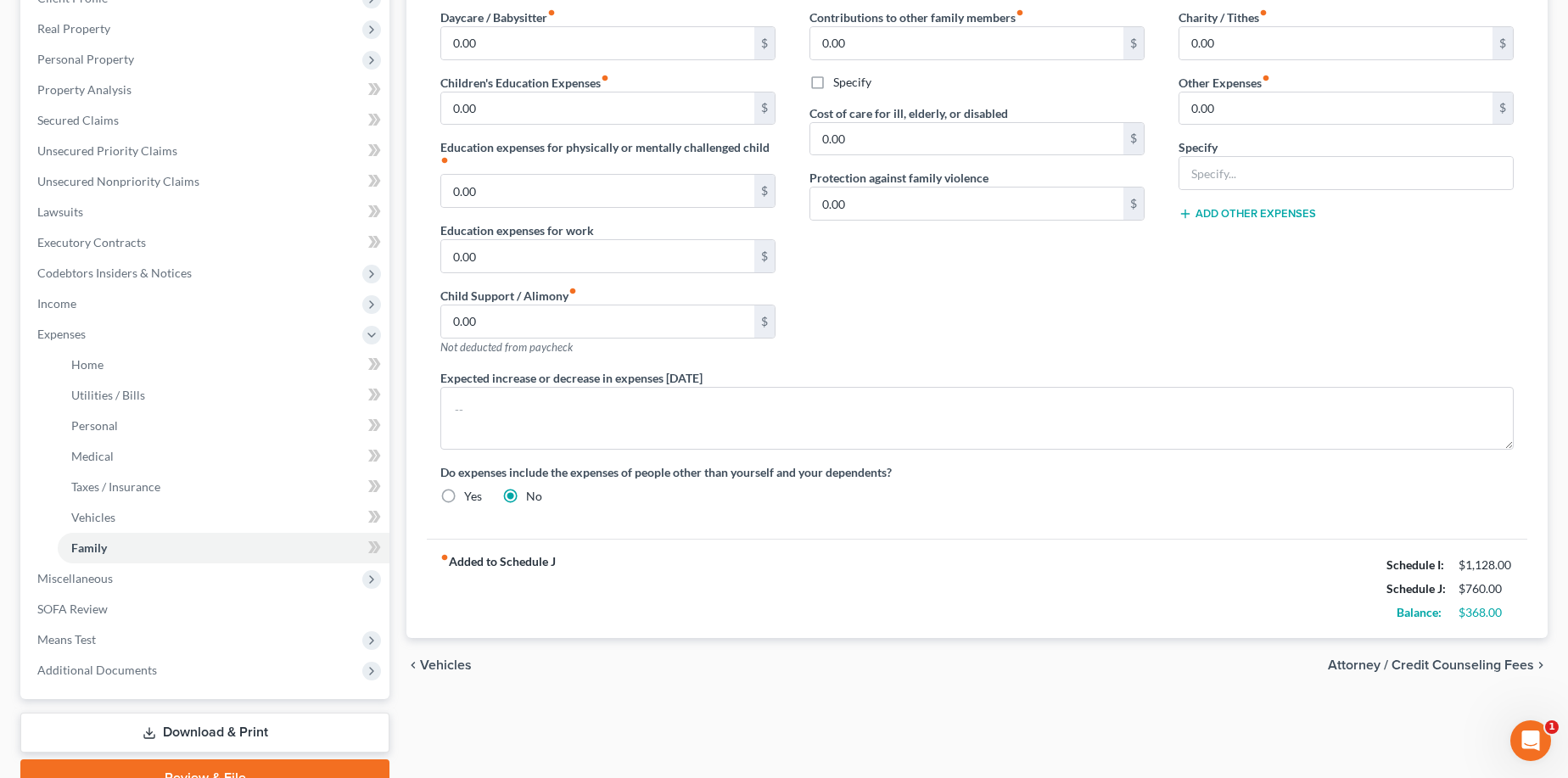
click at [1414, 659] on span "Attorney / Credit Counseling Fees" at bounding box center [1431, 665] width 206 height 13
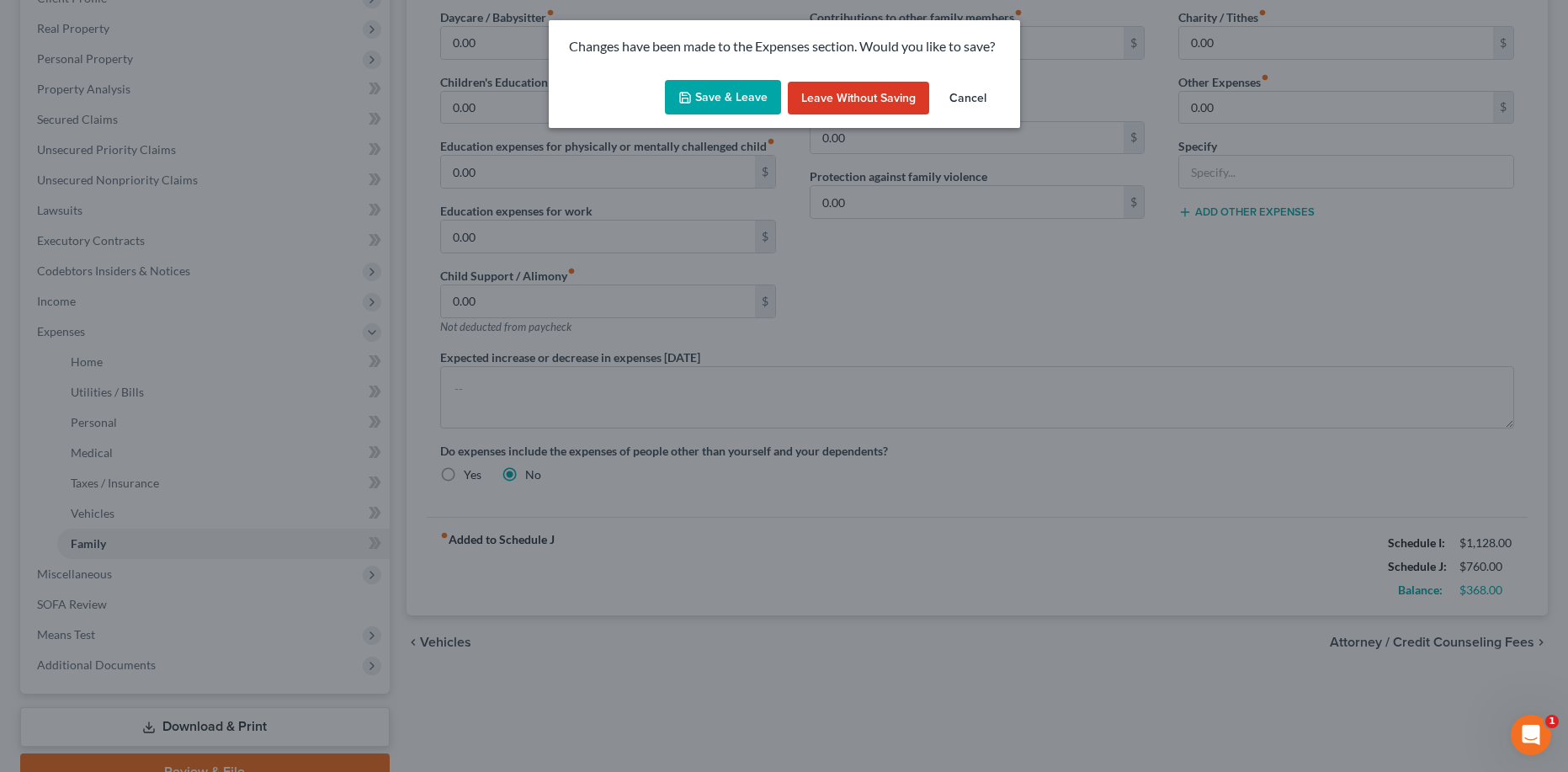
click at [704, 93] on button "Save & Leave" at bounding box center [723, 97] width 116 height 35
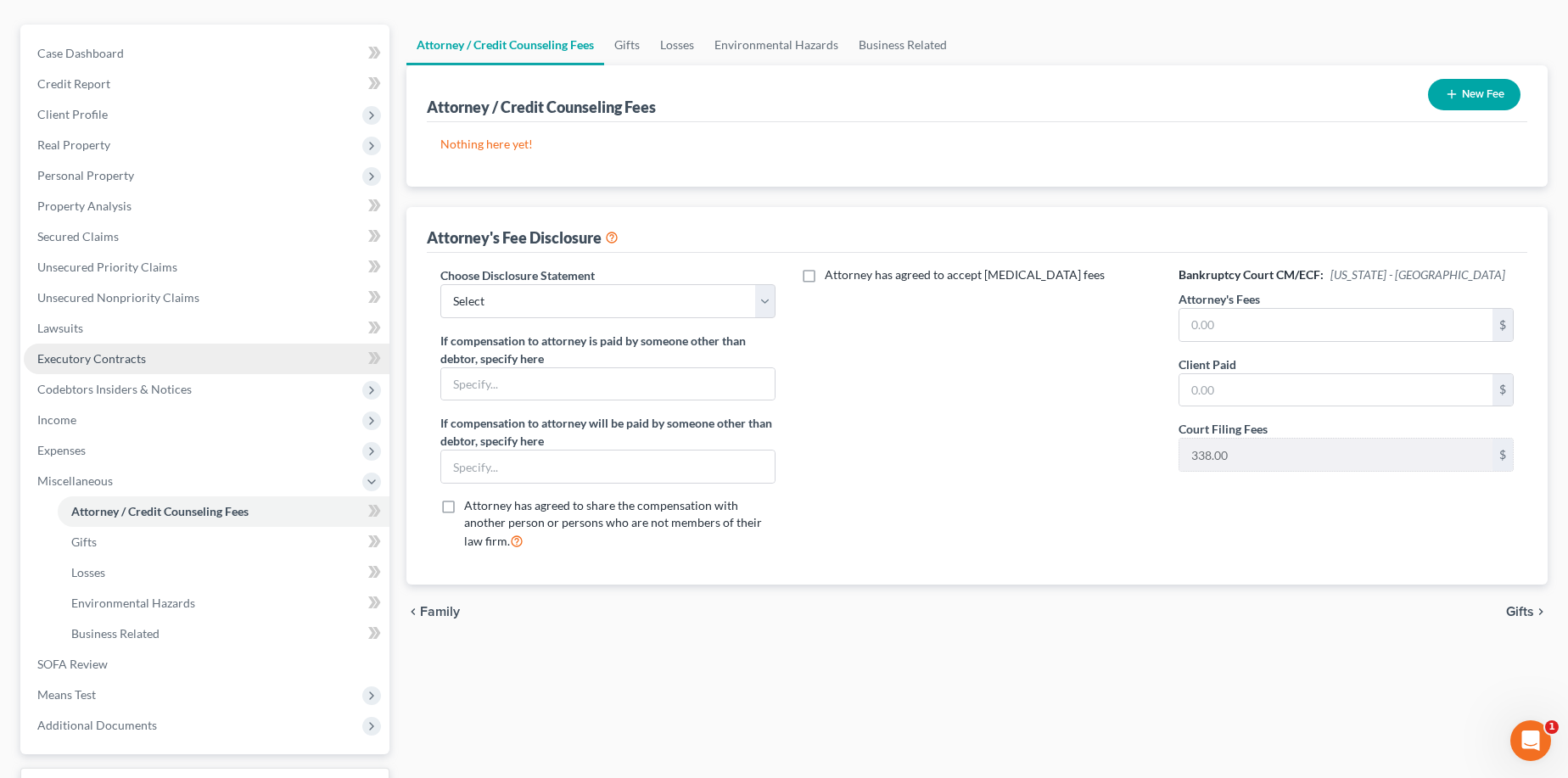
scroll to position [170, 0]
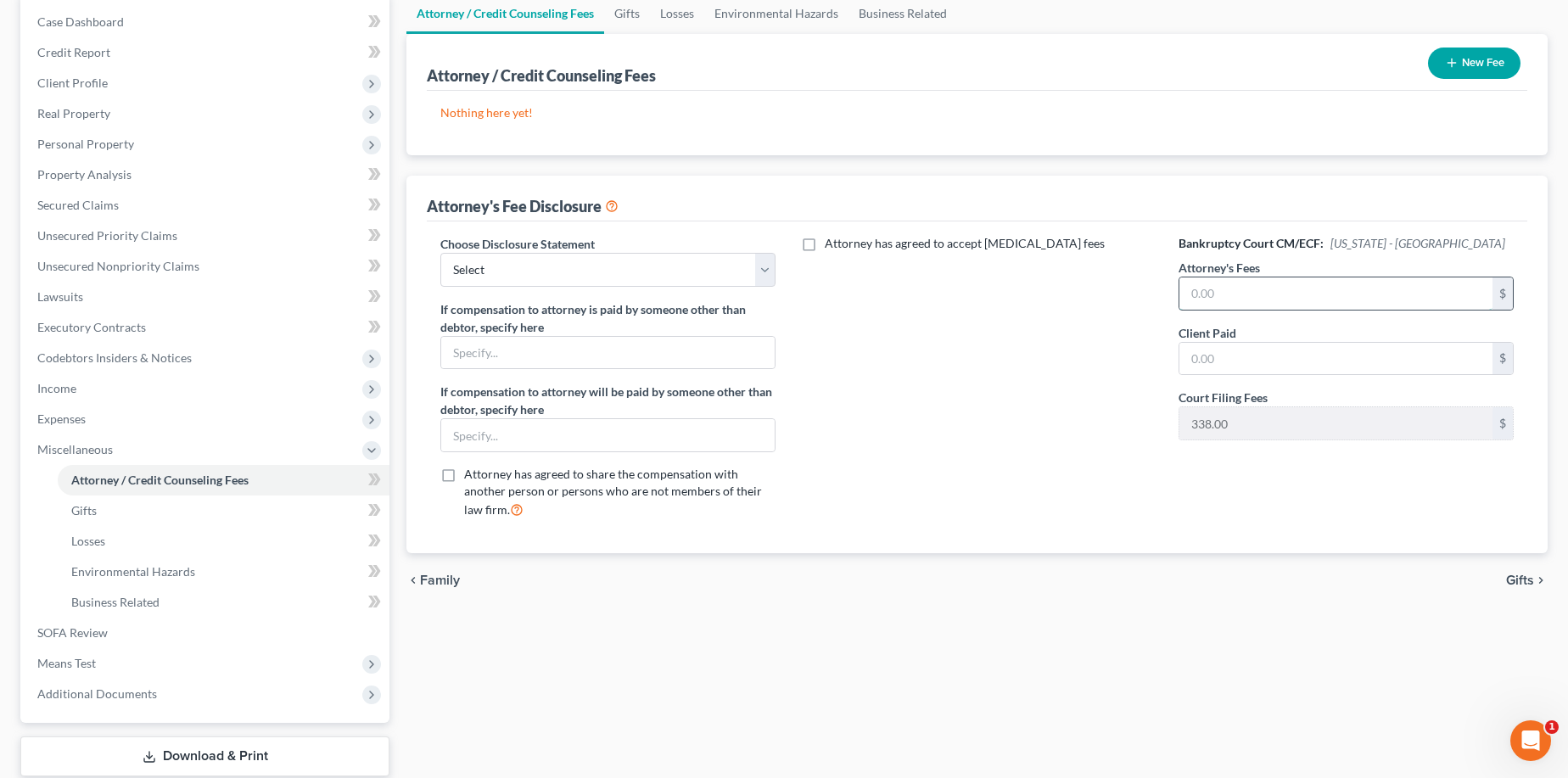
click at [1193, 294] on input "text" at bounding box center [1335, 294] width 313 height 32
type input "0"
click at [1414, 579] on span "Gifts" at bounding box center [1519, 581] width 28 height 13
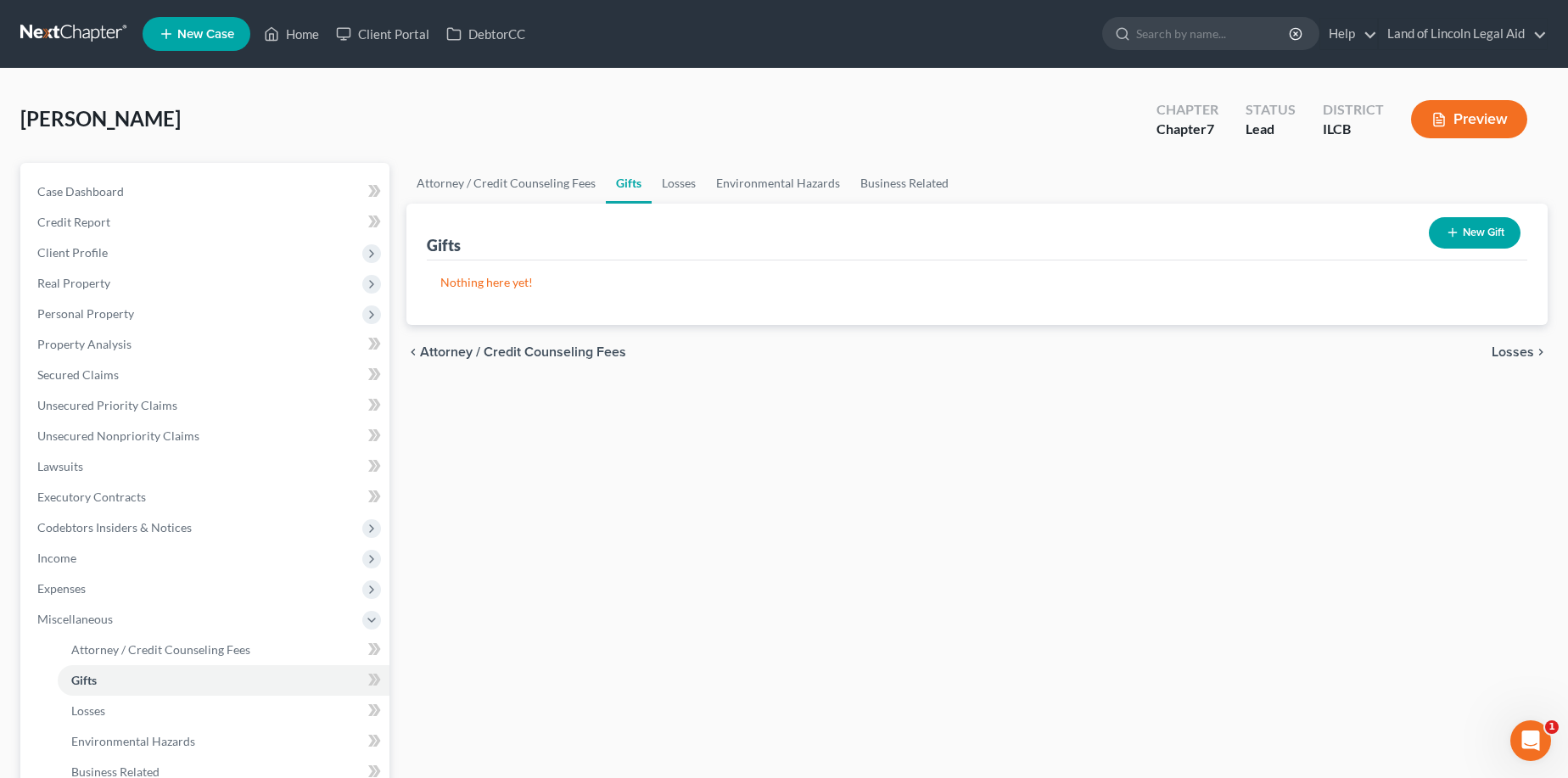
click at [1414, 346] on span "Losses" at bounding box center [1513, 352] width 43 height 13
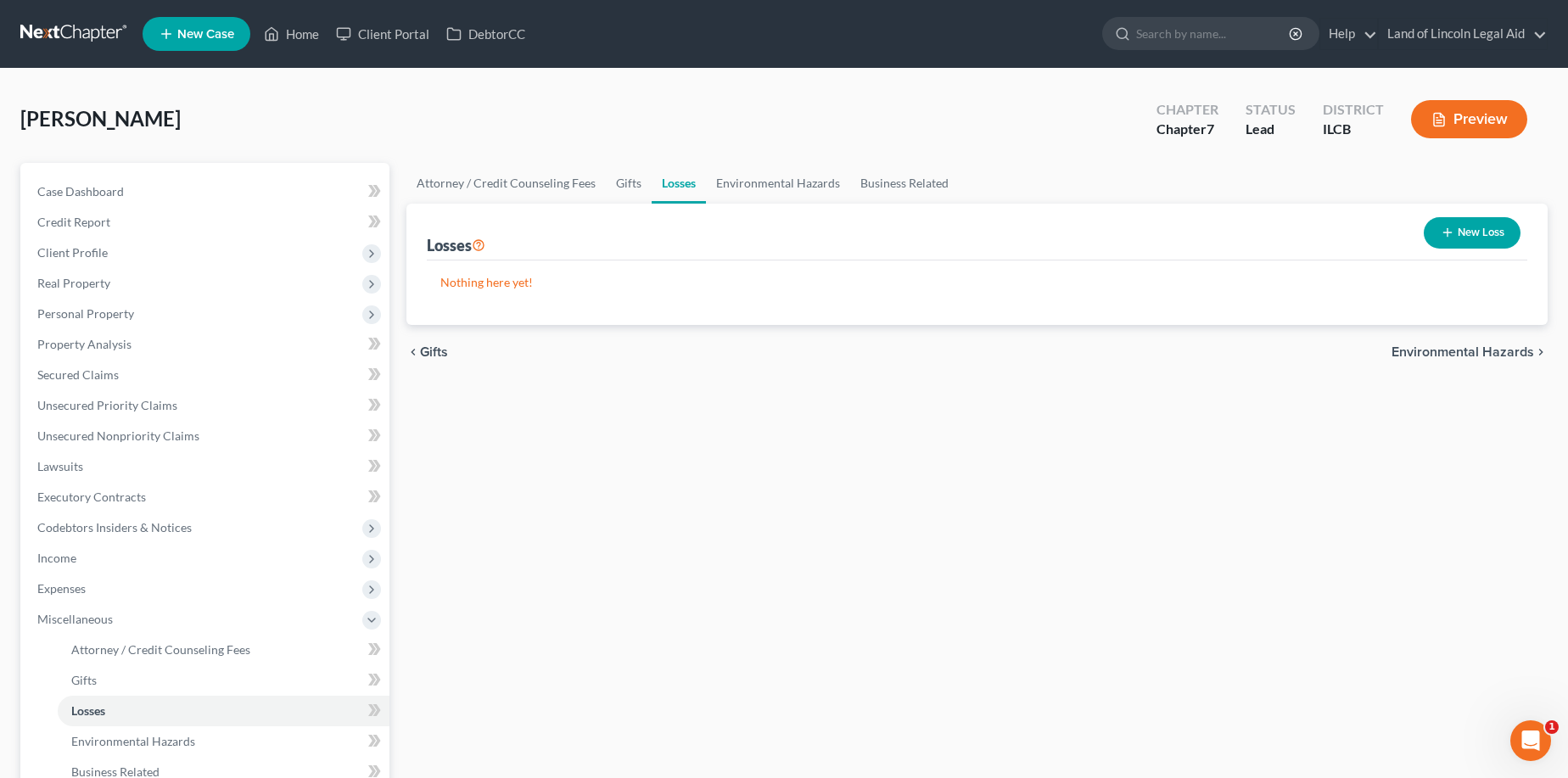
click at [1414, 353] on span "Environmental Hazards" at bounding box center [1463, 352] width 143 height 13
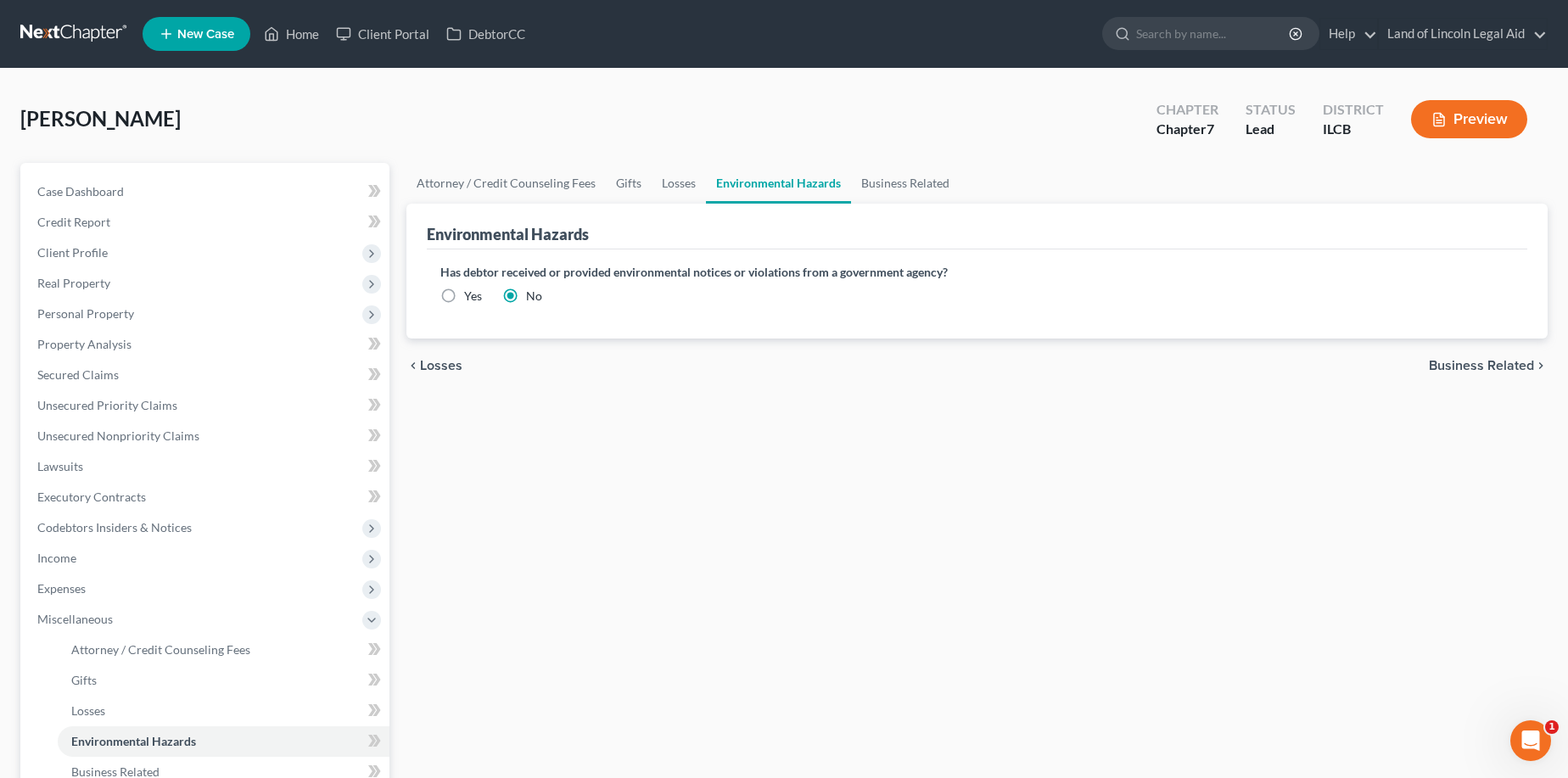
click at [1414, 359] on span "Business Related" at bounding box center [1481, 366] width 105 height 13
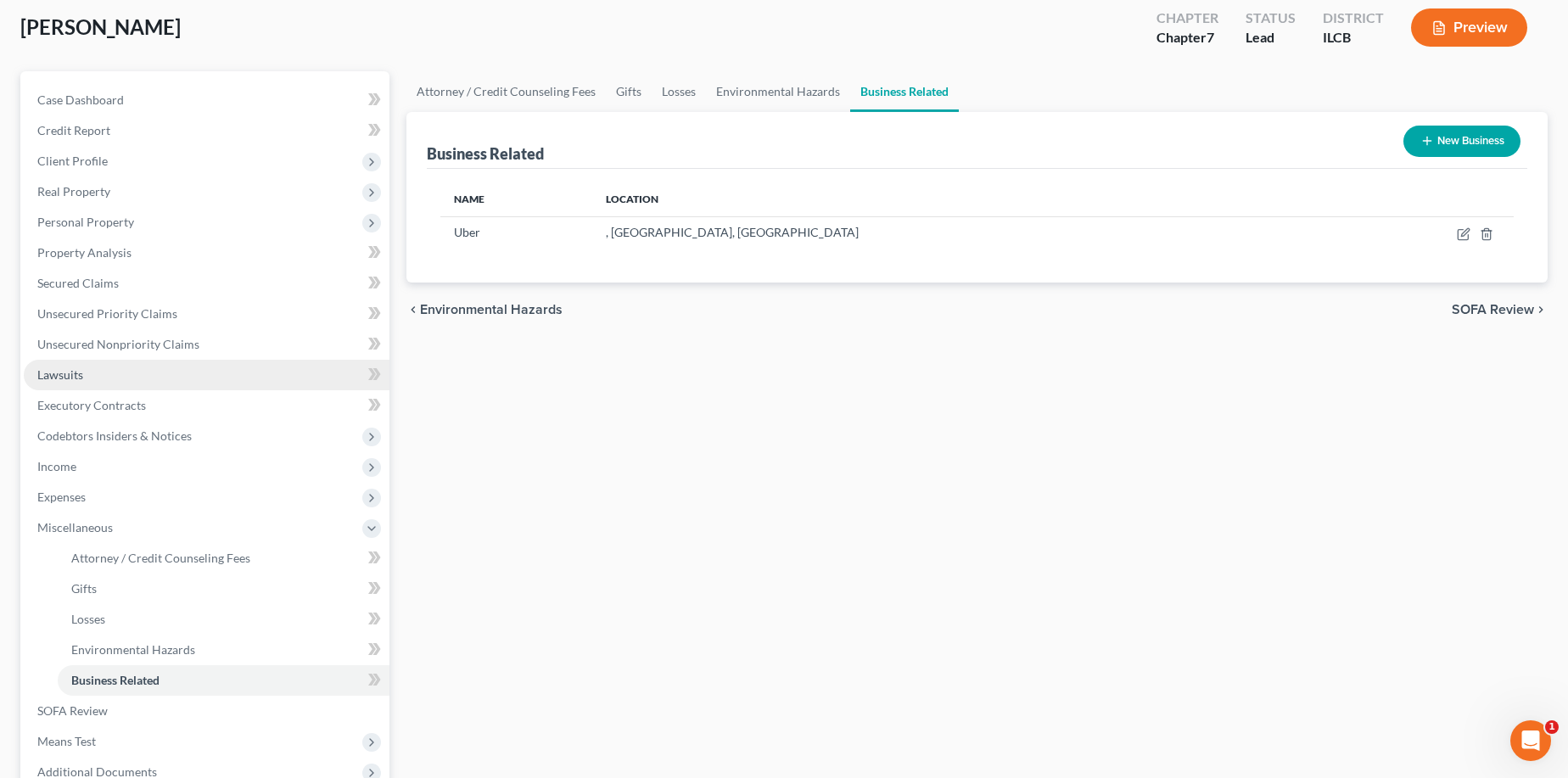
scroll to position [85, 0]
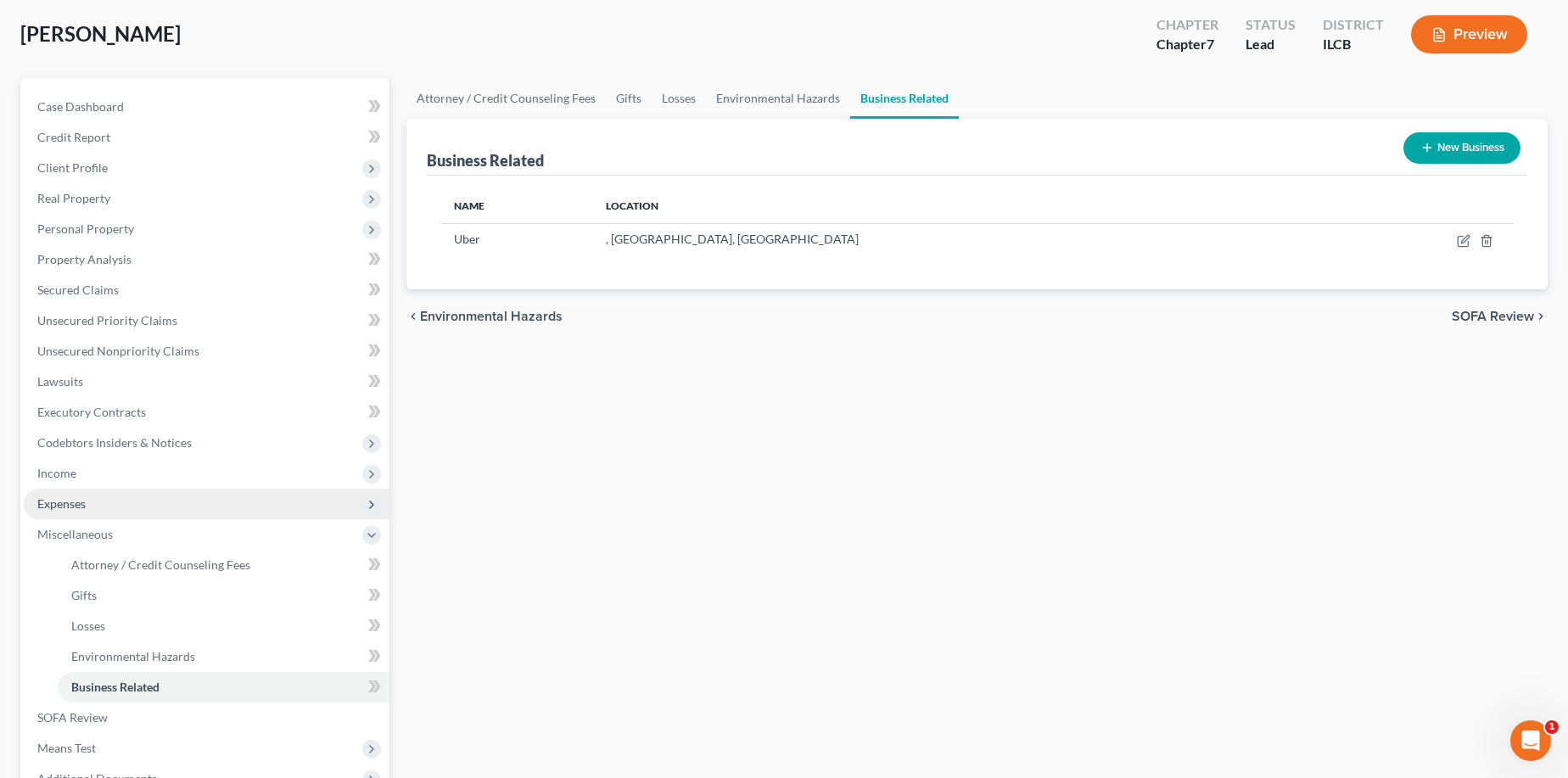
click at [96, 504] on span "Expenses" at bounding box center [207, 504] width 366 height 31
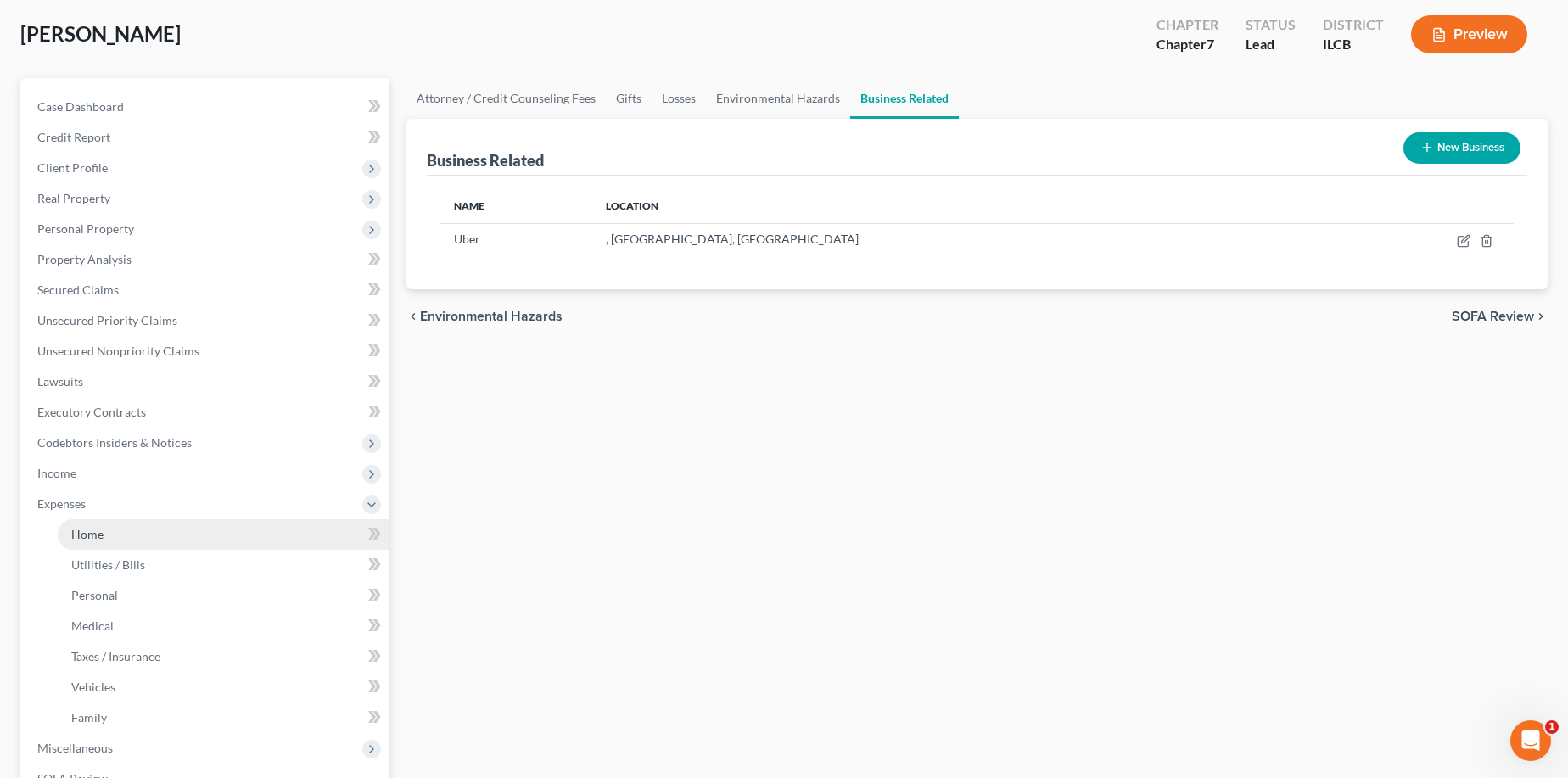
click at [96, 527] on span "Home" at bounding box center [88, 534] width 32 height 14
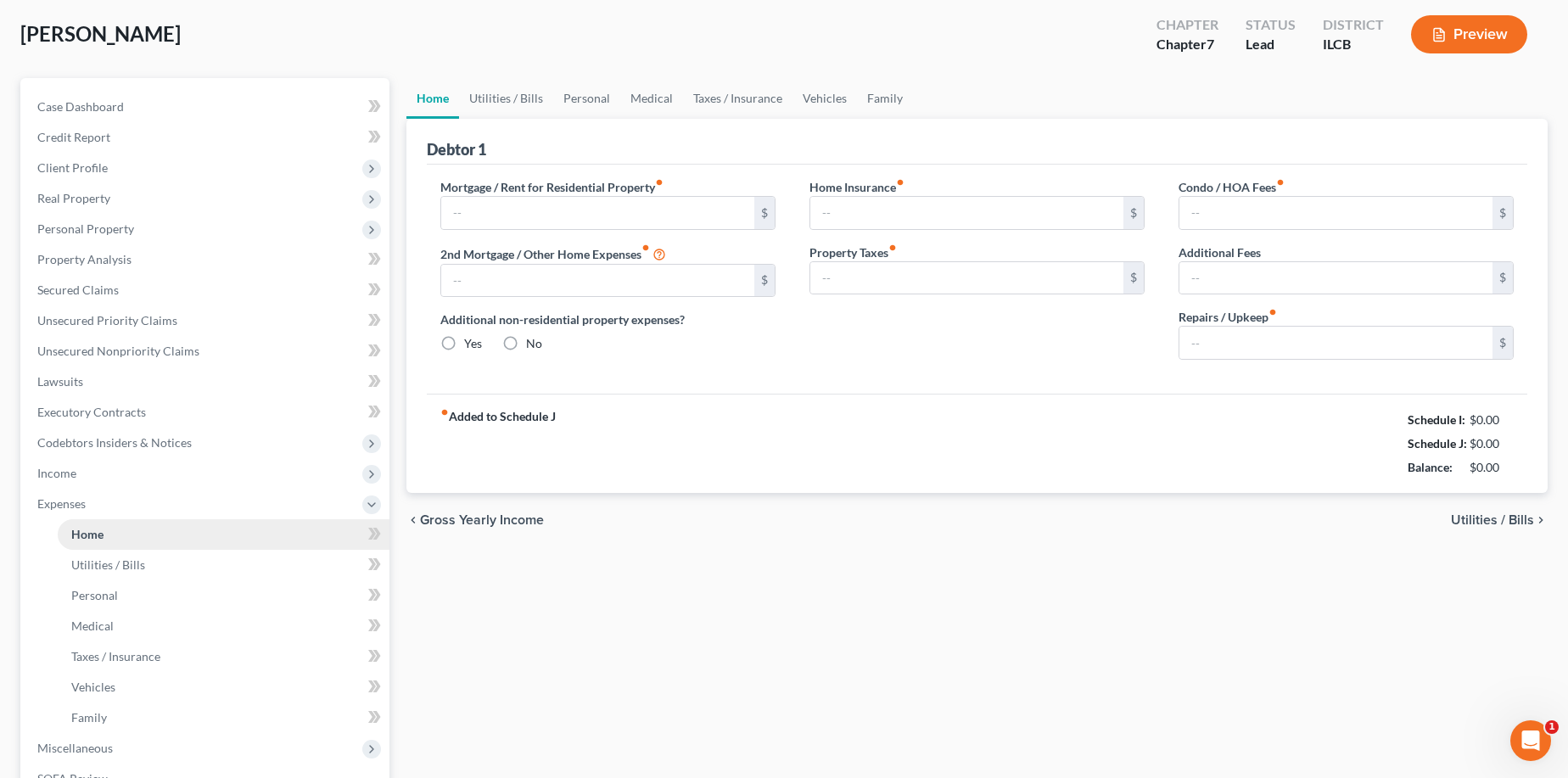
scroll to position [10, 0]
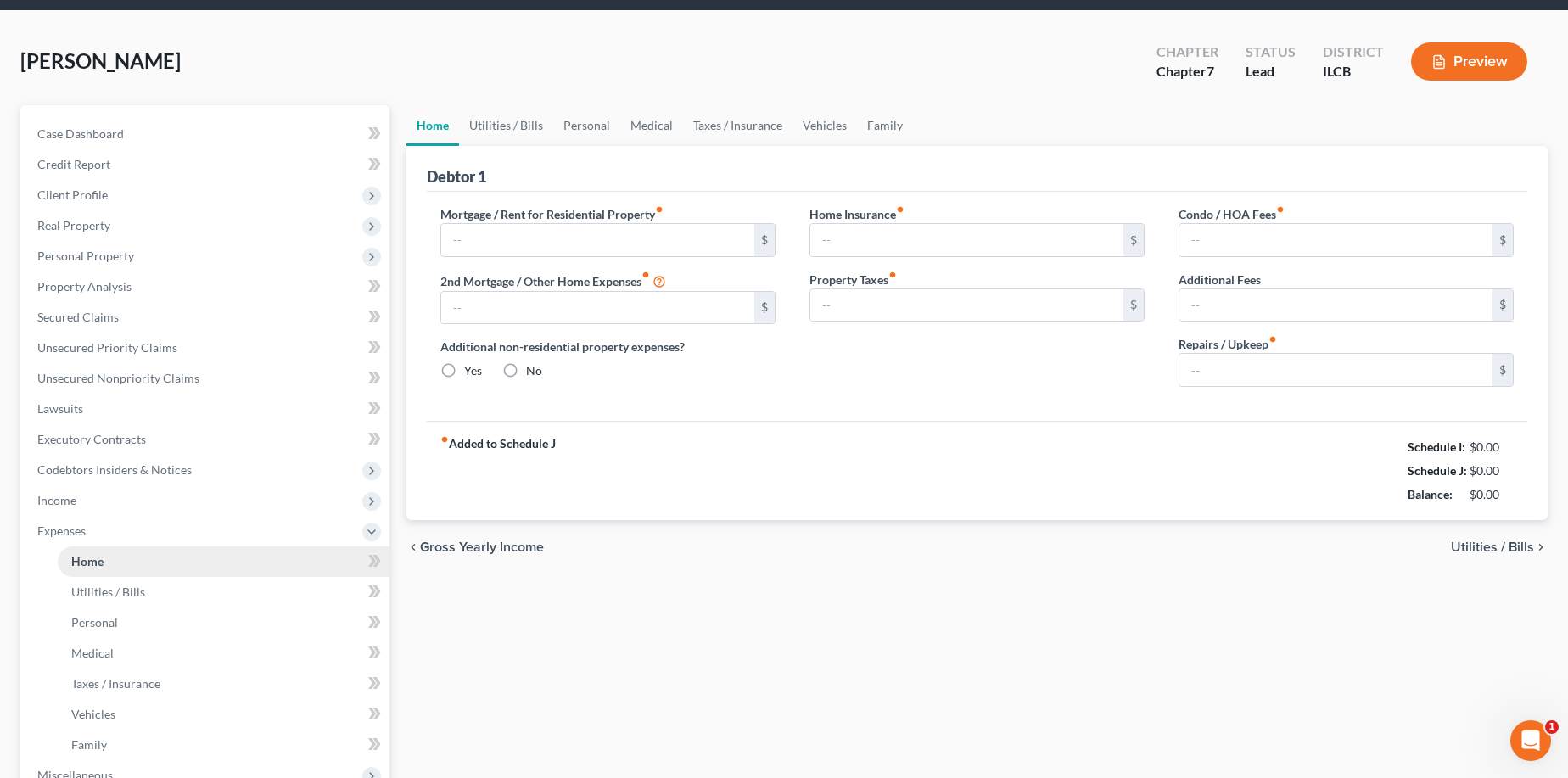
type input "0.00"
radio input "true"
type input "0.00"
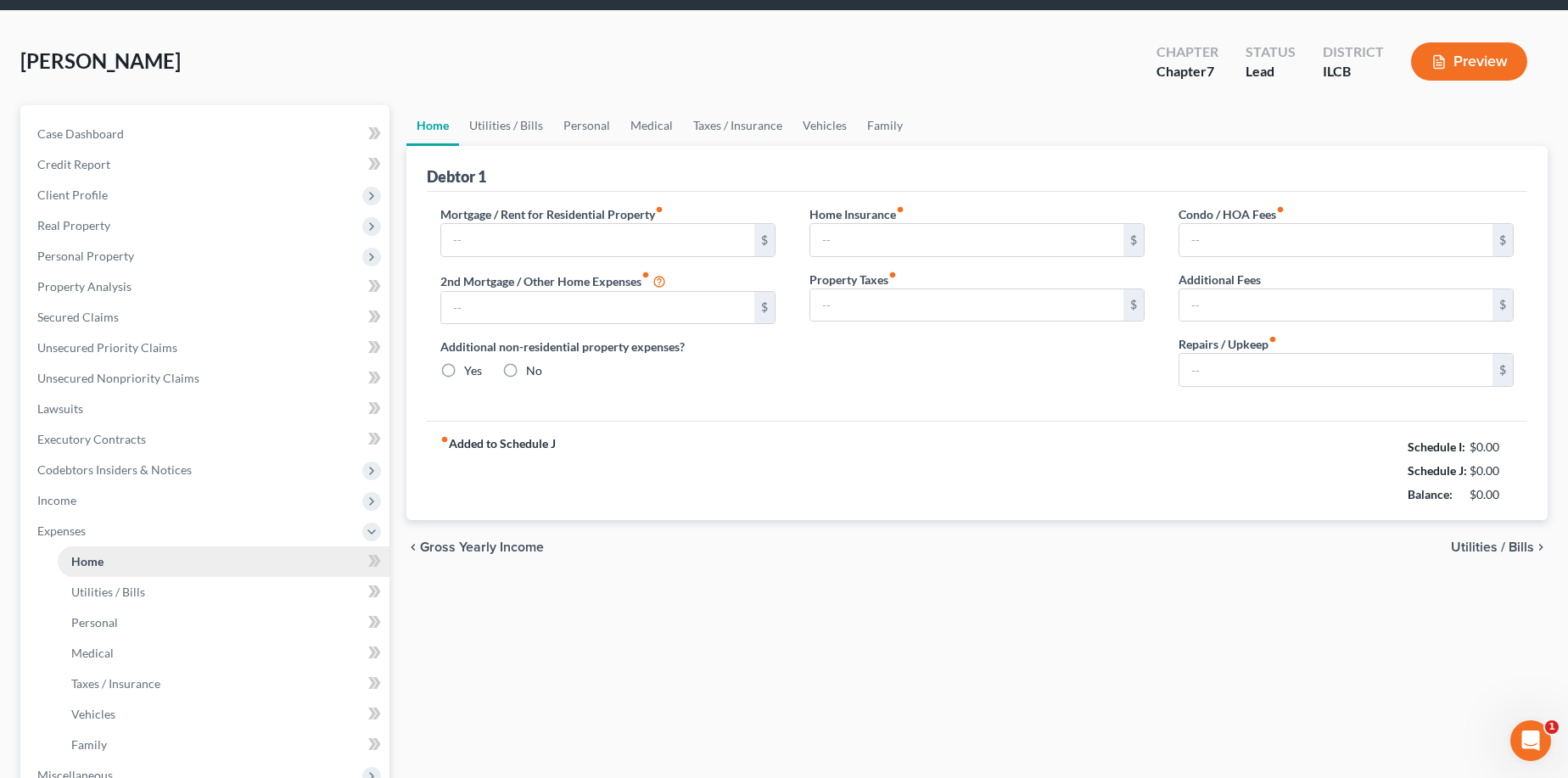
type input "0.00"
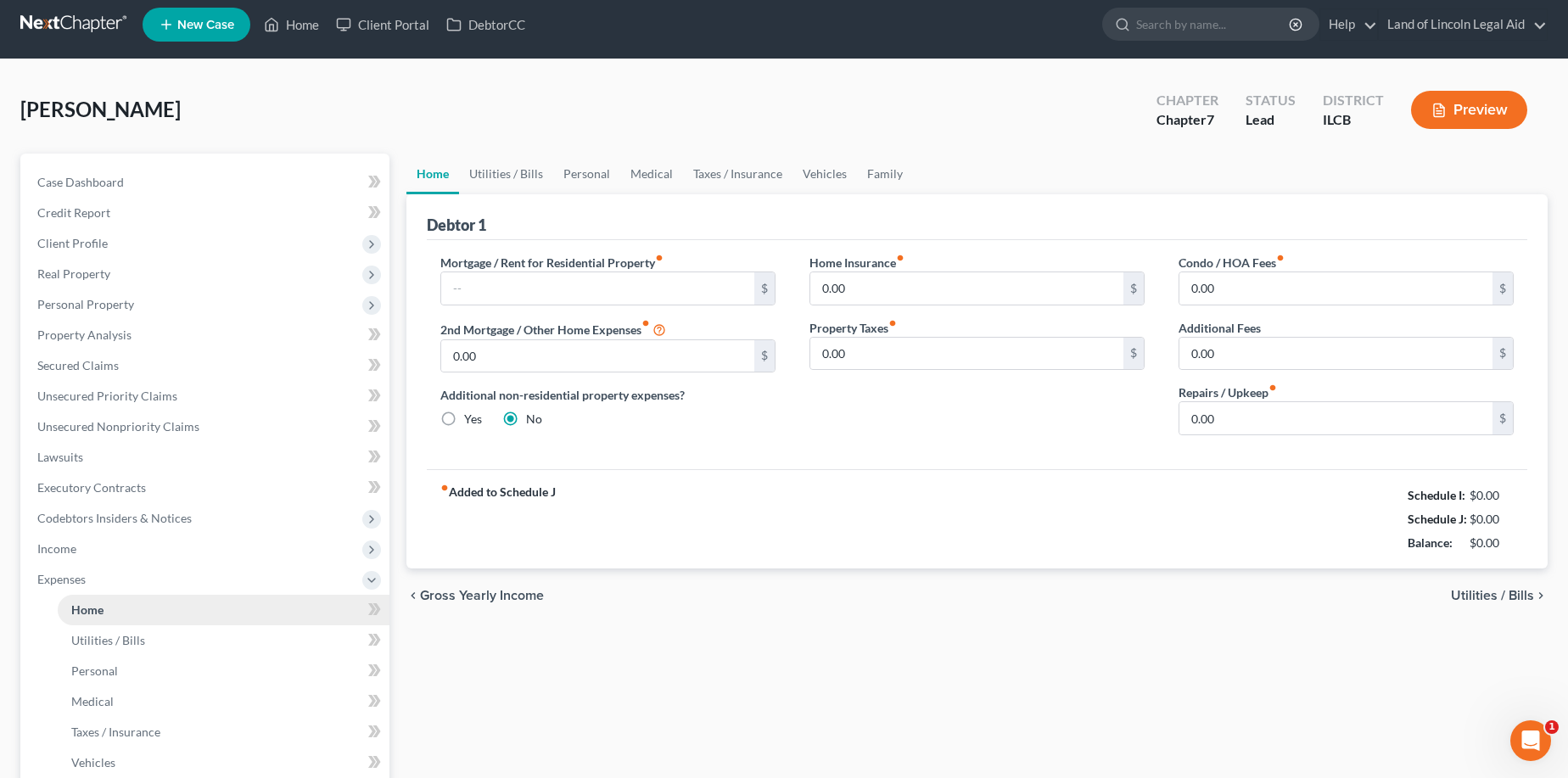
scroll to position [0, 0]
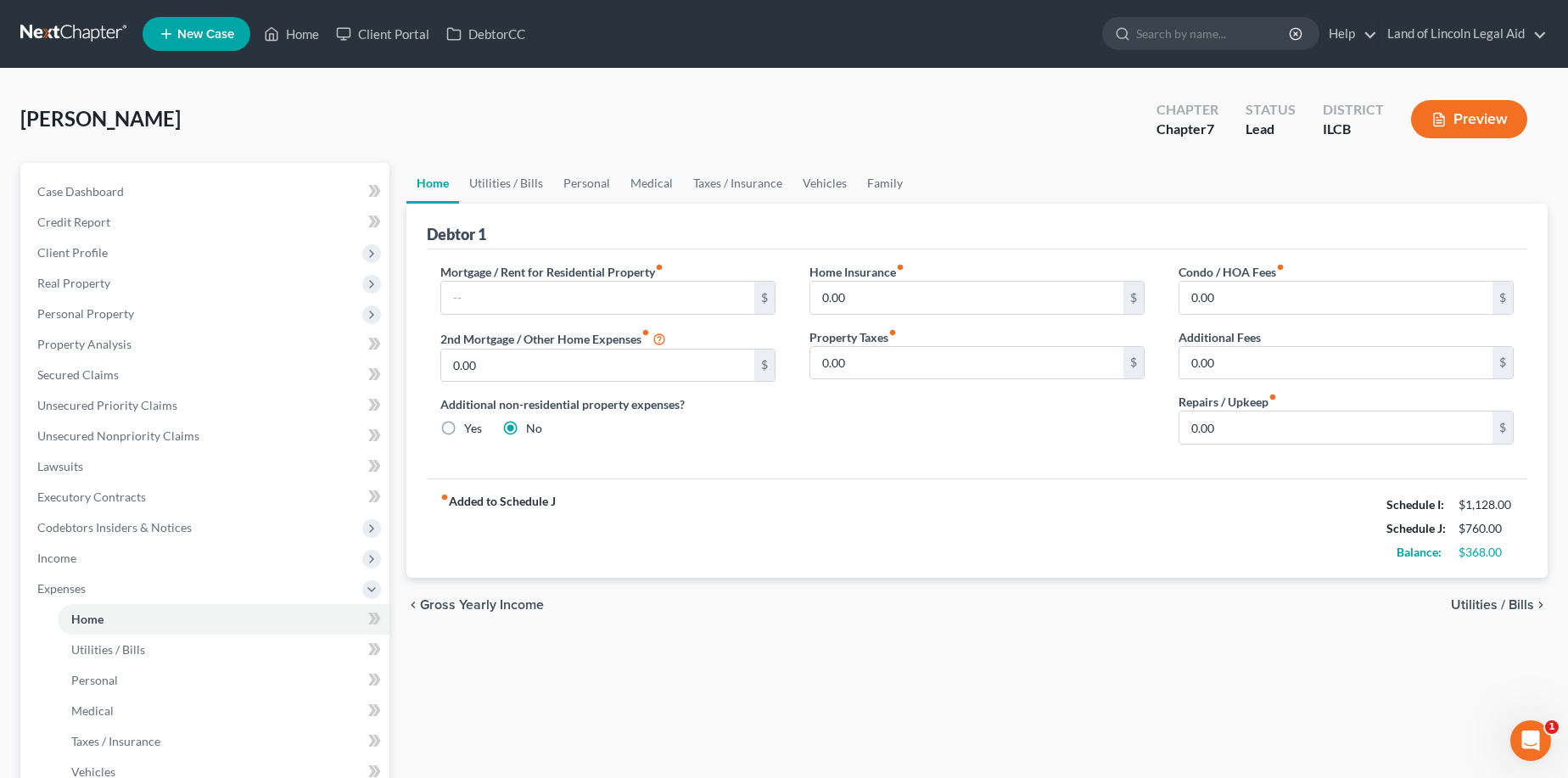
click at [1414, 601] on span "Utilities / Bills" at bounding box center [1492, 605] width 83 height 13
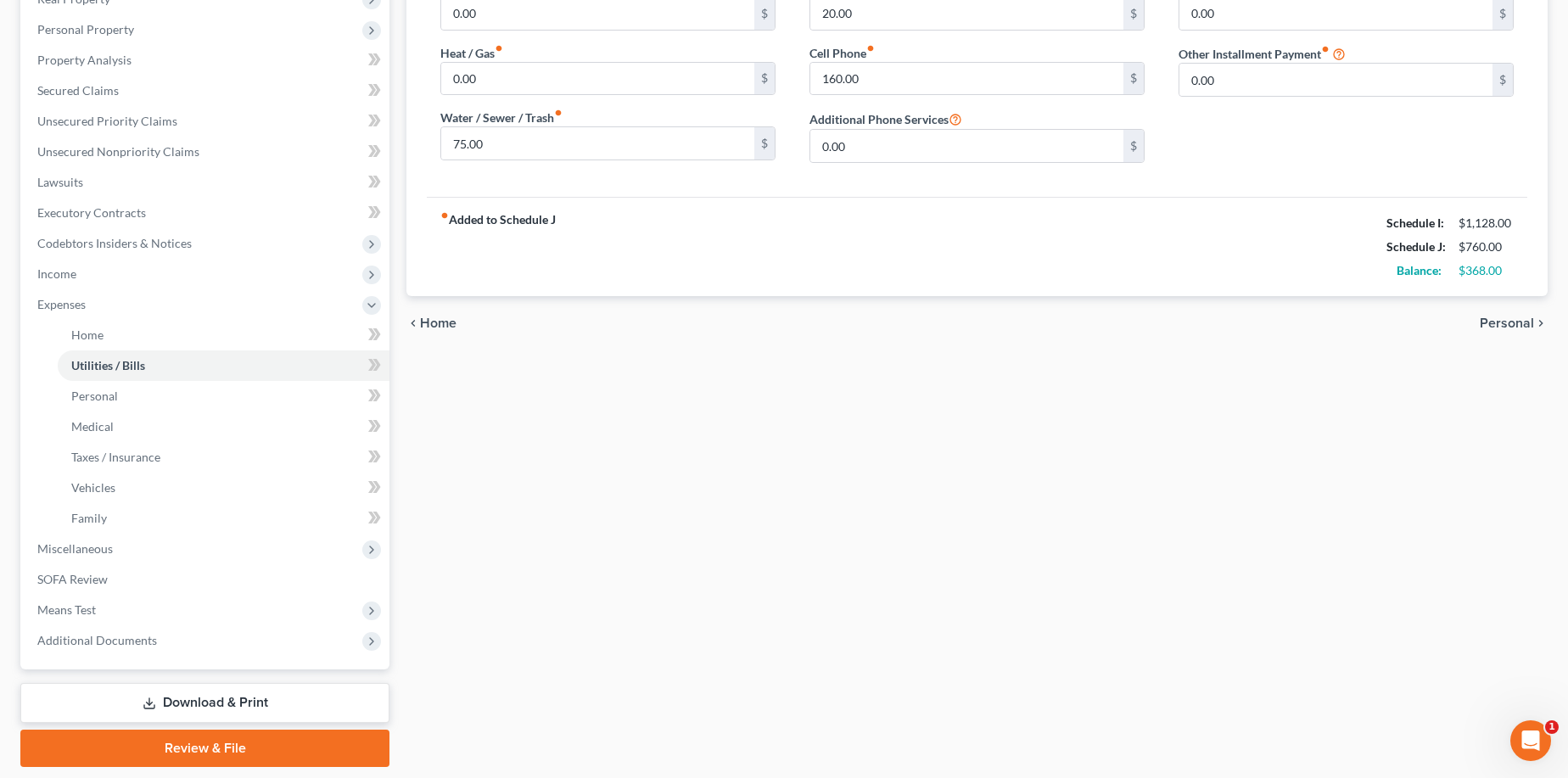
scroll to position [338, 0]
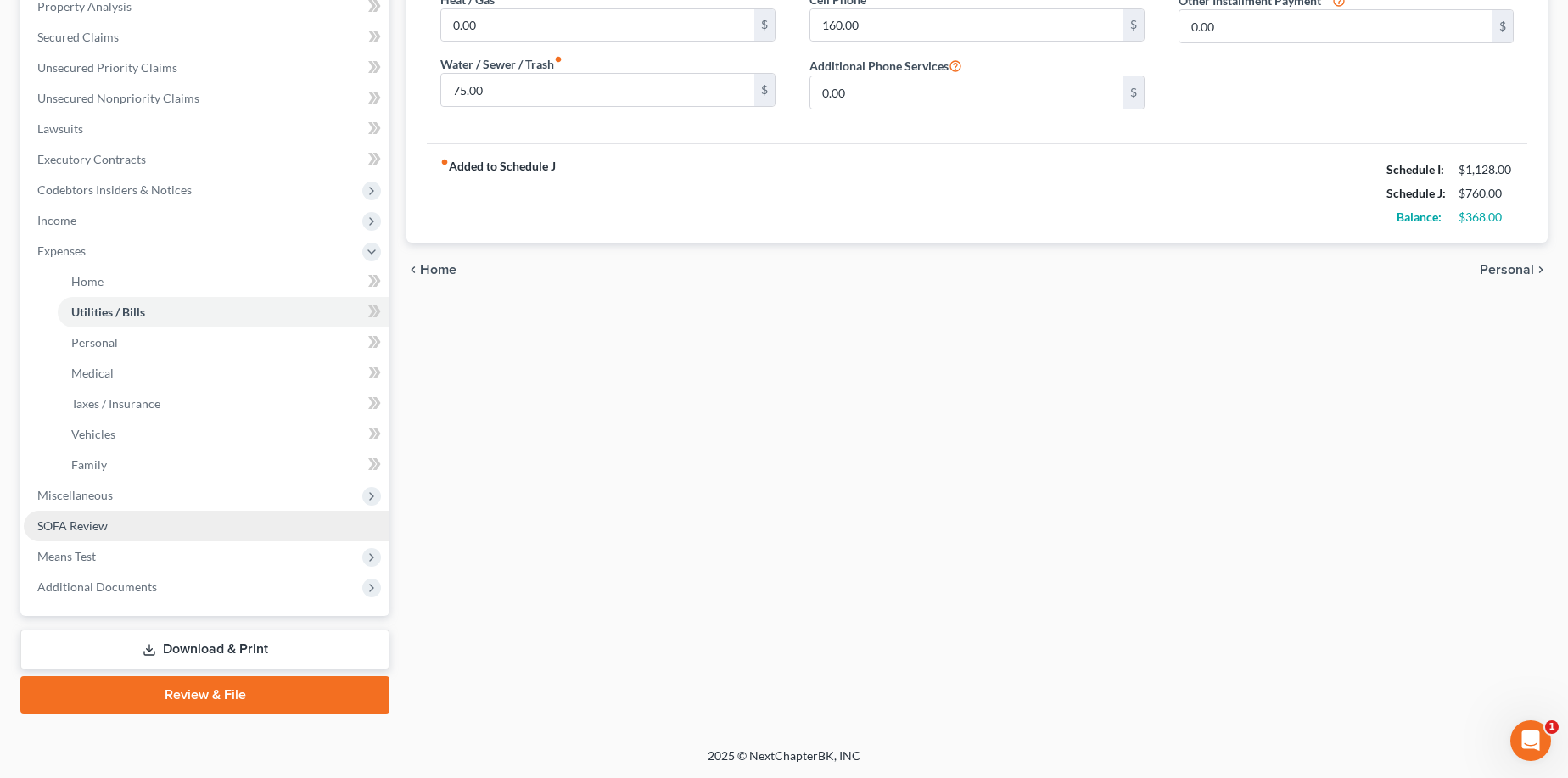
click at [137, 528] on link "SOFA Review" at bounding box center [207, 526] width 366 height 31
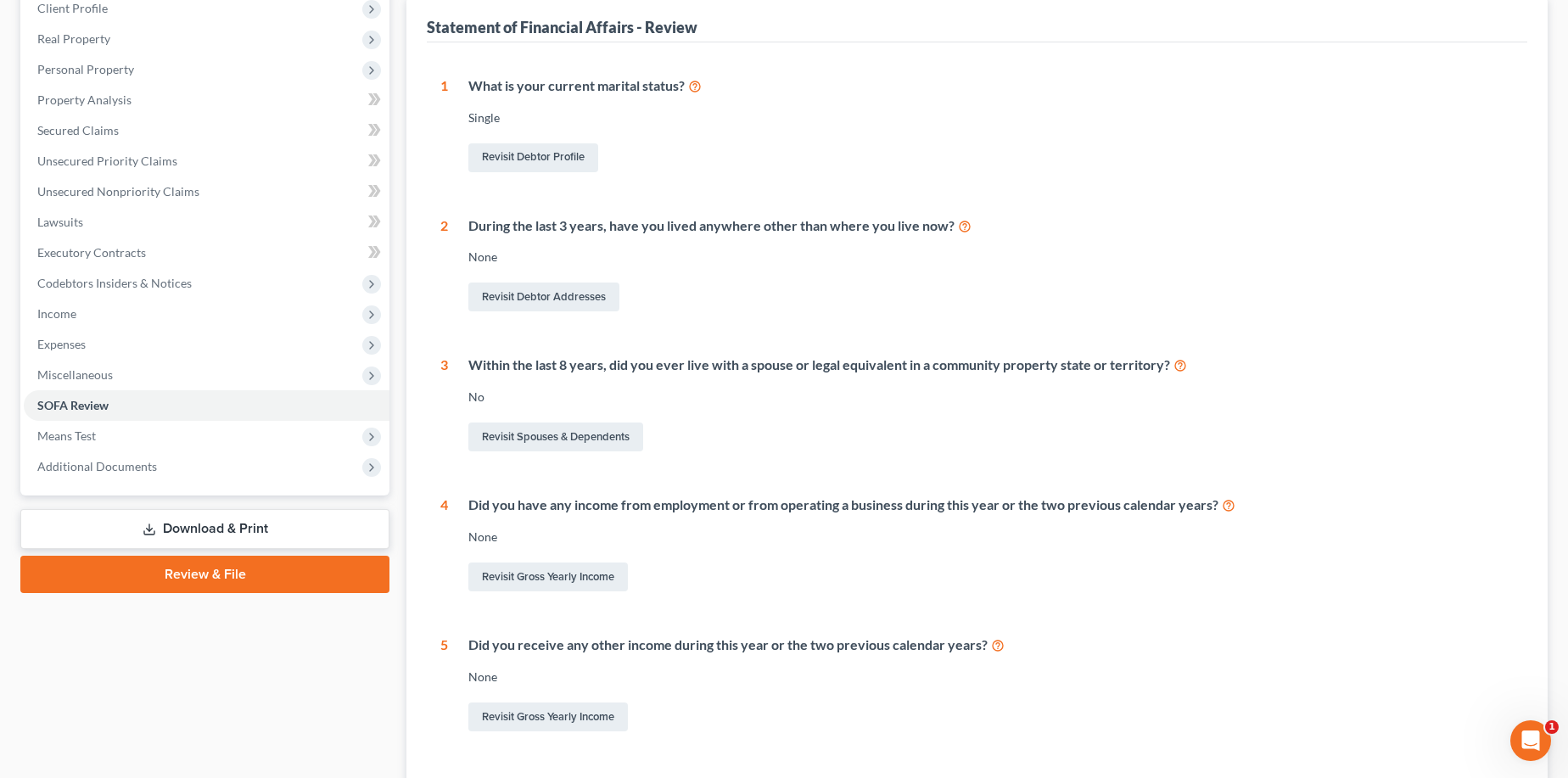
scroll to position [339, 0]
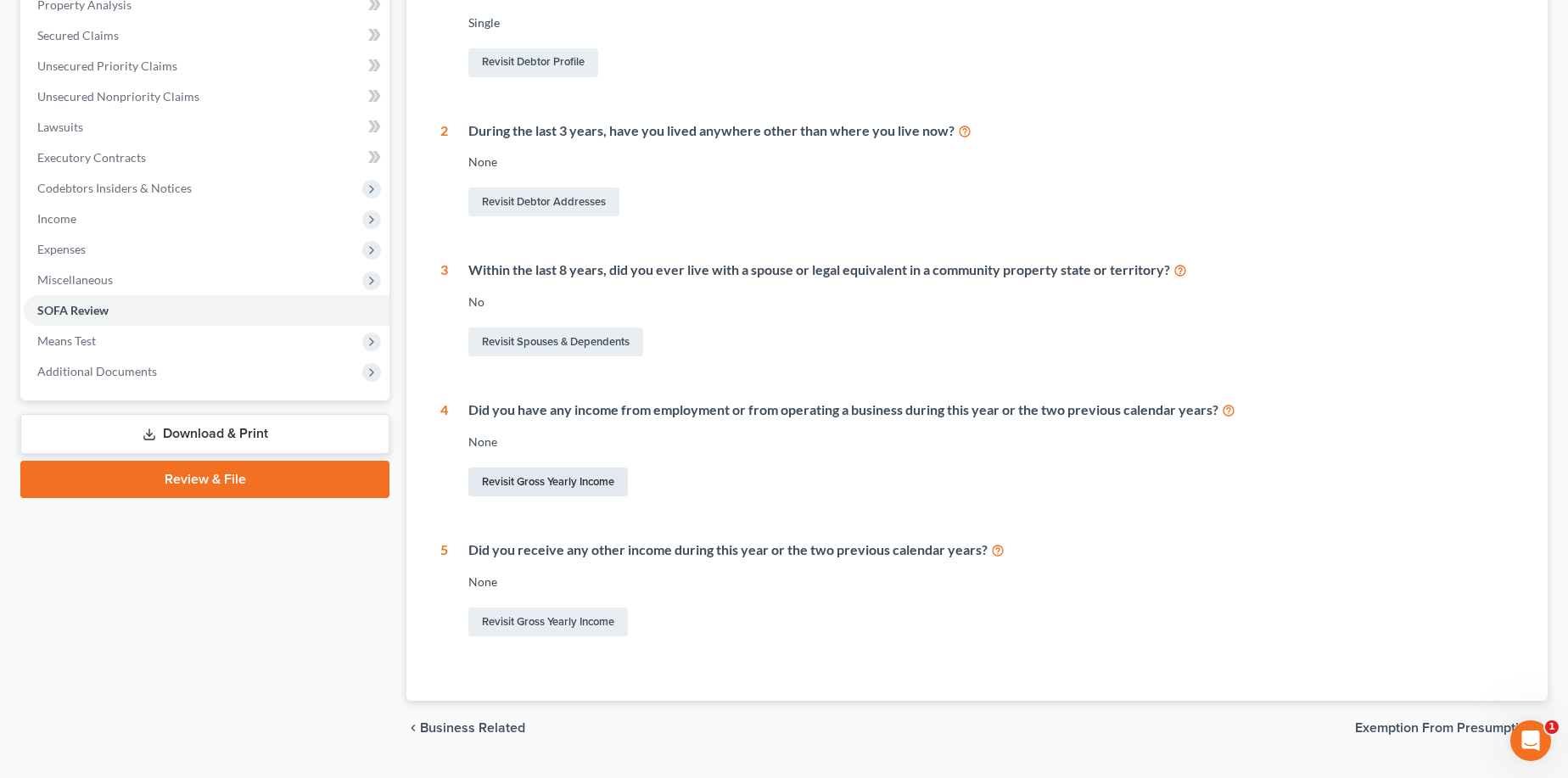
click at [574, 481] on link "Revisit Gross Yearly Income" at bounding box center [547, 481] width 159 height 29
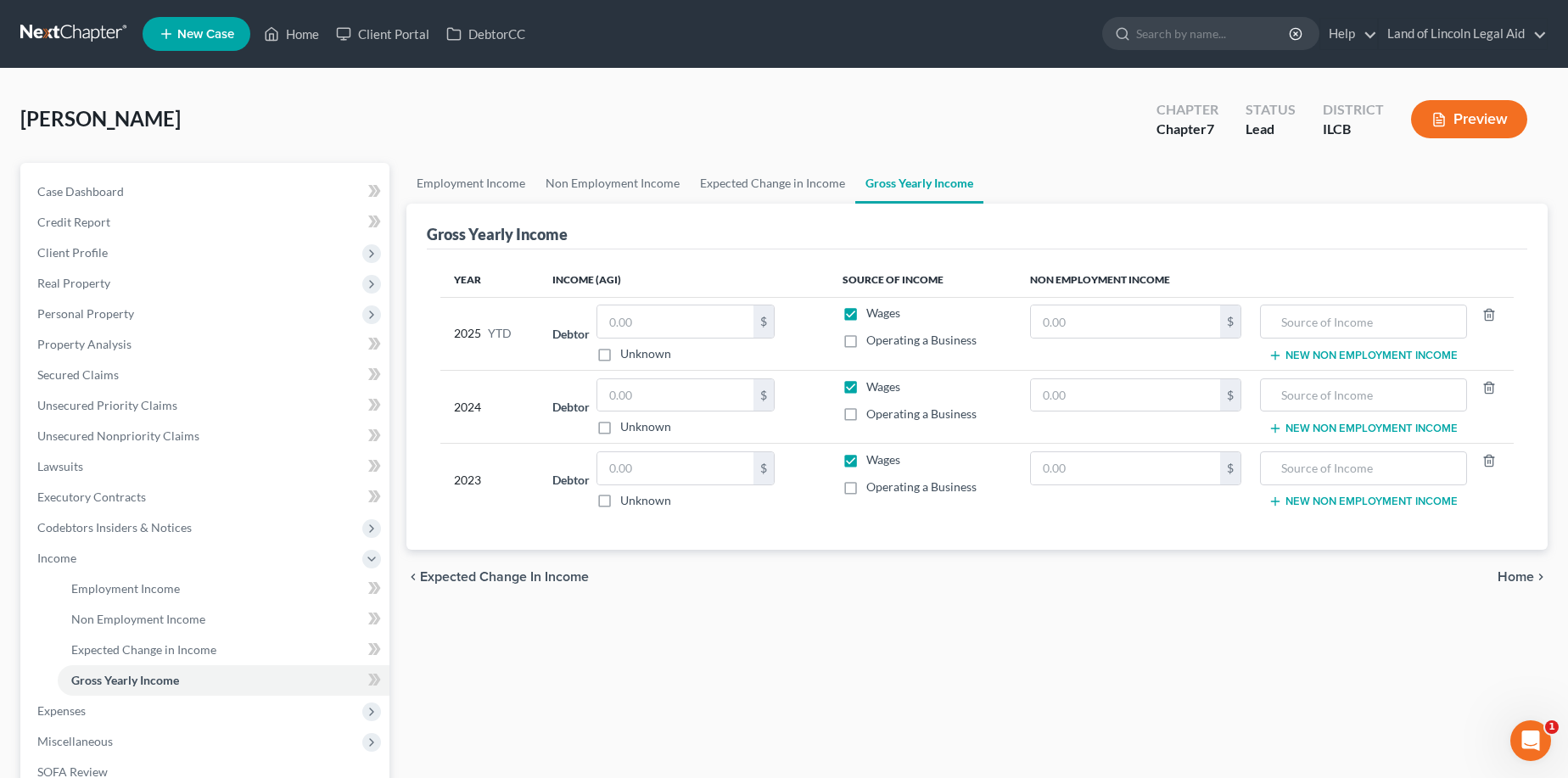
click at [866, 343] on label "Operating a Business" at bounding box center [922, 340] width 111 height 17
click at [873, 343] on input "Operating a Business" at bounding box center [879, 338] width 11 height 11
checkbox input "true"
click at [866, 411] on label "Operating a Business" at bounding box center [922, 414] width 111 height 17
click at [873, 411] on input "Operating a Business" at bounding box center [879, 411] width 11 height 11
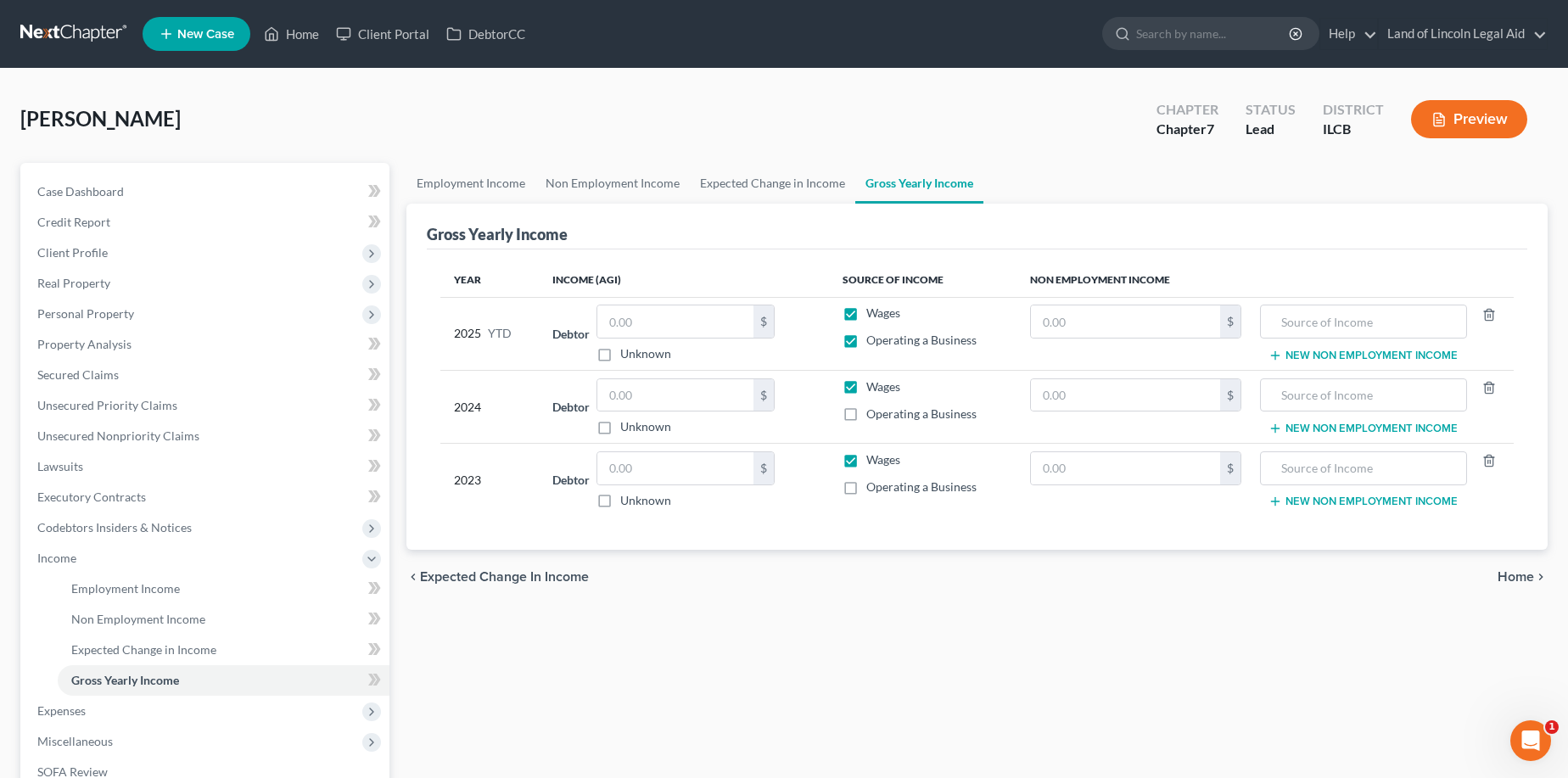
checkbox input "true"
click at [866, 391] on label "Wages" at bounding box center [884, 387] width 34 height 17
click at [873, 390] on input "Wages" at bounding box center [879, 384] width 11 height 11
checkbox input "false"
click at [866, 317] on label "Wages" at bounding box center [884, 314] width 34 height 17
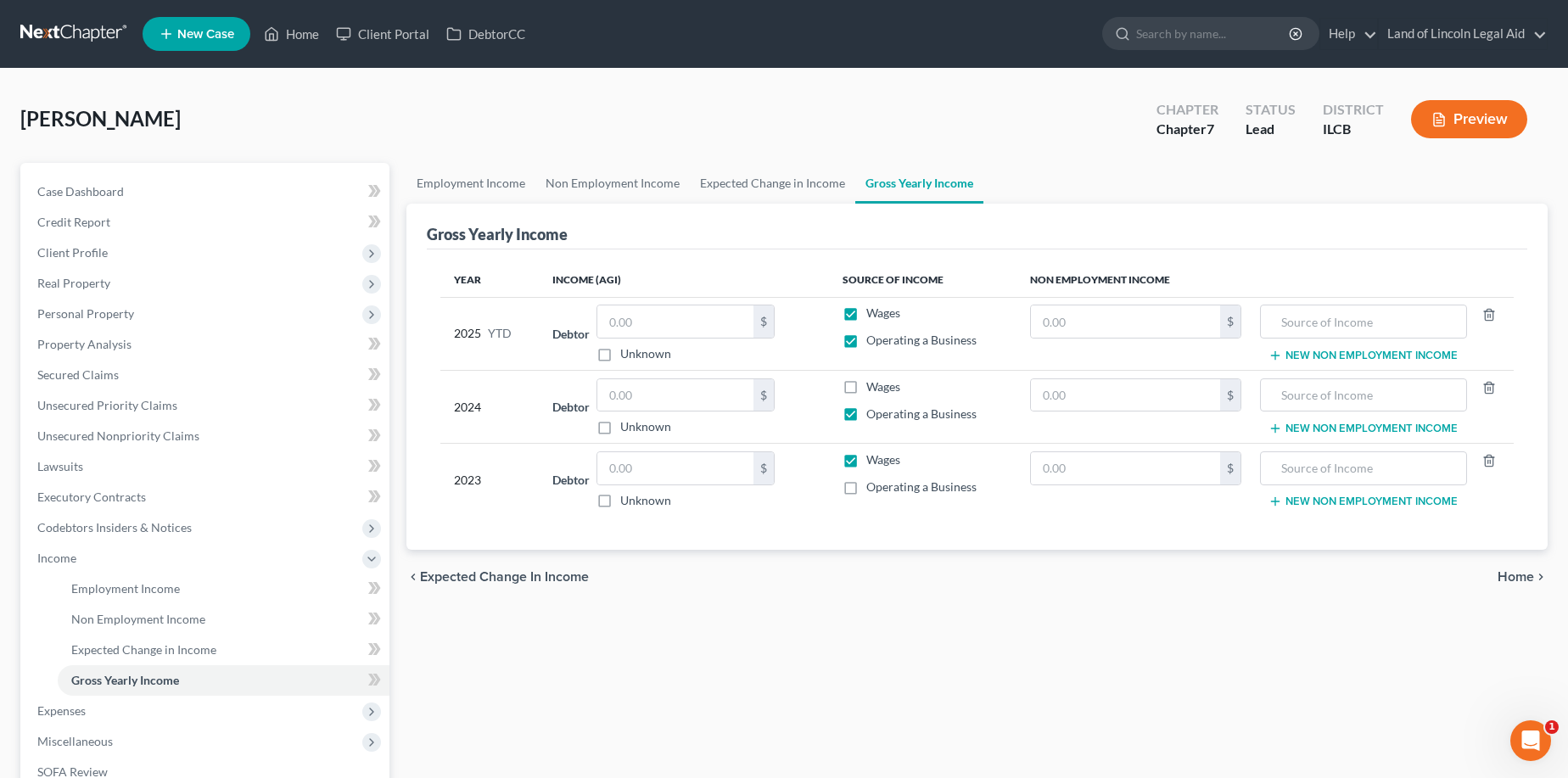
click at [873, 316] on input "Wages" at bounding box center [879, 311] width 11 height 11
checkbox input "false"
click at [641, 390] on input "text" at bounding box center [676, 396] width 156 height 32
type input "22,279"
click at [866, 485] on label "Operating a Business" at bounding box center [922, 487] width 111 height 17
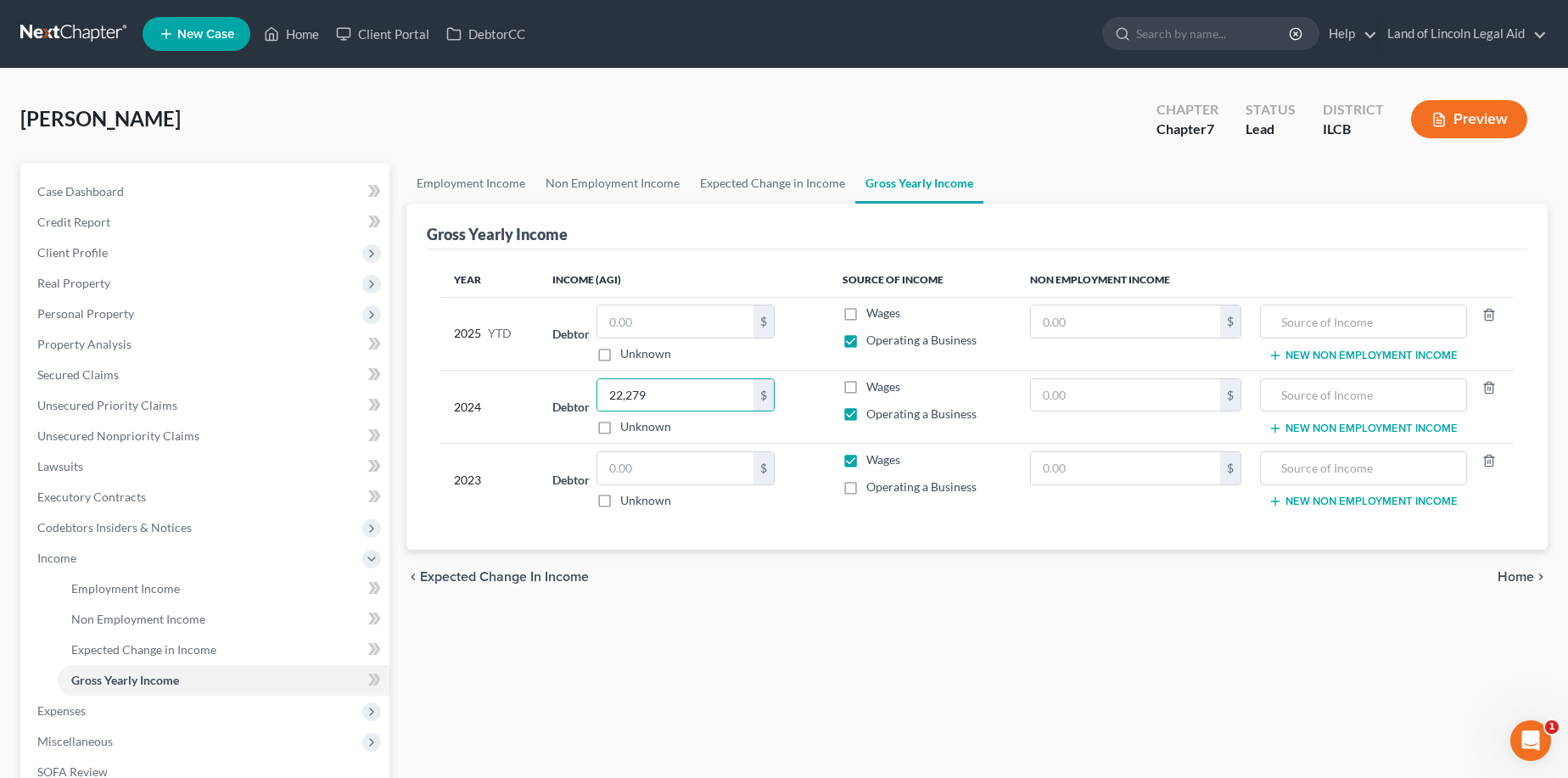
click at [873, 485] on input "Operating a Business" at bounding box center [879, 484] width 11 height 11
checkbox input "true"
click at [866, 467] on label "Wages" at bounding box center [884, 461] width 34 height 17
click at [873, 462] on input "Wages" at bounding box center [879, 458] width 11 height 11
checkbox input "false"
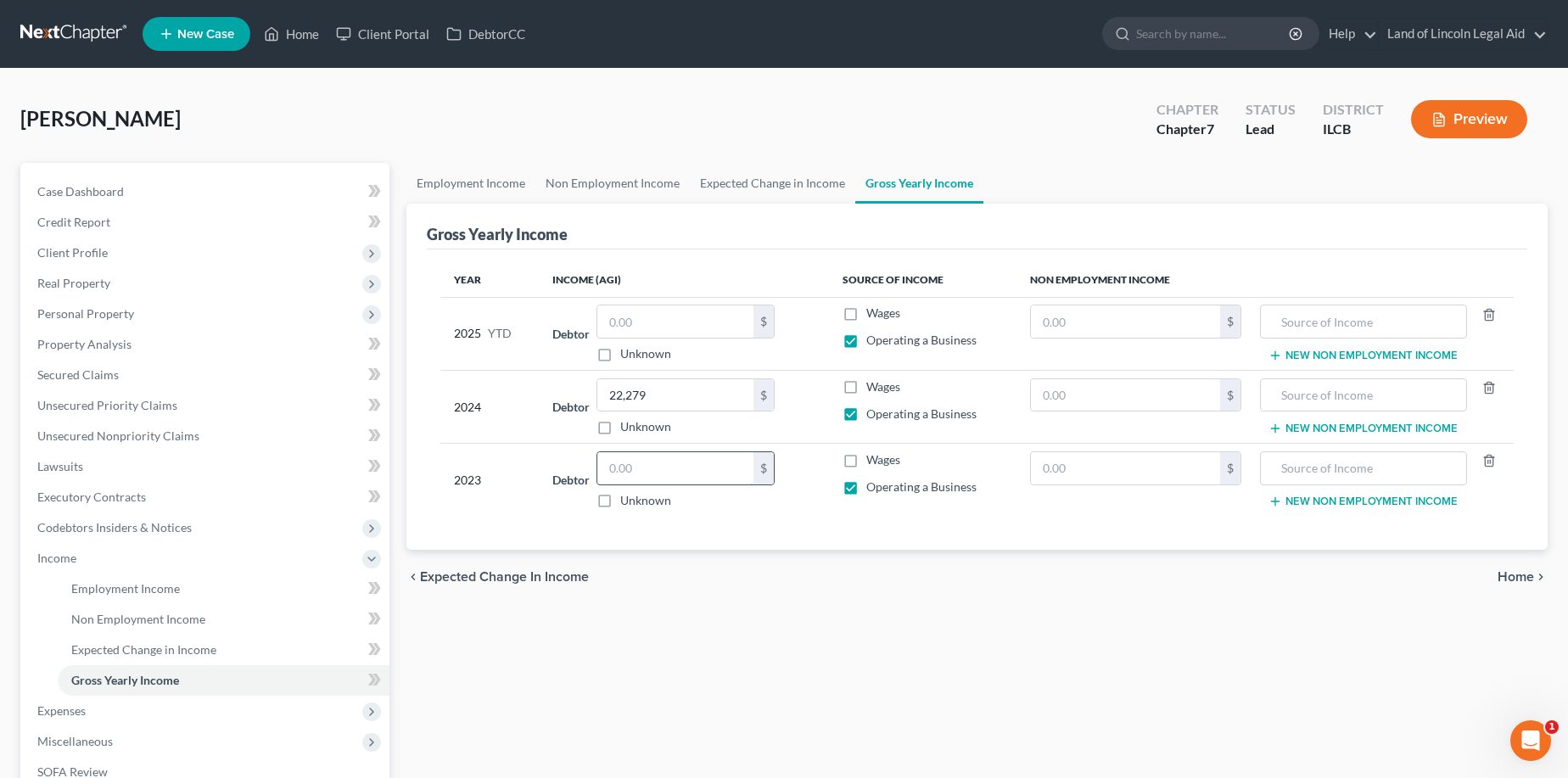
click at [620, 476] on input "text" at bounding box center [676, 468] width 156 height 32
type input "15,759"
click at [603, 325] on input "text" at bounding box center [676, 321] width 156 height 32
type input "17,225"
click at [1089, 313] on input "text" at bounding box center [1126, 321] width 189 height 32
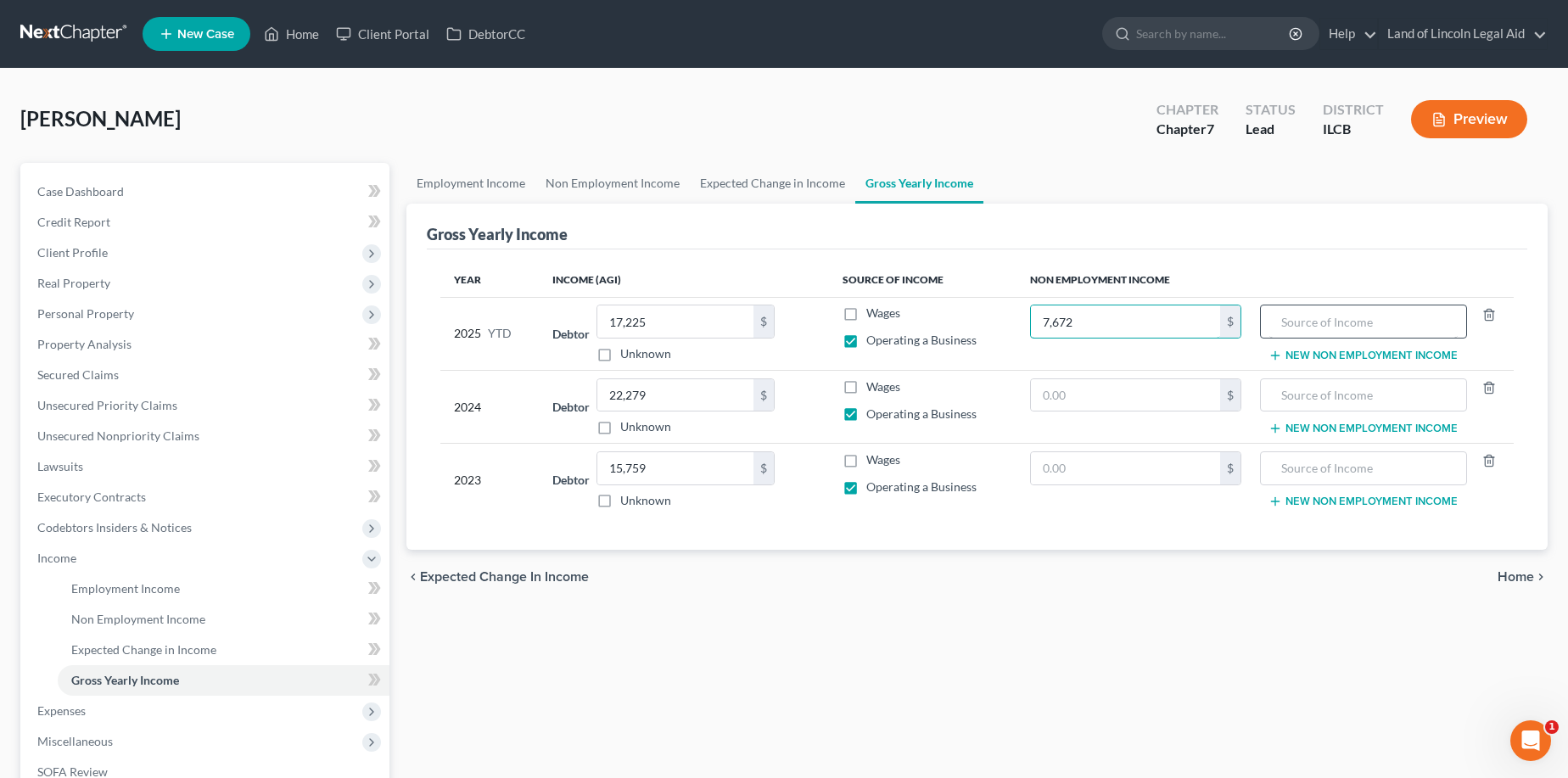
type input "7,672"
click at [1284, 314] on input "text" at bounding box center [1364, 321] width 189 height 32
type input "ssa/ssi"
click at [1092, 317] on input "7,672" at bounding box center [1126, 321] width 189 height 32
click at [1056, 320] on input "0,959" at bounding box center [1126, 321] width 189 height 32
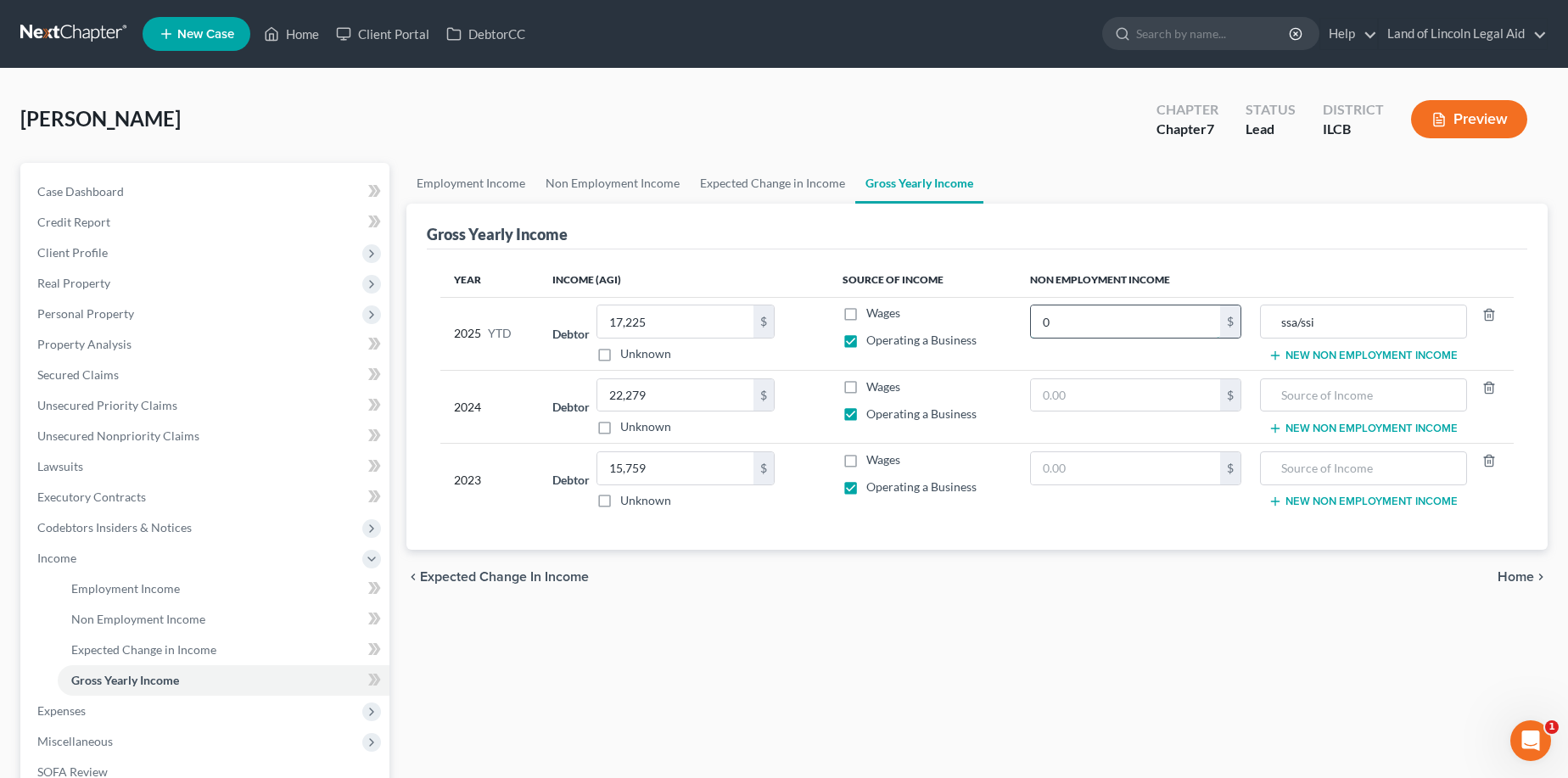
click at [1049, 321] on input "0" at bounding box center [1126, 321] width 189 height 32
click at [1045, 320] on input "0" at bounding box center [1126, 321] width 189 height 32
type input "959"
click at [1280, 354] on icon "button" at bounding box center [1275, 356] width 13 height 13
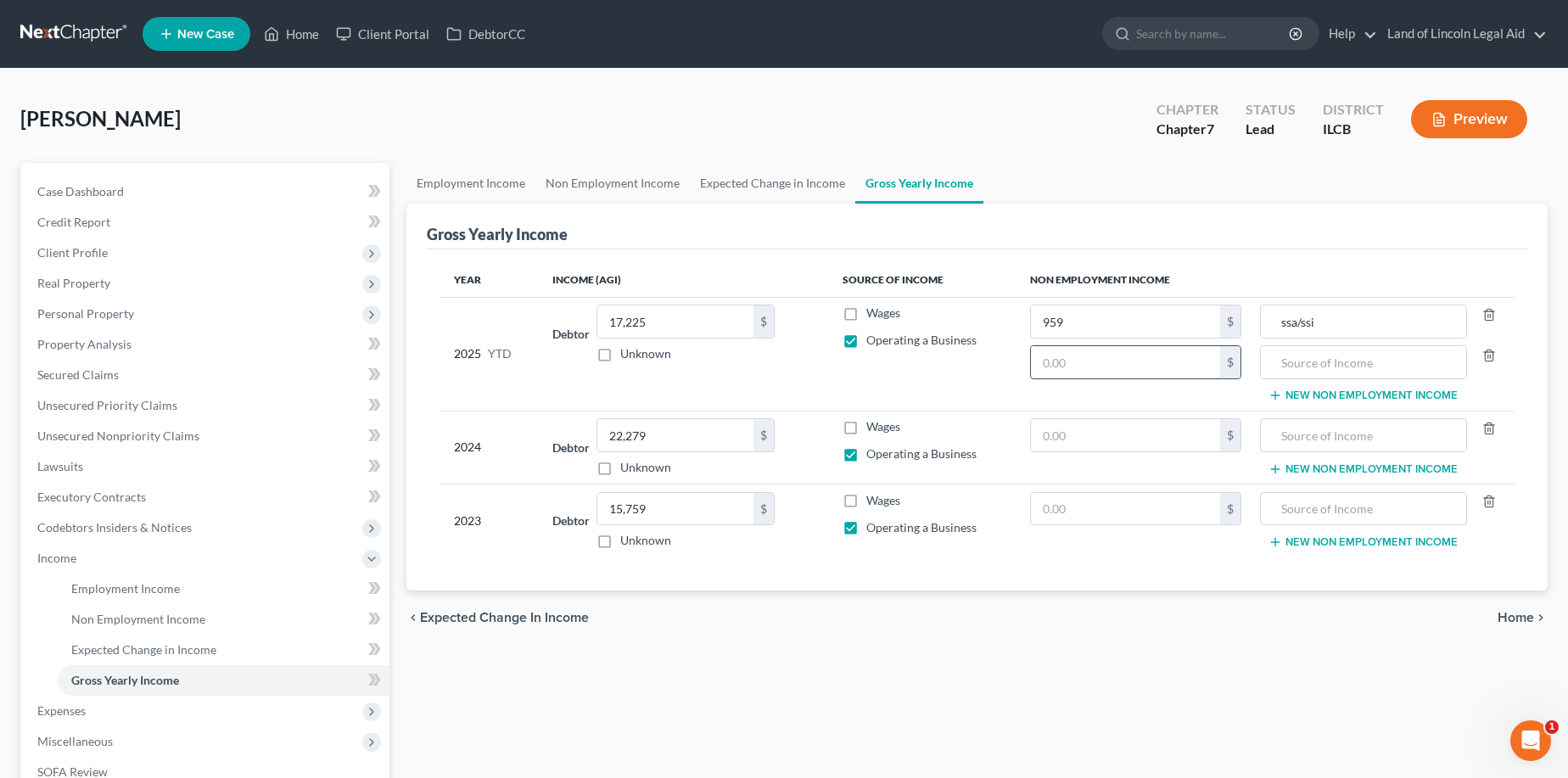
click at [1049, 362] on input "text" at bounding box center [1126, 362] width 189 height 32
type input "169"
click at [1292, 353] on input "text" at bounding box center [1364, 362] width 189 height 32
type input "snap"
click at [1414, 612] on span "Home" at bounding box center [1516, 618] width 36 height 13
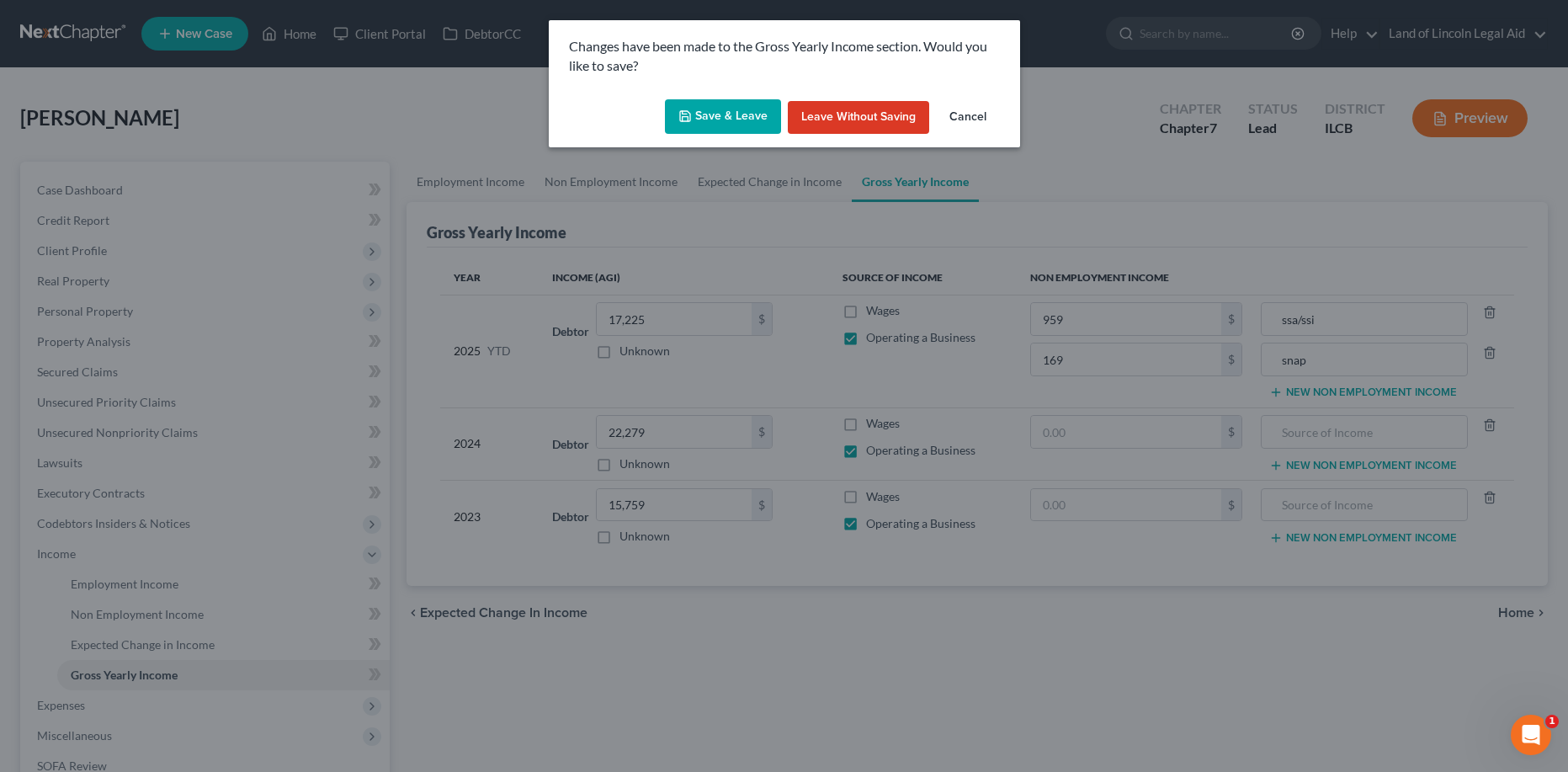
click at [716, 112] on button "Save & Leave" at bounding box center [723, 116] width 116 height 35
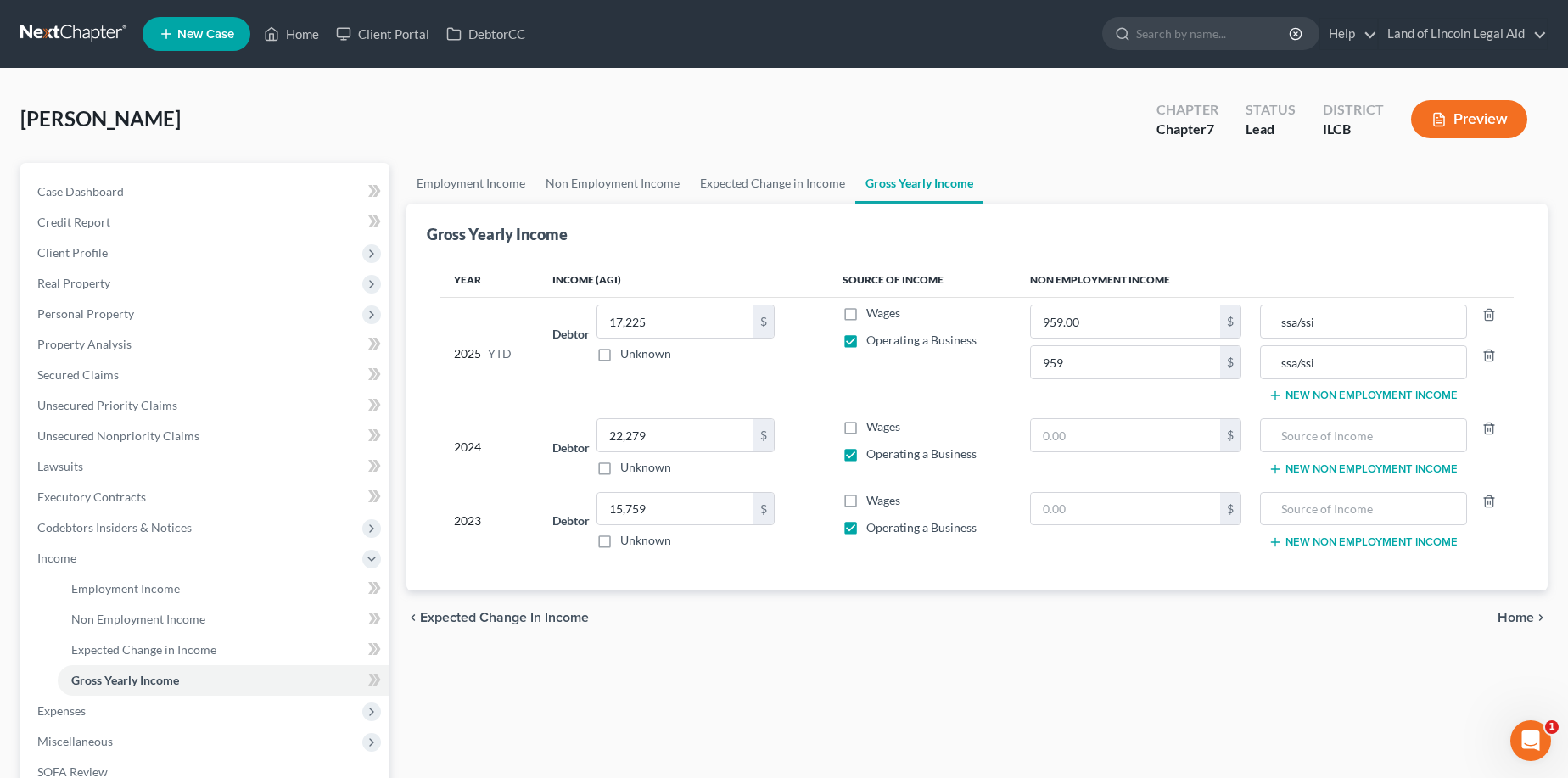
type input "169.00"
type input "snap"
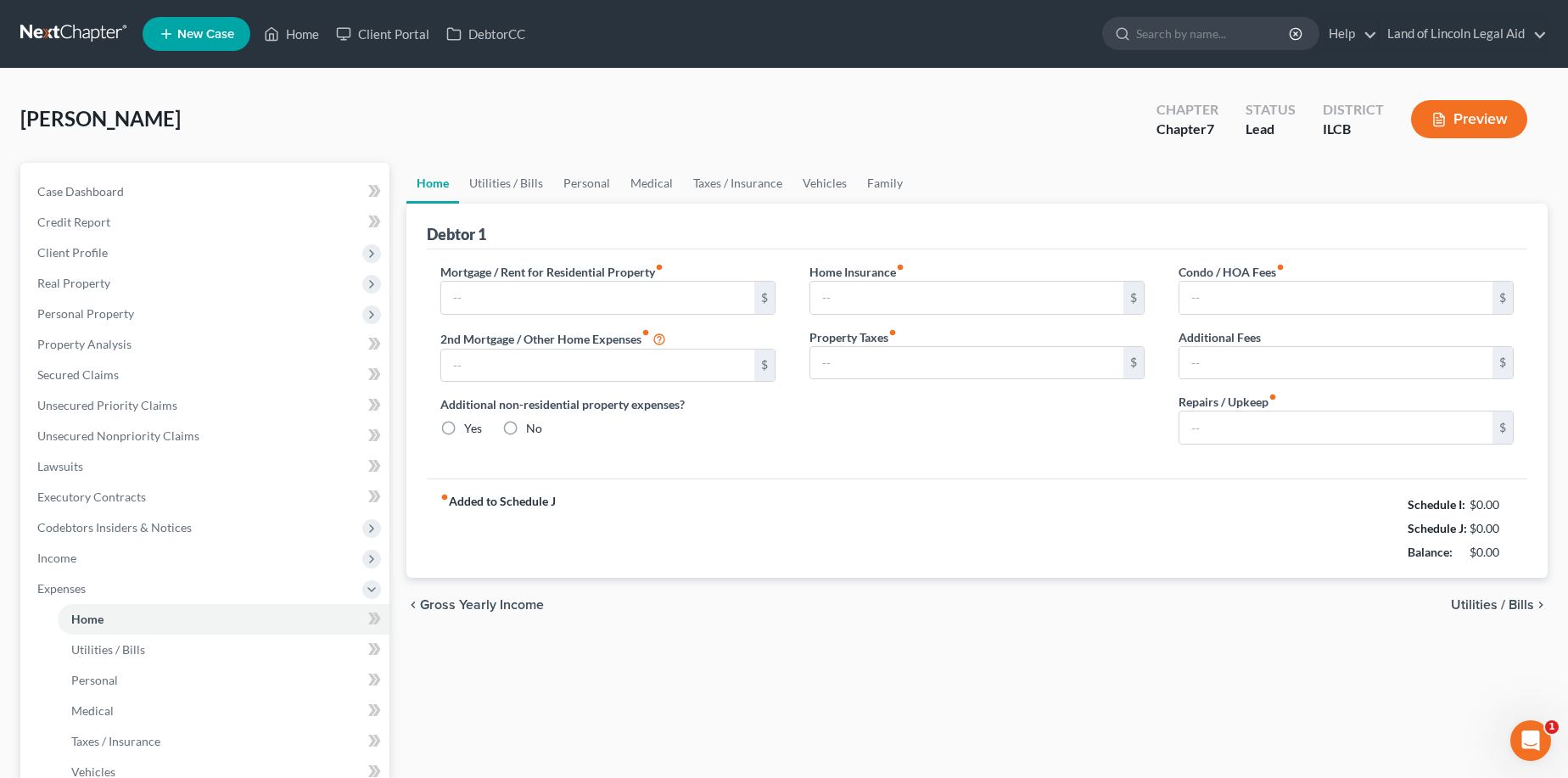
type input "0.00"
radio input "true"
type input "0.00"
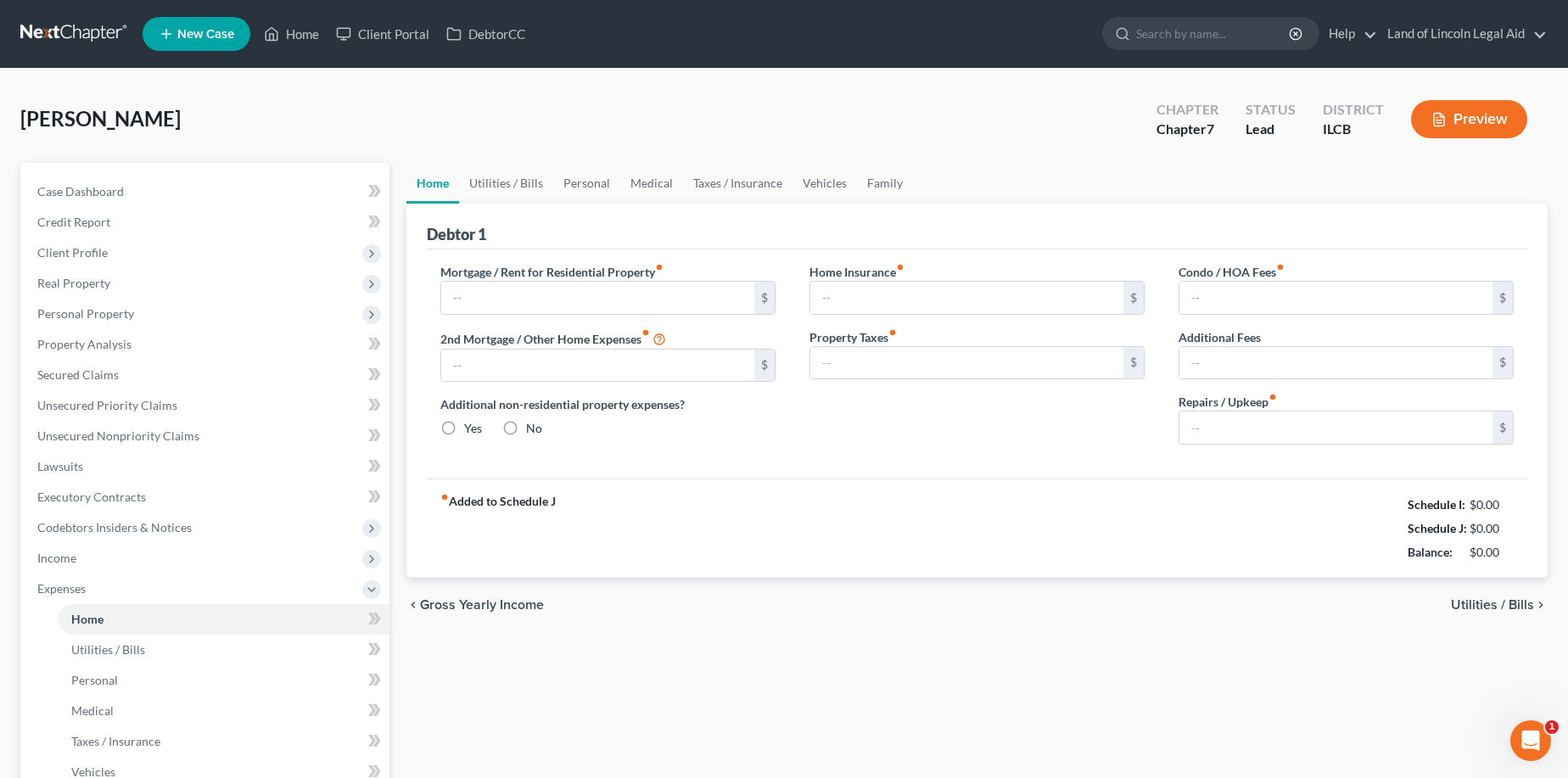
type input "0.00"
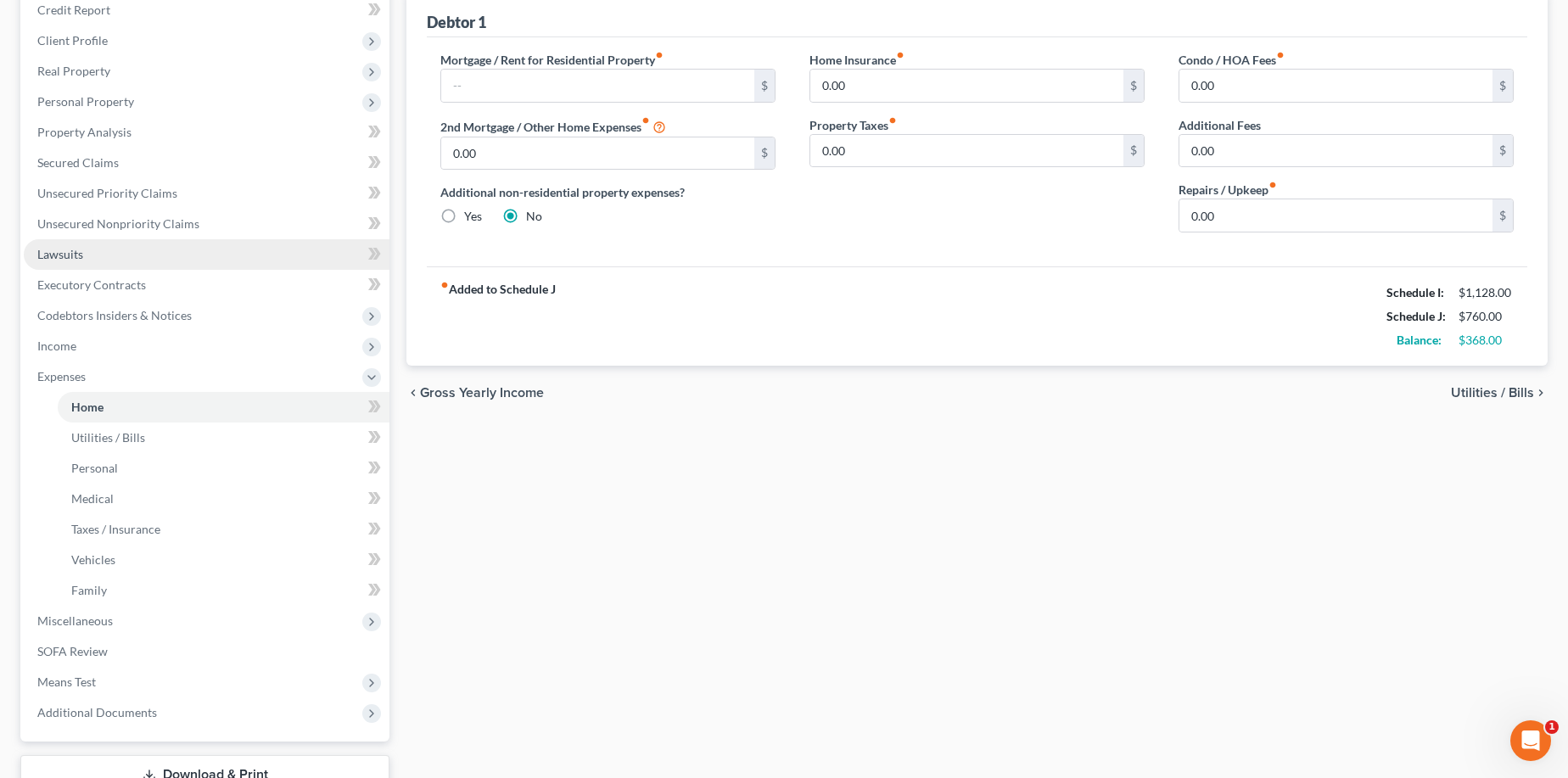
scroll to position [338, 0]
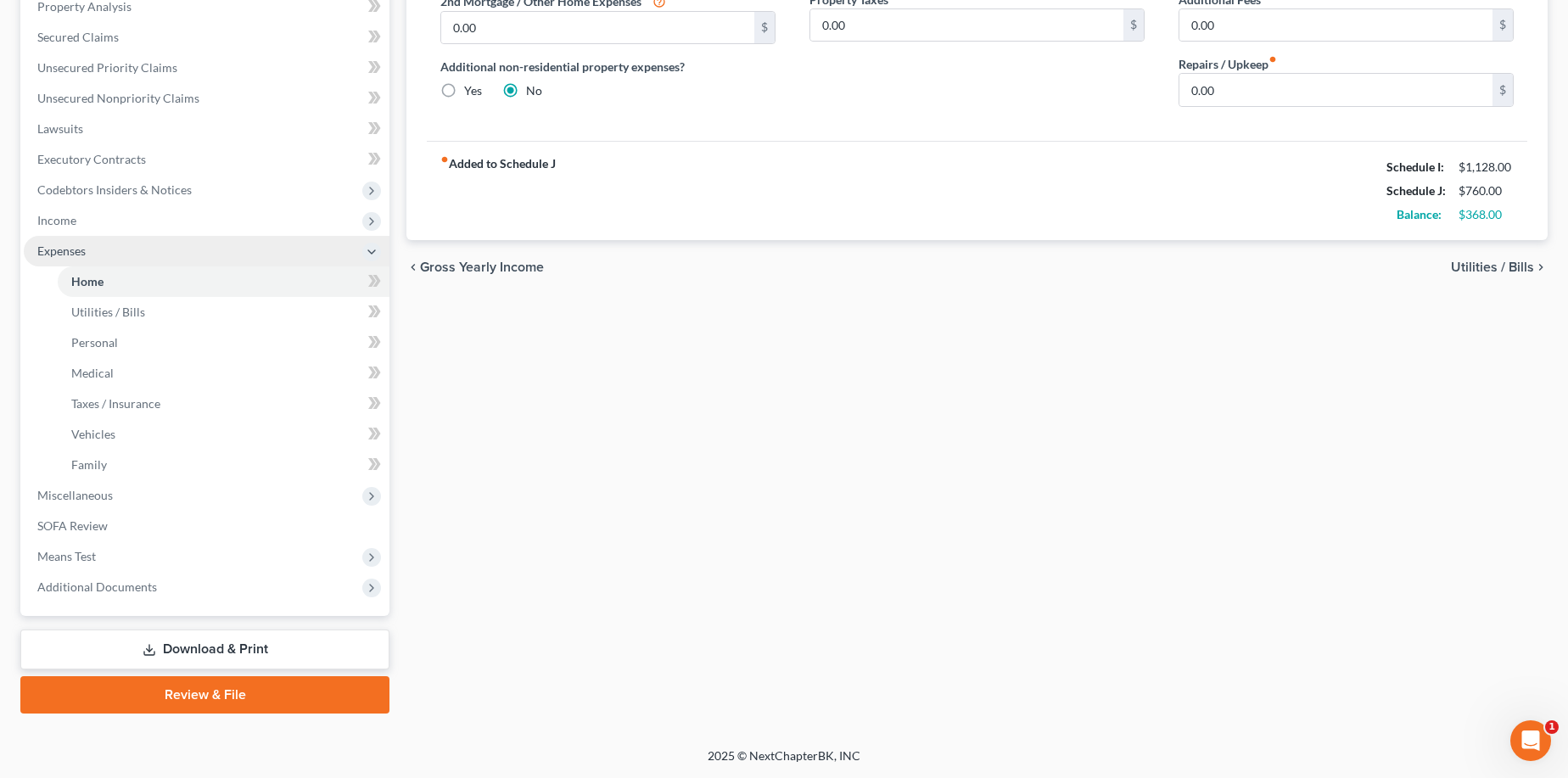
click at [110, 251] on span "Expenses" at bounding box center [207, 251] width 366 height 31
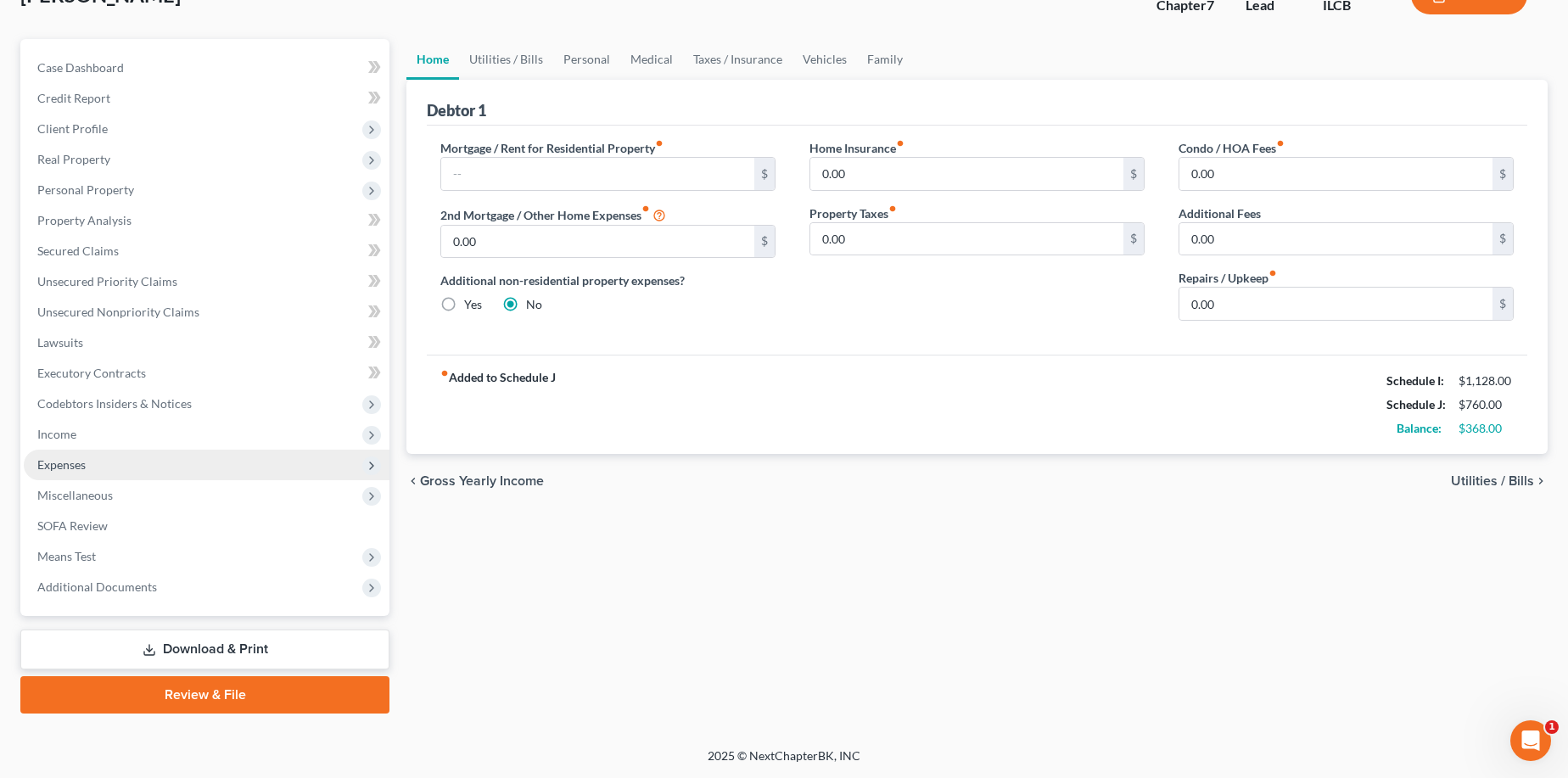
scroll to position [124, 0]
click at [117, 532] on link "SOFA Review" at bounding box center [207, 526] width 366 height 31
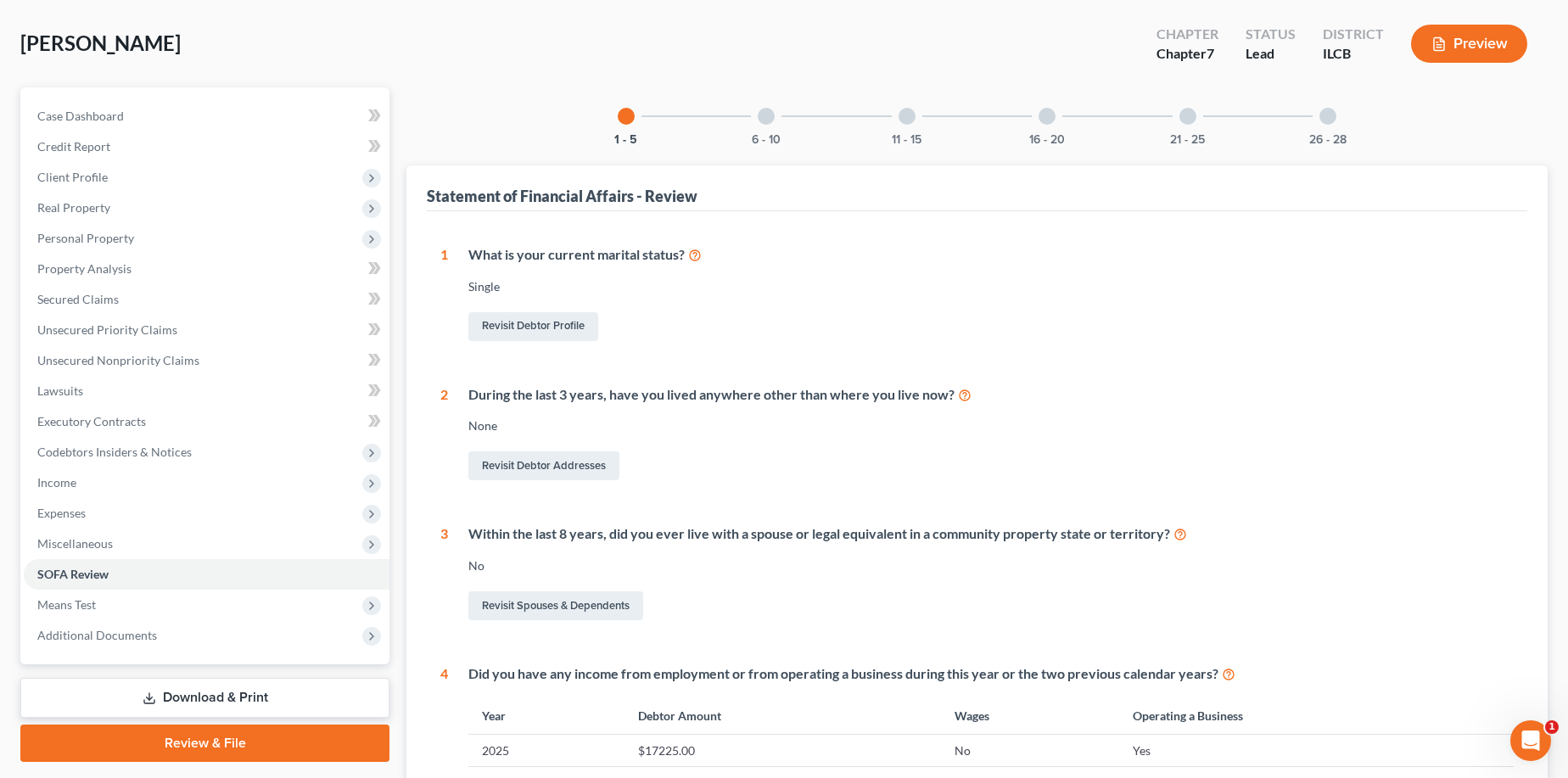
scroll to position [73, 0]
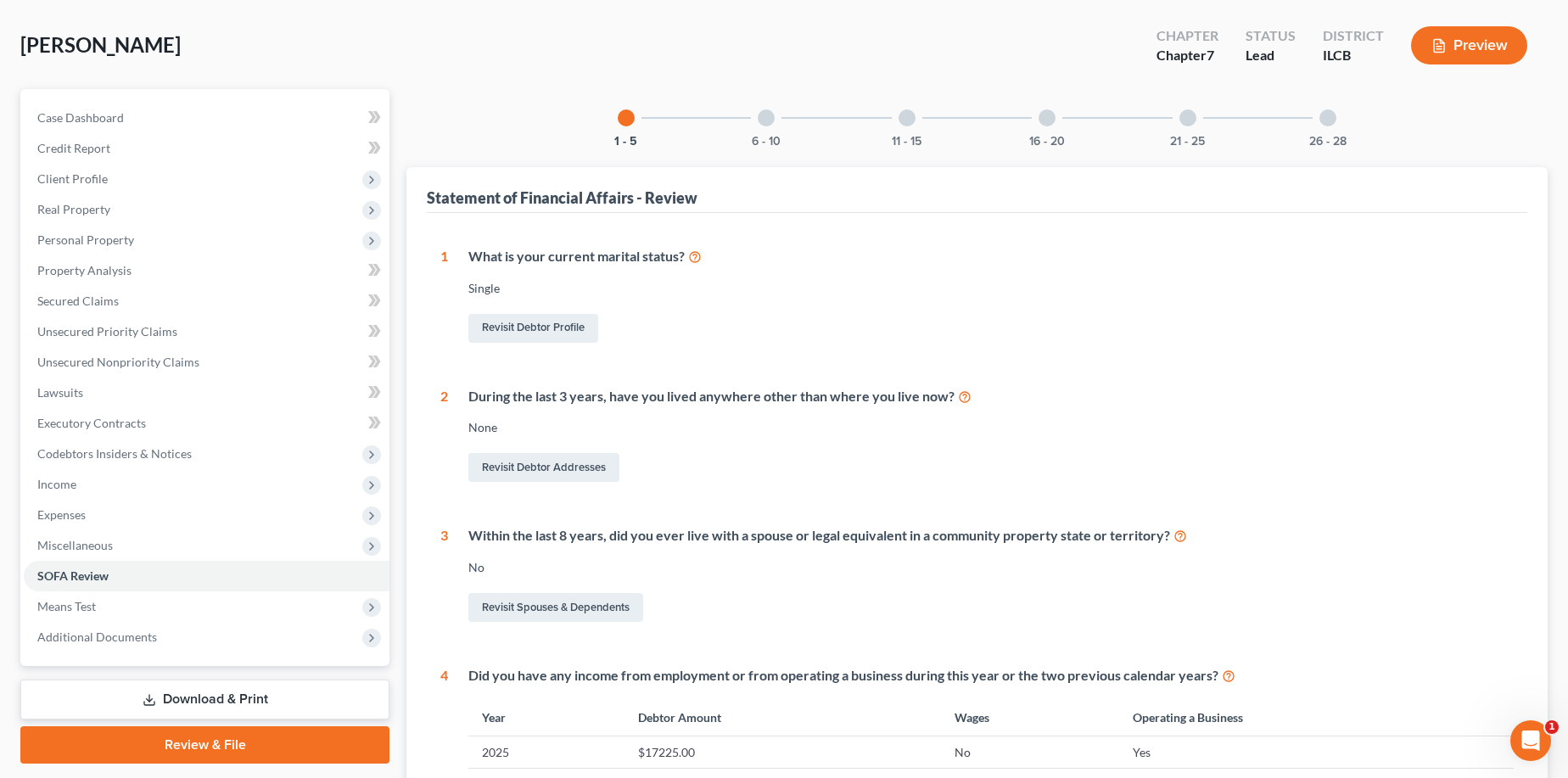
click at [766, 117] on div at bounding box center [766, 118] width 17 height 17
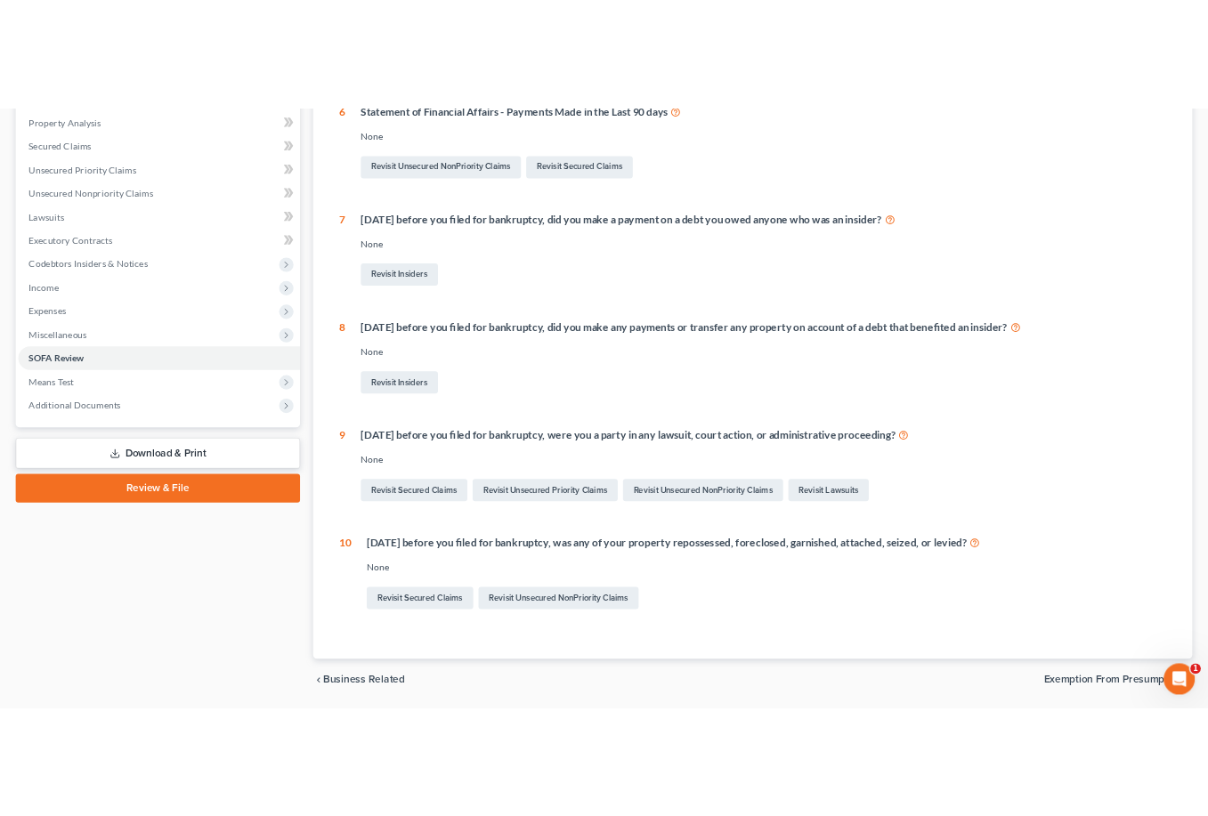
scroll to position [344, 0]
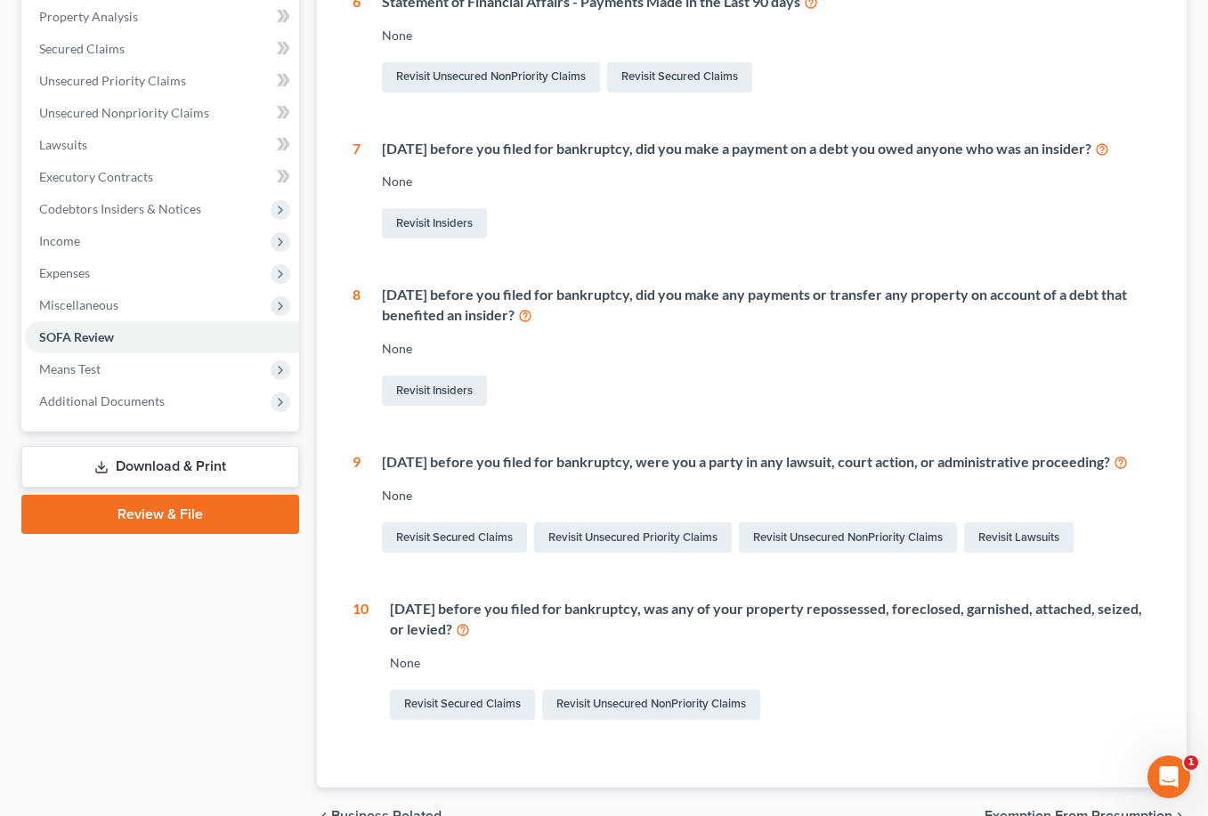
drag, startPoint x: 878, startPoint y: 780, endPoint x: 921, endPoint y: 804, distance: 49.8
click at [921, 788] on div "1 What is your current marital status? [DEMOGRAPHIC_DATA] Revisit Debtor Profil…" at bounding box center [751, 371] width 827 height 831
click at [644, 381] on div "Revisit Insiders" at bounding box center [766, 390] width 769 height 37
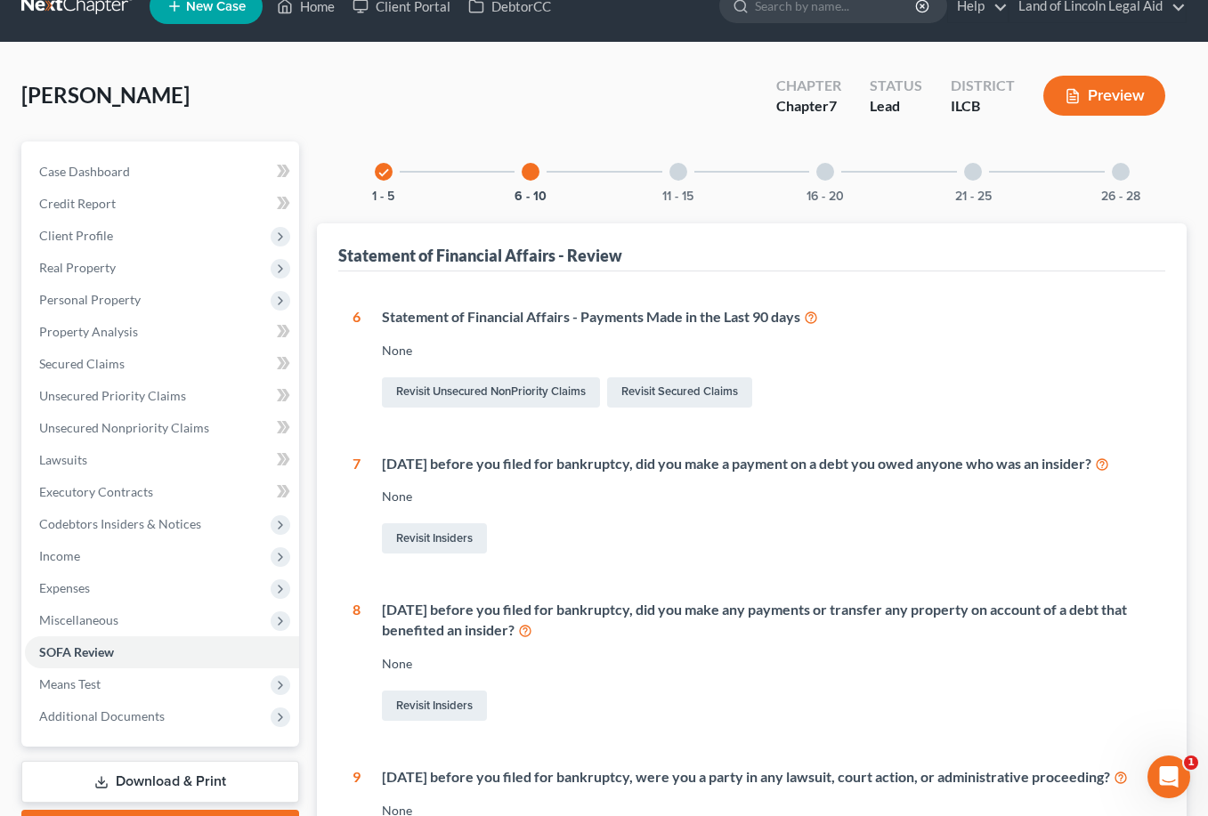
scroll to position [16, 0]
